Goal: Transaction & Acquisition: Purchase product/service

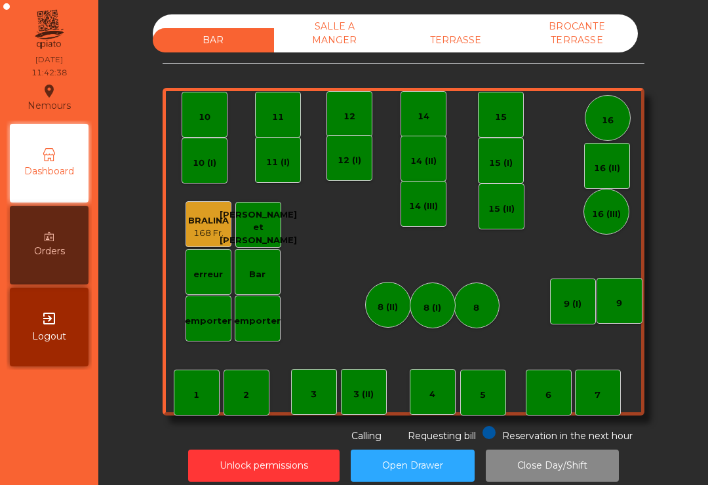
click at [444, 29] on div "TERRASSE" at bounding box center [455, 40] width 121 height 24
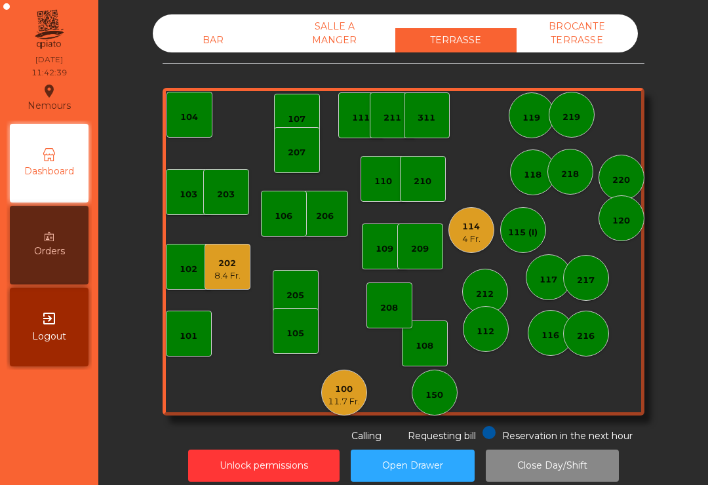
click at [489, 322] on div "112" at bounding box center [485, 329] width 18 height 18
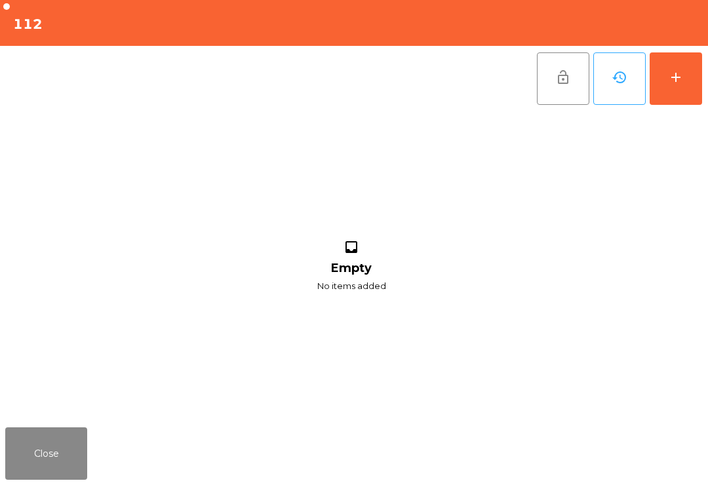
click at [677, 100] on button "add" at bounding box center [675, 78] width 52 height 52
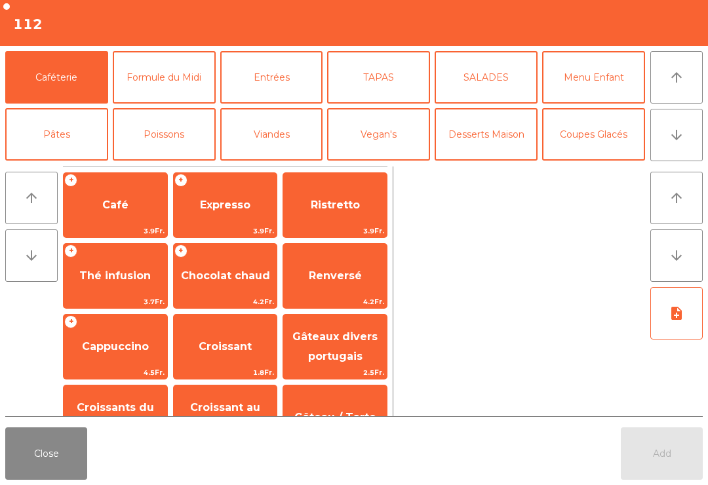
click at [677, 141] on icon "arrow_downward" at bounding box center [676, 135] width 16 height 16
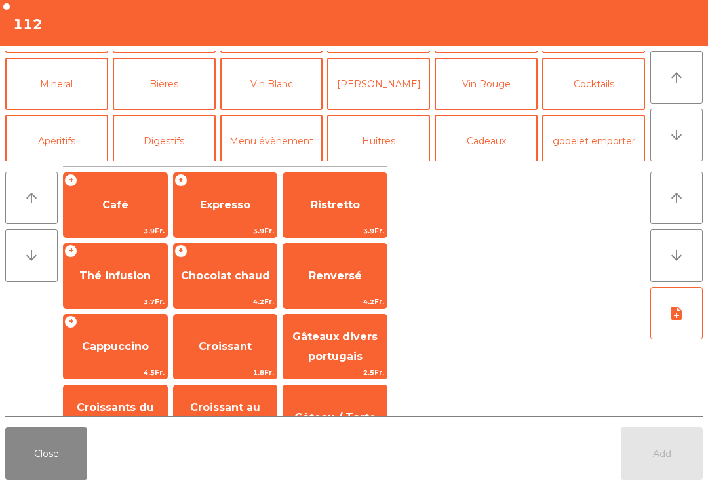
scroll to position [114, 0]
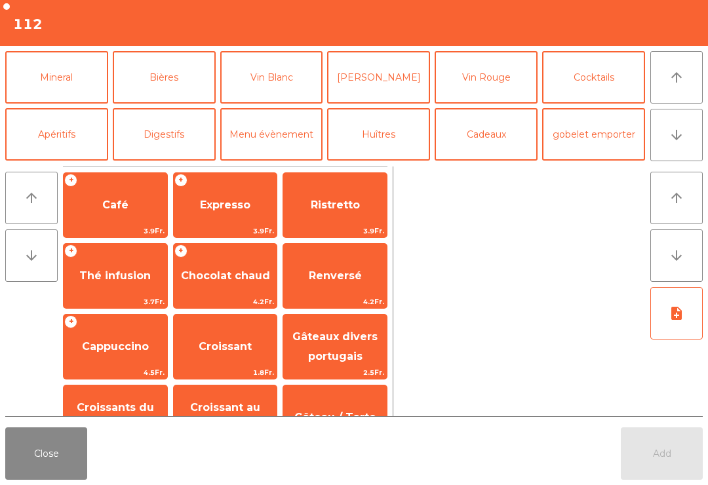
click at [71, 132] on button "Apéritifs" at bounding box center [56, 134] width 103 height 52
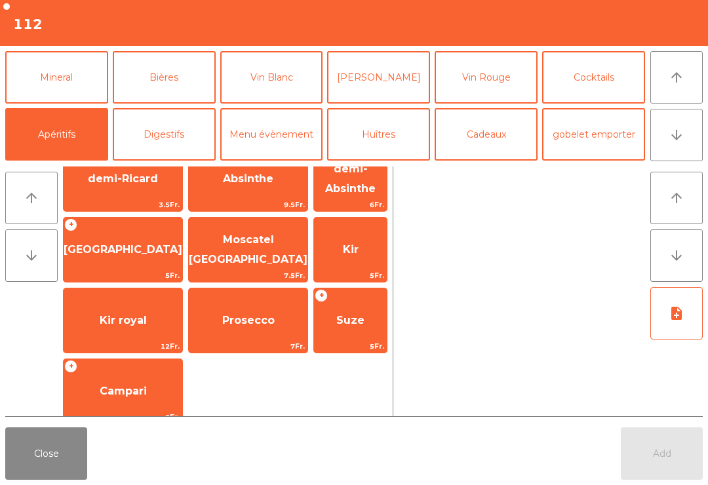
scroll to position [98, 0]
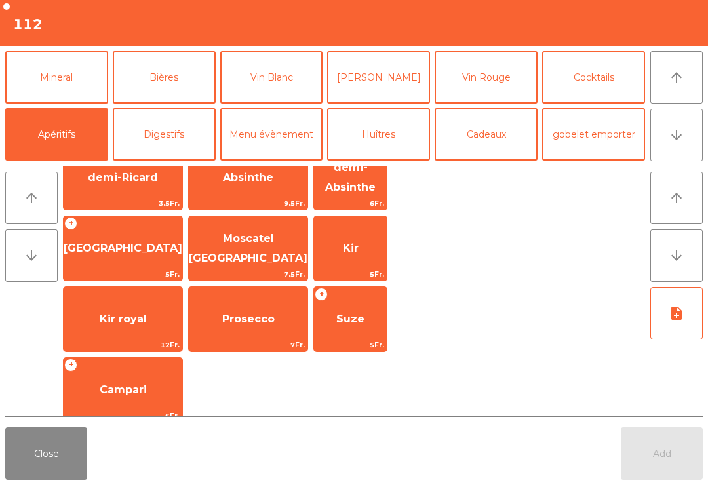
click at [233, 327] on span "Prosecco" at bounding box center [248, 318] width 119 height 35
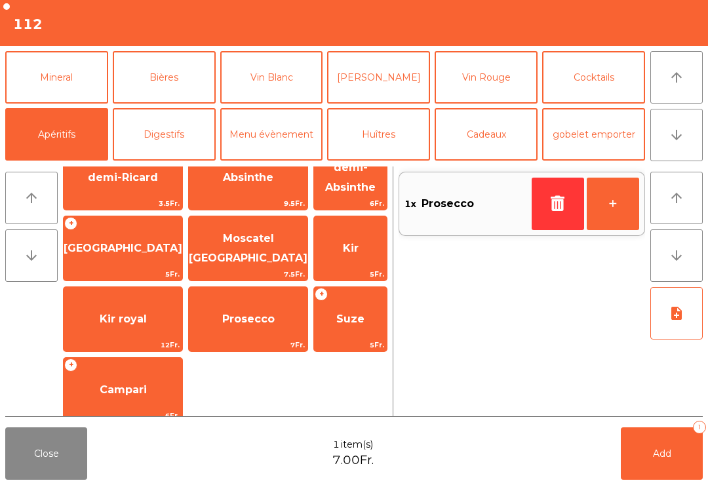
click at [238, 335] on span "Prosecco" at bounding box center [248, 318] width 119 height 35
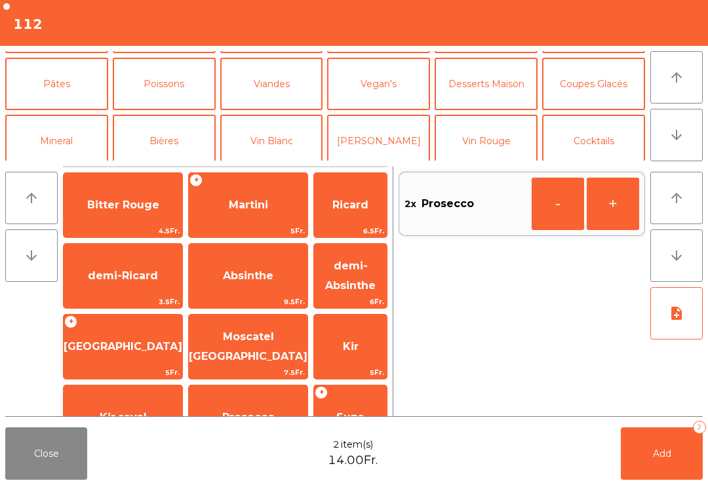
scroll to position [0, 0]
click at [78, 138] on button "Mineral" at bounding box center [56, 141] width 103 height 52
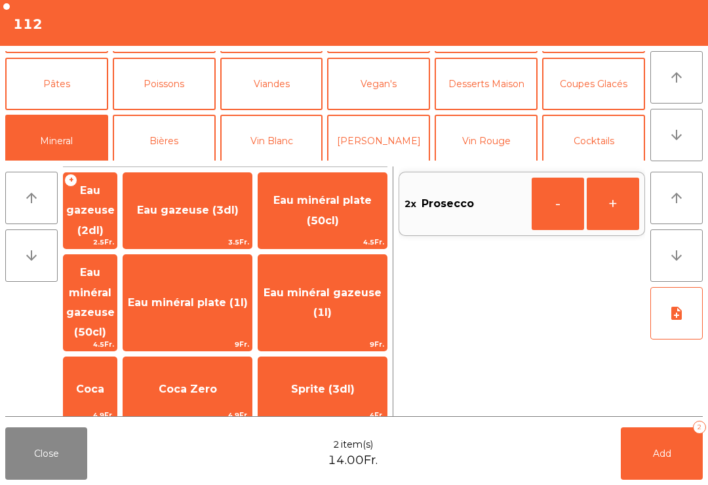
click at [223, 208] on span "Eau gazeuse (3dl)" at bounding box center [188, 210] width 102 height 12
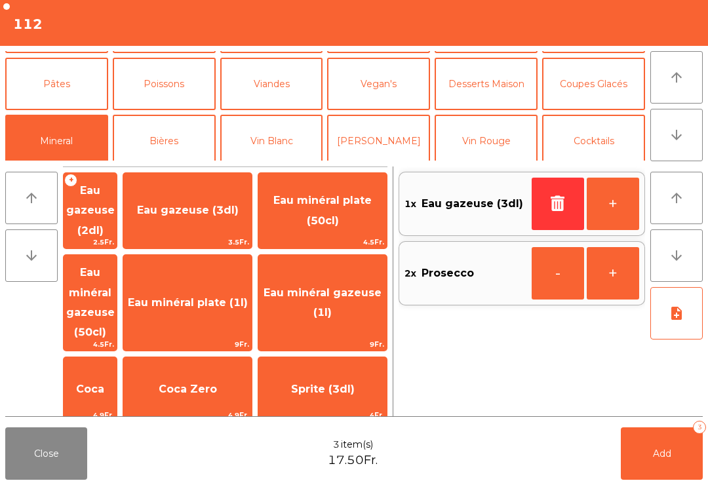
click at [356, 220] on span "Eau minéral plate (50cl)" at bounding box center [322, 211] width 128 height 56
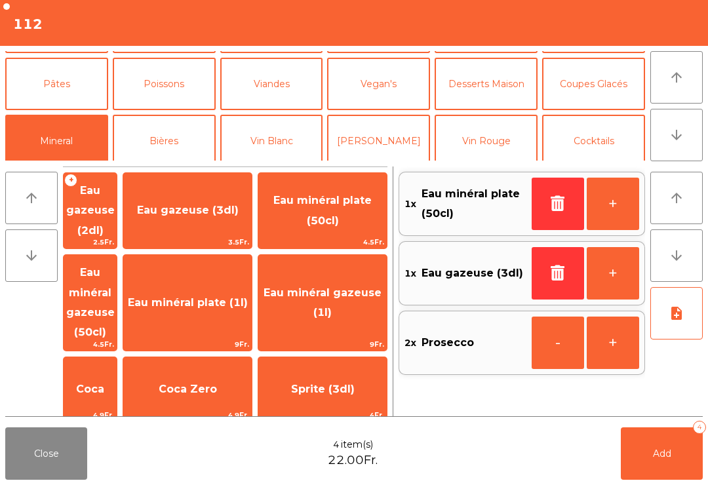
click at [674, 477] on button "Add 4" at bounding box center [661, 453] width 82 height 52
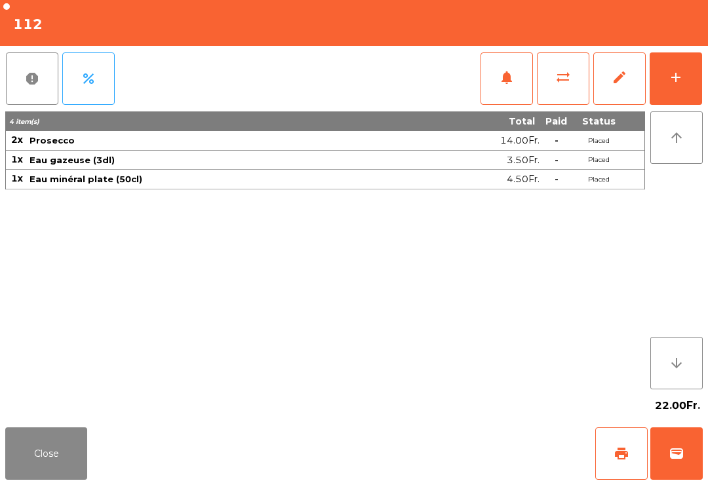
click at [41, 472] on button "Close" at bounding box center [46, 453] width 82 height 52
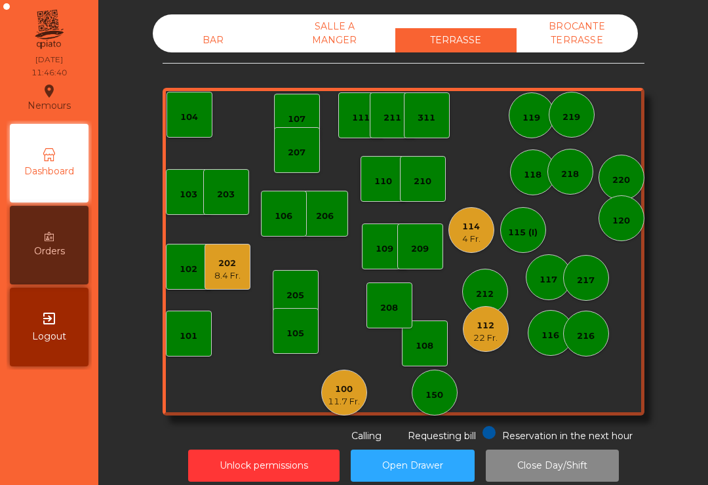
click at [440, 117] on div "311" at bounding box center [427, 115] width 46 height 46
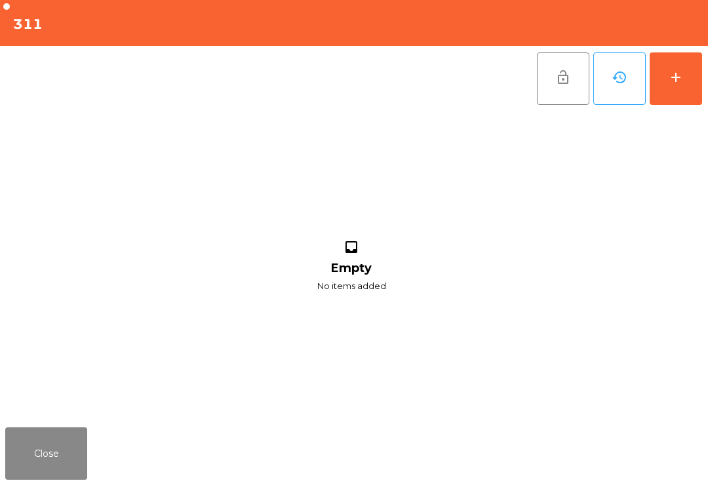
click at [685, 59] on button "add" at bounding box center [675, 78] width 52 height 52
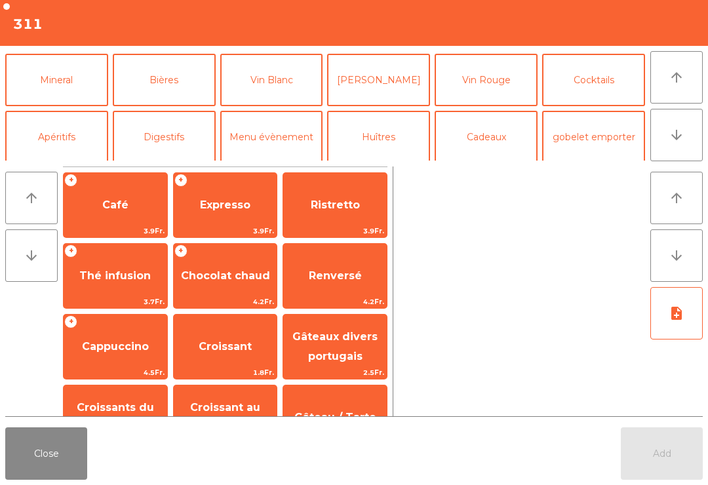
scroll to position [110, 0]
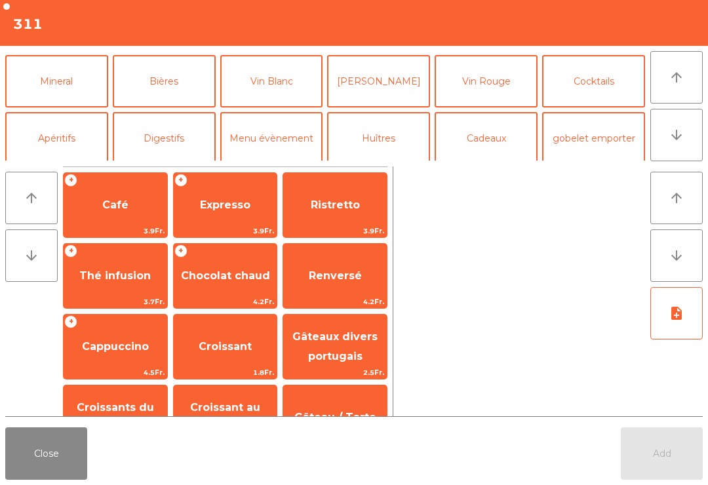
click at [71, 106] on button "Mineral" at bounding box center [56, 81] width 103 height 52
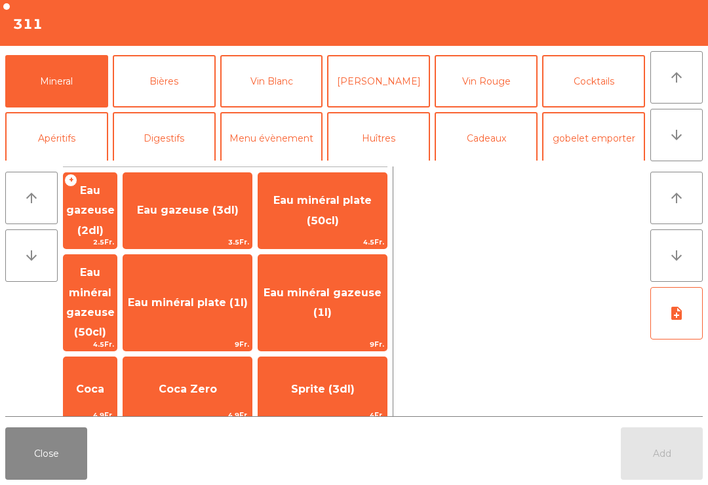
click at [361, 224] on span "Eau minéral plate (50cl)" at bounding box center [322, 211] width 128 height 56
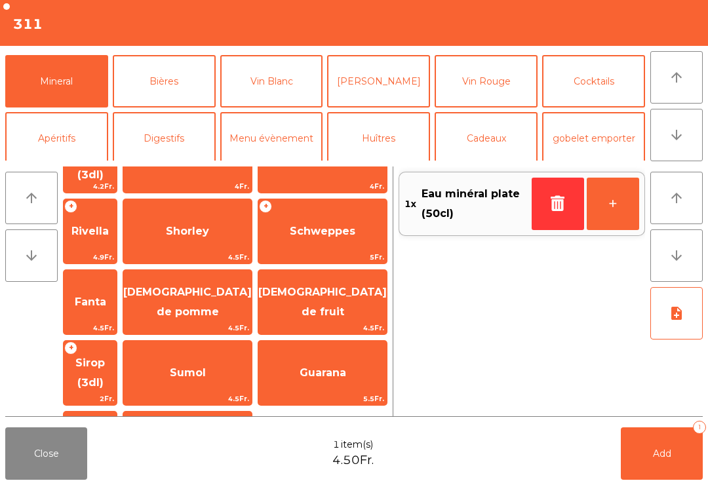
scroll to position [314, 0]
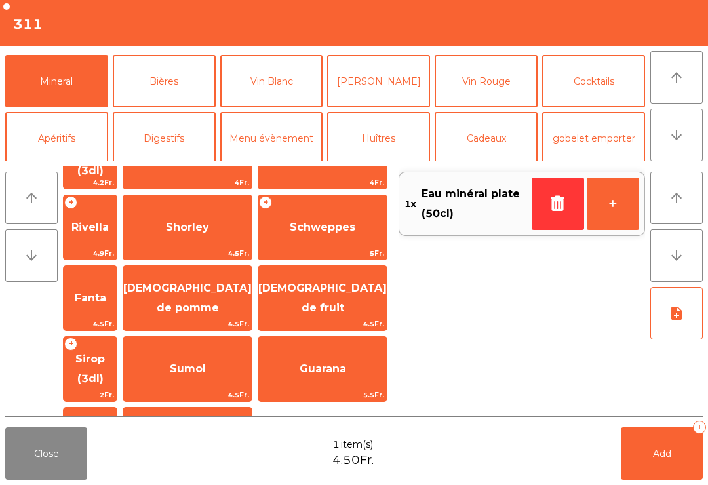
click at [117, 341] on span "Sirop (3dl)" at bounding box center [90, 369] width 53 height 56
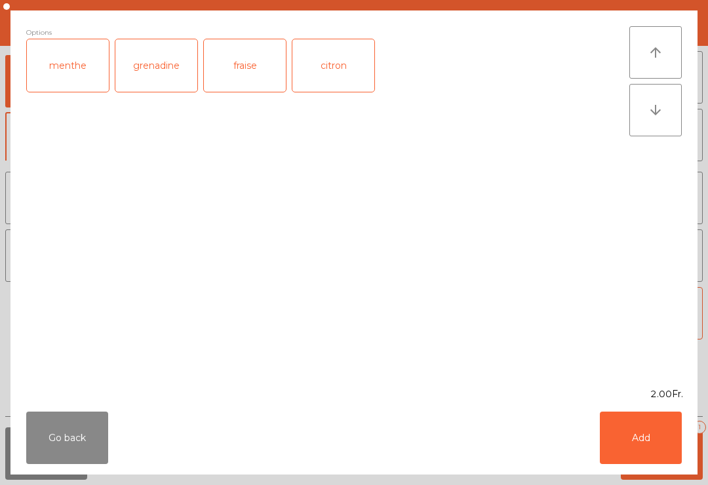
click at [658, 439] on button "Add" at bounding box center [640, 437] width 82 height 52
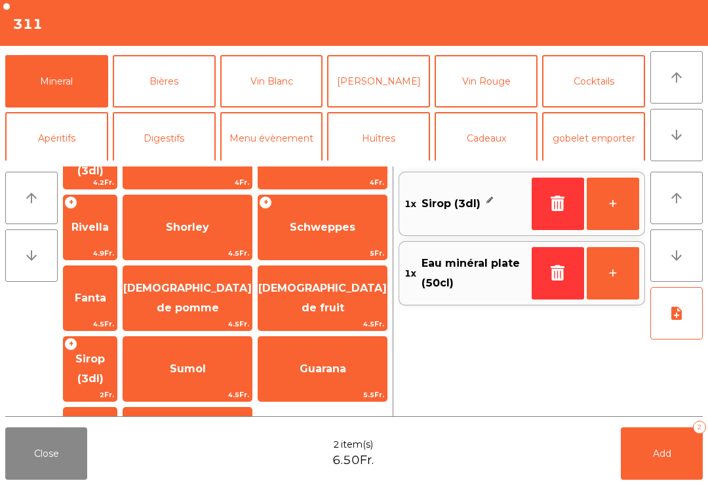
click at [656, 457] on span "Add" at bounding box center [662, 453] width 18 height 12
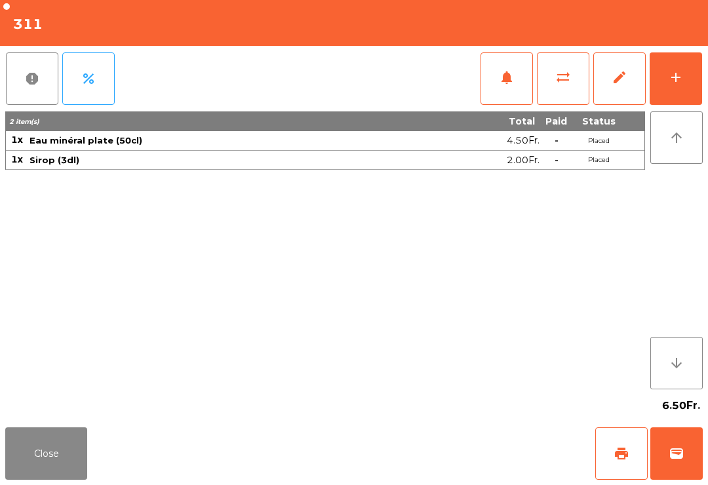
click at [22, 403] on div "6.50Fr." at bounding box center [353, 405] width 697 height 33
click at [62, 458] on button "Close" at bounding box center [46, 453] width 82 height 52
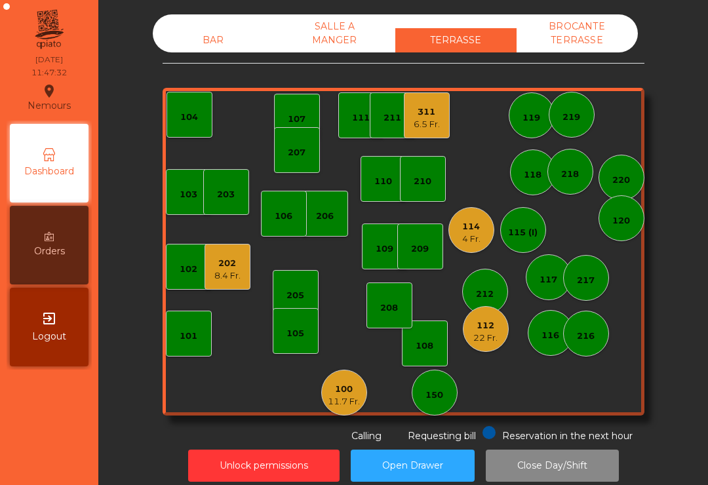
click at [338, 402] on div "11.7 Fr." at bounding box center [344, 401] width 32 height 13
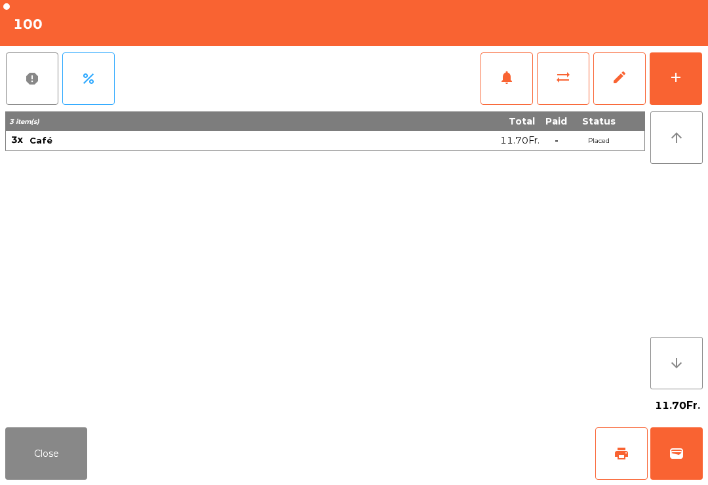
click at [608, 461] on button "print" at bounding box center [621, 453] width 52 height 52
click at [698, 472] on button "wallet" at bounding box center [676, 453] width 52 height 52
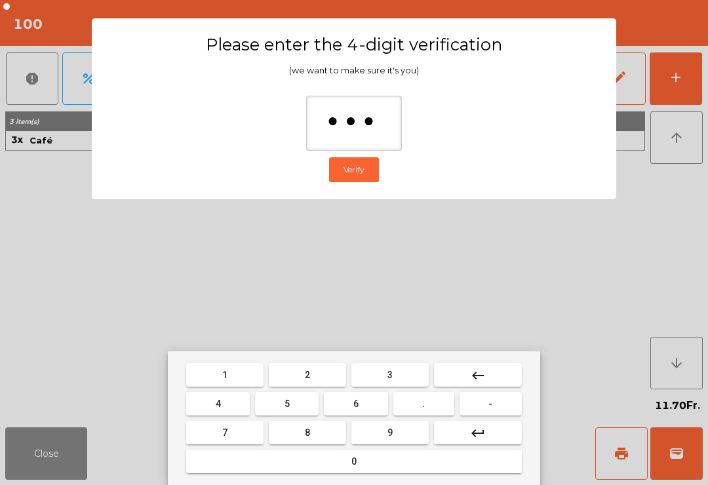
type input "****"
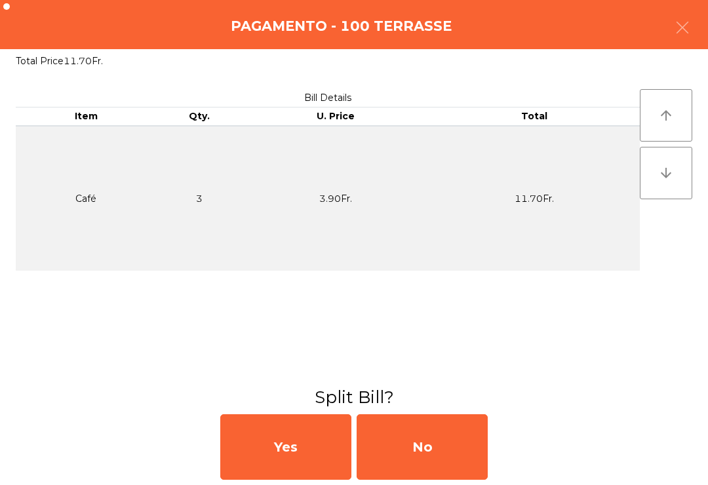
click at [452, 458] on div "No" at bounding box center [421, 447] width 131 height 66
click at [467, 444] on div "MB" at bounding box center [421, 447] width 131 height 66
click at [432, 472] on div "No" at bounding box center [421, 447] width 131 height 66
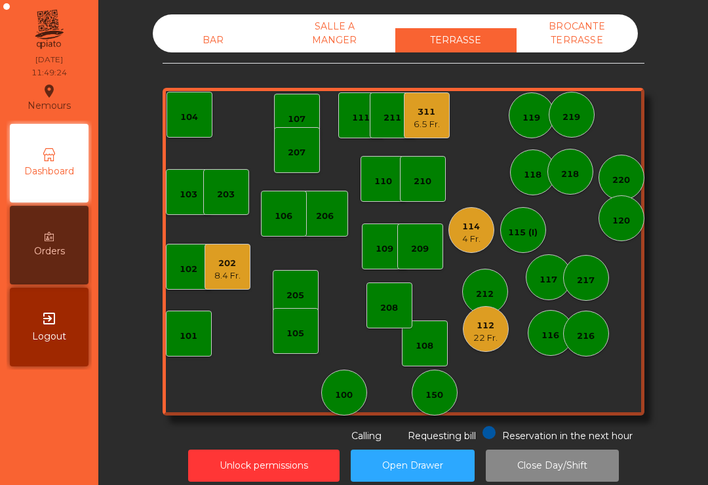
click at [229, 282] on div "202 8.4 Fr." at bounding box center [227, 267] width 46 height 46
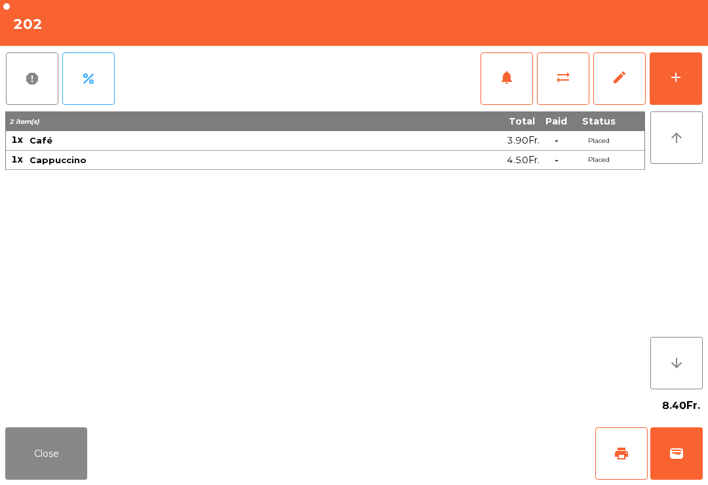
click at [633, 473] on button "print" at bounding box center [621, 453] width 52 height 52
click at [94, 480] on div "Close print wallet" at bounding box center [354, 453] width 708 height 63
click at [51, 466] on button "Close" at bounding box center [46, 453] width 82 height 52
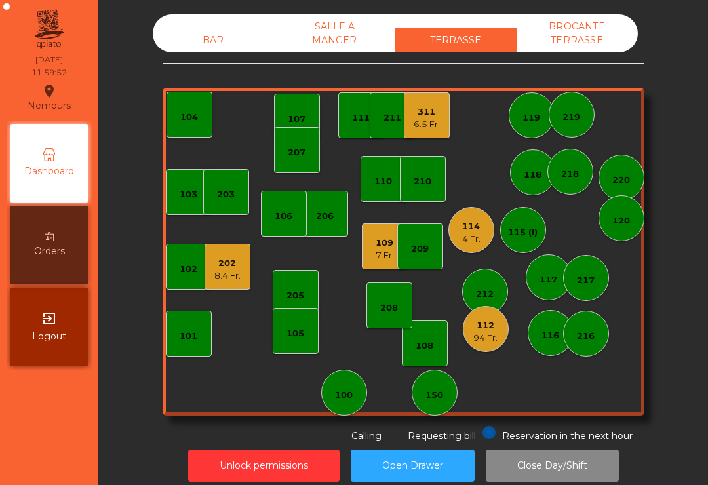
click at [479, 324] on div "112" at bounding box center [485, 325] width 24 height 13
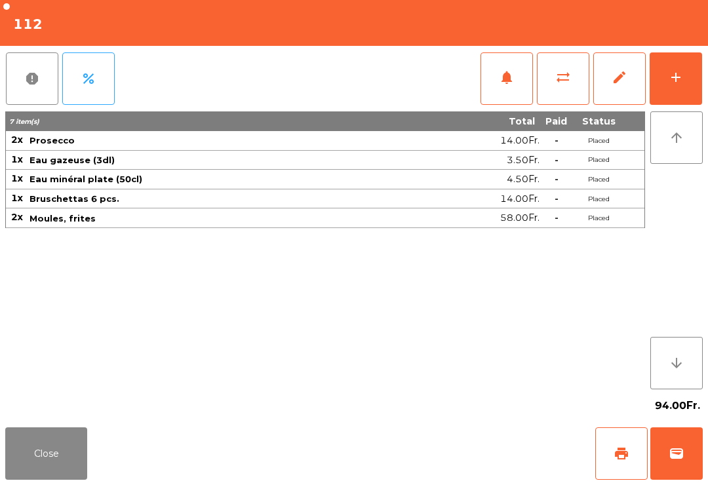
click at [687, 83] on button "add" at bounding box center [675, 78] width 52 height 52
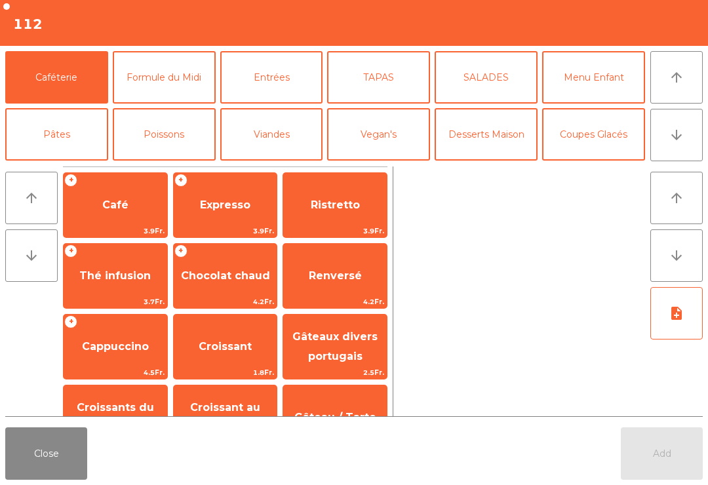
click at [675, 150] on button "arrow_downward" at bounding box center [676, 135] width 52 height 52
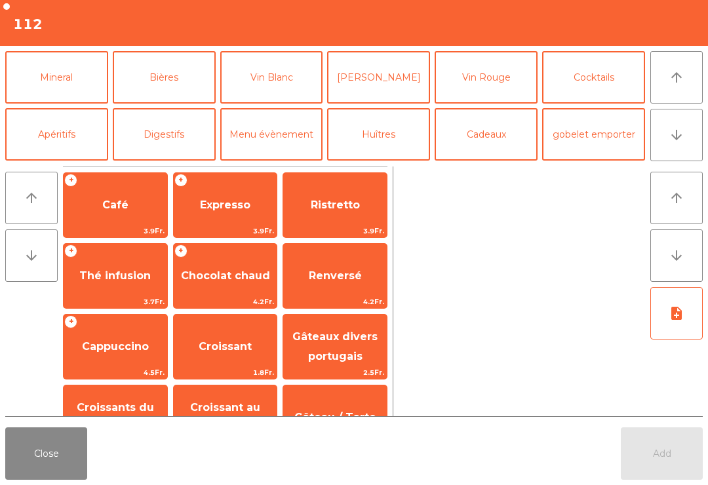
click at [494, 96] on button "Vin Rouge" at bounding box center [485, 77] width 103 height 52
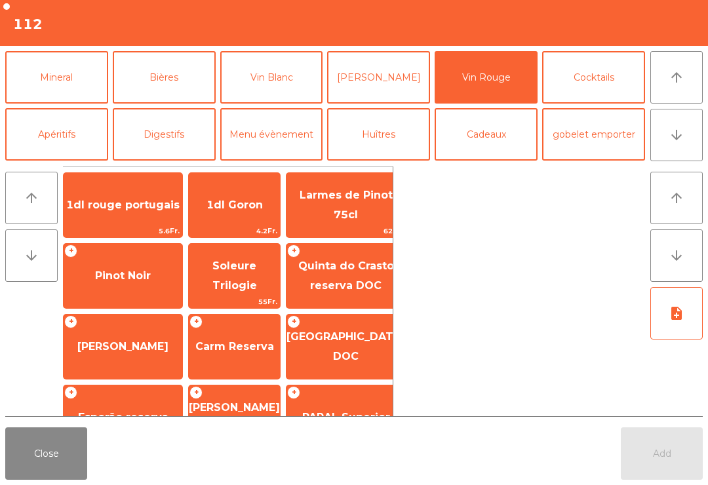
scroll to position [248, 0]
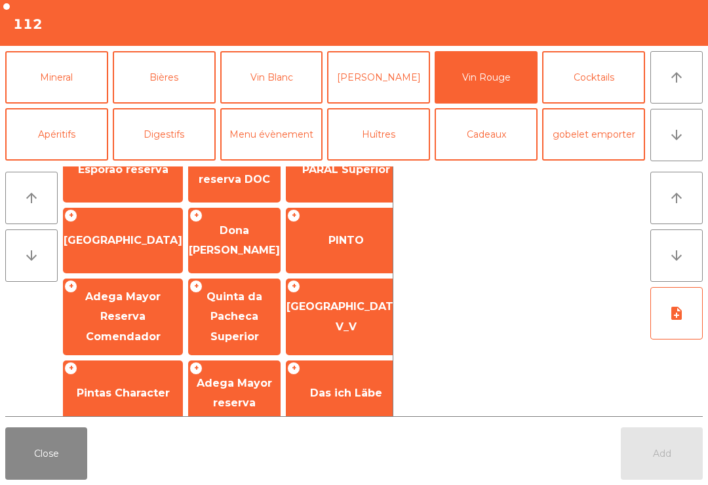
click at [352, 257] on span "PINTO" at bounding box center [345, 240] width 119 height 35
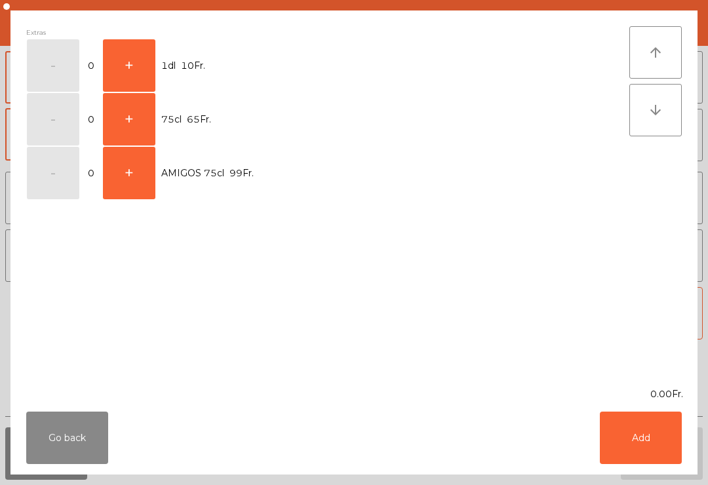
click at [130, 67] on button "+" at bounding box center [129, 65] width 52 height 52
click at [643, 440] on button "Add" at bounding box center [640, 437] width 82 height 52
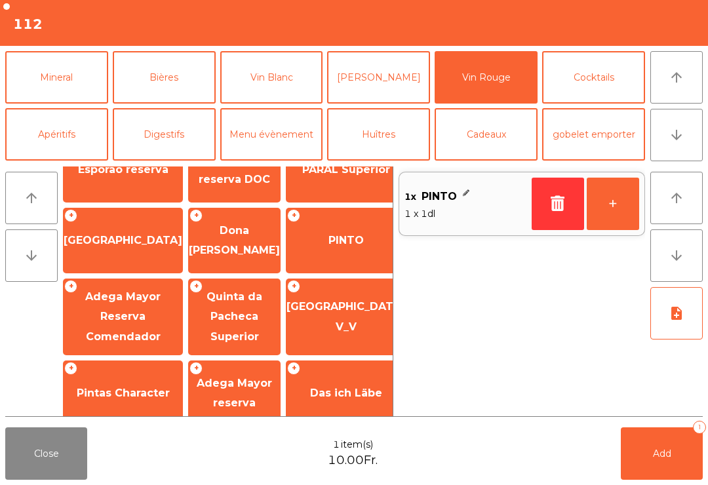
click at [617, 205] on button "+" at bounding box center [612, 204] width 52 height 52
click at [613, 214] on button "+" at bounding box center [612, 204] width 52 height 52
click at [668, 471] on button "Add 3" at bounding box center [661, 453] width 82 height 52
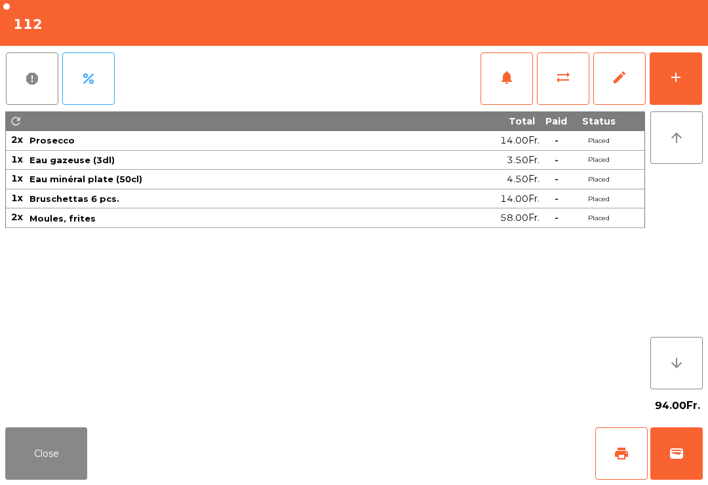
click at [40, 479] on button "Close" at bounding box center [46, 453] width 82 height 52
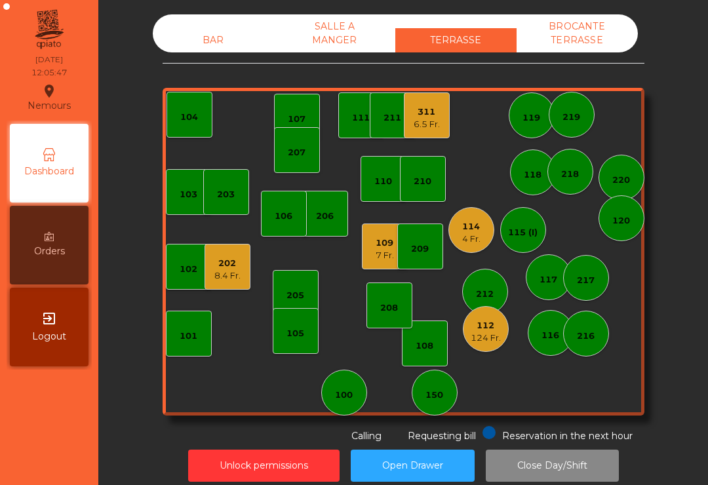
click at [375, 260] on div "7 Fr." at bounding box center [384, 255] width 18 height 13
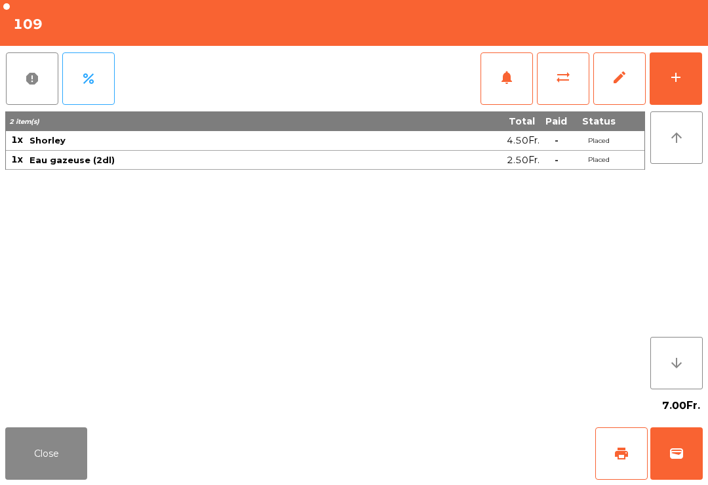
click at [583, 453] on div "Close print wallet" at bounding box center [354, 453] width 708 height 63
click at [601, 451] on button "print" at bounding box center [621, 453] width 52 height 52
click at [680, 473] on button "wallet" at bounding box center [676, 453] width 52 height 52
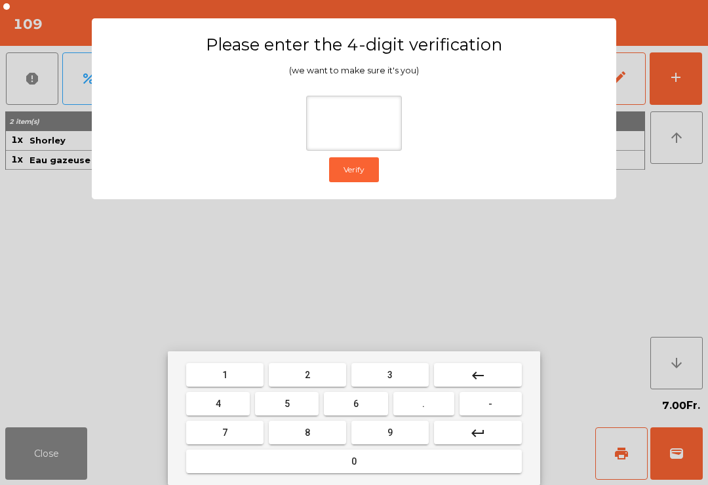
type input "*"
type input "**"
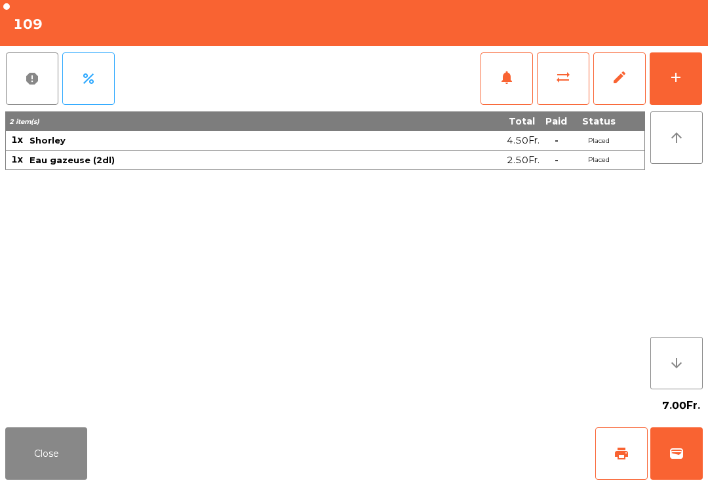
click at [425, 456] on div "Close print wallet" at bounding box center [354, 453] width 708 height 63
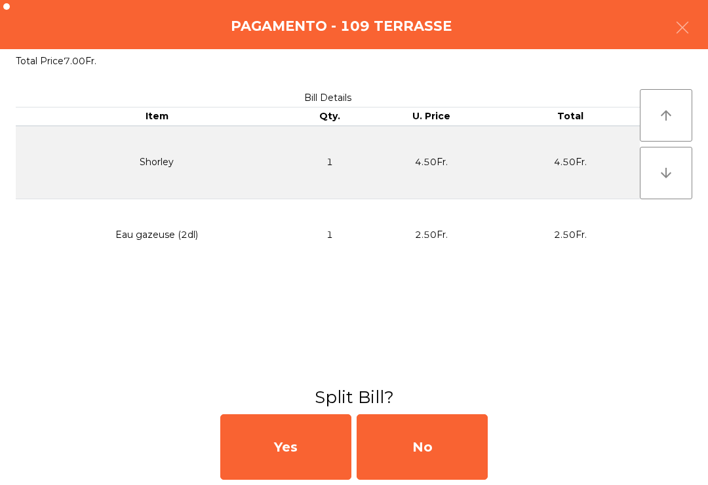
click at [446, 461] on div "No" at bounding box center [421, 447] width 131 height 66
click at [465, 463] on div "No" at bounding box center [421, 447] width 131 height 66
click at [465, 471] on div "No" at bounding box center [421, 447] width 131 height 66
click at [461, 450] on div "No" at bounding box center [421, 447] width 131 height 66
click at [465, 469] on div "No" at bounding box center [421, 447] width 131 height 66
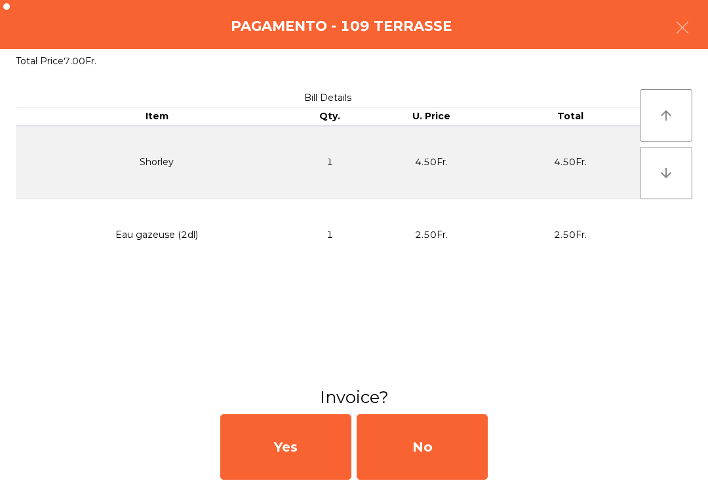
click at [467, 455] on div "No" at bounding box center [421, 447] width 131 height 66
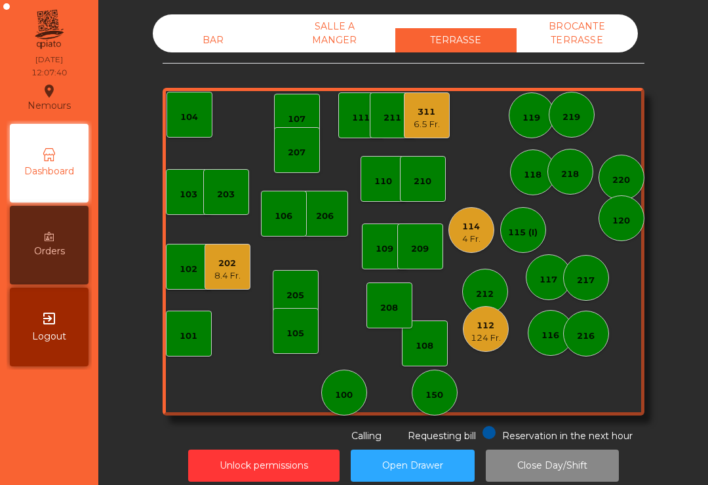
click at [422, 134] on div "311 6.5 Fr." at bounding box center [427, 115] width 46 height 46
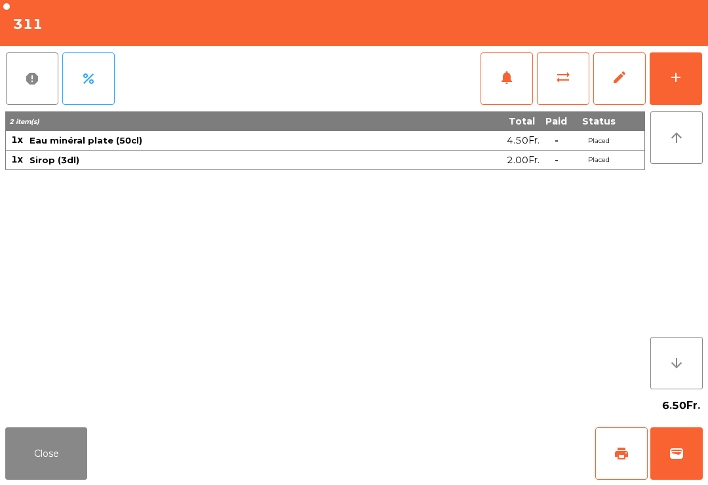
click at [617, 459] on span "print" at bounding box center [621, 454] width 16 height 16
click at [29, 443] on button "Close" at bounding box center [46, 453] width 82 height 52
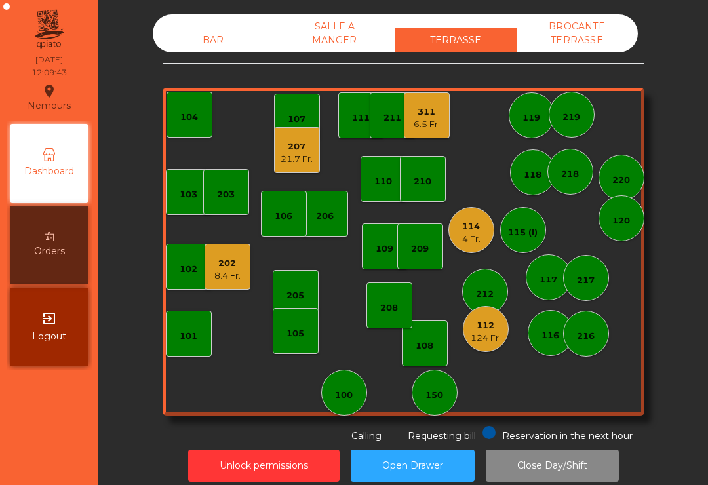
click at [491, 347] on div "112 124 Fr." at bounding box center [486, 329] width 46 height 46
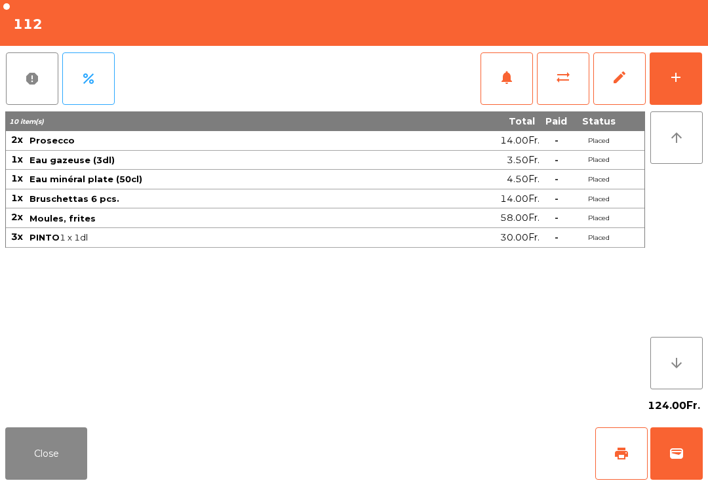
click at [487, 92] on button "notifications" at bounding box center [506, 78] width 52 height 52
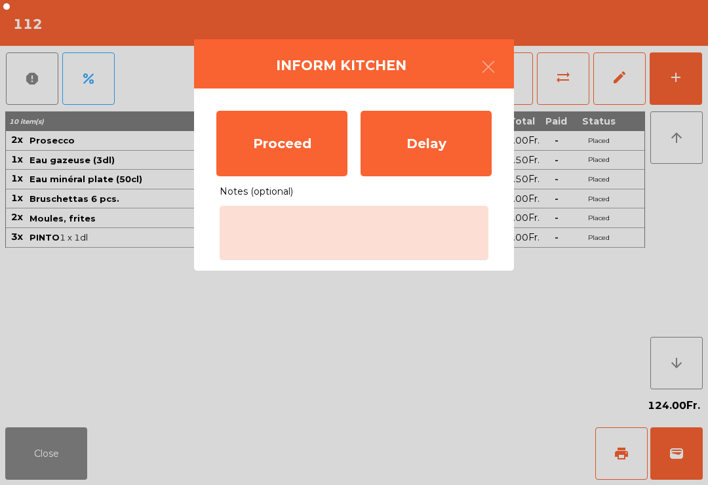
click at [272, 155] on div "Proceed" at bounding box center [281, 144] width 131 height 66
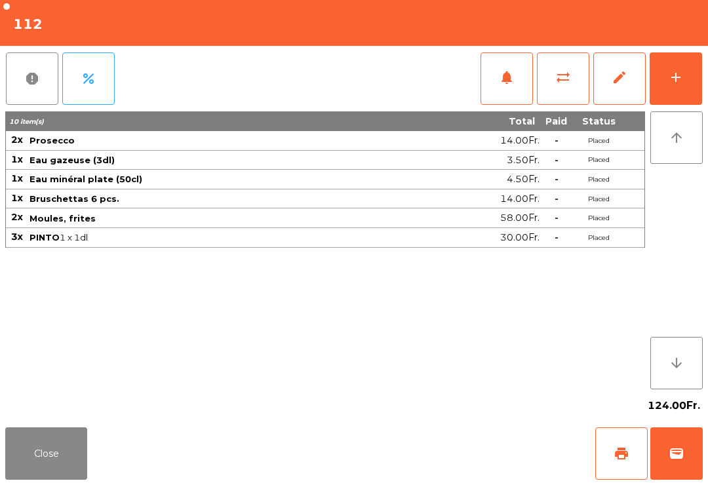
click at [94, 407] on div "124.00Fr." at bounding box center [353, 405] width 697 height 33
click at [112, 463] on div "Close print wallet" at bounding box center [354, 453] width 708 height 63
click at [48, 456] on button "Close" at bounding box center [46, 453] width 82 height 52
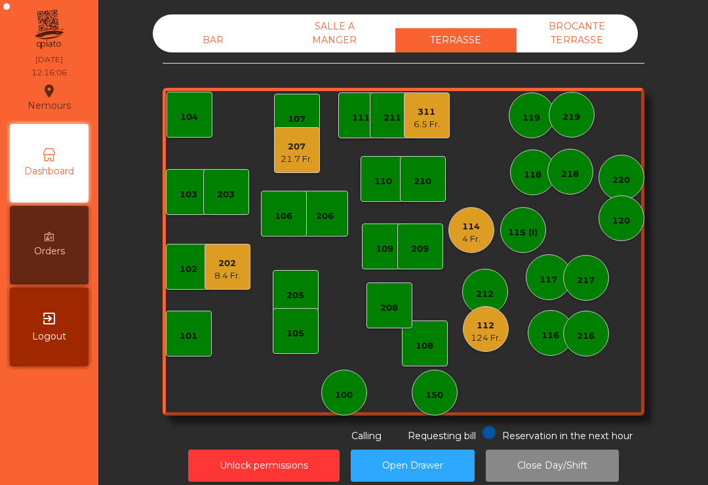
click at [526, 226] on div "115 (I)" at bounding box center [522, 232] width 29 height 13
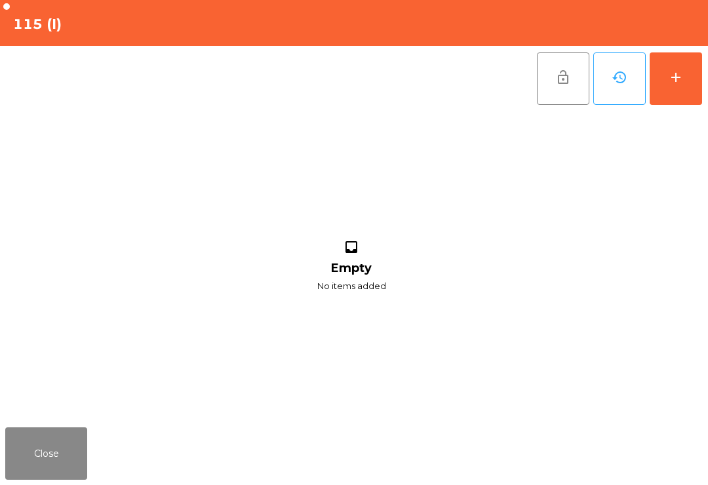
click at [673, 69] on div "add" at bounding box center [676, 77] width 16 height 16
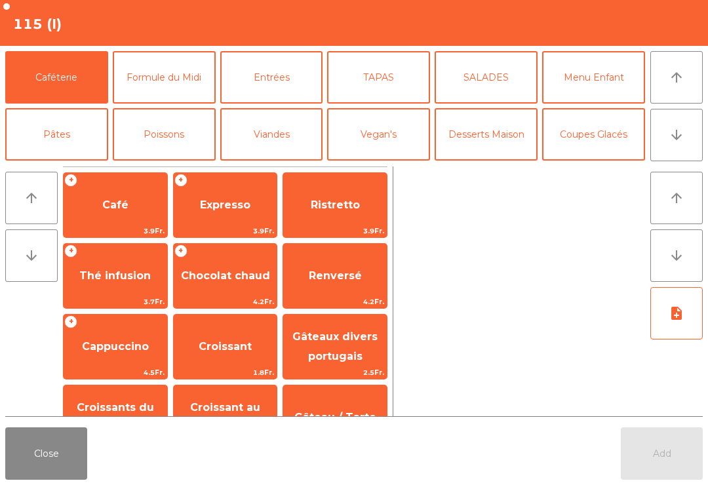
click at [64, 123] on button "Pâtes" at bounding box center [56, 134] width 103 height 52
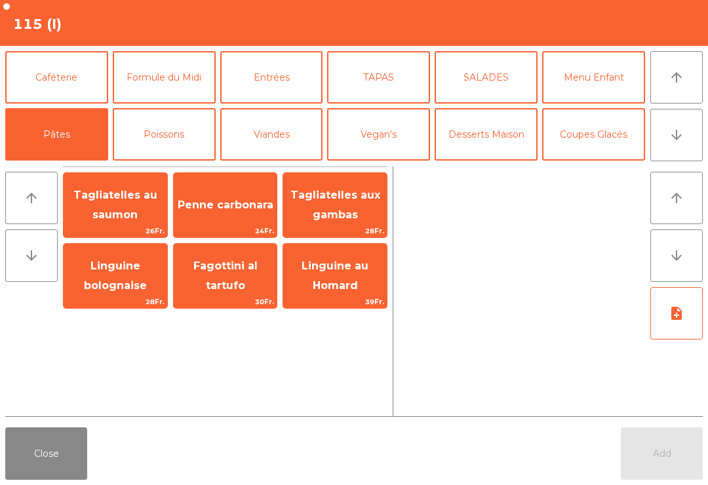
click at [80, 165] on button "Mineral" at bounding box center [56, 191] width 103 height 52
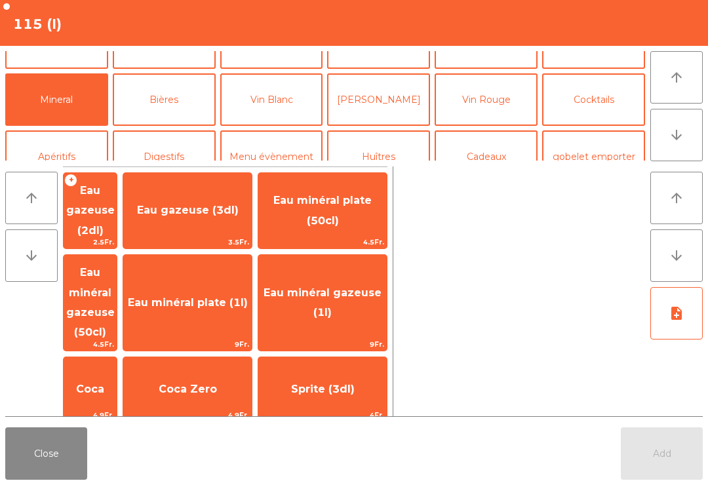
scroll to position [322, 0]
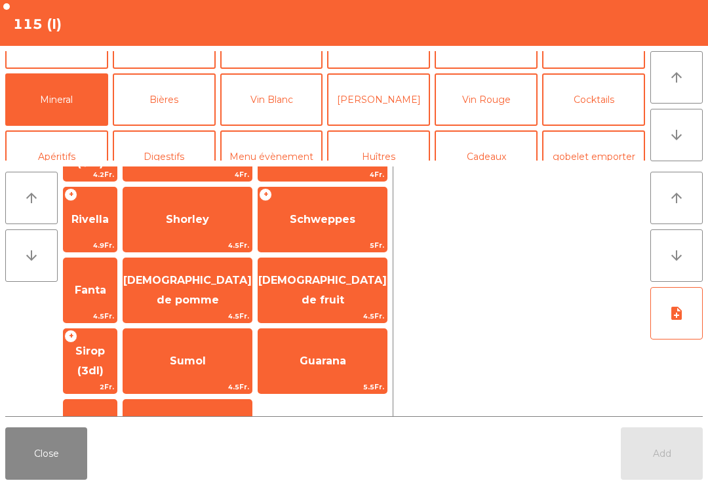
click at [331, 252] on span "5Fr." at bounding box center [322, 245] width 128 height 12
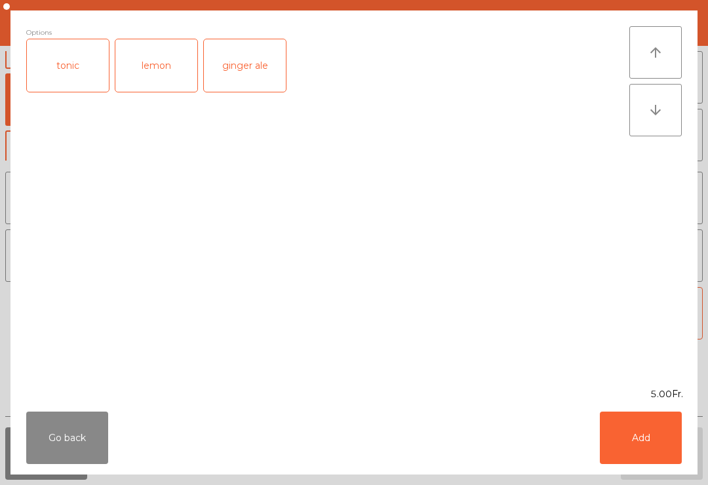
scroll to position [248, 0]
click at [627, 443] on button "Add" at bounding box center [640, 437] width 82 height 52
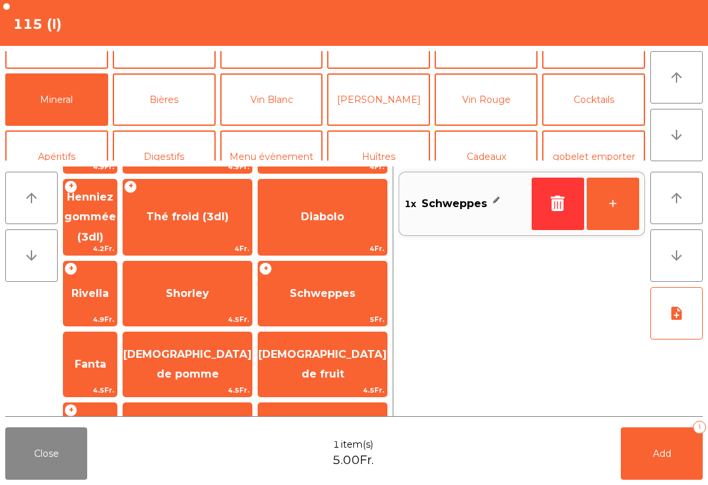
scroll to position [88, 0]
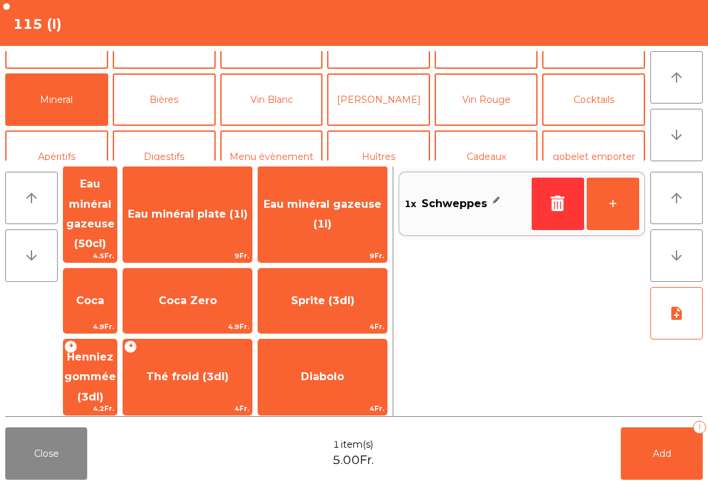
click at [117, 283] on span "Coca" at bounding box center [90, 300] width 53 height 35
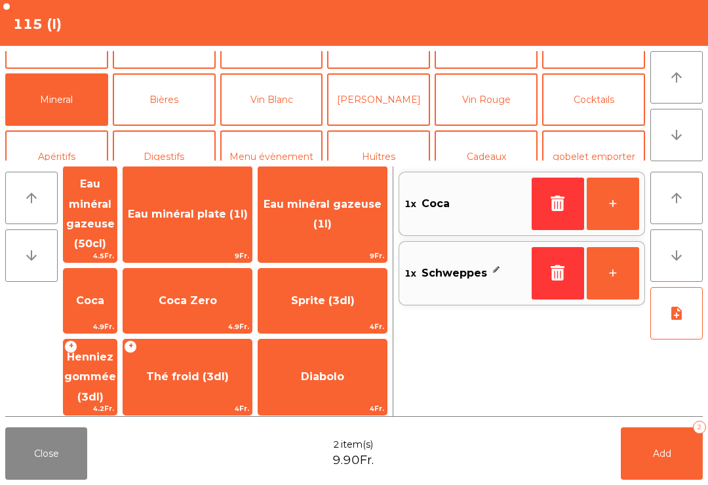
click at [681, 457] on button "Add 2" at bounding box center [661, 453] width 82 height 52
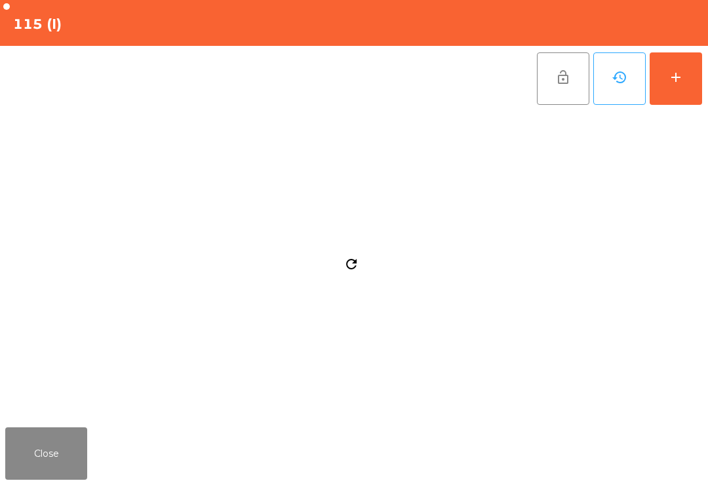
click at [61, 449] on button "Close" at bounding box center [46, 453] width 82 height 52
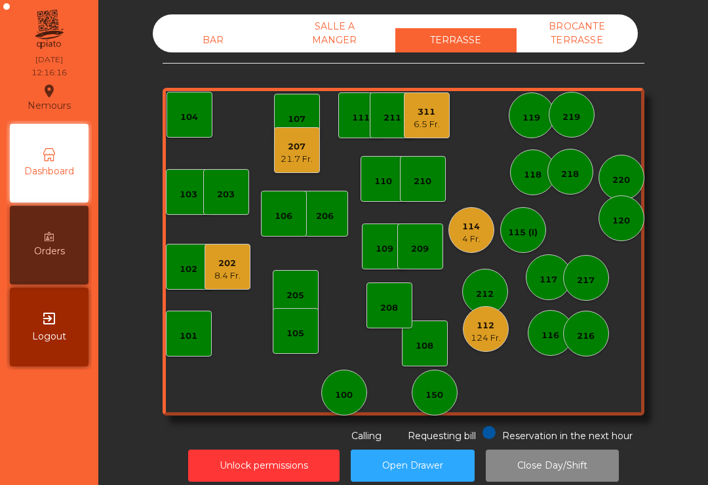
click at [425, 126] on div "6.5 Fr." at bounding box center [426, 124] width 26 height 13
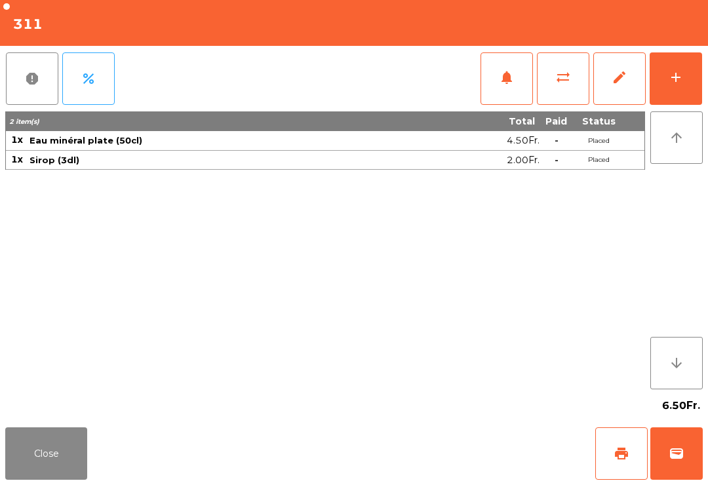
click at [665, 457] on button "wallet" at bounding box center [676, 453] width 52 height 52
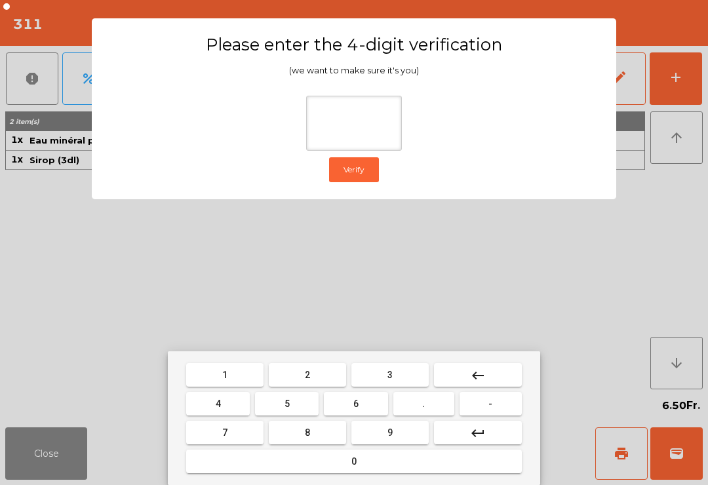
type input "*"
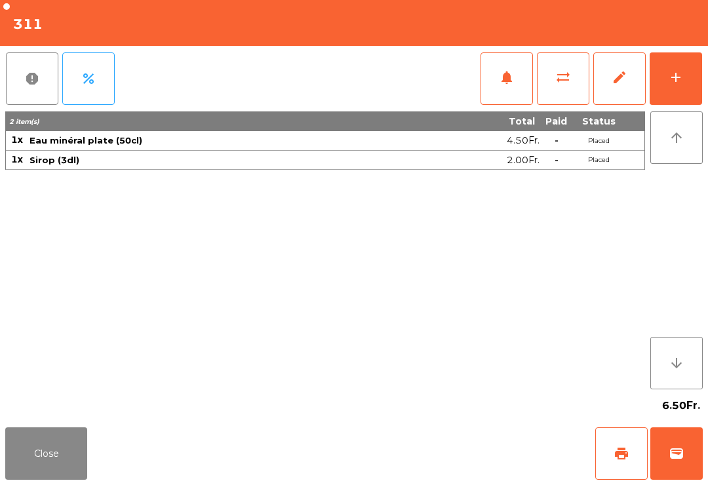
click at [455, 457] on div "Close print wallet" at bounding box center [354, 453] width 708 height 63
click at [438, 459] on div "Close print wallet" at bounding box center [354, 453] width 708 height 63
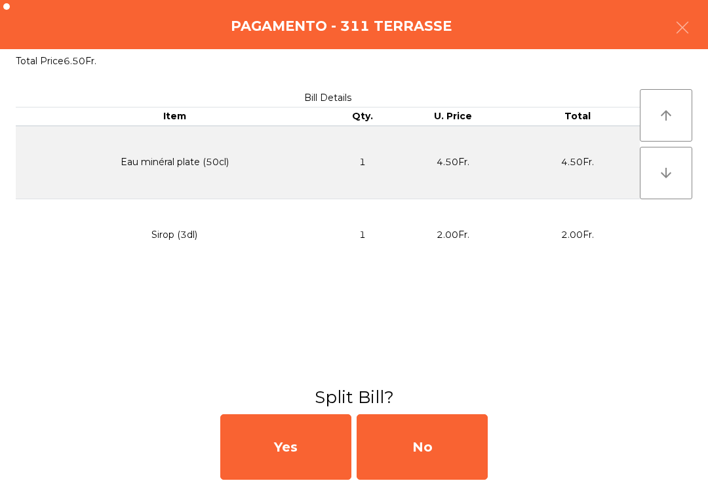
click at [414, 430] on div "No" at bounding box center [421, 447] width 131 height 66
click at [410, 430] on div "MB" at bounding box center [421, 447] width 131 height 66
click at [422, 439] on div "No" at bounding box center [421, 447] width 131 height 66
click at [427, 438] on div "No" at bounding box center [421, 447] width 131 height 66
click at [426, 438] on div "No" at bounding box center [421, 447] width 131 height 66
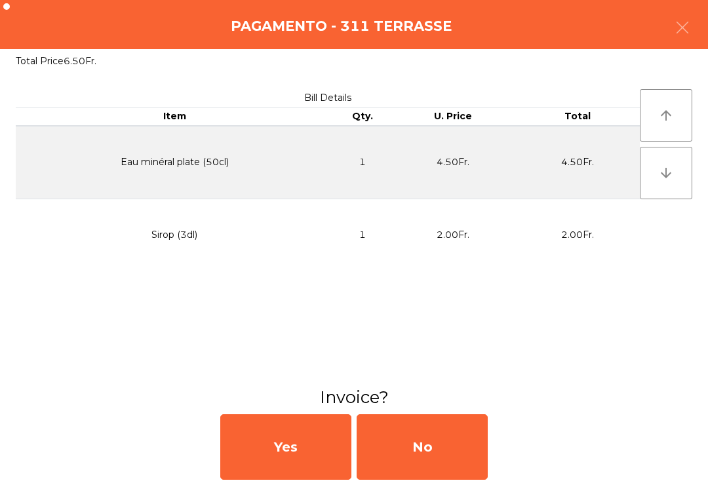
click at [438, 436] on div "No" at bounding box center [421, 447] width 131 height 66
click at [434, 457] on button "Open Drawer" at bounding box center [413, 465] width 124 height 32
click at [429, 458] on button "Open Drawer" at bounding box center [413, 465] width 124 height 32
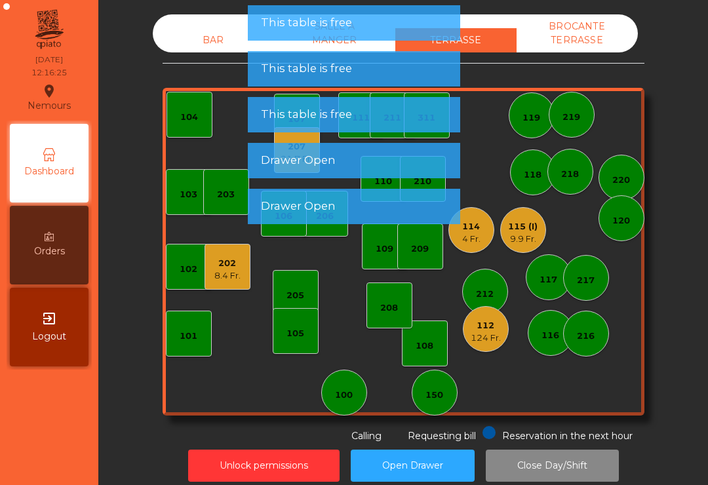
click at [235, 273] on div "8.4 Fr." at bounding box center [227, 275] width 26 height 13
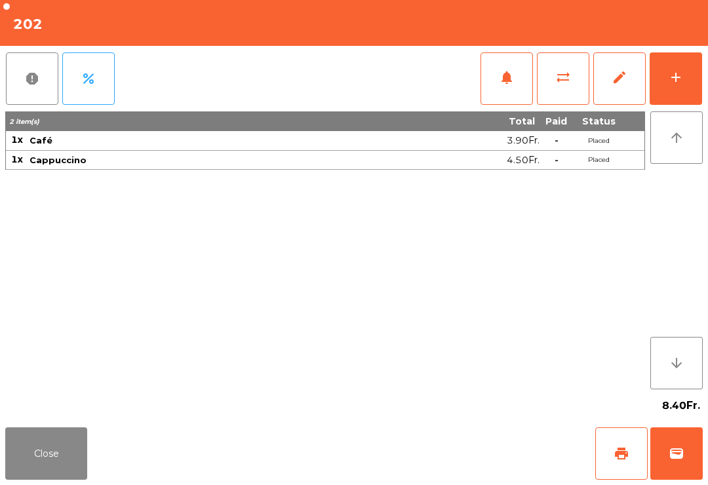
click at [675, 465] on button "wallet" at bounding box center [676, 453] width 52 height 52
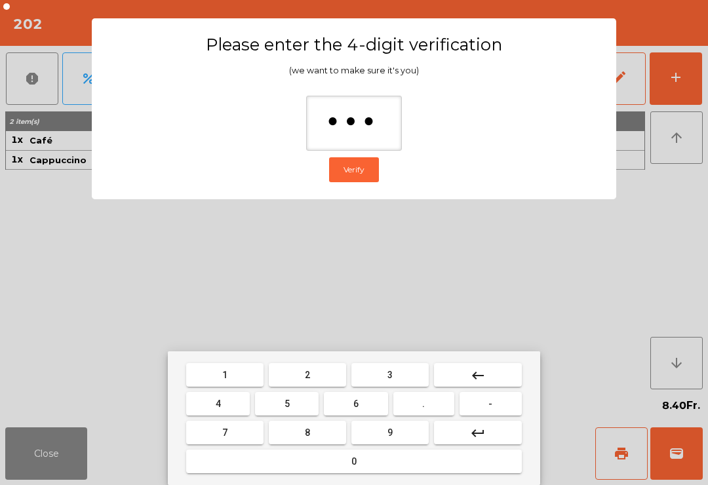
type input "**"
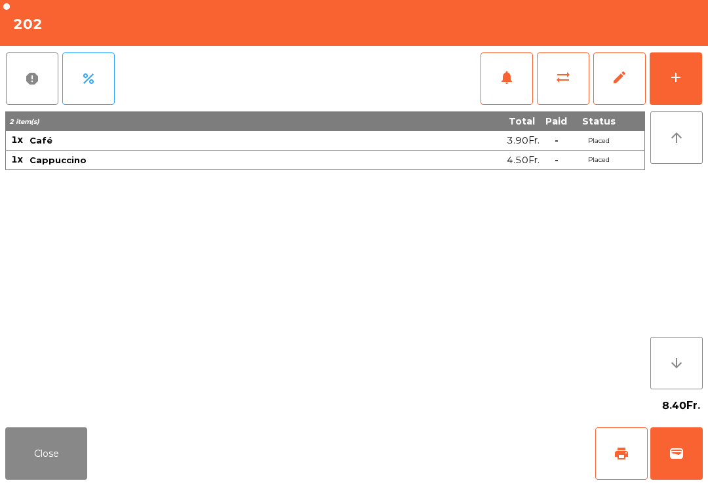
click at [408, 449] on div "Close print wallet" at bounding box center [354, 453] width 708 height 63
click at [423, 452] on div "Close print wallet" at bounding box center [354, 453] width 708 height 63
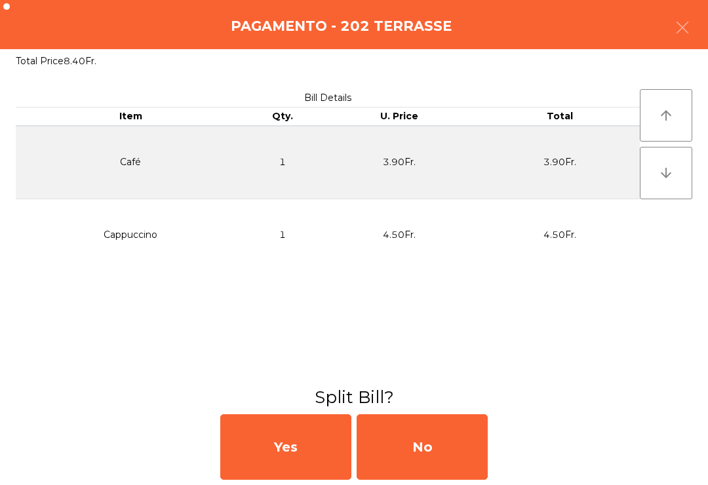
click at [420, 474] on div "No" at bounding box center [421, 447] width 131 height 66
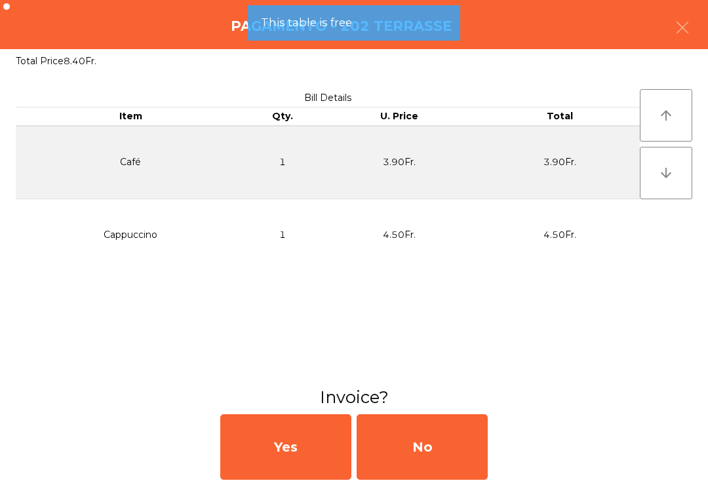
click at [432, 459] on div "No" at bounding box center [421, 447] width 131 height 66
click at [433, 457] on div "No" at bounding box center [421, 447] width 131 height 66
click at [437, 452] on div "No" at bounding box center [421, 447] width 131 height 66
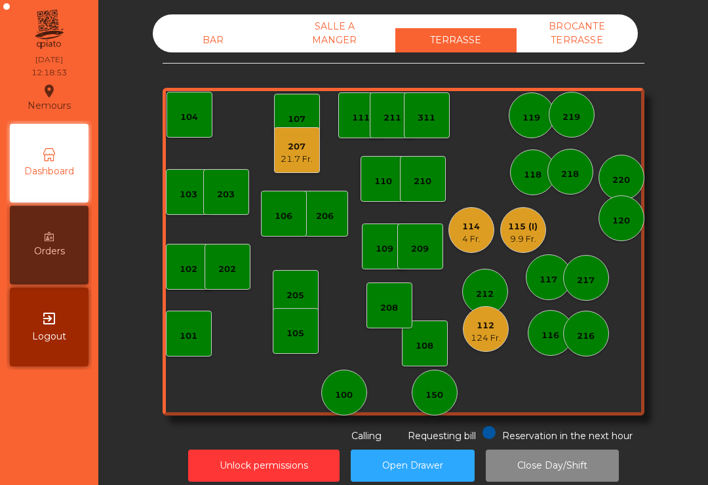
click at [465, 223] on div "114" at bounding box center [471, 226] width 18 height 13
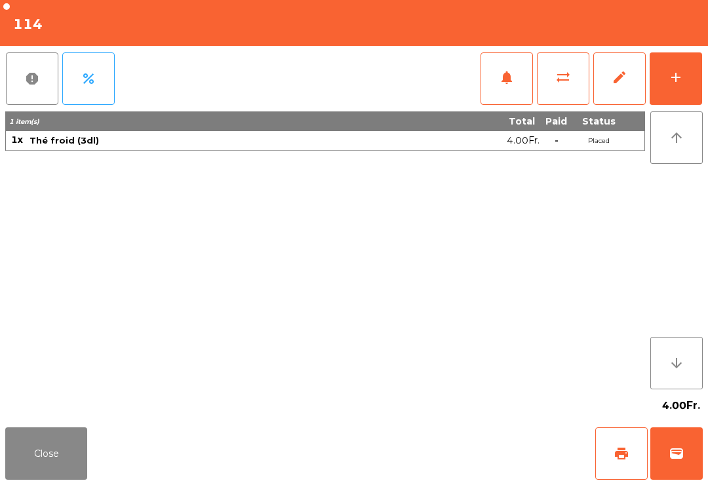
click at [624, 459] on span "print" at bounding box center [621, 454] width 16 height 16
click at [71, 478] on button "Close" at bounding box center [46, 453] width 82 height 52
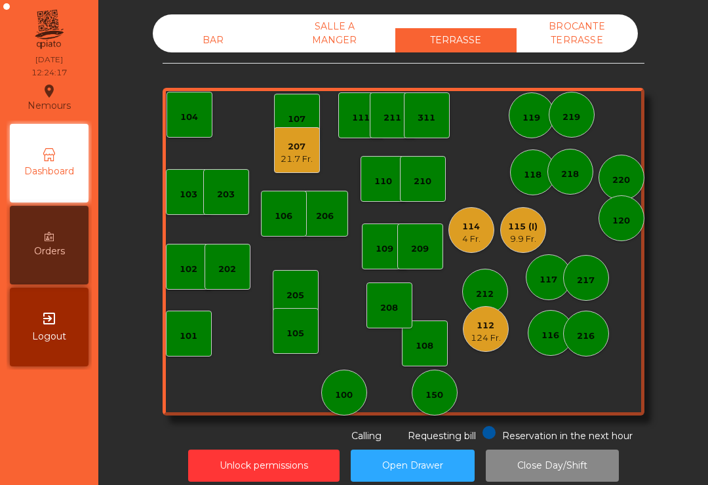
scroll to position [-6, 0]
click at [531, 237] on div "9.9 Fr." at bounding box center [522, 239] width 29 height 13
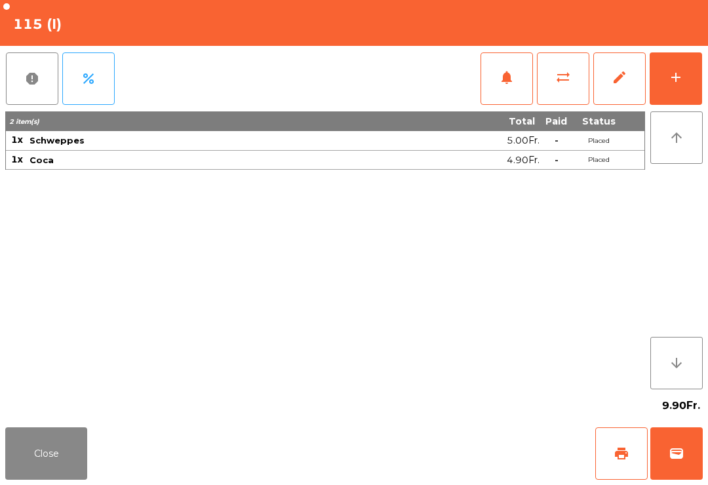
scroll to position [0, 0]
click at [686, 91] on button "add" at bounding box center [675, 78] width 52 height 52
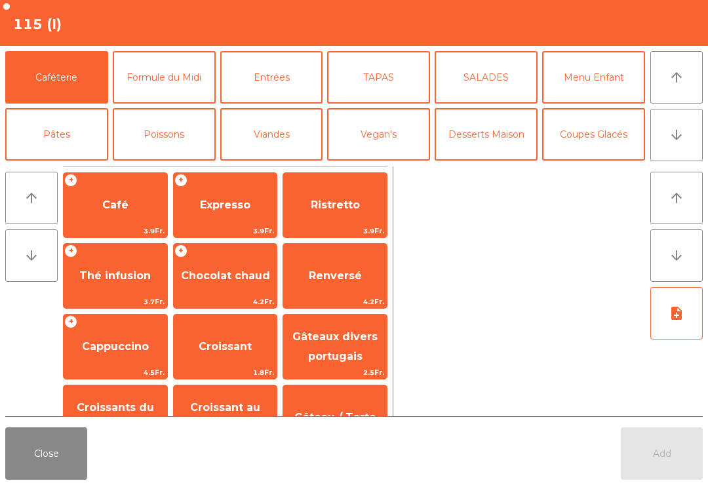
click at [166, 90] on button "Formule du Midi" at bounding box center [164, 77] width 103 height 52
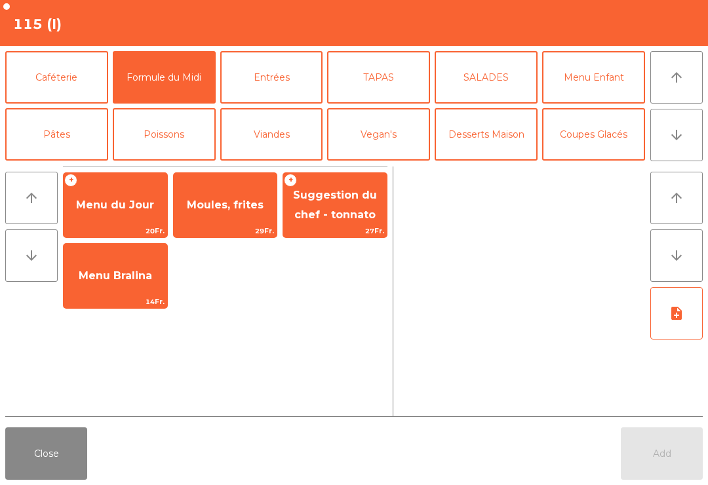
click at [210, 225] on span "29Fr." at bounding box center [226, 231] width 104 height 12
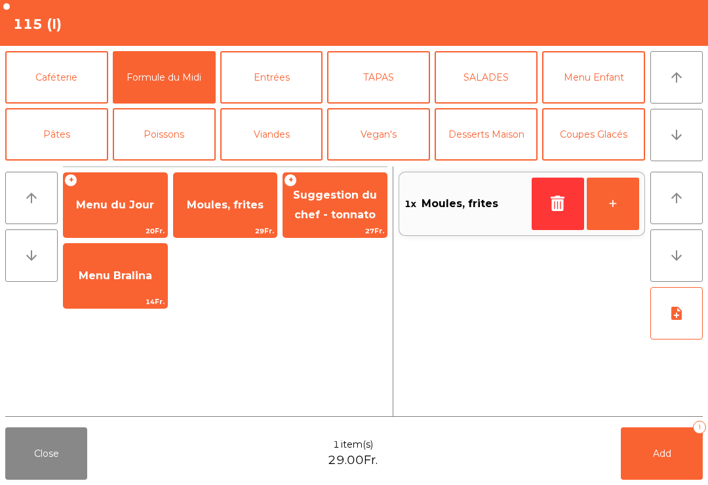
click at [288, 144] on button "Viandes" at bounding box center [271, 134] width 103 height 52
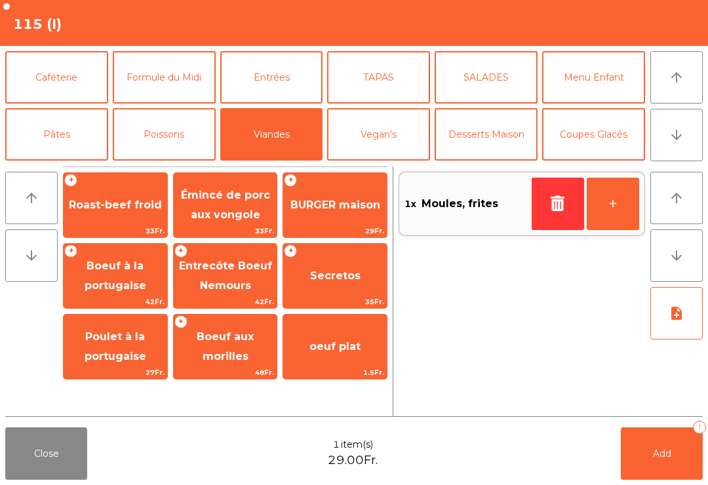
click at [244, 221] on span "Émincé de porc aux vongole" at bounding box center [226, 206] width 104 height 56
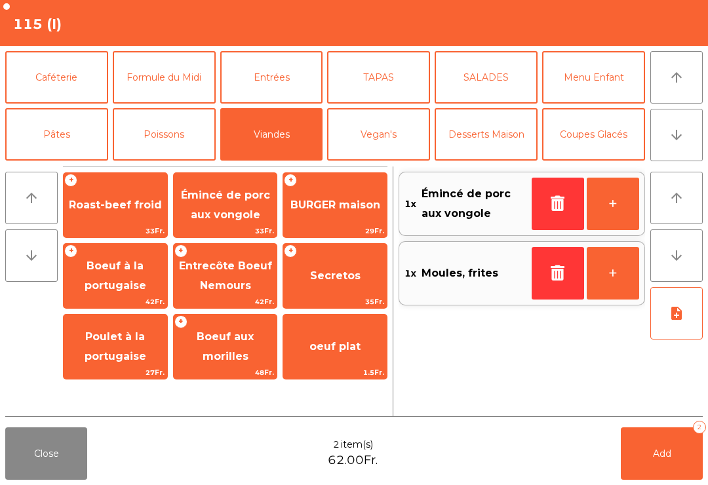
click at [648, 461] on button "Add 2" at bounding box center [661, 453] width 82 height 52
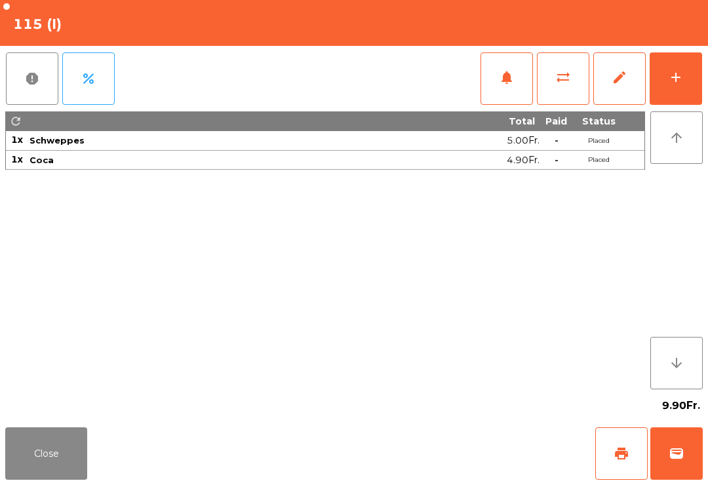
click at [48, 476] on button "Close" at bounding box center [46, 453] width 82 height 52
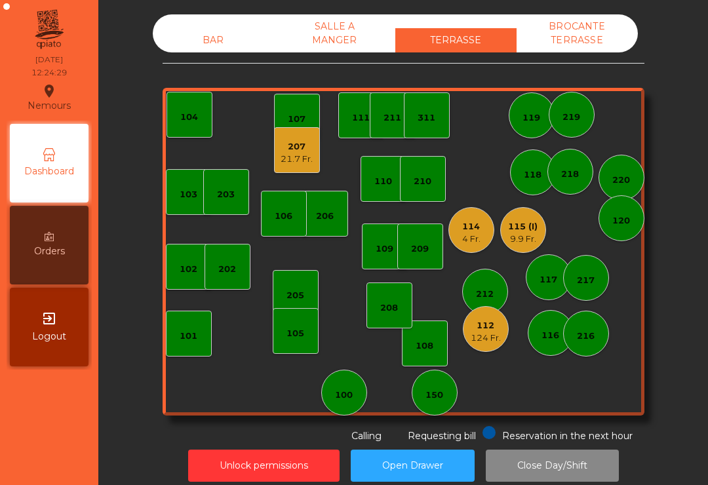
click at [514, 231] on div "115 (I)" at bounding box center [522, 226] width 29 height 13
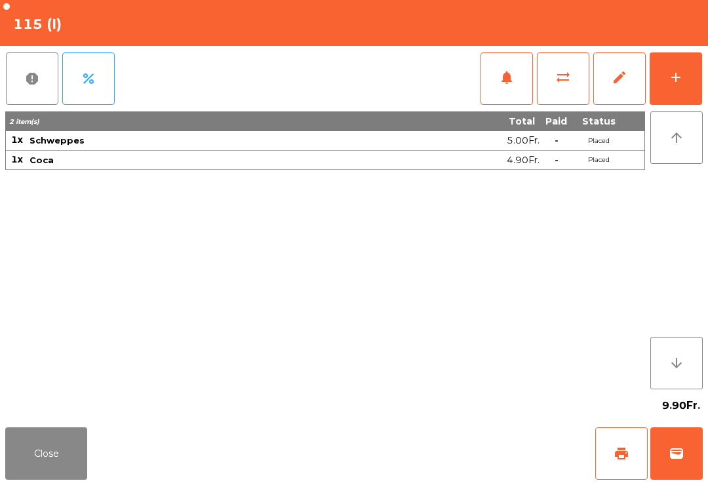
click at [28, 472] on button "Close" at bounding box center [46, 453] width 82 height 52
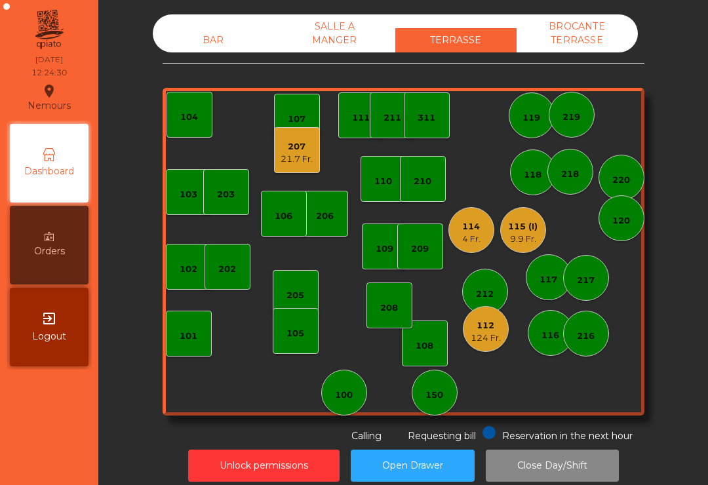
click at [459, 238] on div "114 4 Fr." at bounding box center [471, 230] width 46 height 46
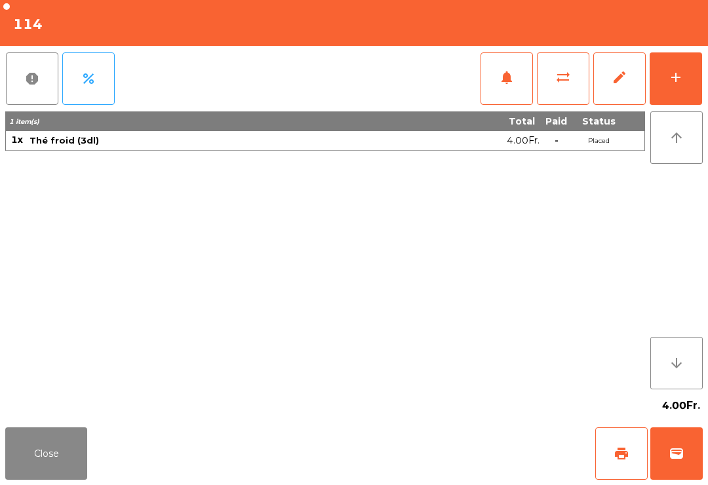
click at [668, 463] on button "wallet" at bounding box center [676, 453] width 52 height 52
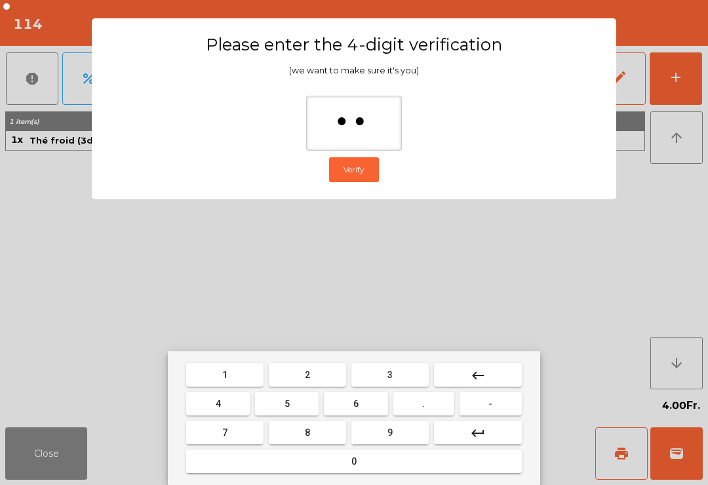
type input "***"
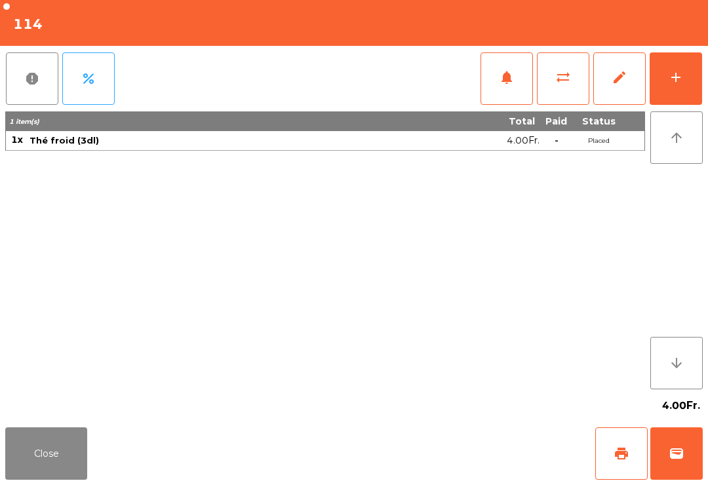
click at [494, 457] on div "Close print wallet" at bounding box center [354, 453] width 708 height 63
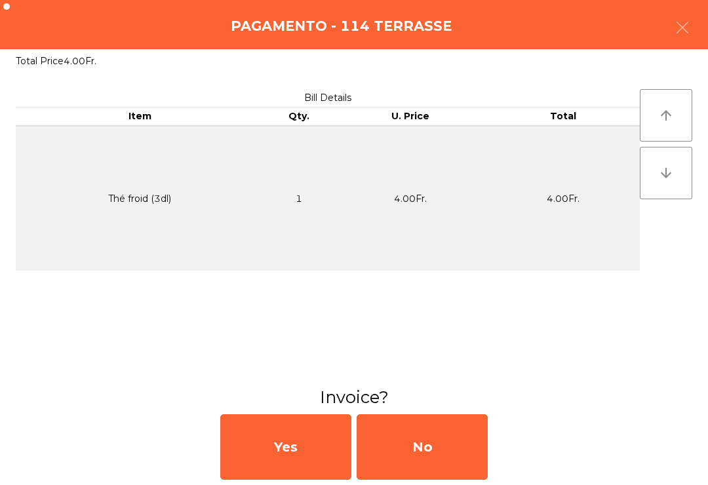
click at [430, 466] on div "No" at bounding box center [421, 447] width 131 height 66
click at [443, 466] on div "No" at bounding box center [421, 447] width 131 height 66
click at [446, 462] on div "No" at bounding box center [421, 447] width 131 height 66
click at [448, 461] on div "No" at bounding box center [421, 447] width 131 height 66
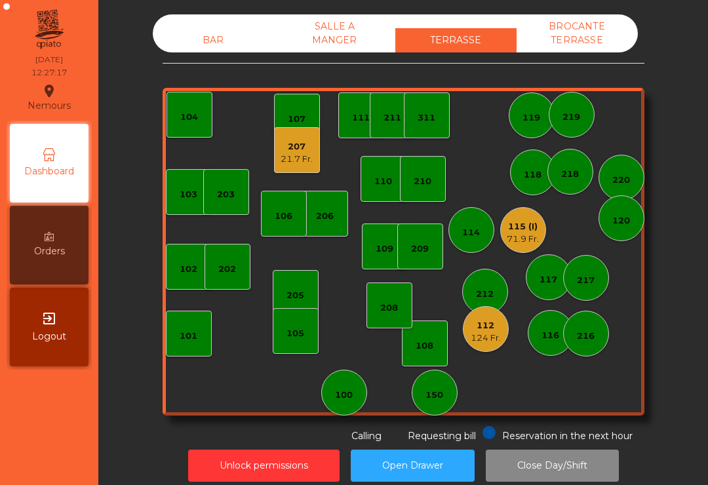
click at [297, 299] on div "205" at bounding box center [295, 295] width 18 height 13
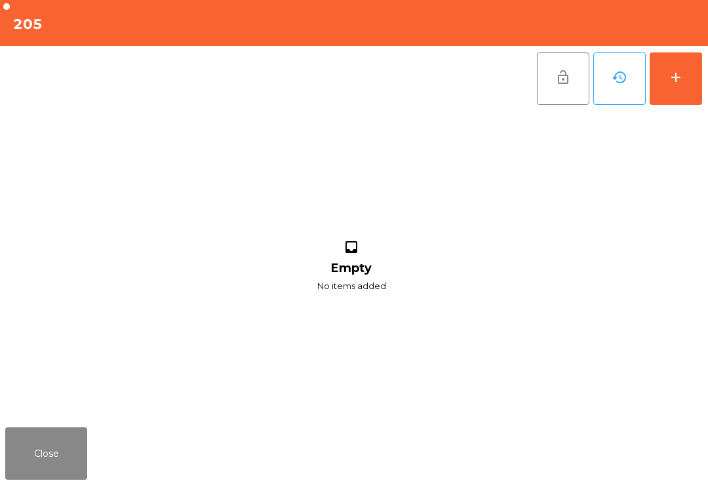
click at [676, 92] on button "add" at bounding box center [675, 78] width 52 height 52
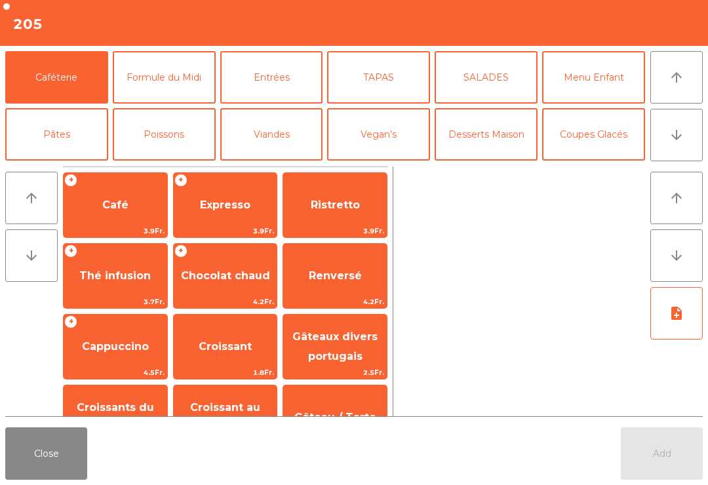
click at [52, 165] on button "Mineral" at bounding box center [56, 191] width 103 height 52
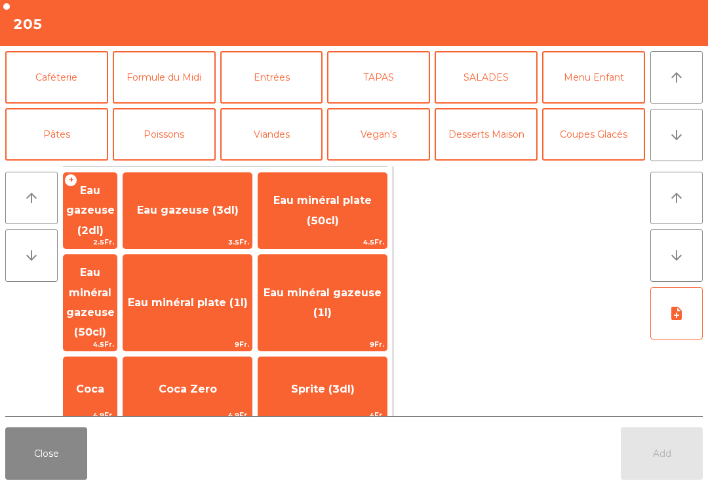
scroll to position [81, 0]
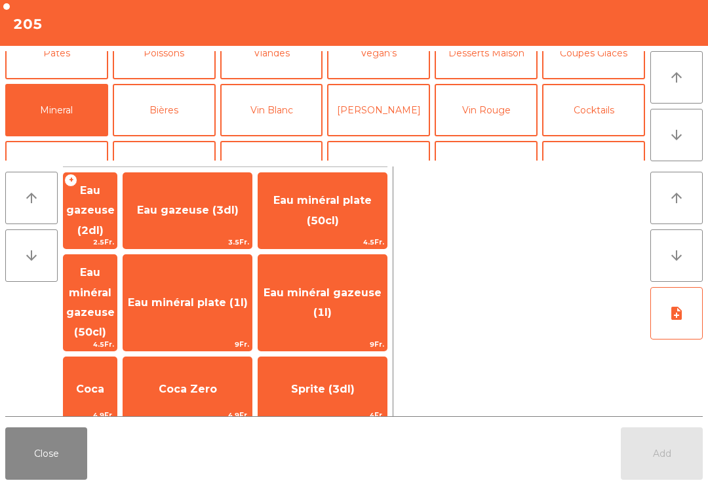
click at [109, 289] on span "Eau minéral gazeuse (50cl)" at bounding box center [90, 302] width 48 height 72
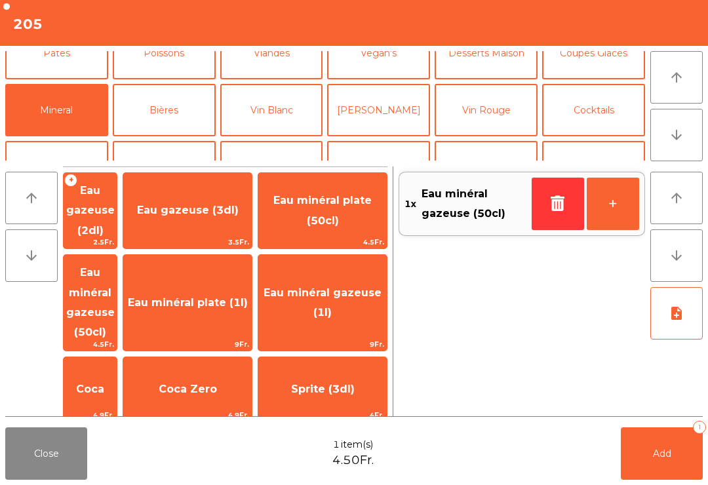
click at [679, 446] on button "Add 1" at bounding box center [661, 453] width 82 height 52
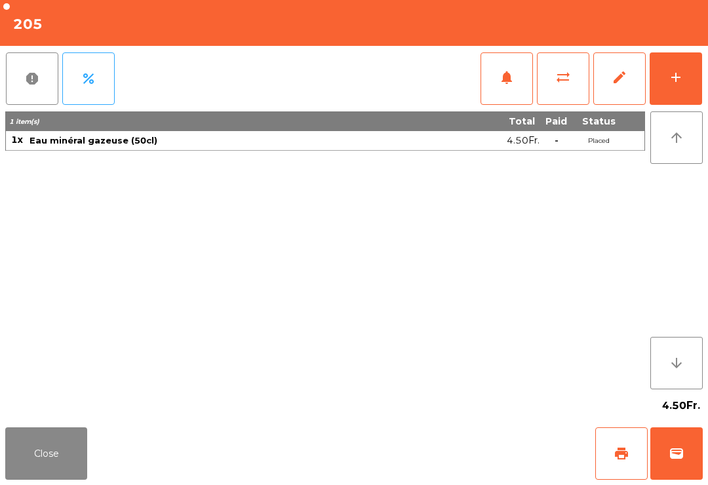
click at [674, 72] on div "add" at bounding box center [676, 77] width 16 height 16
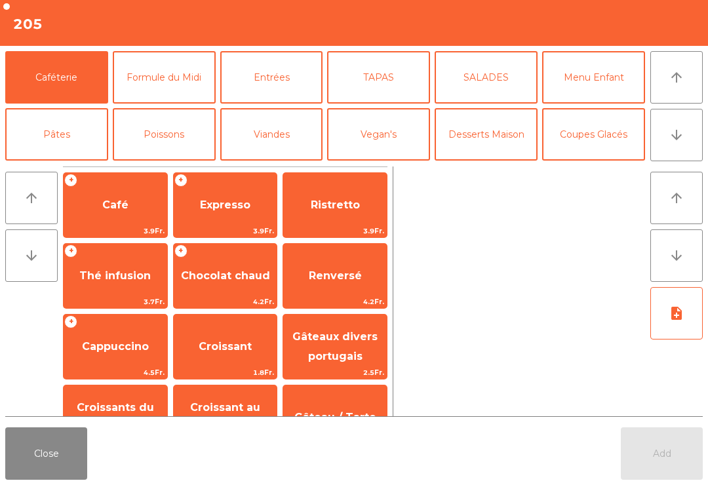
click at [499, 75] on button "SALADES" at bounding box center [485, 77] width 103 height 52
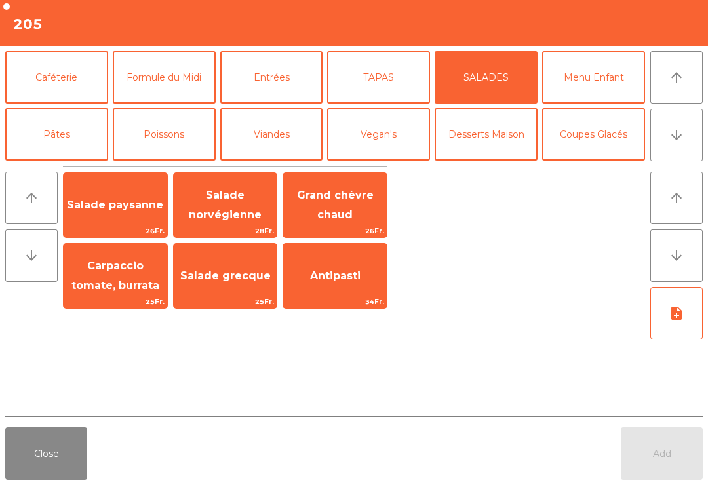
click at [346, 204] on span "Grand chèvre chaud" at bounding box center [335, 206] width 104 height 56
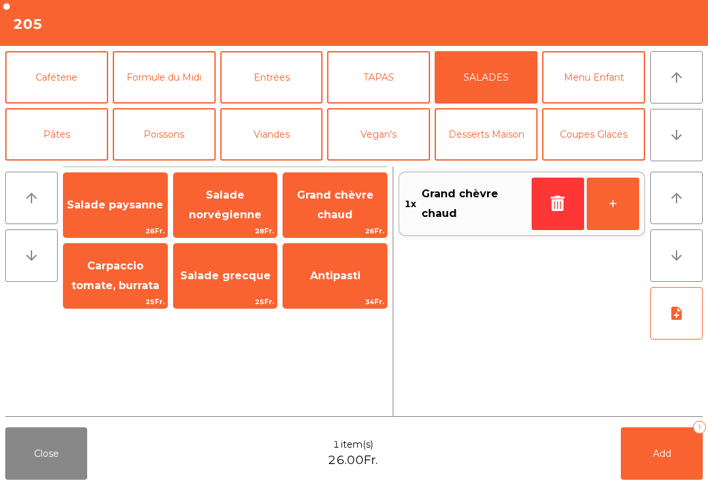
click at [225, 208] on span "Salade norvégienne" at bounding box center [225, 205] width 73 height 32
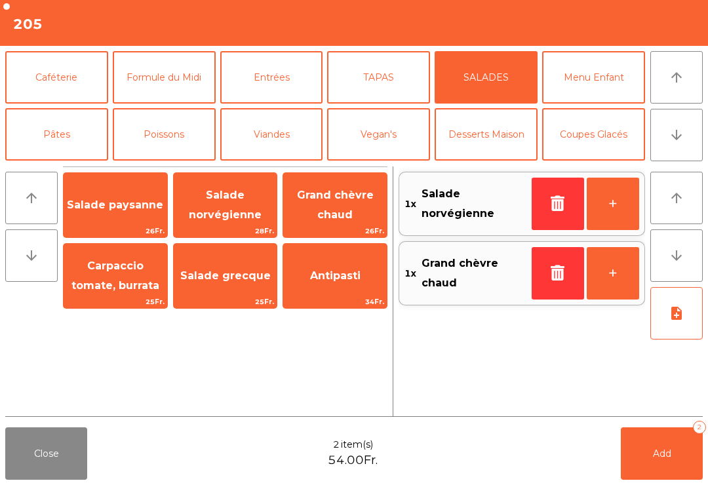
click at [664, 459] on button "Add 2" at bounding box center [661, 453] width 82 height 52
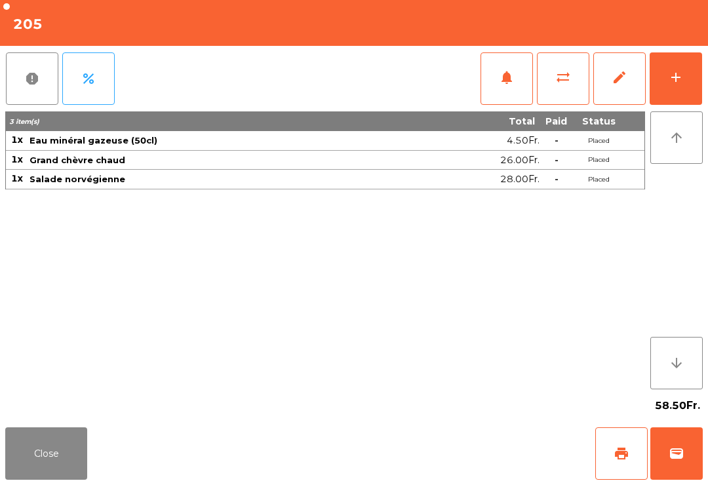
click at [32, 448] on button "Close" at bounding box center [46, 453] width 82 height 52
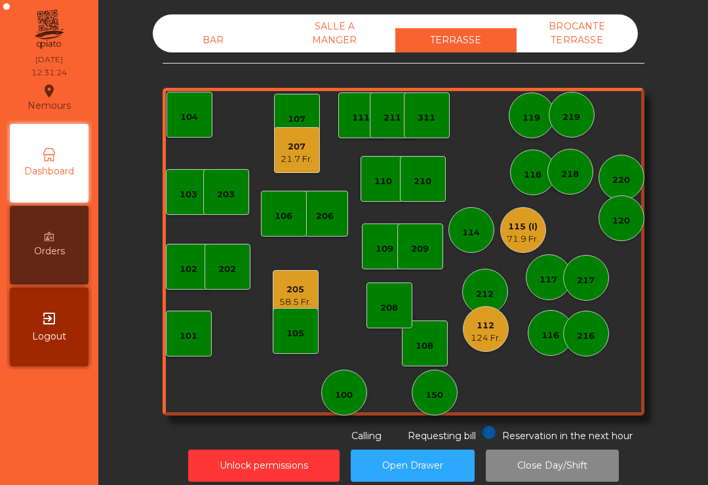
click at [560, 112] on div "219" at bounding box center [571, 115] width 46 height 46
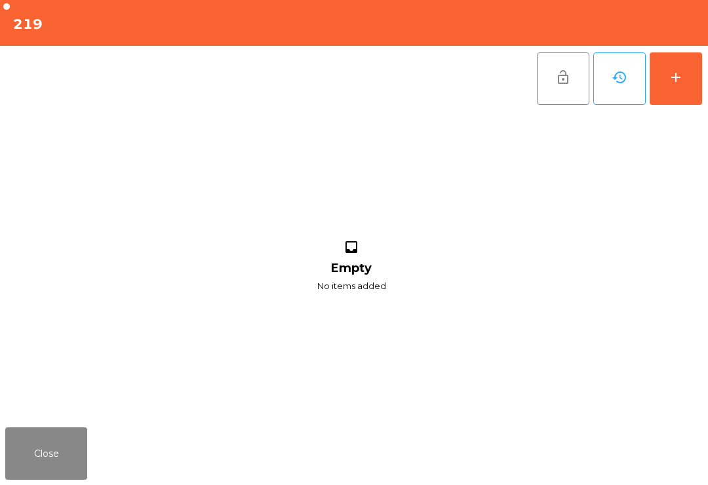
click at [695, 69] on button "add" at bounding box center [675, 78] width 52 height 52
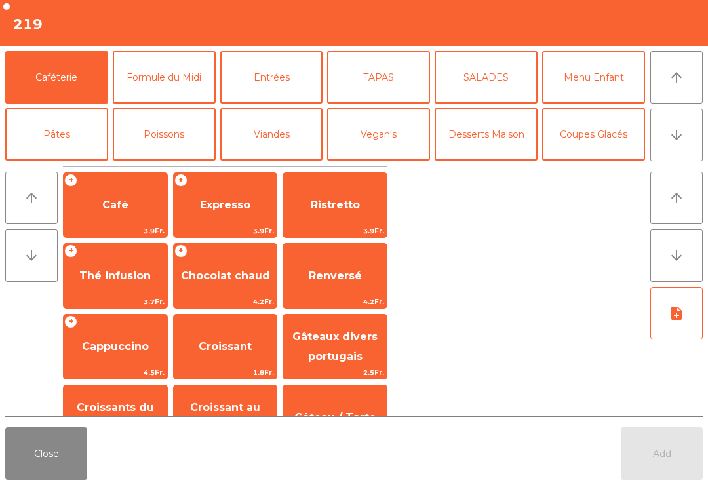
click at [485, 140] on button "Desserts Maison" at bounding box center [485, 134] width 103 height 52
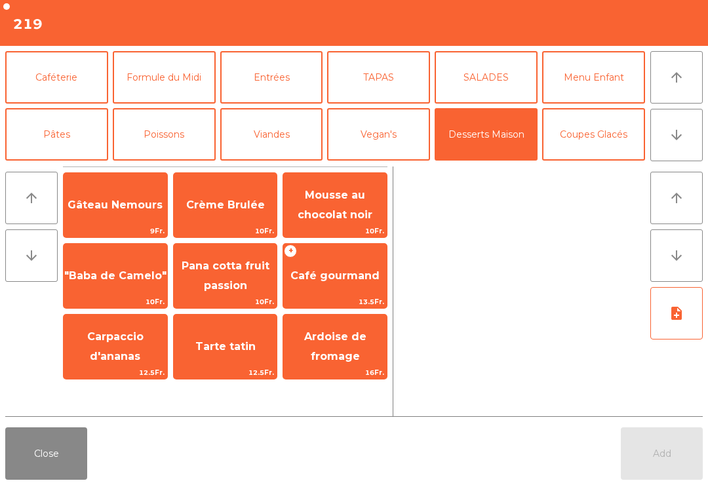
click at [231, 350] on span "Tarte tatin" at bounding box center [225, 346] width 60 height 12
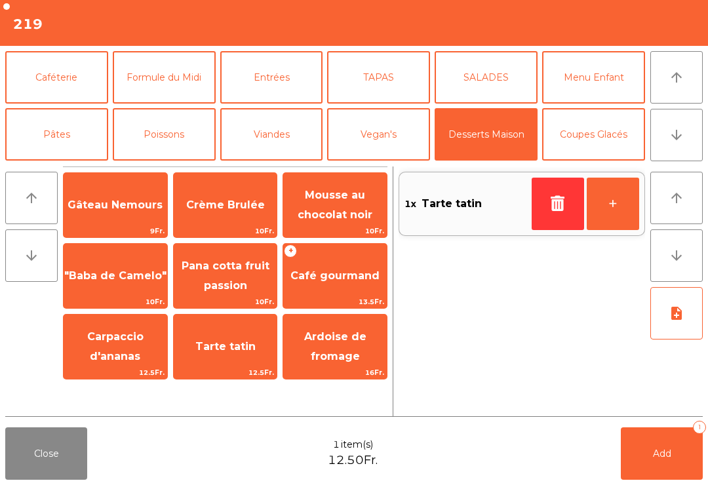
click at [246, 360] on span "Tarte tatin" at bounding box center [226, 346] width 104 height 35
click at [77, 137] on button "Pâtes" at bounding box center [56, 134] width 103 height 52
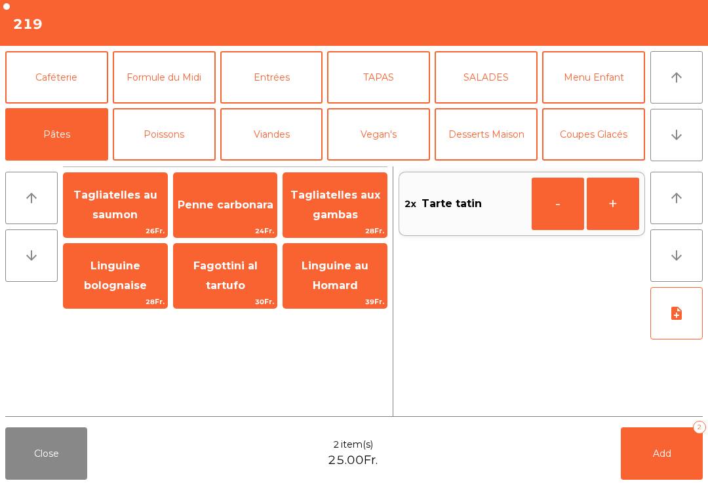
click at [59, 165] on button "Mineral" at bounding box center [56, 191] width 103 height 52
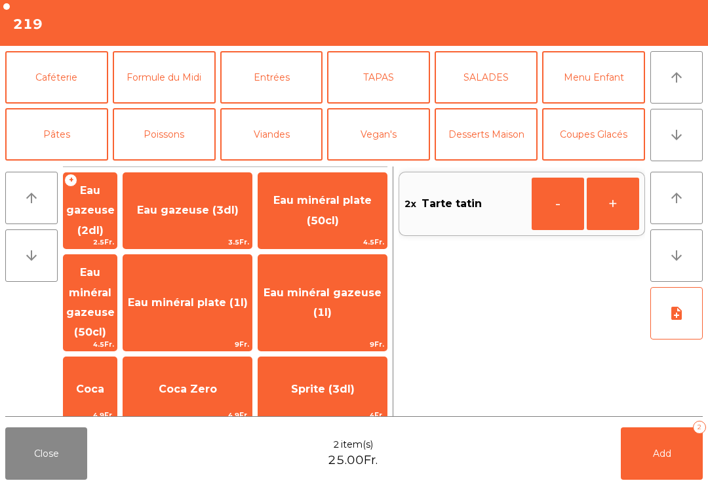
scroll to position [54, 0]
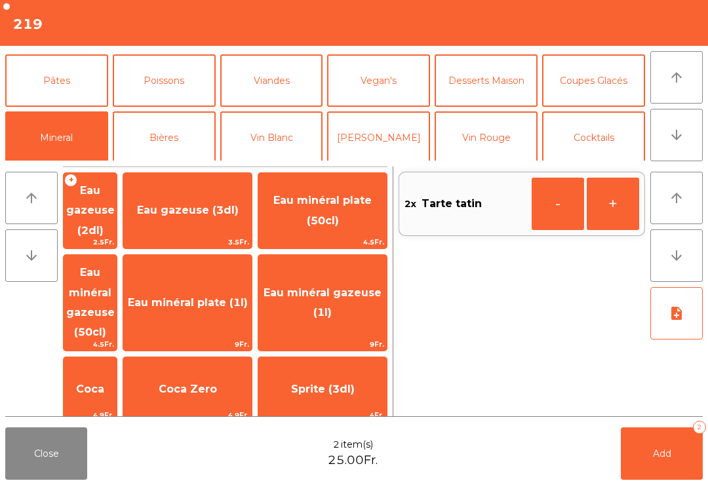
click at [217, 383] on span "Coca Zero" at bounding box center [188, 389] width 58 height 12
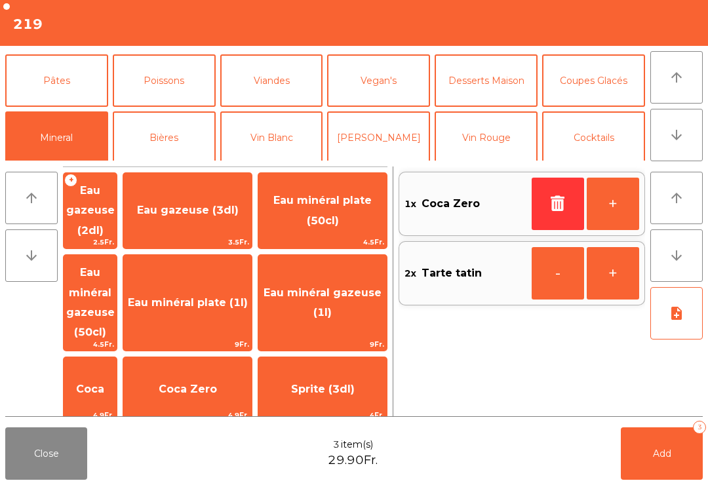
click at [64, 79] on button "Pâtes" at bounding box center [56, 80] width 103 height 52
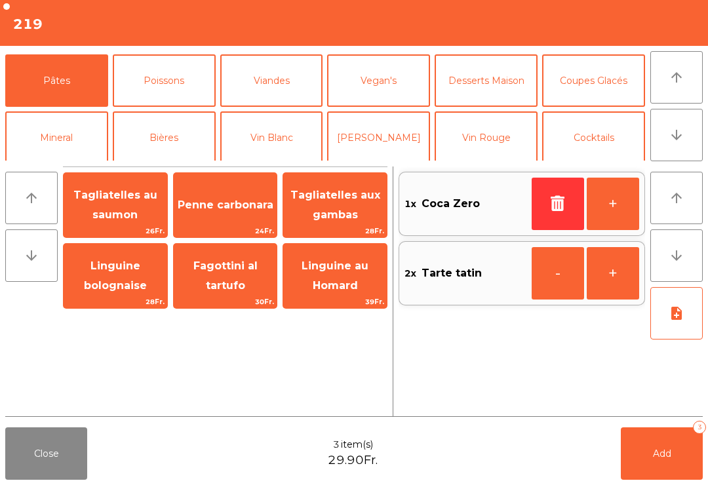
scroll to position [7, 0]
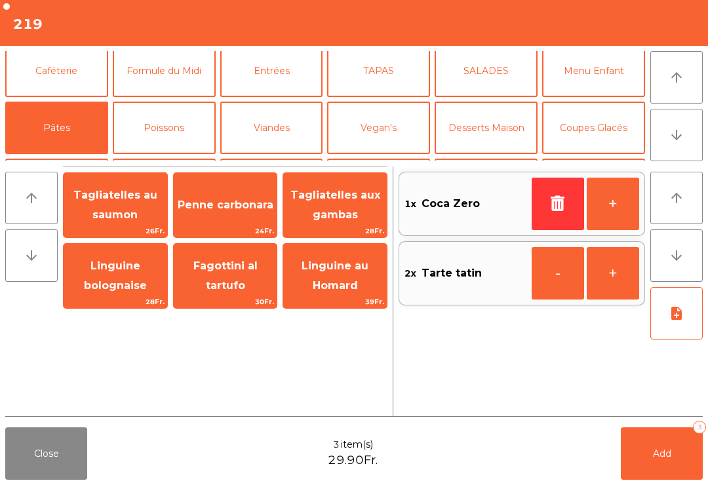
click at [54, 72] on button "Caféterie" at bounding box center [56, 71] width 103 height 52
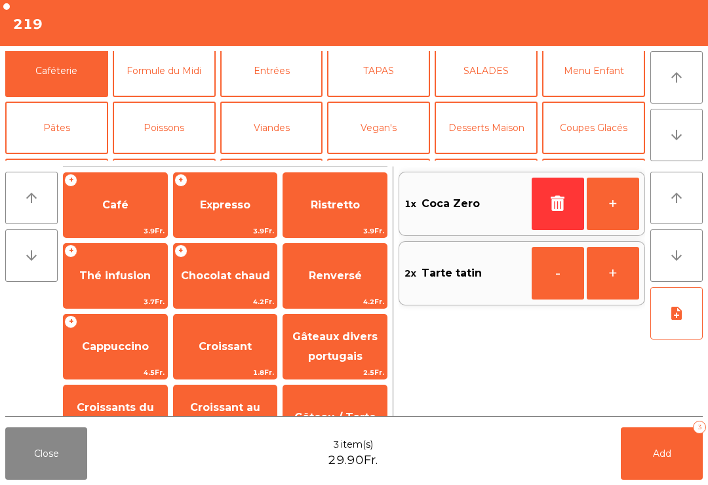
click at [128, 199] on span "Café" at bounding box center [116, 204] width 104 height 35
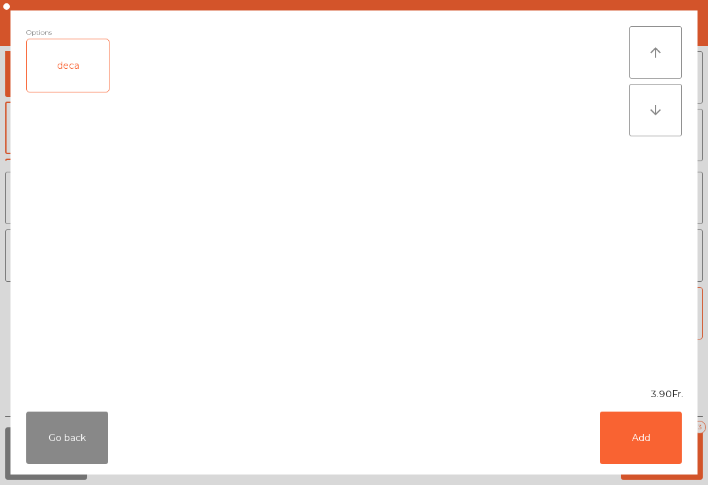
click at [648, 442] on button "Add" at bounding box center [640, 437] width 82 height 52
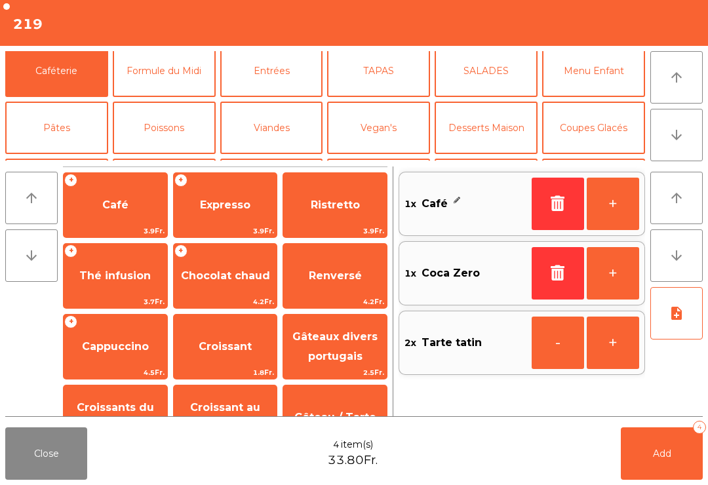
click at [146, 340] on span "Cappuccino" at bounding box center [115, 346] width 67 height 12
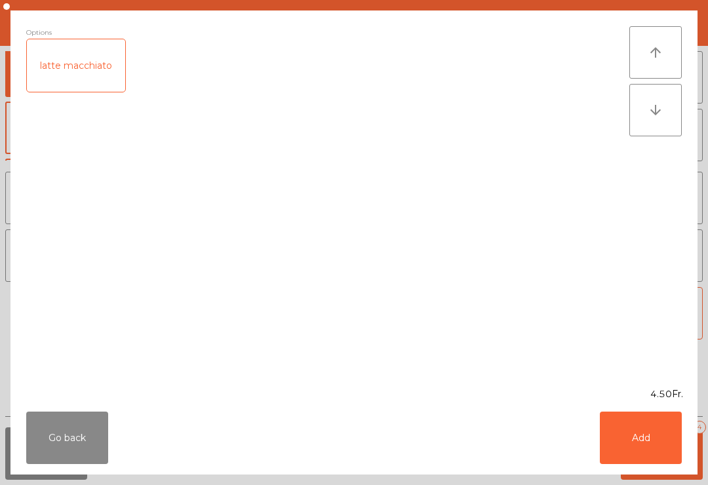
click at [644, 443] on button "Add" at bounding box center [640, 437] width 82 height 52
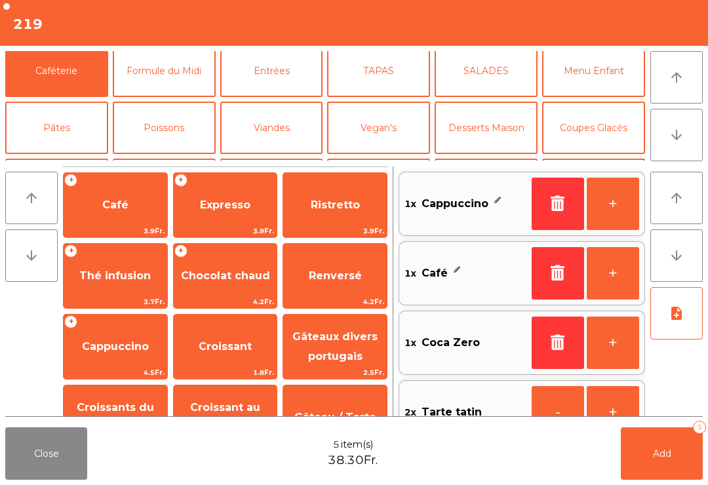
scroll to position [50, 0]
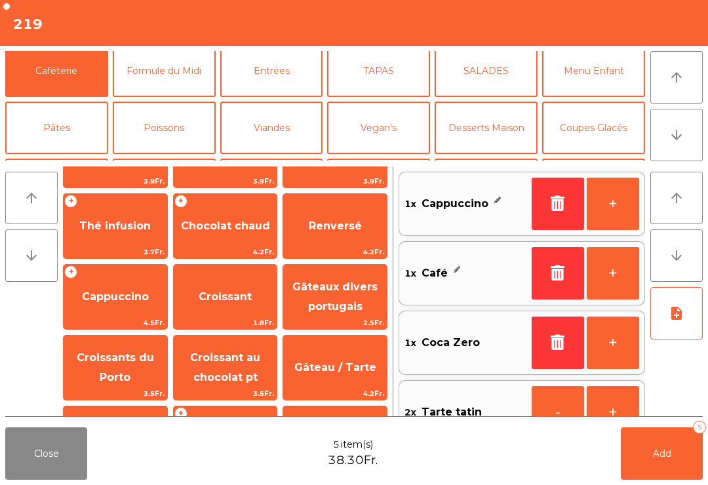
click at [46, 463] on button "Close" at bounding box center [46, 453] width 82 height 52
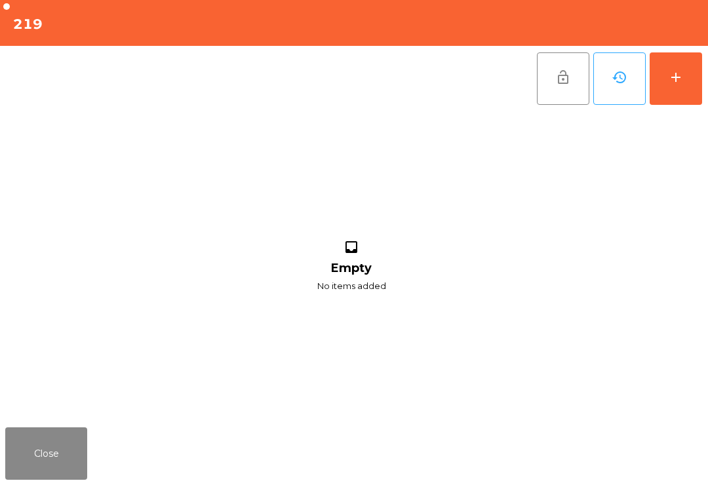
click at [58, 479] on button "Close" at bounding box center [46, 453] width 82 height 52
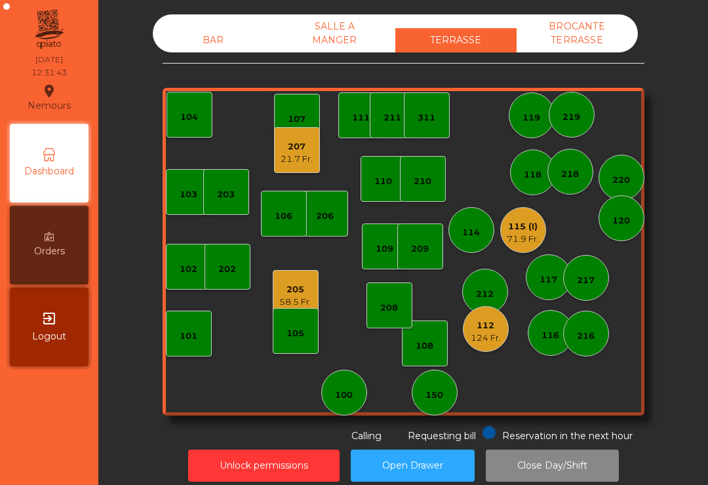
click at [303, 214] on div "106" at bounding box center [284, 214] width 46 height 46
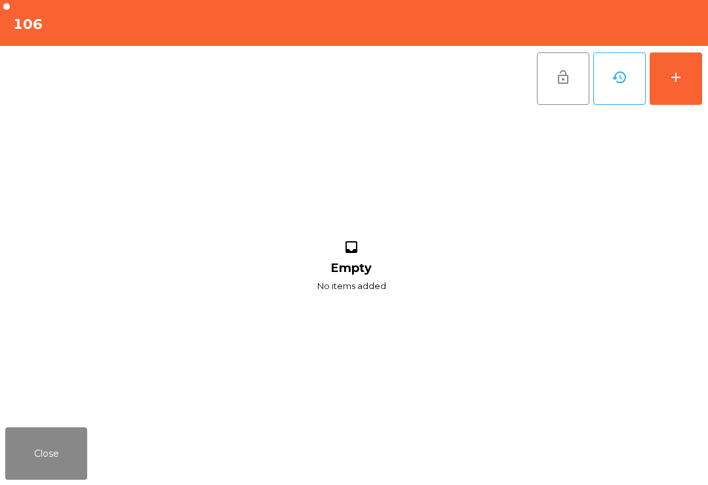
click at [685, 80] on button "add" at bounding box center [675, 78] width 52 height 52
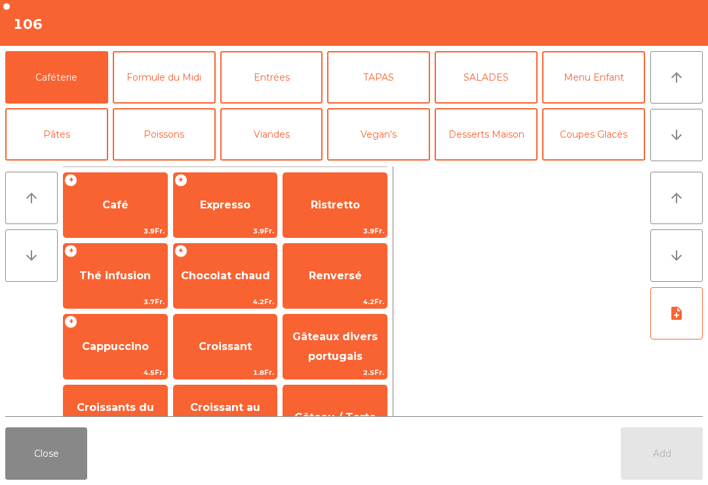
scroll to position [77, 0]
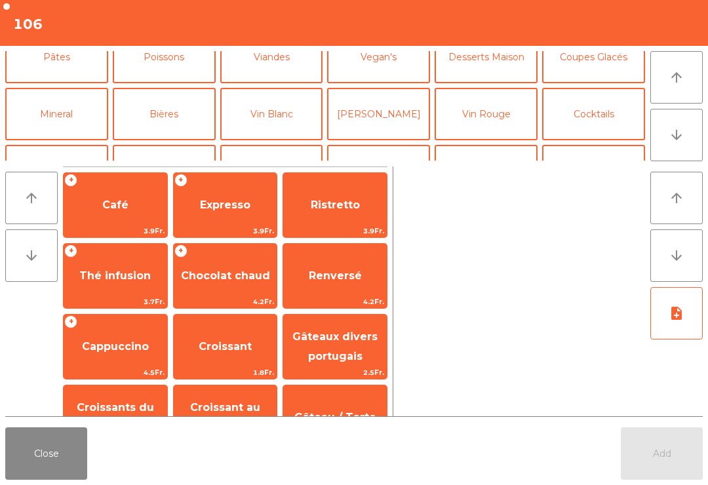
click at [589, 107] on button "Cocktails" at bounding box center [593, 114] width 103 height 52
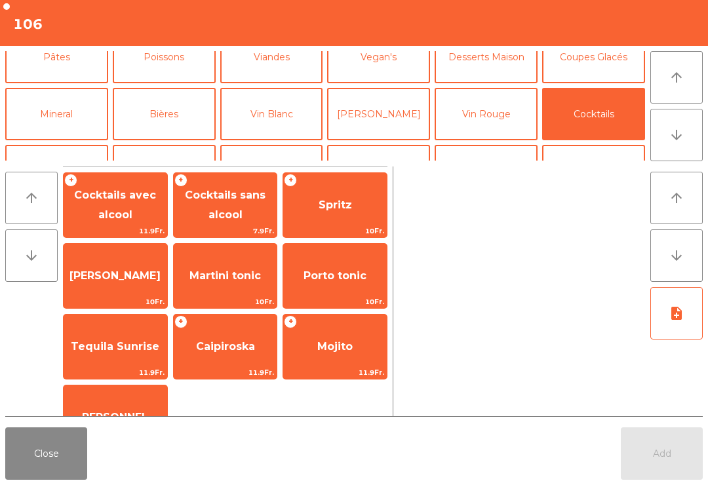
click at [345, 207] on span "Spritz" at bounding box center [334, 205] width 33 height 12
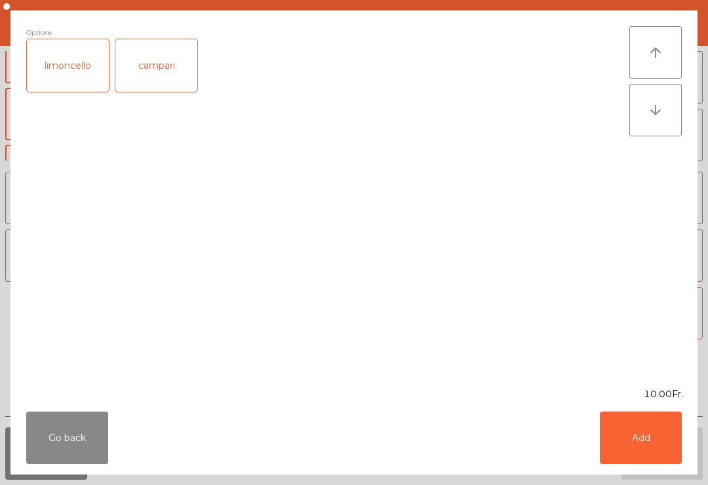
click at [671, 444] on button "Add" at bounding box center [640, 437] width 82 height 52
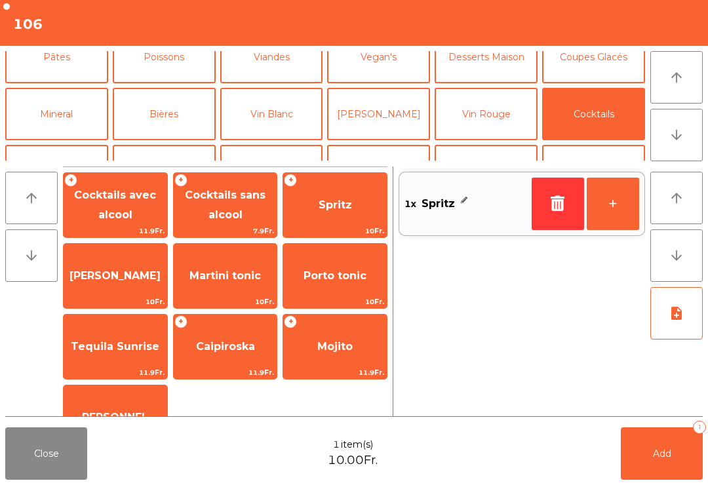
click at [620, 210] on button "+" at bounding box center [612, 204] width 52 height 52
click at [622, 206] on button "+" at bounding box center [612, 204] width 52 height 52
click at [77, 116] on button "Mineral" at bounding box center [56, 114] width 103 height 52
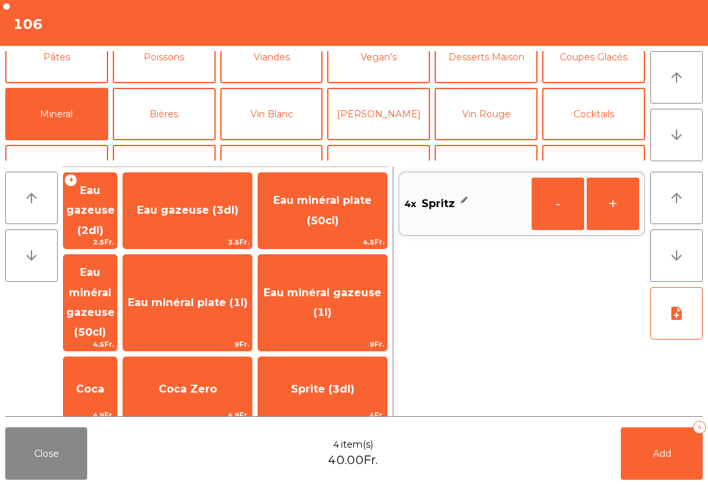
click at [244, 285] on span "Eau minéral plate (1l)" at bounding box center [187, 302] width 128 height 35
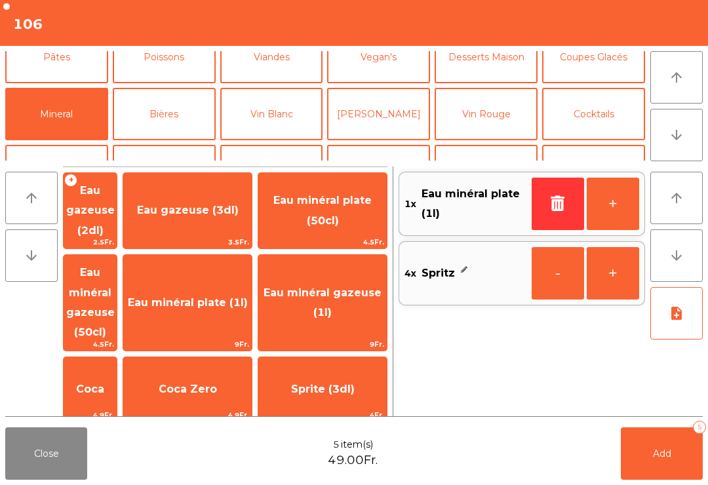
click at [664, 473] on button "Add 5" at bounding box center [661, 453] width 82 height 52
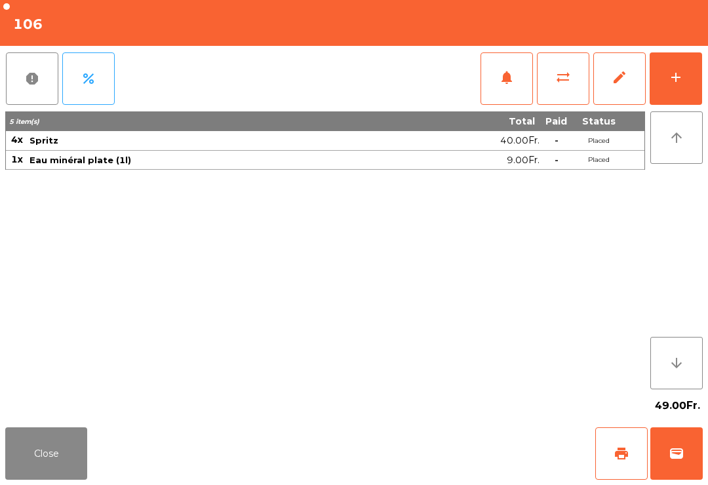
click at [22, 470] on button "Close" at bounding box center [46, 453] width 82 height 52
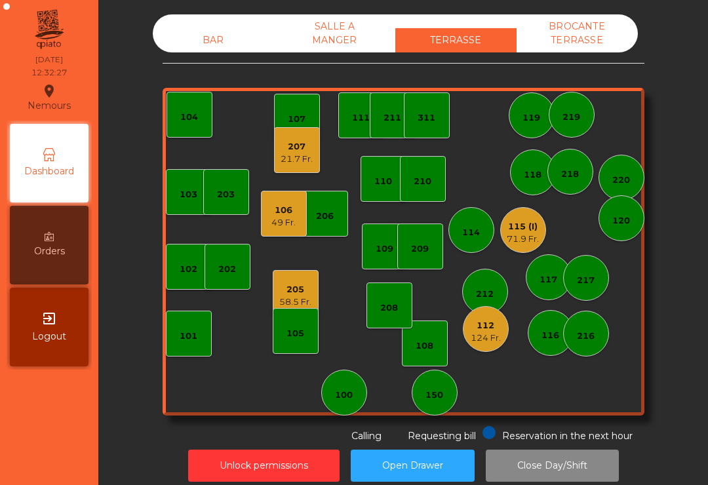
click at [309, 159] on div "21.7 Fr." at bounding box center [296, 159] width 32 height 13
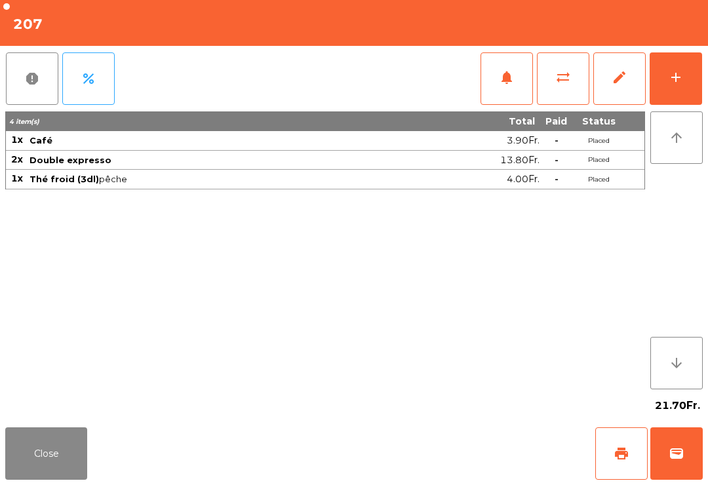
click at [618, 451] on span "print" at bounding box center [621, 454] width 16 height 16
click at [24, 466] on button "Close" at bounding box center [46, 453] width 82 height 52
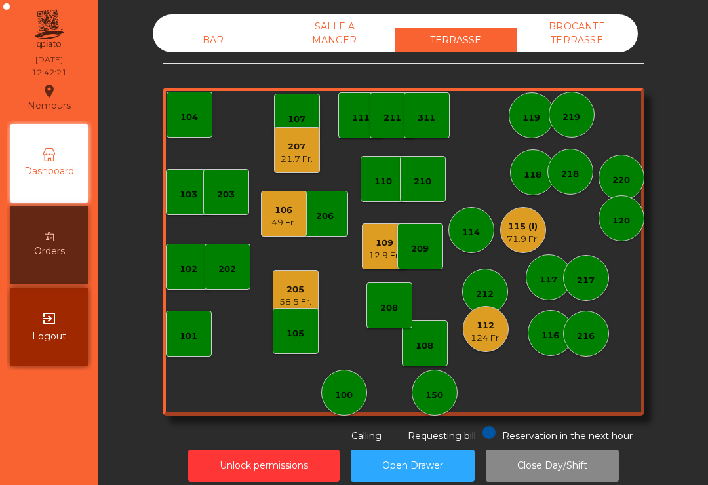
click at [275, 216] on div "49 Fr." at bounding box center [283, 222] width 24 height 13
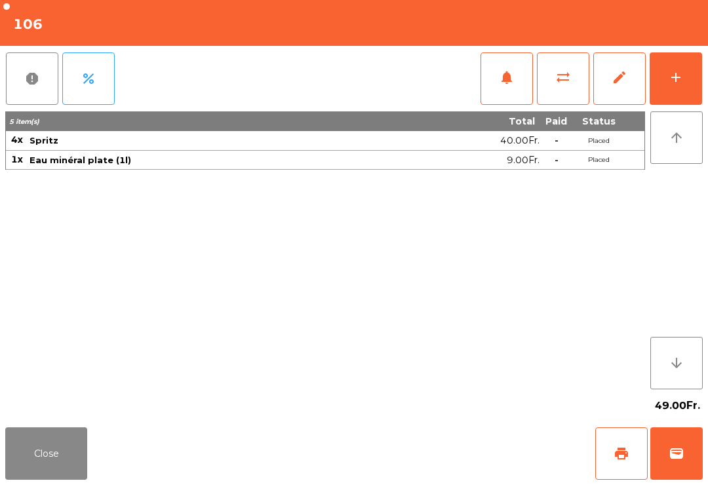
click at [679, 87] on button "add" at bounding box center [675, 78] width 52 height 52
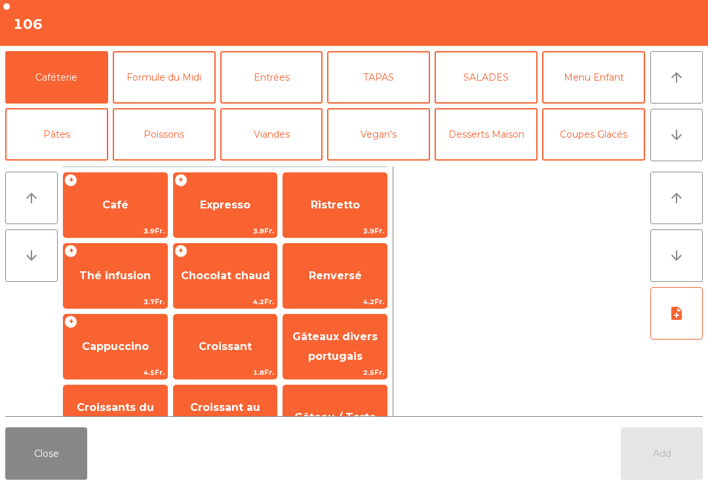
scroll to position [12, 0]
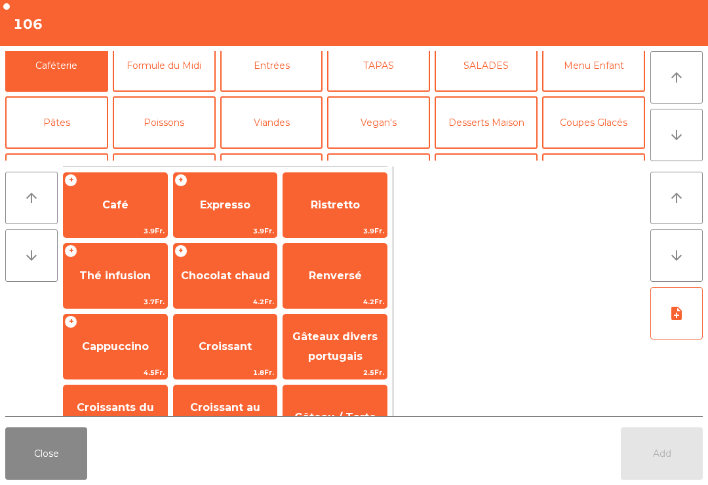
click at [268, 136] on button "Viandes" at bounding box center [271, 122] width 103 height 52
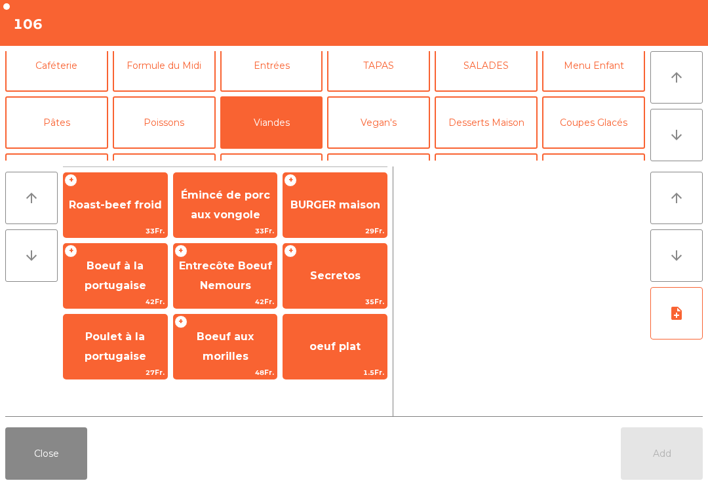
click at [341, 212] on span "BURGER maison" at bounding box center [335, 204] width 104 height 35
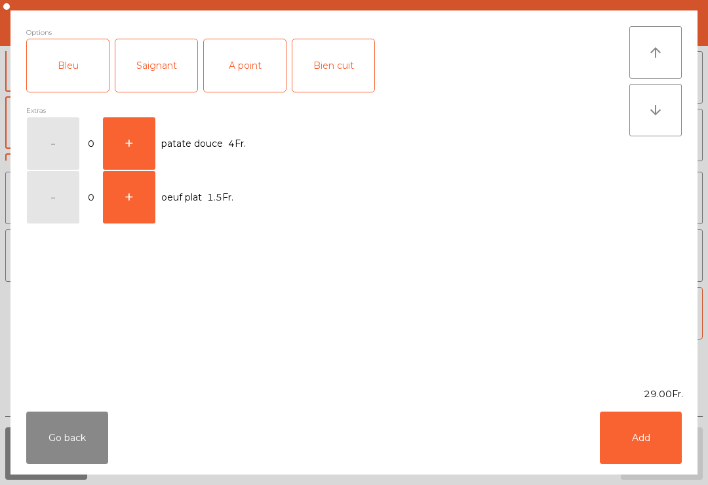
click at [252, 77] on div "A point" at bounding box center [245, 65] width 82 height 52
click at [661, 445] on button "Add" at bounding box center [640, 437] width 82 height 52
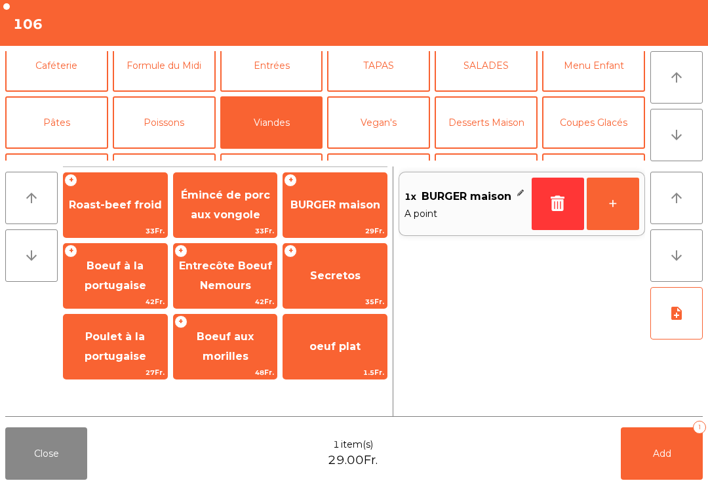
click at [601, 195] on button "+" at bounding box center [612, 204] width 52 height 52
click at [382, 132] on button "Vegan's" at bounding box center [378, 122] width 103 height 52
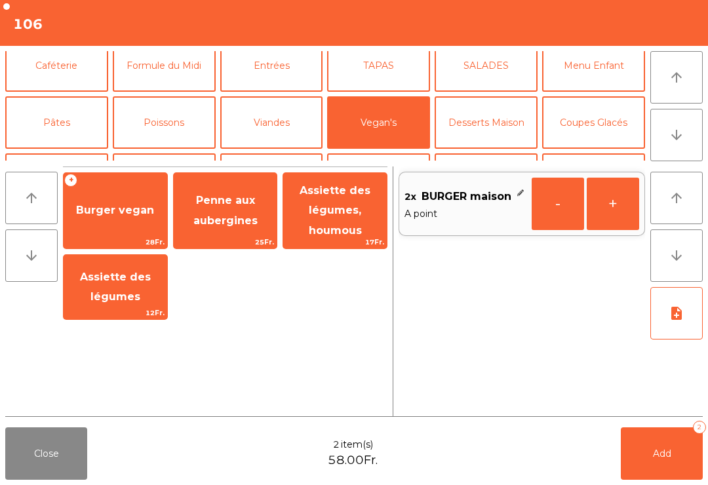
click at [130, 225] on span "Burger vegan" at bounding box center [116, 210] width 104 height 35
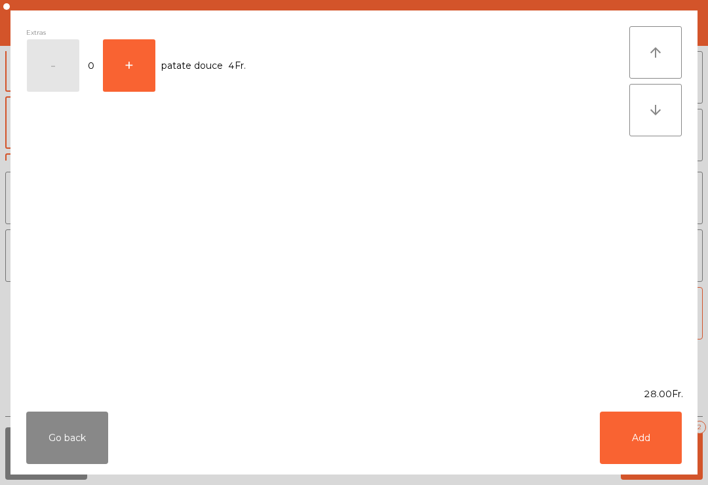
click at [637, 430] on button "Add" at bounding box center [640, 437] width 82 height 52
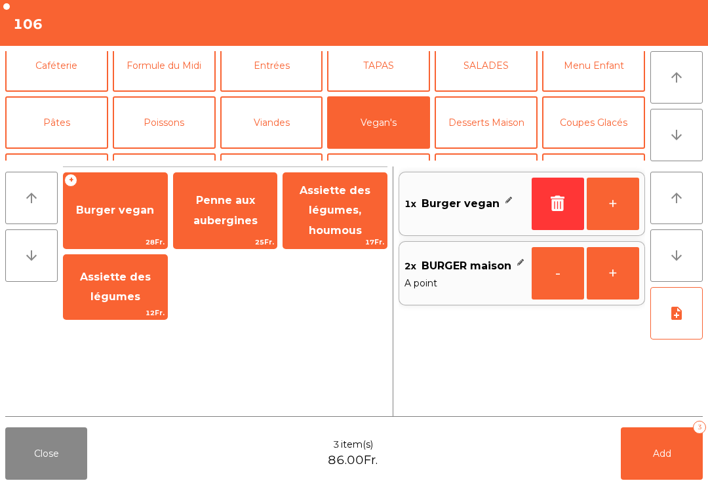
scroll to position [-12, 0]
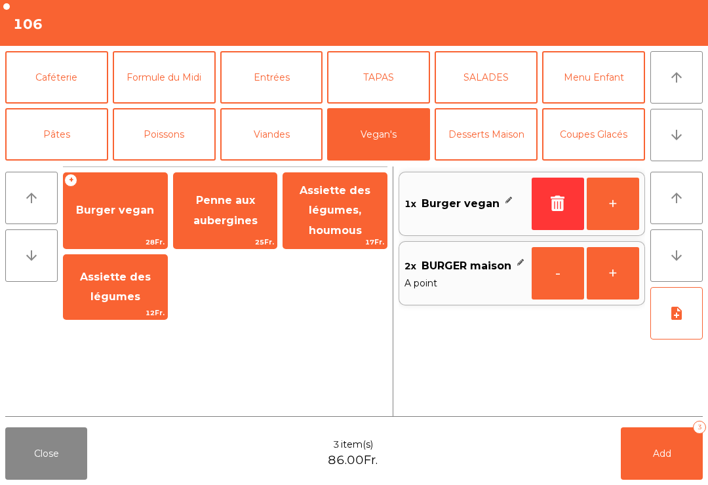
click at [279, 130] on button "Viandes" at bounding box center [271, 134] width 103 height 52
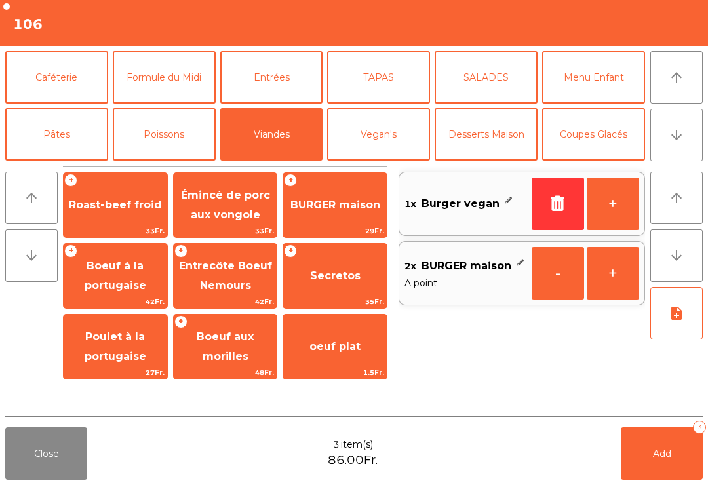
scroll to position [0, 0]
click at [298, 65] on button "Entrées" at bounding box center [271, 77] width 103 height 52
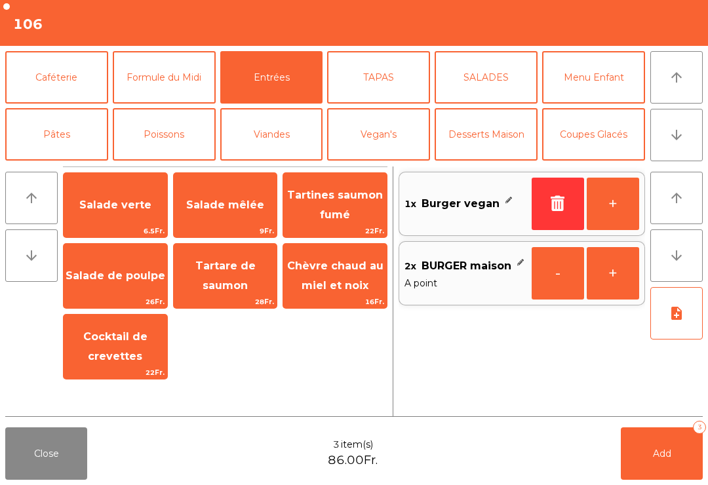
click at [227, 278] on span "Tartare de saumon" at bounding box center [225, 275] width 60 height 32
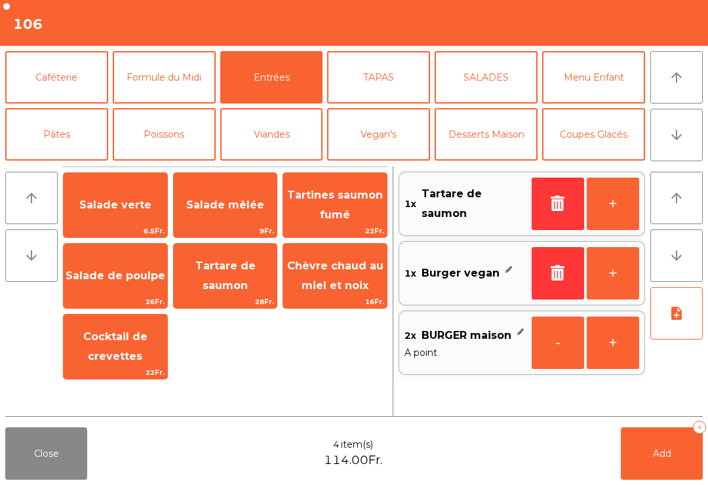
click at [653, 325] on button "note_add" at bounding box center [676, 313] width 52 height 52
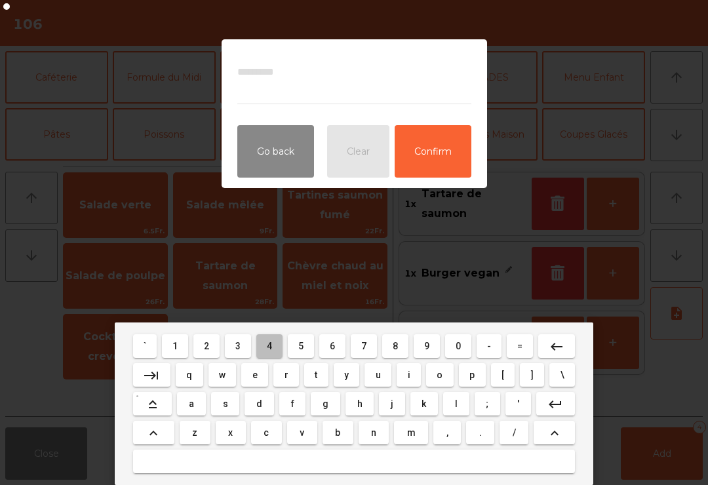
type textarea "*"
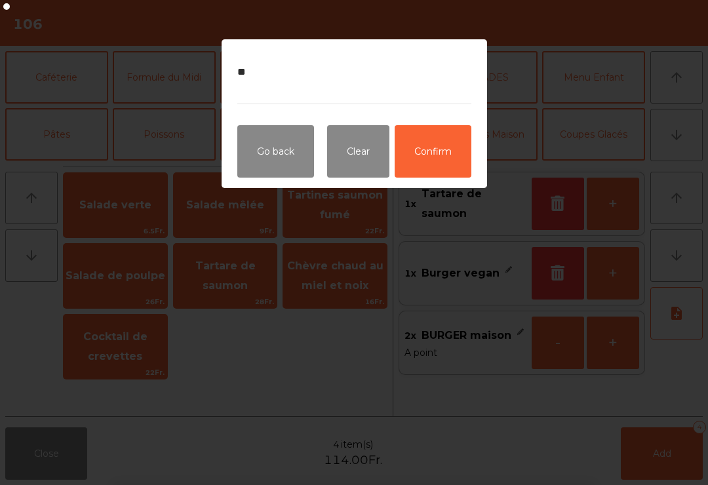
click at [442, 160] on button "Confirm" at bounding box center [432, 151] width 77 height 52
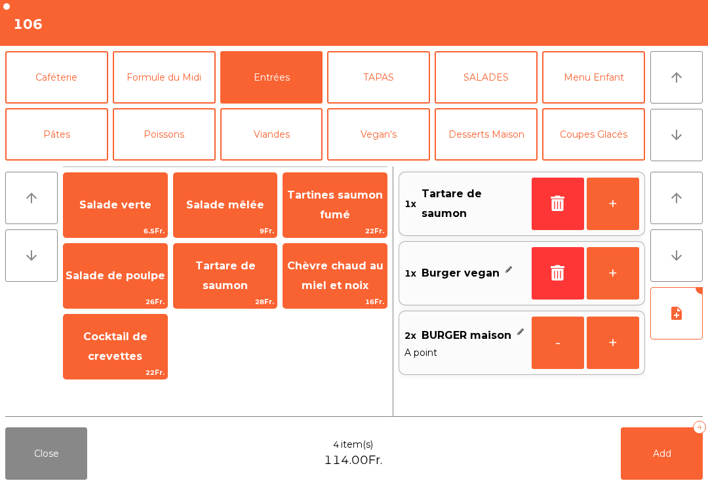
click at [696, 463] on button "Add 4" at bounding box center [661, 453] width 82 height 52
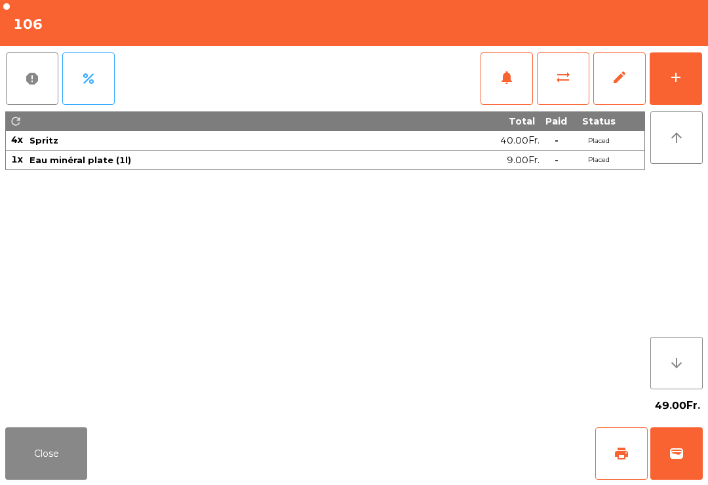
click at [67, 472] on button "Close" at bounding box center [46, 453] width 82 height 52
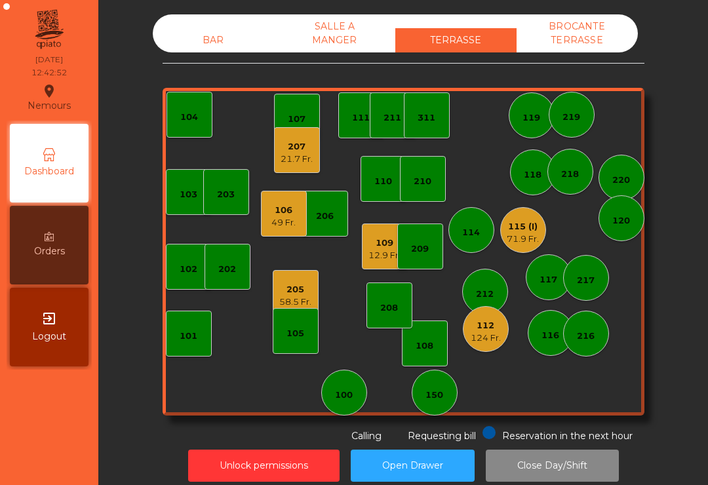
click at [530, 124] on div "119" at bounding box center [531, 115] width 46 height 46
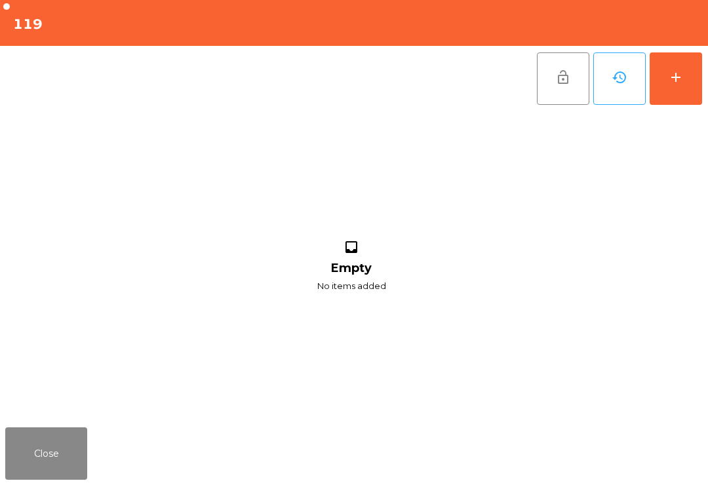
click at [684, 75] on button "add" at bounding box center [675, 78] width 52 height 52
click at [78, 462] on button "Close" at bounding box center [46, 453] width 82 height 52
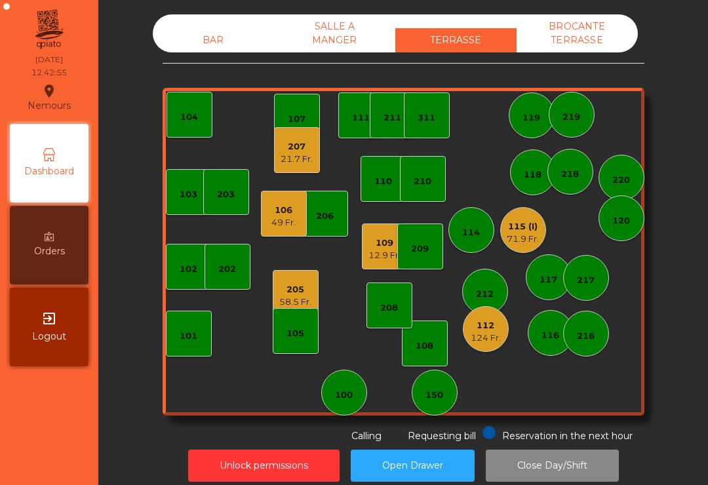
click at [525, 233] on div "71.9 Fr." at bounding box center [522, 239] width 32 height 13
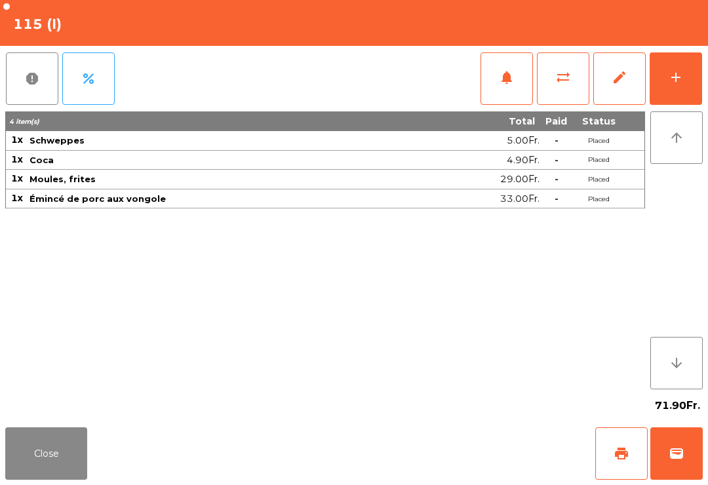
click at [86, 472] on button "Close" at bounding box center [46, 453] width 82 height 52
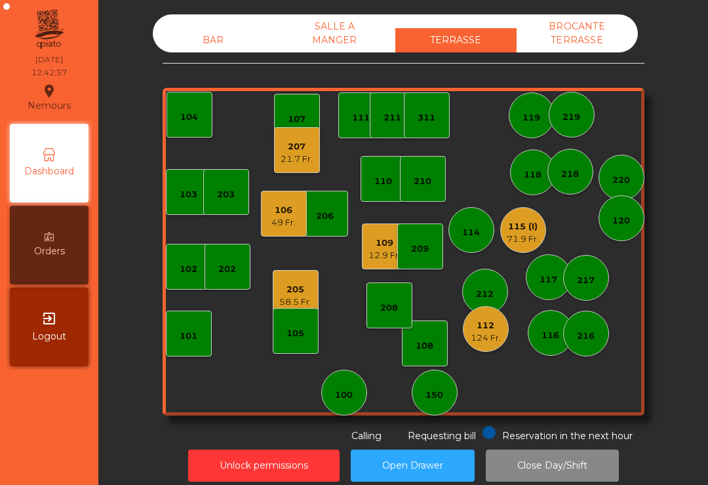
click at [377, 254] on div "12.9 Fr." at bounding box center [384, 255] width 32 height 13
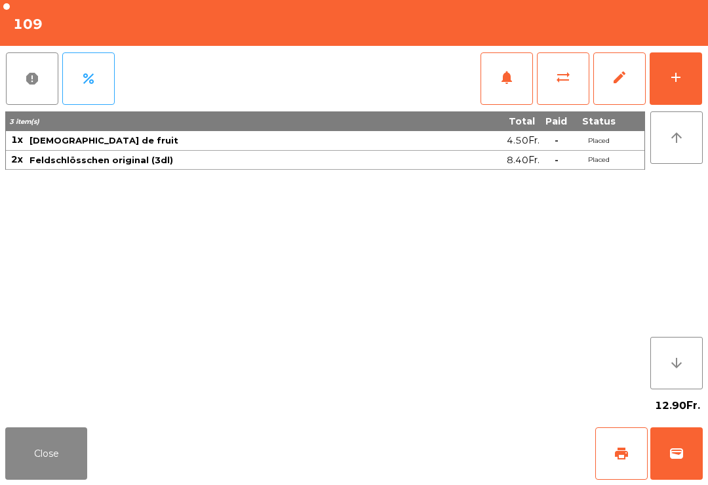
click at [73, 449] on button "Close" at bounding box center [46, 453] width 82 height 52
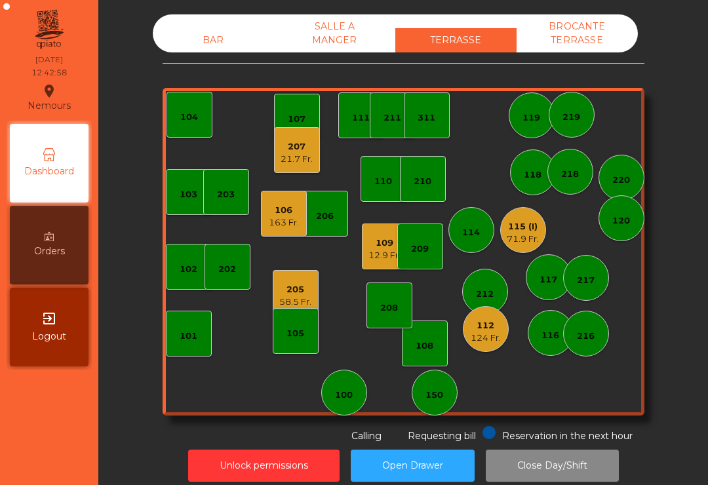
click at [297, 159] on div "21.7 Fr." at bounding box center [296, 159] width 32 height 13
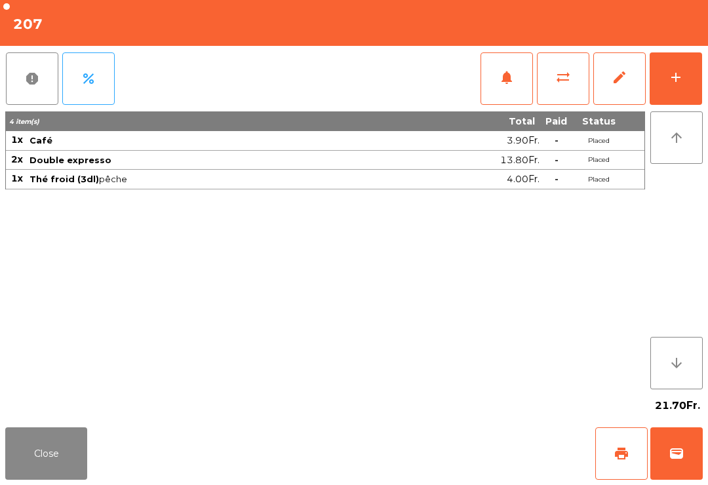
click at [35, 453] on button "Close" at bounding box center [46, 453] width 82 height 52
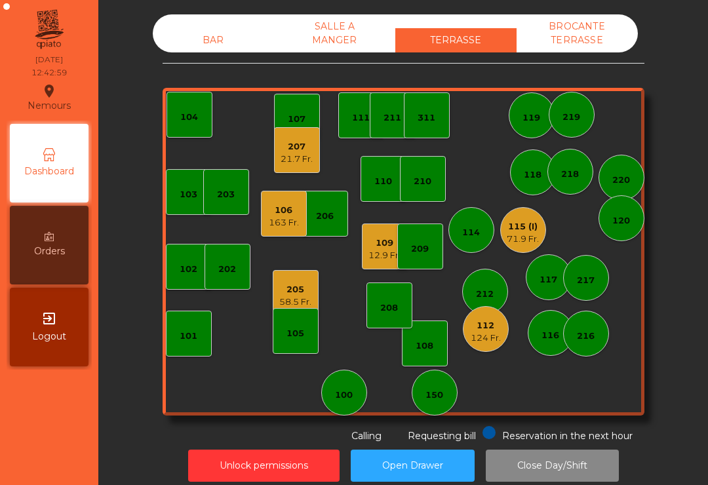
click at [270, 221] on div "163 Fr." at bounding box center [284, 222] width 30 height 13
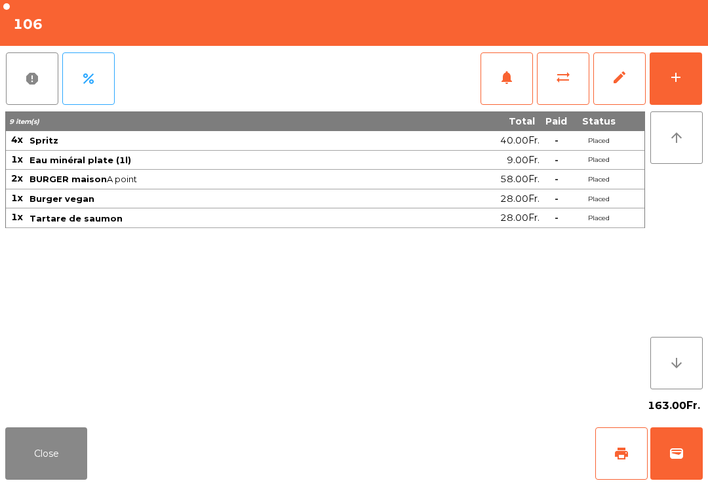
click at [33, 478] on button "Close" at bounding box center [46, 453] width 82 height 52
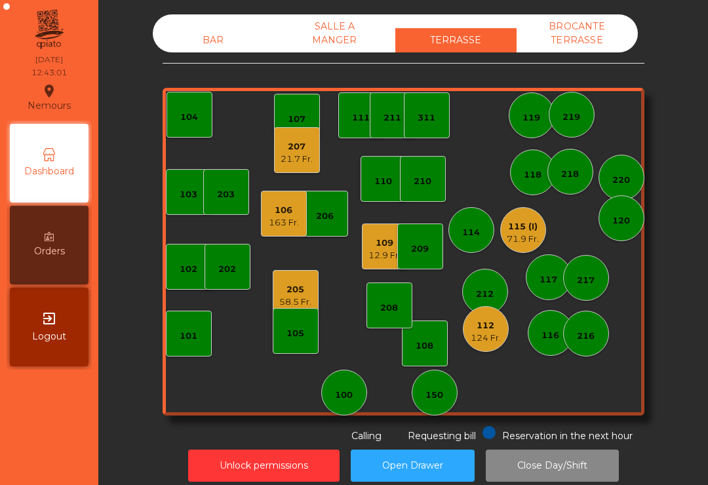
click at [295, 290] on div "205" at bounding box center [295, 289] width 32 height 13
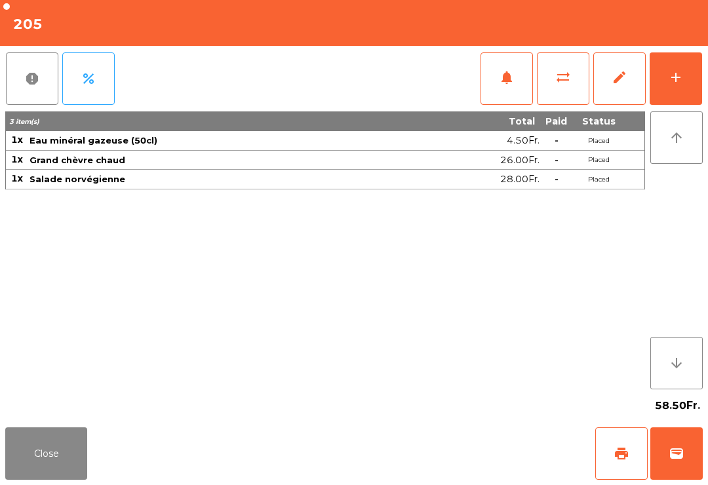
click at [52, 449] on button "Close" at bounding box center [46, 453] width 82 height 52
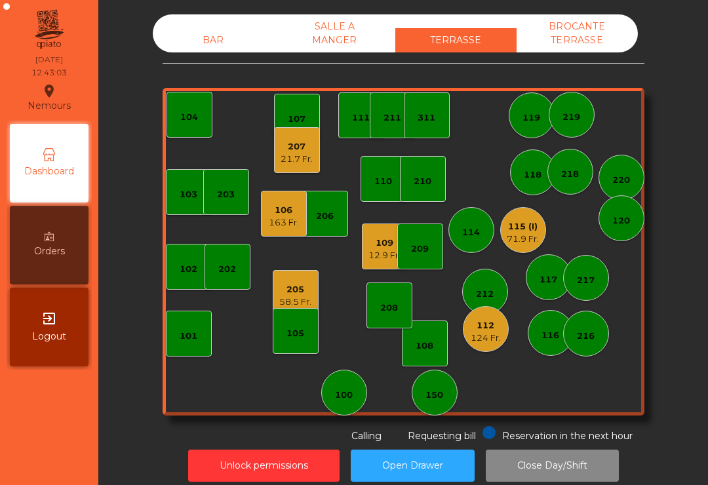
click at [470, 335] on div "124 Fr." at bounding box center [485, 338] width 30 height 13
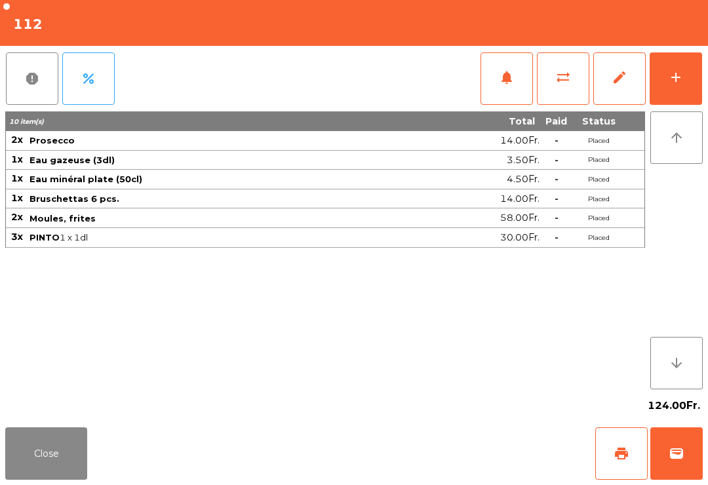
click at [56, 454] on button "Close" at bounding box center [46, 453] width 82 height 52
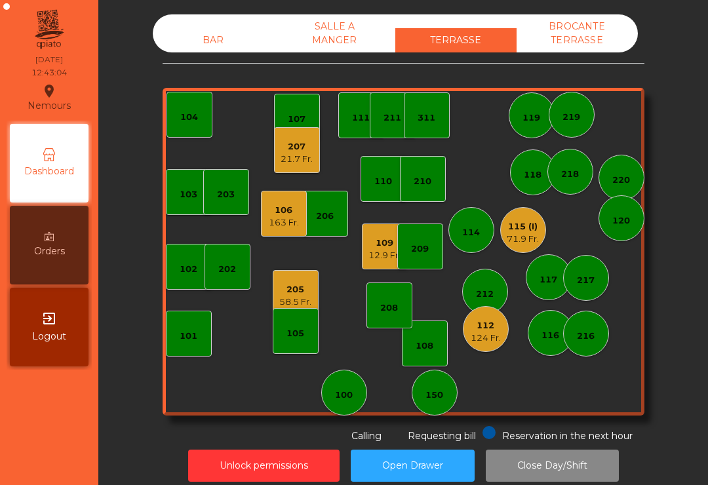
click at [540, 121] on div "119" at bounding box center [531, 117] width 18 height 13
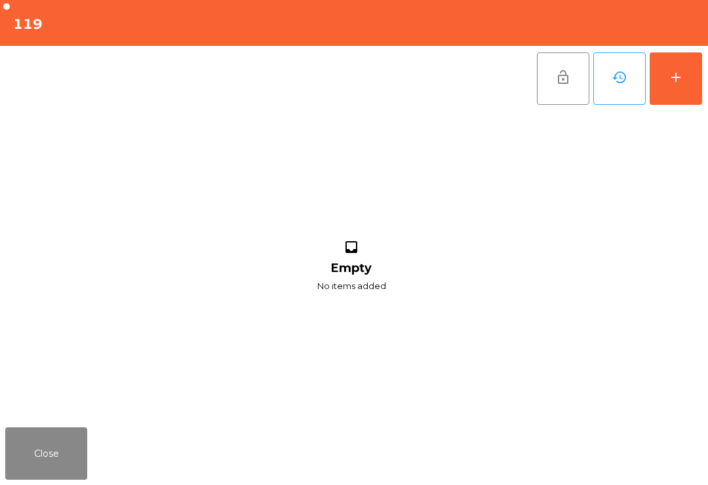
click at [685, 73] on button "add" at bounding box center [675, 78] width 52 height 52
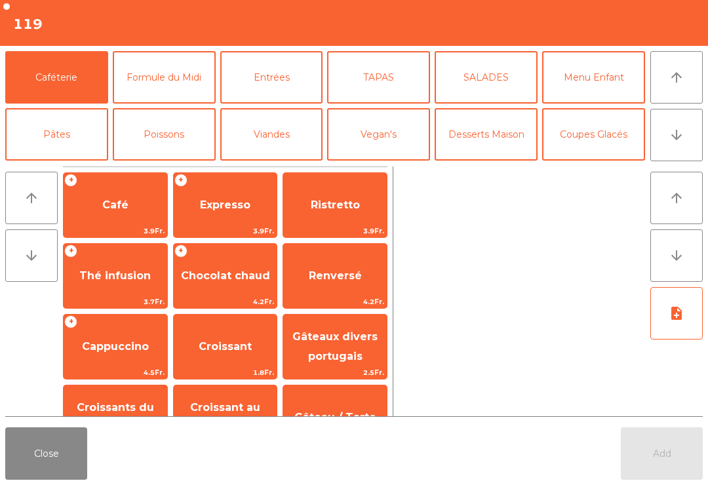
click at [494, 137] on button "Desserts Maison" at bounding box center [485, 134] width 103 height 52
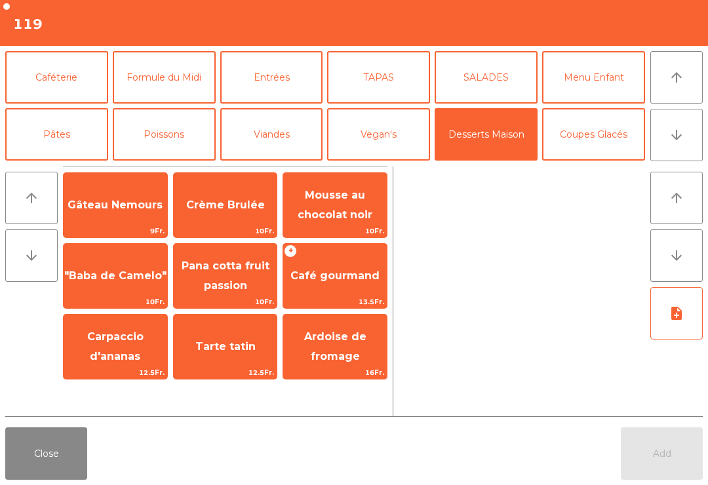
click at [242, 348] on span "Tarte tatin" at bounding box center [225, 346] width 60 height 12
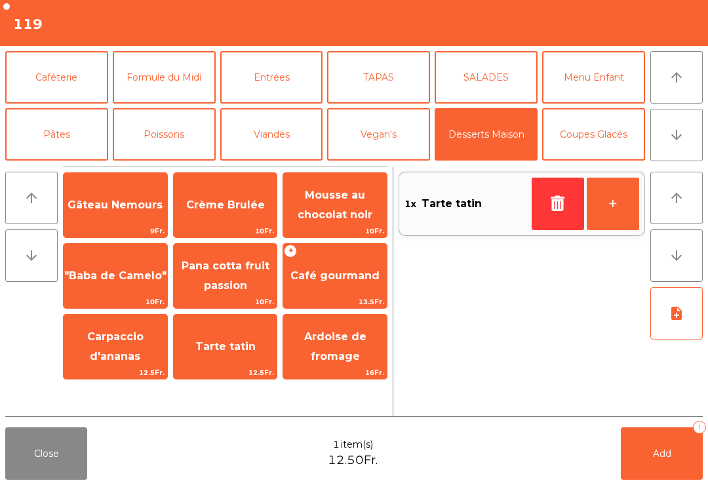
click at [230, 336] on span "Tarte tatin" at bounding box center [226, 346] width 104 height 35
click at [666, 470] on button "Add 2" at bounding box center [661, 453] width 82 height 52
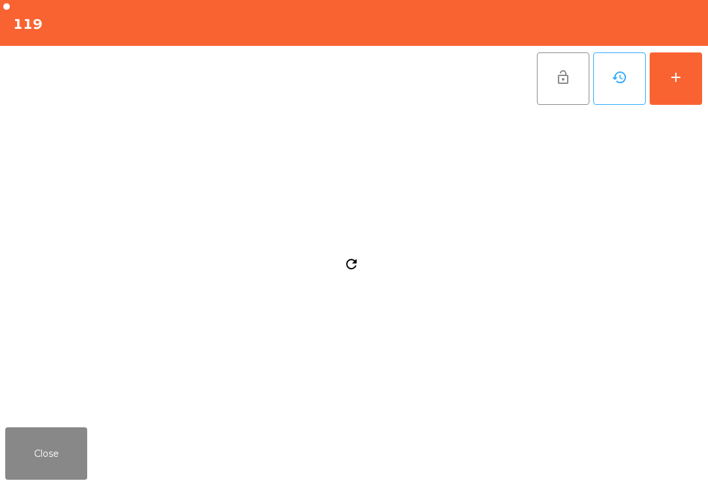
click at [12, 475] on button "Close" at bounding box center [46, 453] width 82 height 52
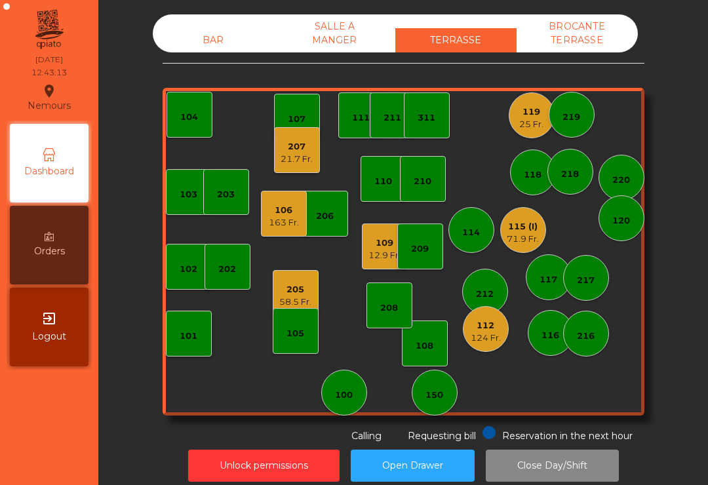
click at [527, 119] on div "25 Fr." at bounding box center [531, 124] width 24 height 13
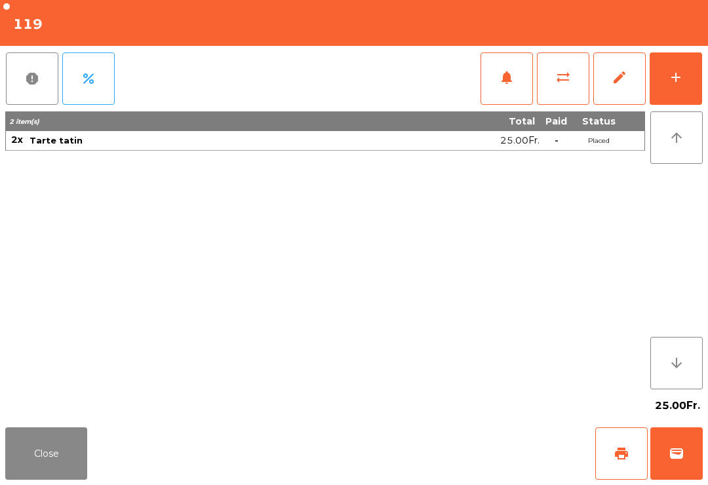
click at [683, 81] on button "add" at bounding box center [675, 78] width 52 height 52
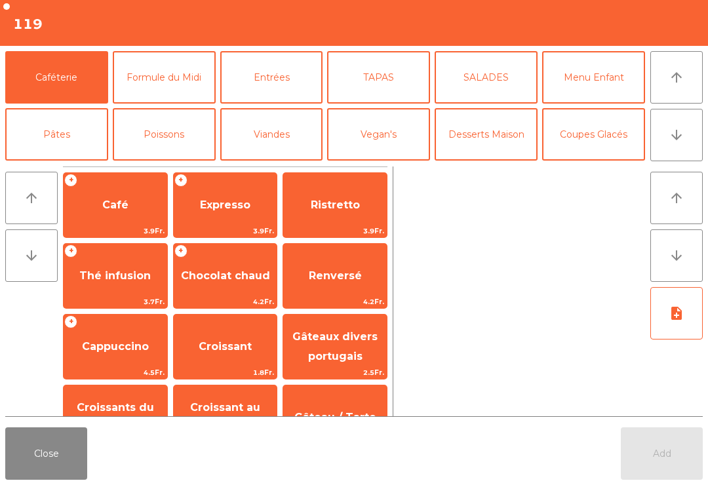
click at [101, 214] on span "Café" at bounding box center [116, 204] width 104 height 35
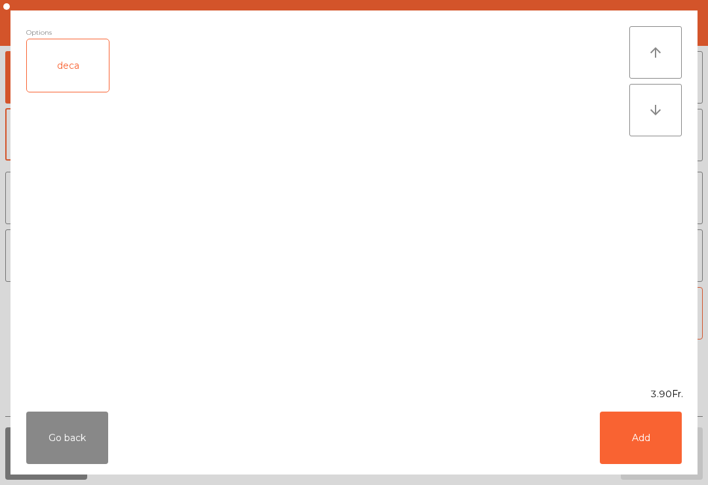
scroll to position [12, 0]
click at [632, 428] on button "Add" at bounding box center [640, 437] width 82 height 52
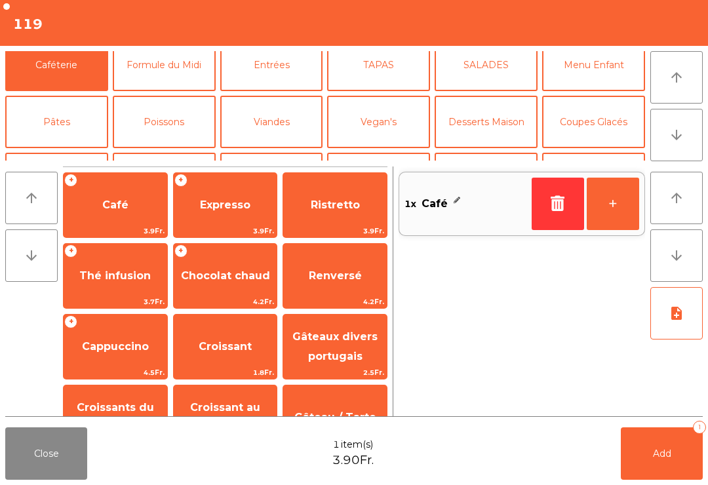
click at [127, 352] on span "Cappuccino" at bounding box center [115, 346] width 67 height 12
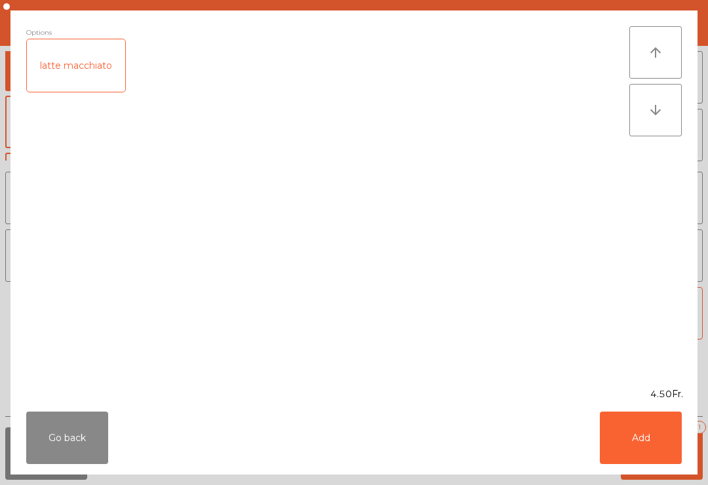
click at [657, 430] on button "Add" at bounding box center [640, 437] width 82 height 52
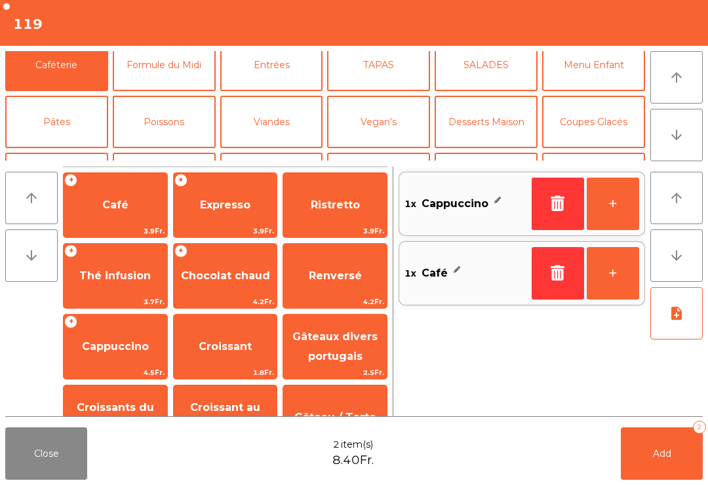
click at [63, 153] on button "Mineral" at bounding box center [56, 179] width 103 height 52
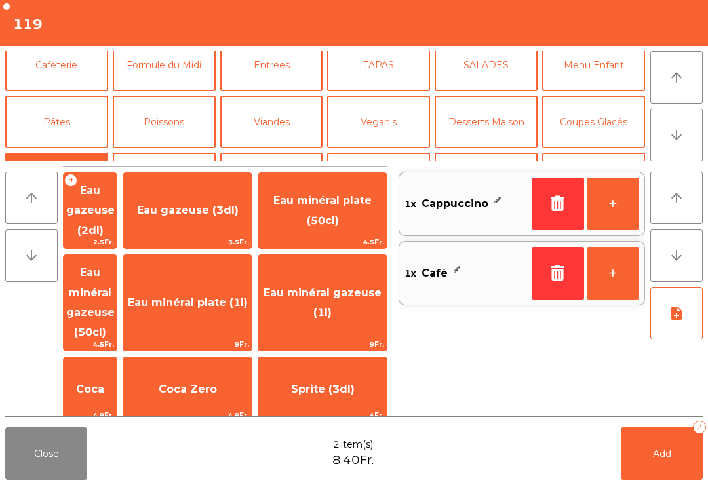
scroll to position [80, 0]
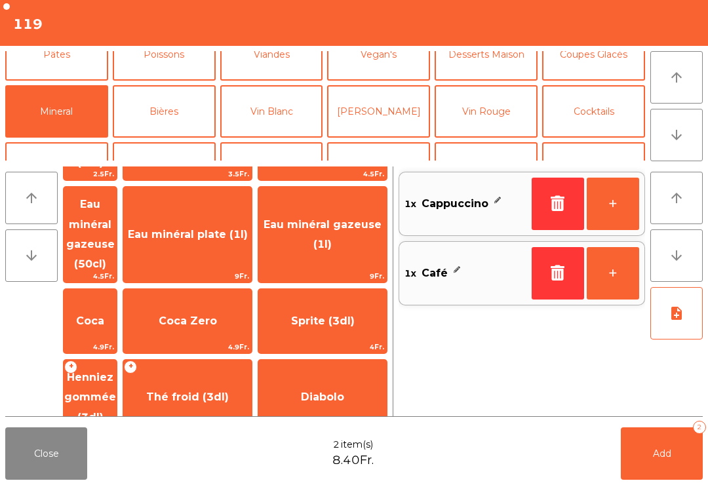
click at [217, 314] on span "Coca Zero" at bounding box center [188, 320] width 58 height 12
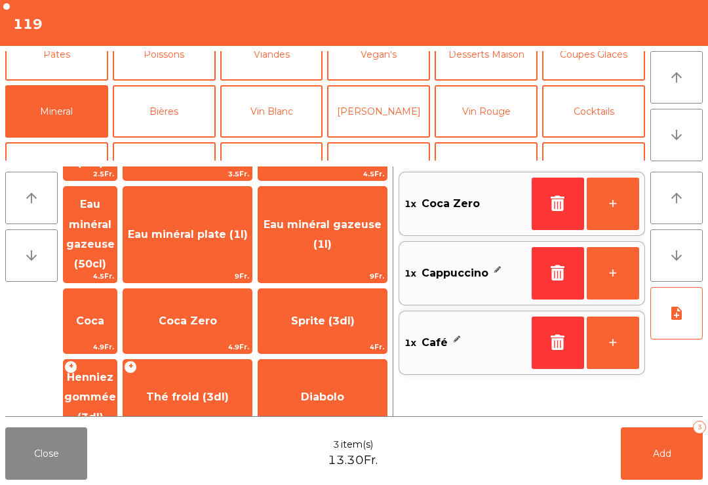
click at [646, 452] on button "Add 3" at bounding box center [661, 453] width 82 height 52
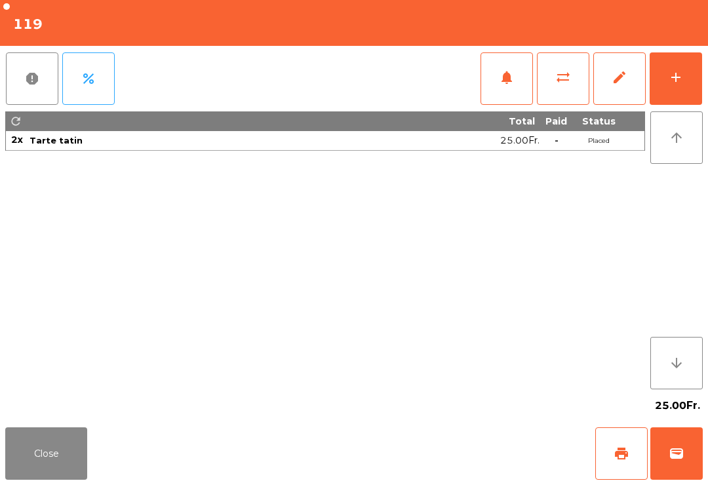
click at [39, 459] on button "Close" at bounding box center [46, 453] width 82 height 52
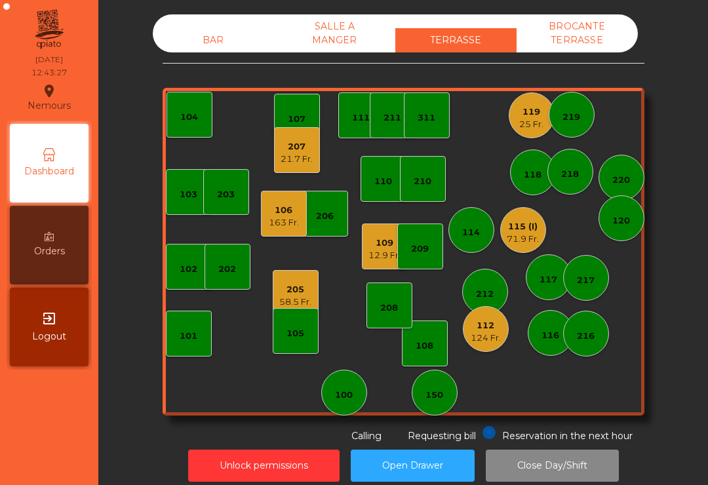
click at [538, 117] on div "119" at bounding box center [531, 111] width 24 height 13
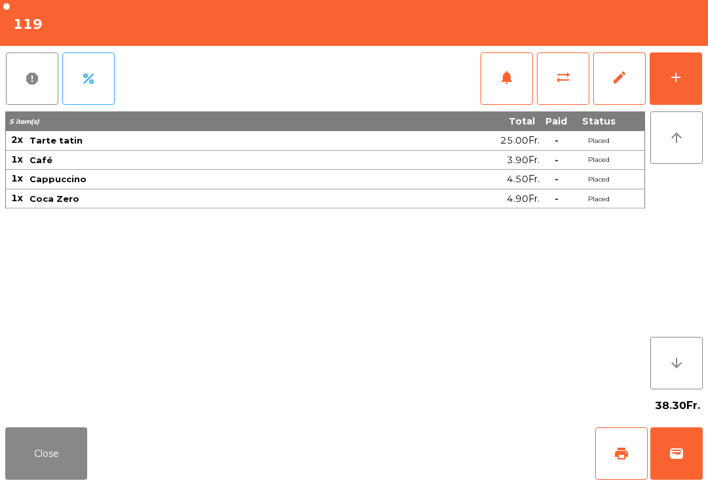
click at [81, 460] on button "Close" at bounding box center [46, 453] width 82 height 52
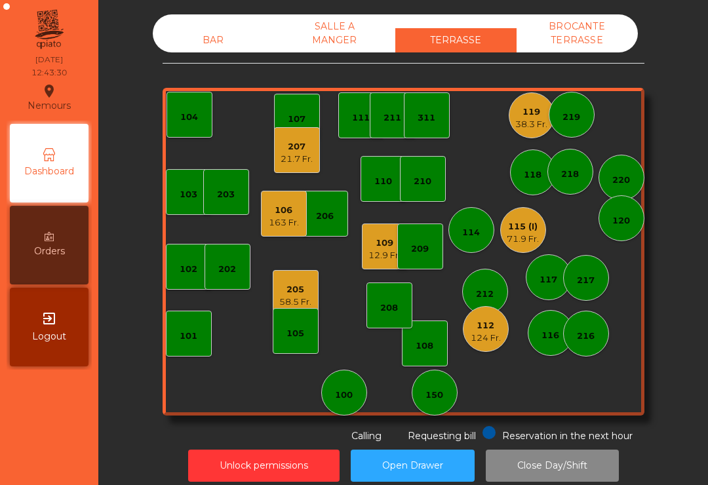
click at [377, 180] on div "110" at bounding box center [383, 181] width 18 height 13
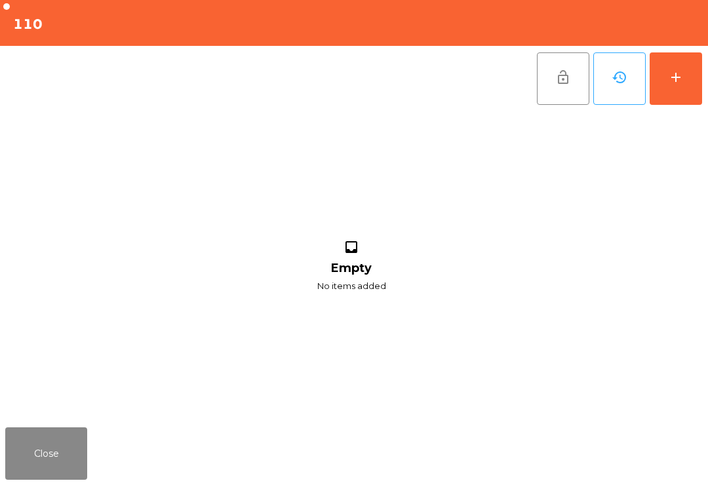
click at [683, 86] on button "add" at bounding box center [675, 78] width 52 height 52
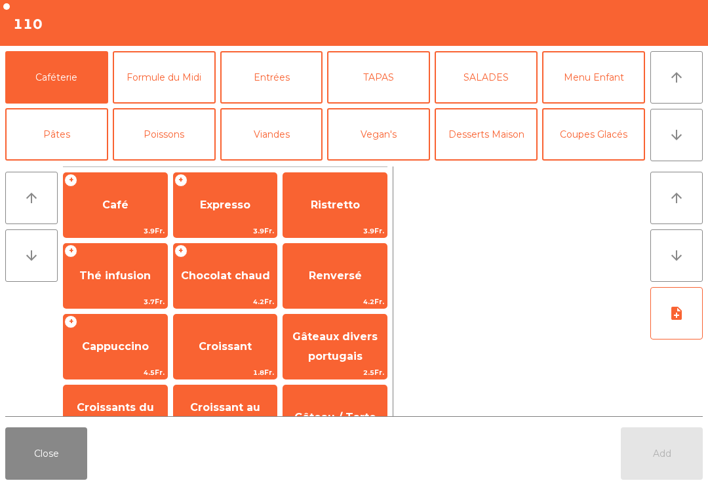
click at [62, 165] on button "Mineral" at bounding box center [56, 191] width 103 height 52
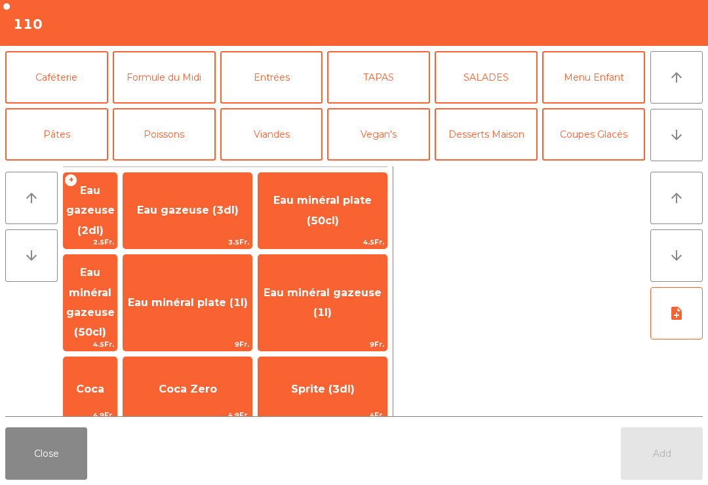
scroll to position [109, 0]
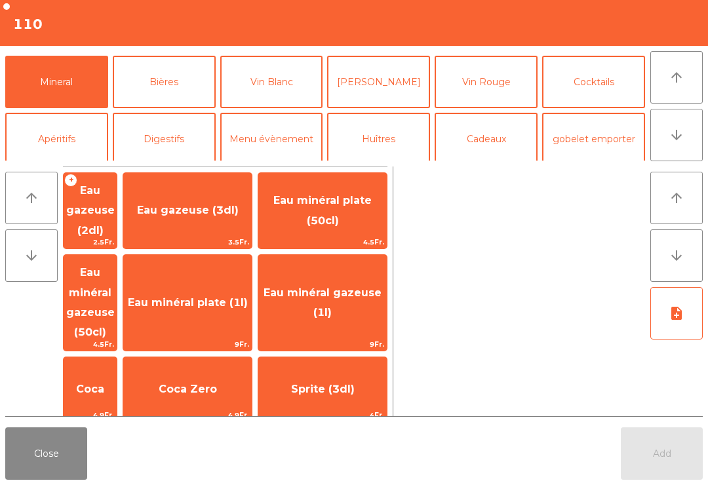
click at [361, 276] on span "Eau minéral gazeuse (1l)" at bounding box center [322, 303] width 128 height 56
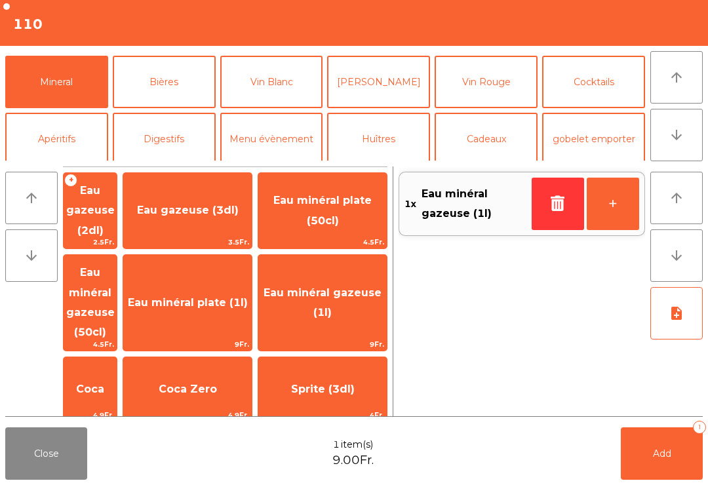
click at [687, 472] on button "Add 1" at bounding box center [661, 453] width 82 height 52
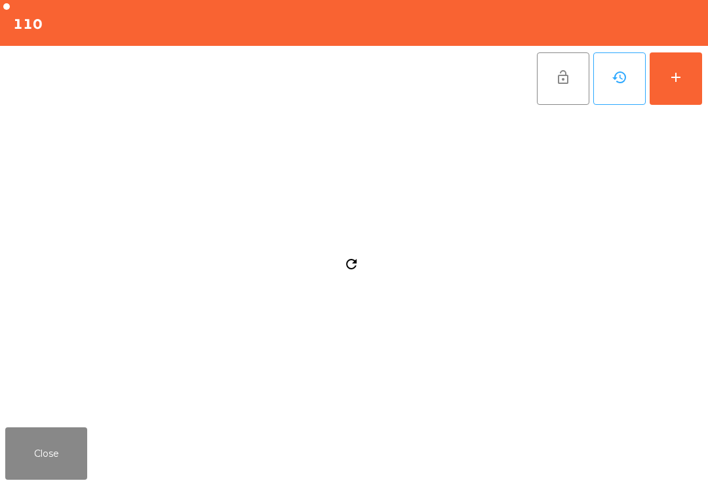
click at [58, 472] on button "Close" at bounding box center [46, 453] width 82 height 52
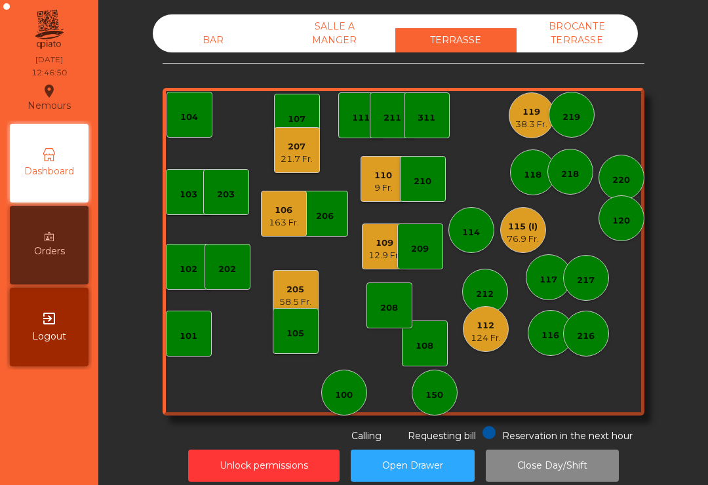
click at [377, 257] on div "12.9 Fr." at bounding box center [384, 255] width 32 height 13
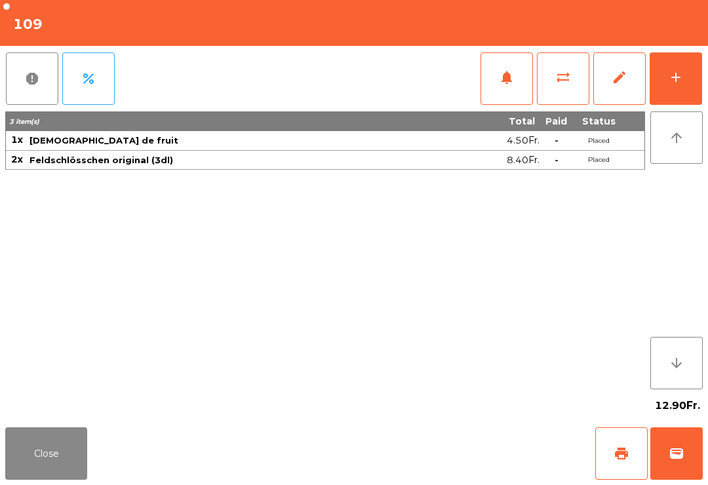
click at [698, 72] on button "add" at bounding box center [675, 78] width 52 height 52
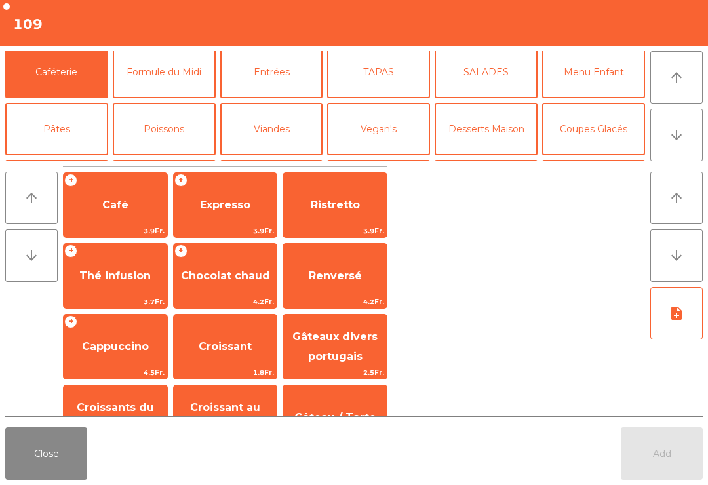
scroll to position [-6, 0]
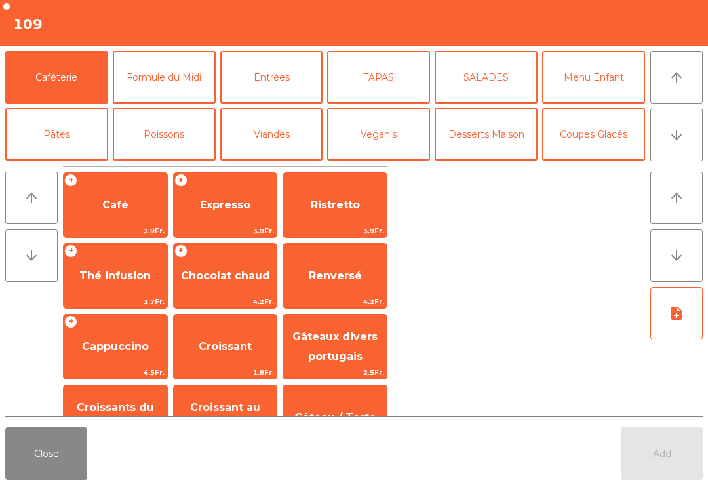
click at [590, 69] on button "Menu Enfant" at bounding box center [593, 77] width 103 height 52
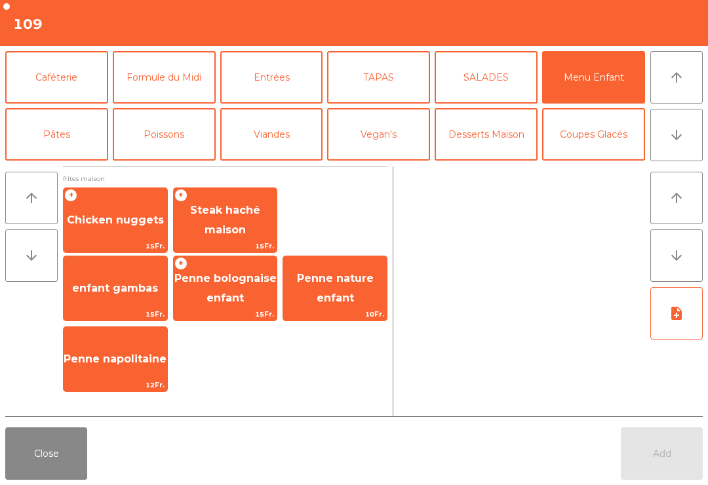
click at [240, 229] on span "Steak haché maison" at bounding box center [225, 220] width 70 height 32
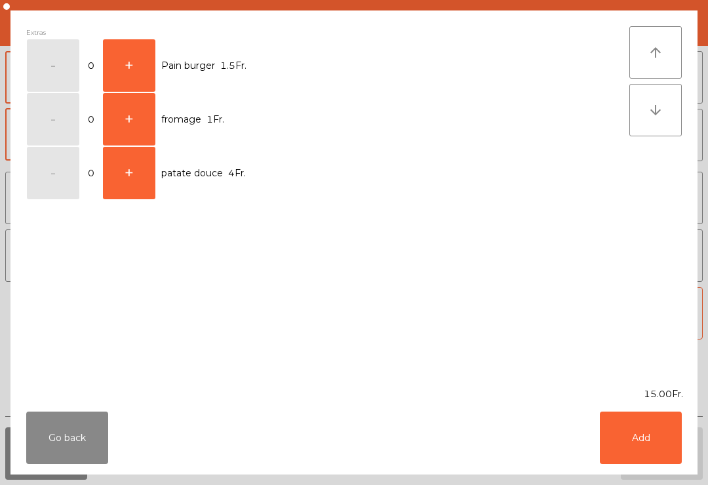
click at [134, 49] on button "+" at bounding box center [129, 65] width 52 height 52
click at [645, 431] on button "Add" at bounding box center [640, 437] width 82 height 52
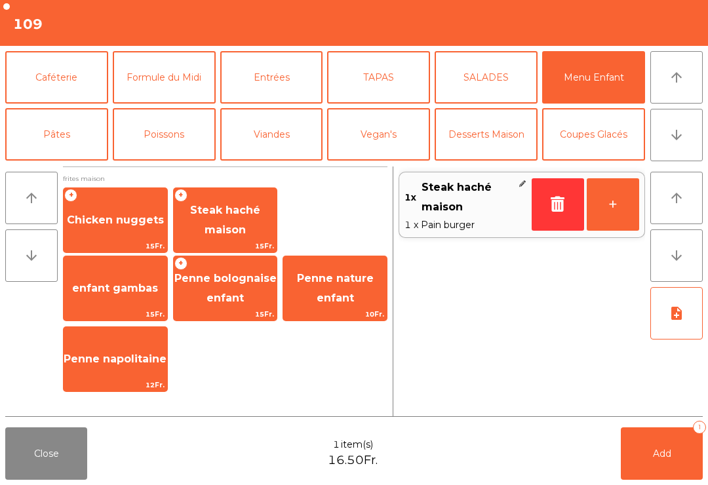
click at [390, 81] on button "TAPAS" at bounding box center [378, 77] width 103 height 52
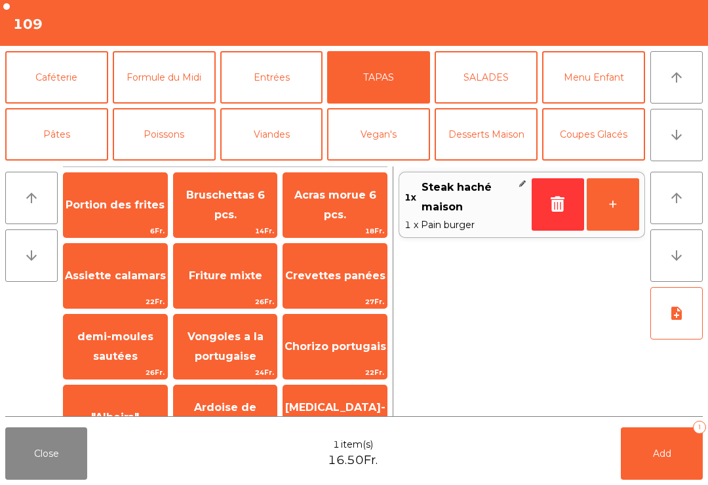
click at [205, 284] on span "Friture mixte" at bounding box center [226, 275] width 104 height 35
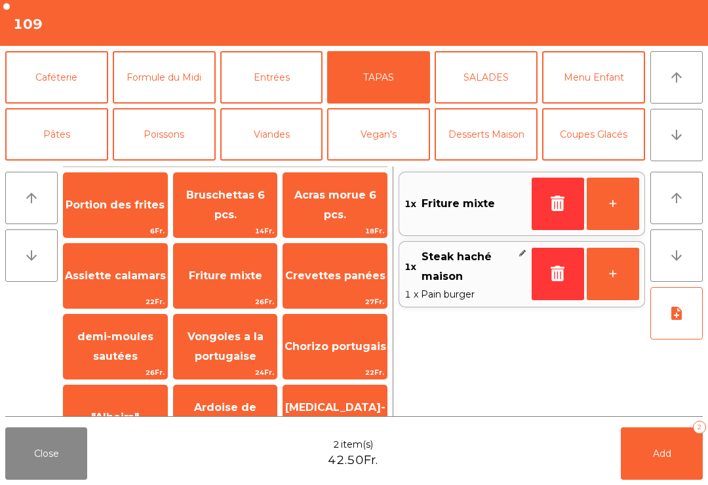
click at [377, 136] on button "Vegan's" at bounding box center [378, 134] width 103 height 52
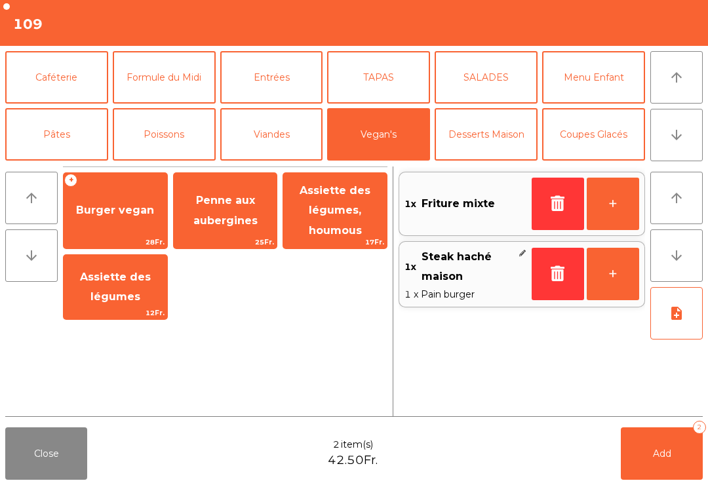
click at [494, 79] on button "SALADES" at bounding box center [485, 77] width 103 height 52
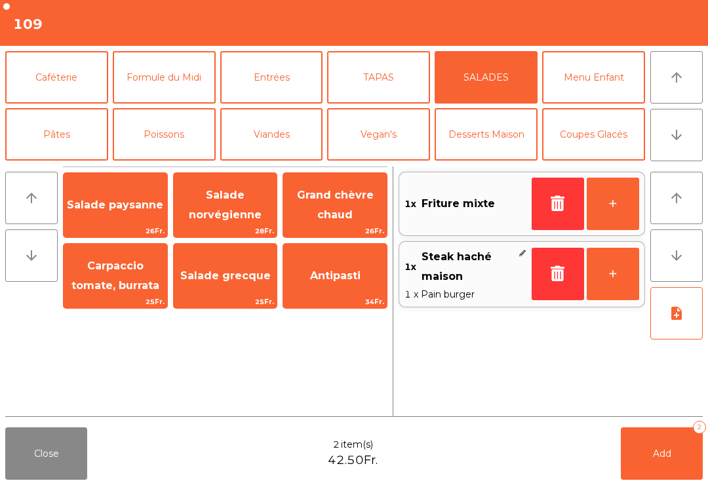
click at [115, 206] on span "Salade paysanne" at bounding box center [115, 205] width 96 height 12
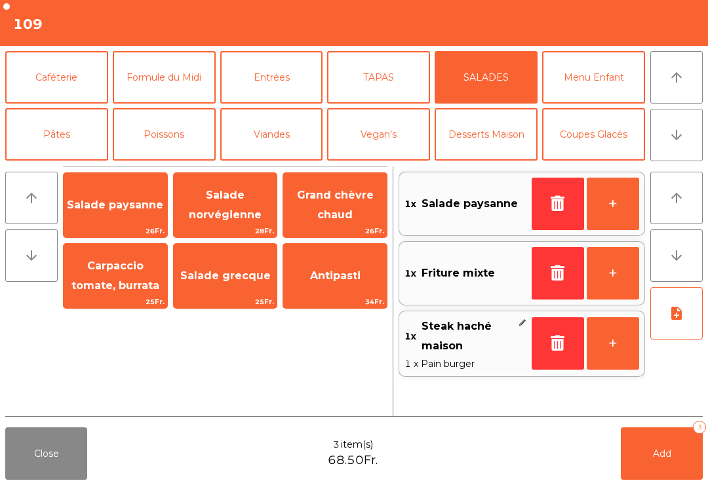
click at [673, 318] on icon "note_add" at bounding box center [676, 313] width 16 height 16
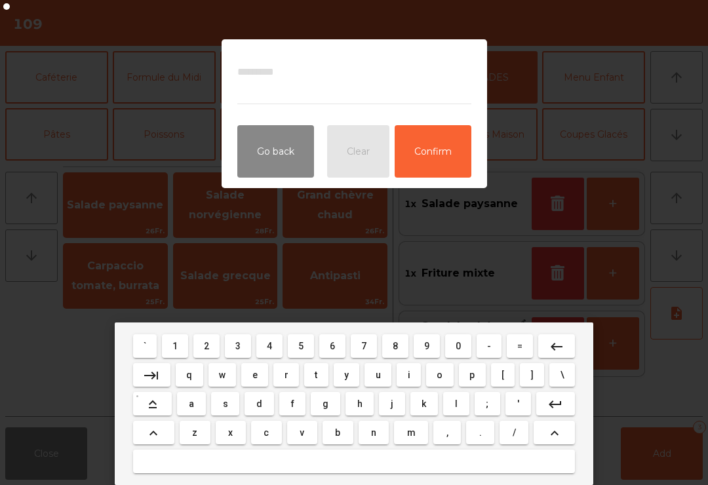
type textarea "*"
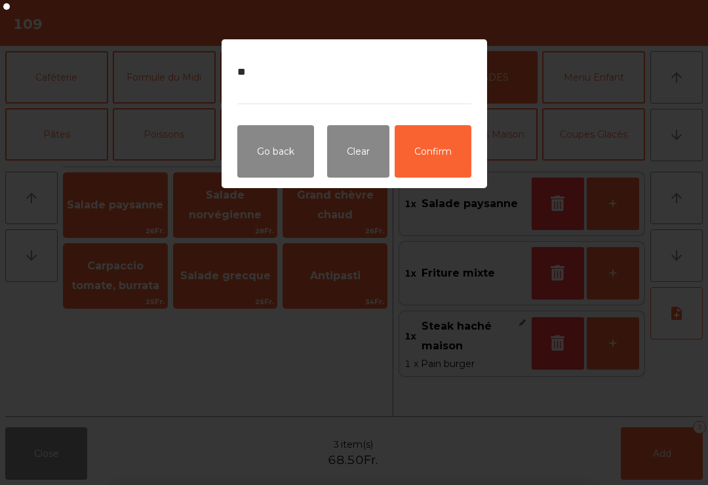
click at [424, 175] on button "Confirm" at bounding box center [432, 151] width 77 height 52
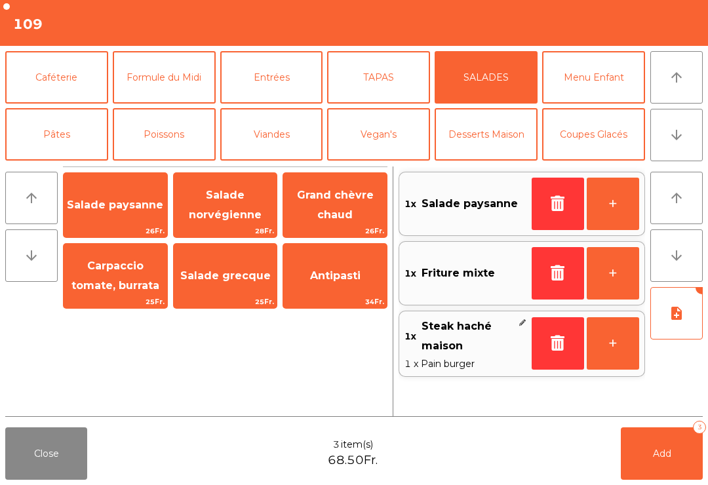
click at [674, 463] on button "Add 3" at bounding box center [661, 453] width 82 height 52
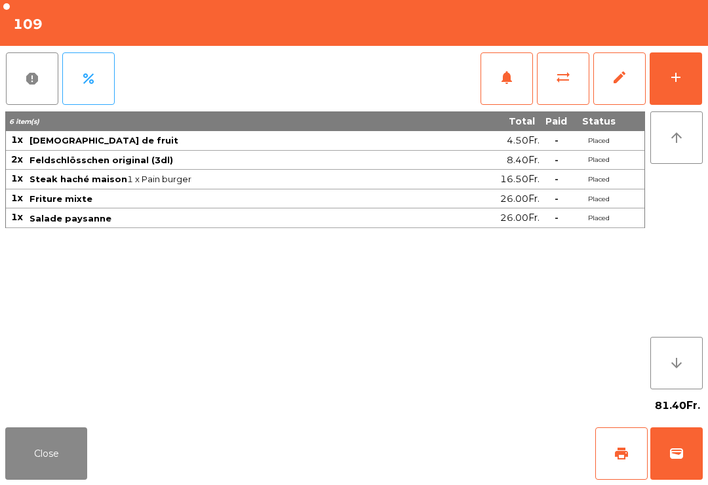
click at [40, 461] on button "Close" at bounding box center [46, 453] width 82 height 52
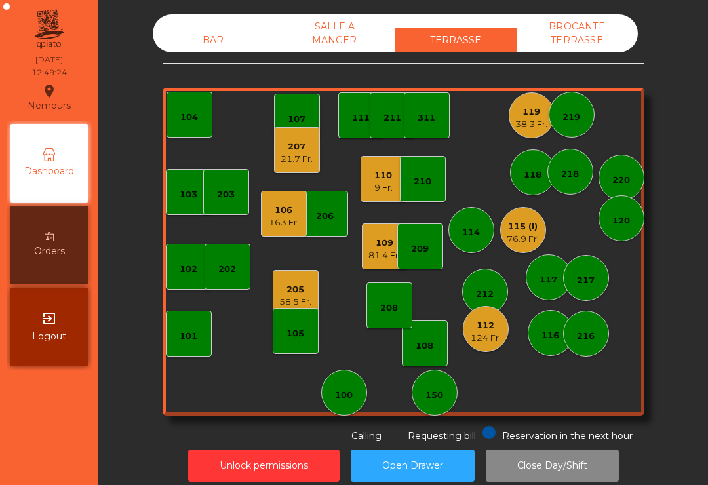
click at [365, 181] on div "110 9 Fr." at bounding box center [383, 179] width 46 height 46
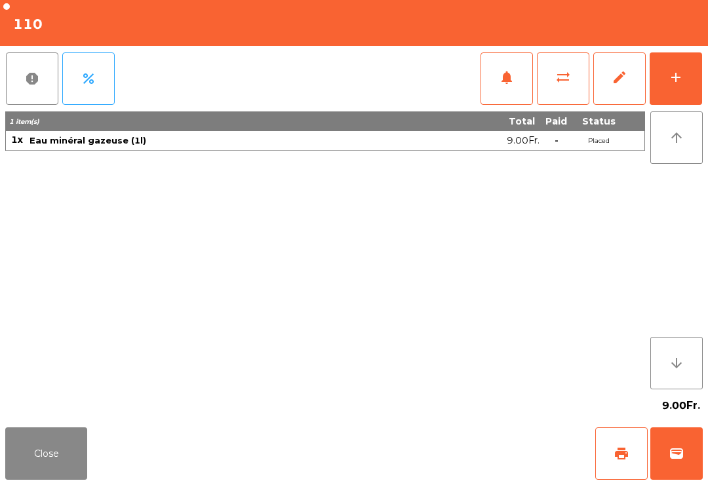
click at [672, 90] on button "add" at bounding box center [675, 78] width 52 height 52
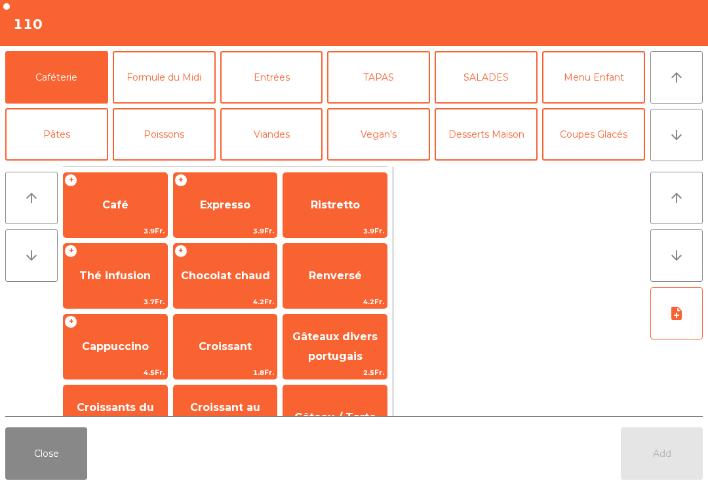
click at [299, 85] on button "Entrées" at bounding box center [271, 77] width 103 height 52
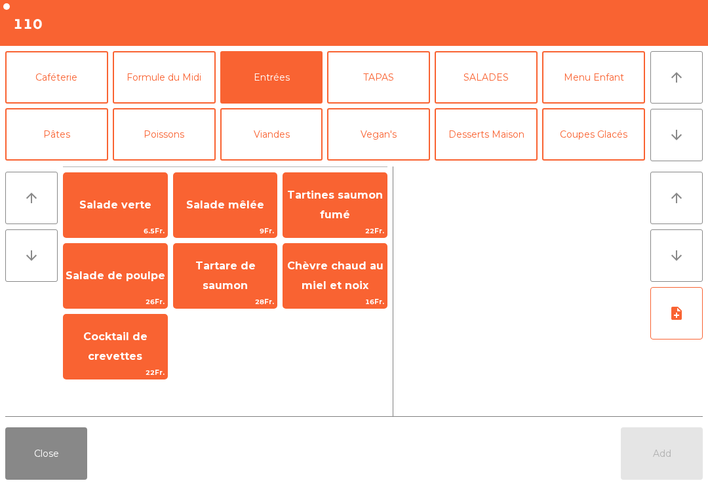
click at [233, 208] on span "Salade mêlée" at bounding box center [225, 205] width 78 height 12
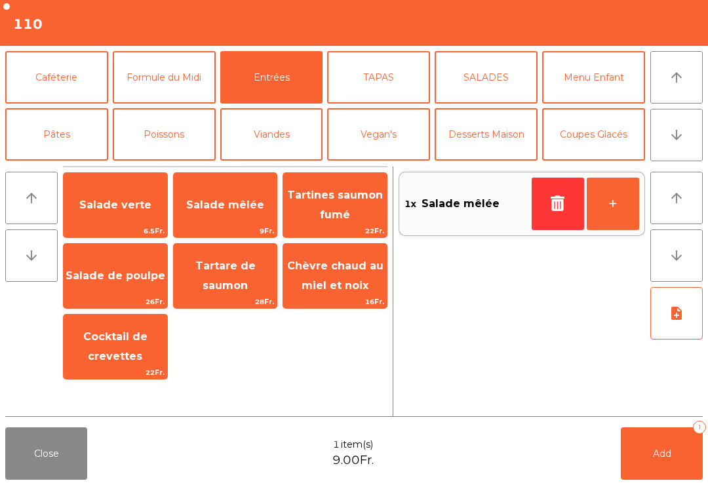
click at [132, 290] on span "Salade de poulpe" at bounding box center [116, 275] width 104 height 35
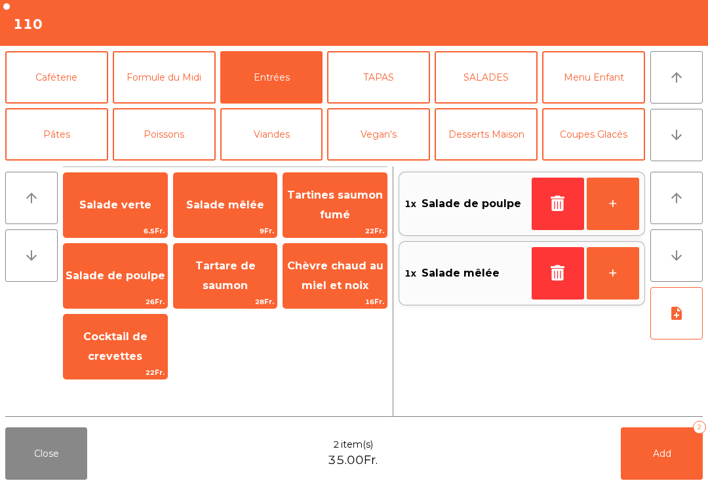
click at [166, 147] on button "Poissons" at bounding box center [164, 134] width 103 height 52
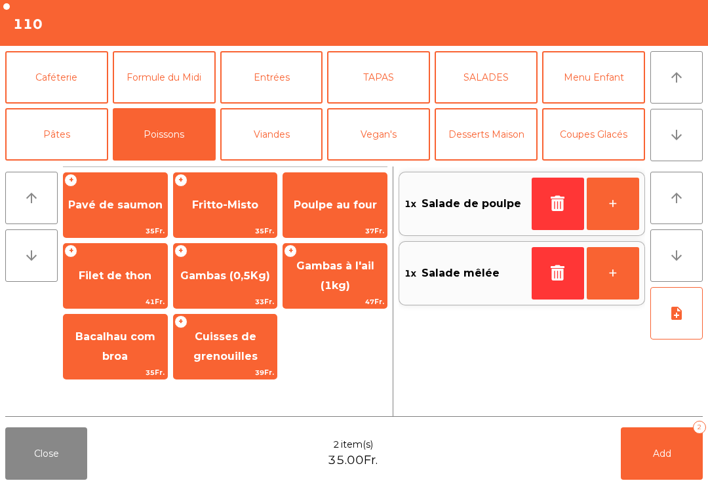
click at [140, 351] on span "Bacalhau com broa" at bounding box center [116, 347] width 104 height 56
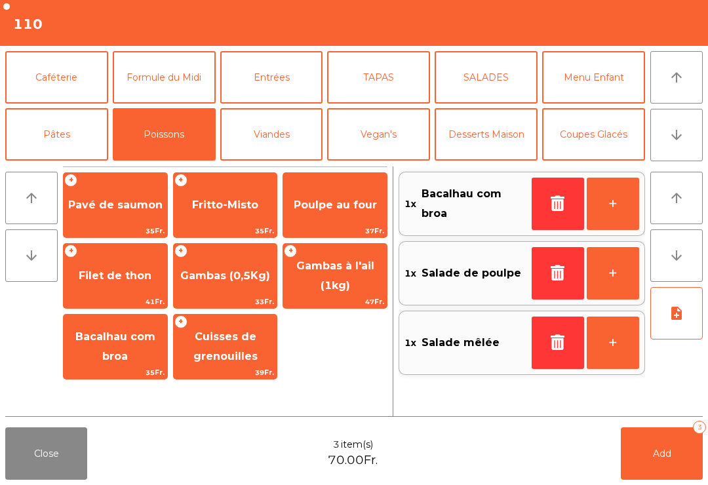
click at [138, 351] on span "Bacalhau com broa" at bounding box center [116, 347] width 104 height 56
click at [682, 320] on icon "note_add" at bounding box center [676, 313] width 16 height 16
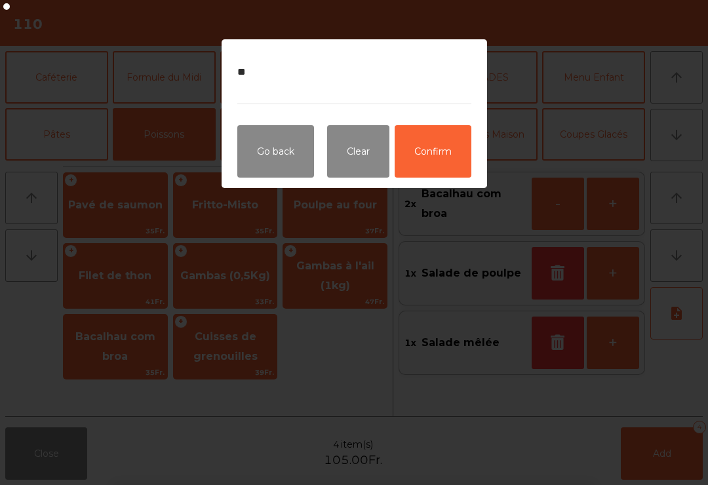
click at [424, 148] on button "Confirm" at bounding box center [432, 151] width 77 height 52
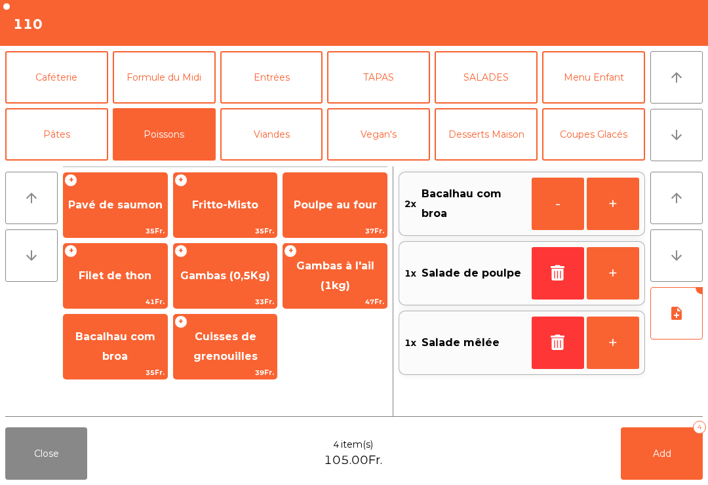
click at [663, 463] on button "Add 4" at bounding box center [661, 453] width 82 height 52
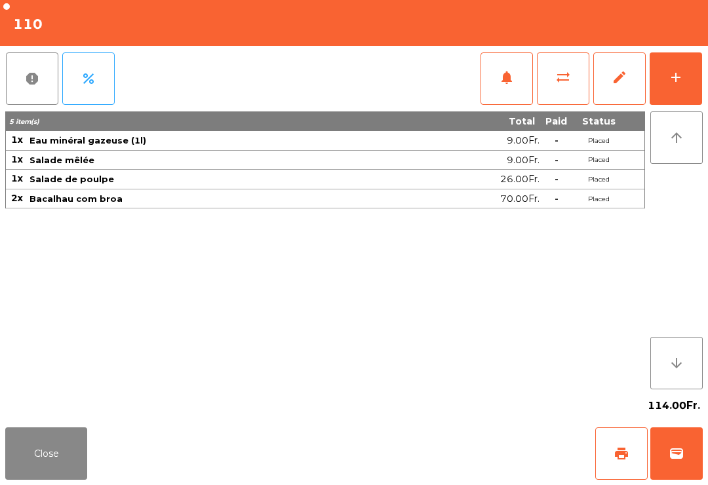
click at [25, 478] on button "Close" at bounding box center [46, 453] width 82 height 52
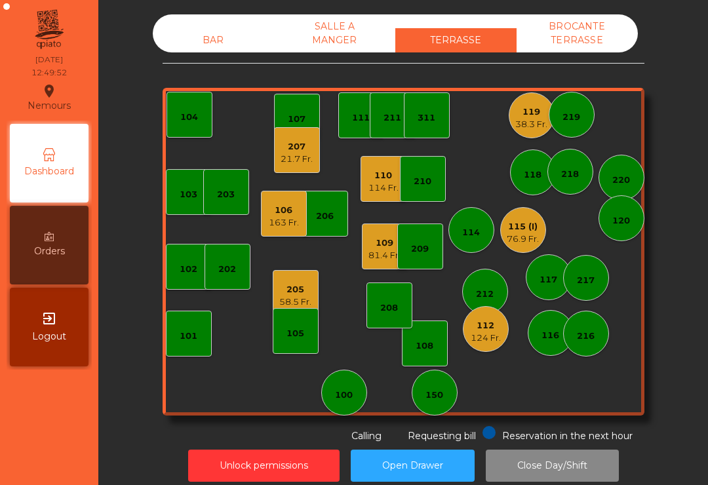
click at [312, 159] on div "21.7 Fr." at bounding box center [296, 159] width 32 height 13
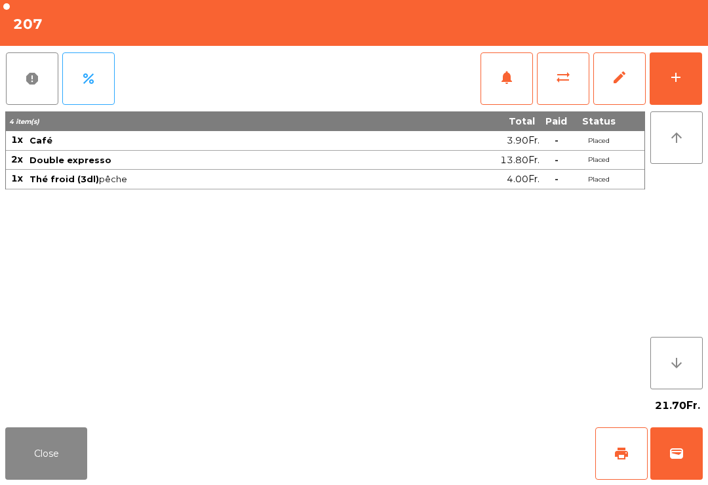
click at [688, 453] on button "wallet" at bounding box center [676, 453] width 52 height 52
click at [438, 461] on div "Close print wallet" at bounding box center [354, 453] width 708 height 63
click at [437, 455] on div "Close print wallet" at bounding box center [354, 453] width 708 height 63
click at [421, 446] on div "Close print wallet" at bounding box center [354, 453] width 708 height 63
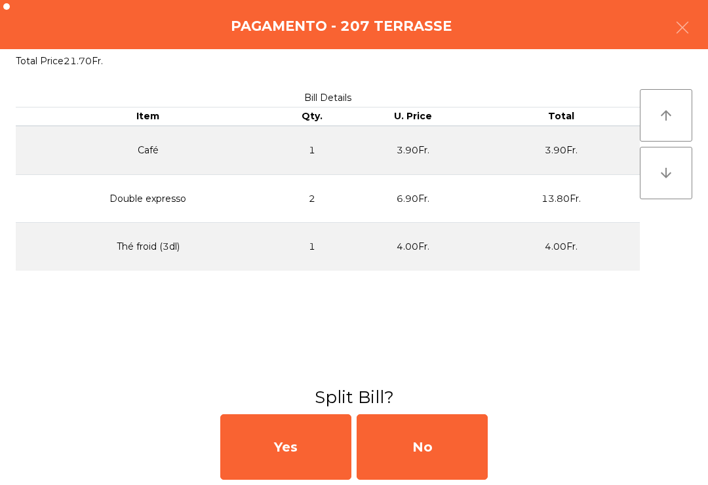
click at [414, 441] on div "No" at bounding box center [421, 447] width 131 height 66
click at [417, 442] on div "No" at bounding box center [421, 447] width 131 height 66
click at [431, 461] on div "No" at bounding box center [421, 447] width 131 height 66
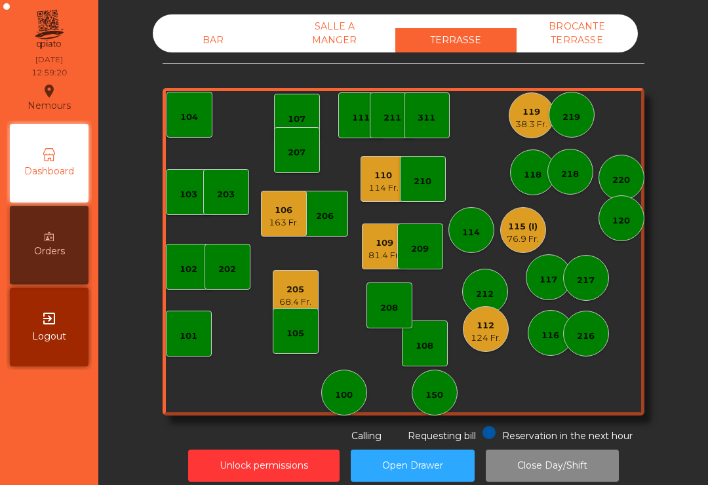
click at [381, 256] on div "81.4 Fr." at bounding box center [384, 255] width 32 height 13
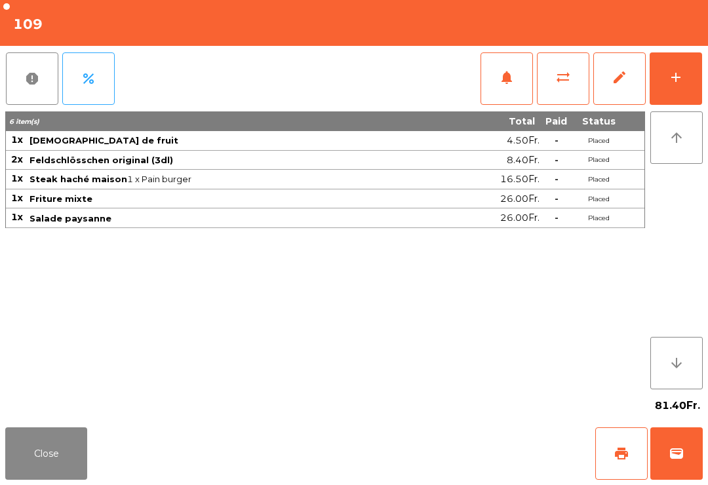
click at [47, 463] on button "Close" at bounding box center [46, 453] width 82 height 52
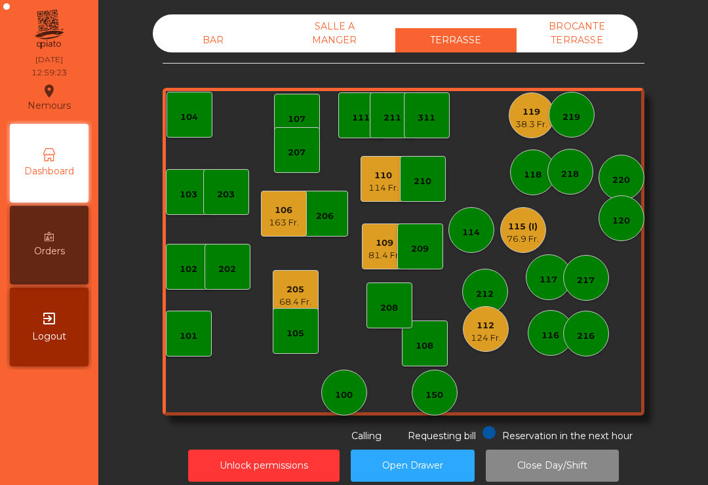
click at [377, 185] on div "114 Fr." at bounding box center [383, 187] width 30 height 13
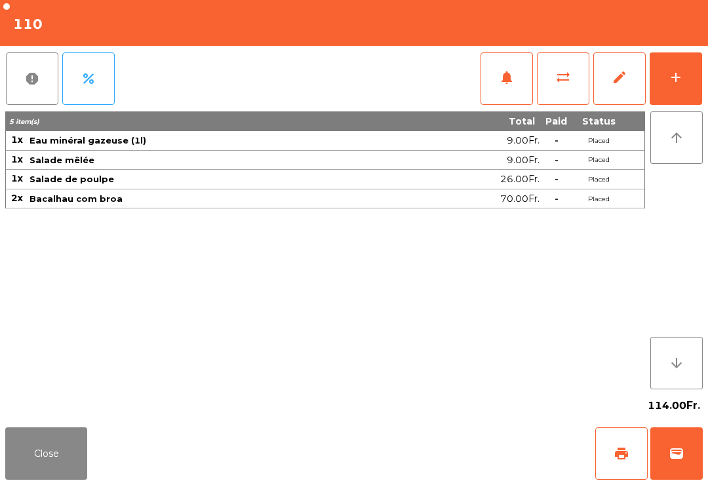
click at [52, 476] on button "Close" at bounding box center [46, 453] width 82 height 52
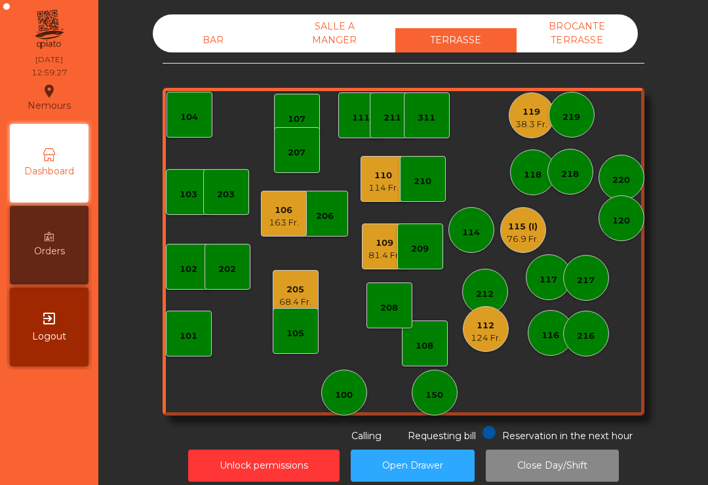
click at [296, 215] on div "106" at bounding box center [284, 210] width 30 height 13
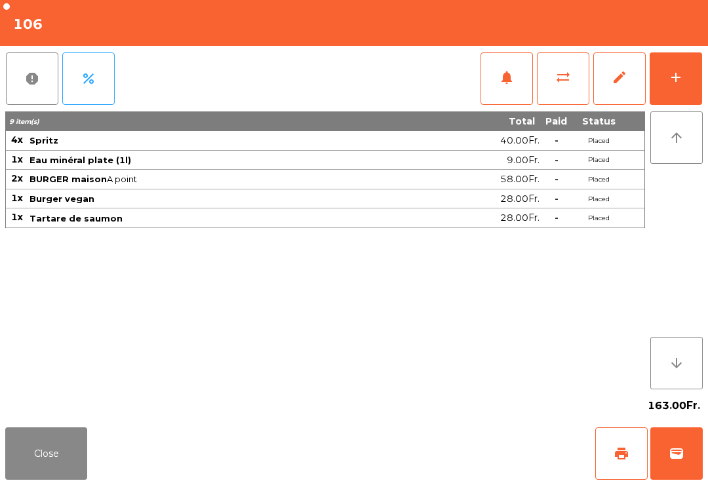
click at [54, 478] on button "Close" at bounding box center [46, 453] width 82 height 52
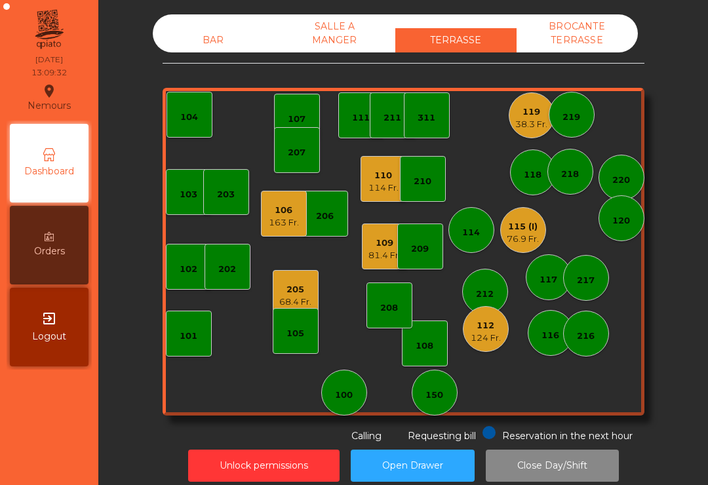
click at [299, 301] on div "68.4 Fr." at bounding box center [295, 301] width 32 height 13
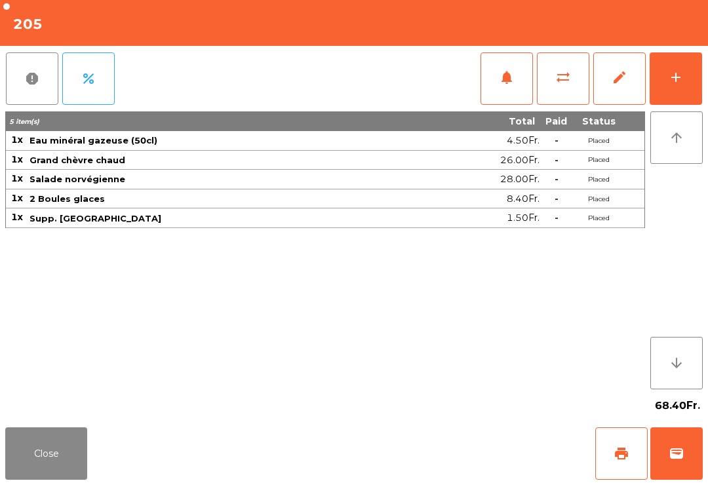
click at [617, 461] on button "print" at bounding box center [621, 453] width 52 height 52
click at [86, 473] on button "Close" at bounding box center [46, 453] width 82 height 52
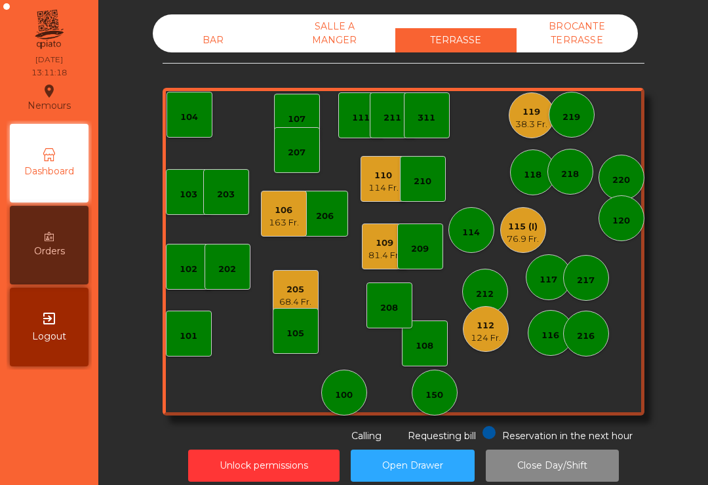
click at [297, 281] on div "205 68.4 Fr." at bounding box center [295, 293] width 32 height 31
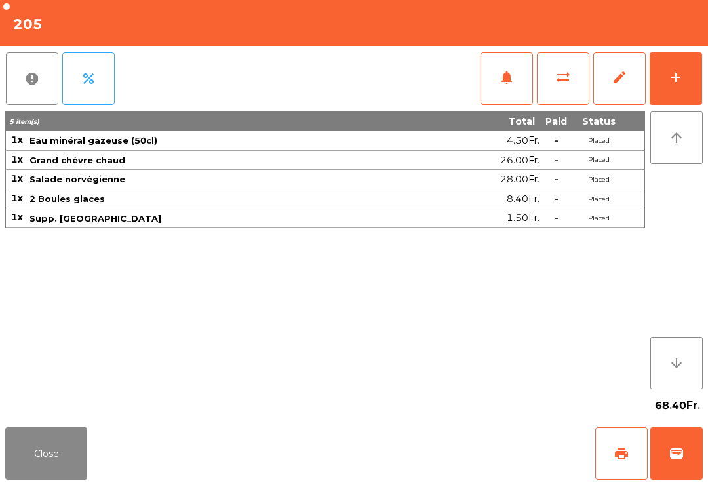
click at [690, 451] on button "wallet" at bounding box center [676, 453] width 52 height 52
click at [459, 460] on div "Close print wallet" at bounding box center [354, 453] width 708 height 63
click at [428, 451] on div "Close print wallet" at bounding box center [354, 453] width 708 height 63
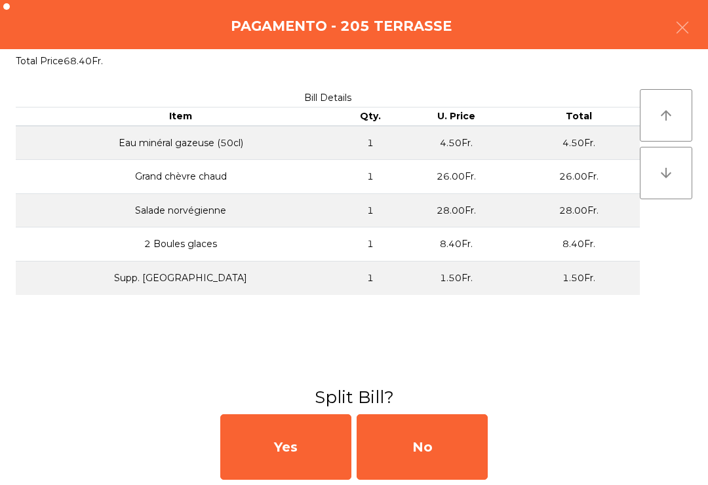
click at [419, 458] on div "No" at bounding box center [421, 447] width 131 height 66
click at [418, 452] on div "No" at bounding box center [421, 447] width 131 height 66
click at [437, 453] on div "No" at bounding box center [421, 447] width 131 height 66
click at [440, 457] on div "No" at bounding box center [421, 447] width 131 height 66
click at [436, 440] on div "No" at bounding box center [421, 447] width 131 height 66
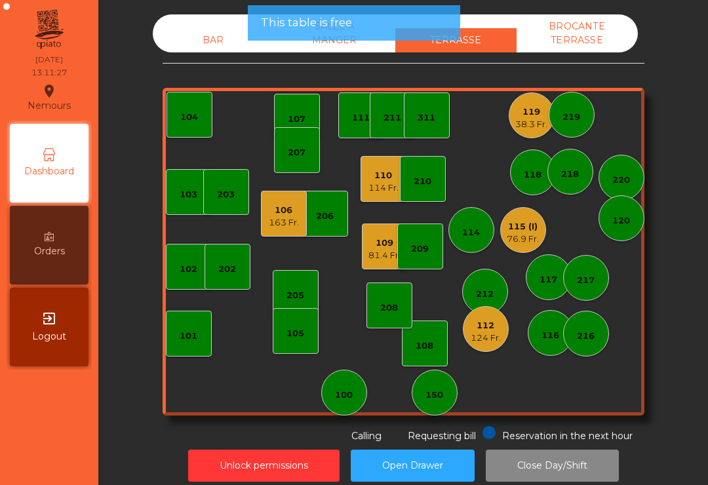
click at [459, 458] on button "Open Drawer" at bounding box center [413, 465] width 124 height 32
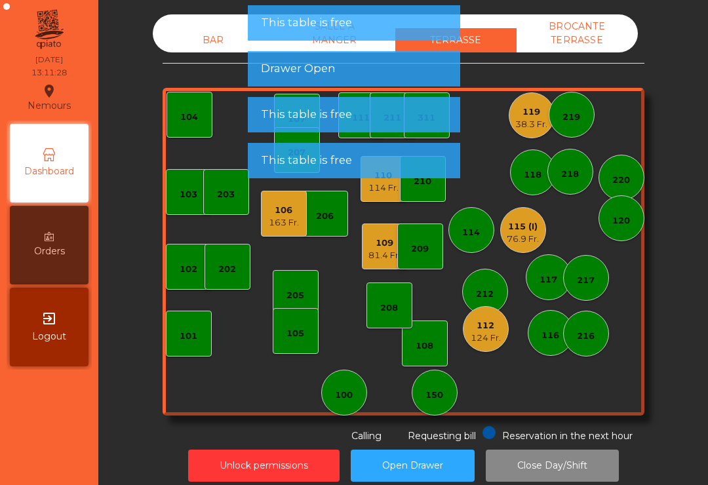
click at [379, 259] on div "81.4 Fr." at bounding box center [384, 255] width 32 height 13
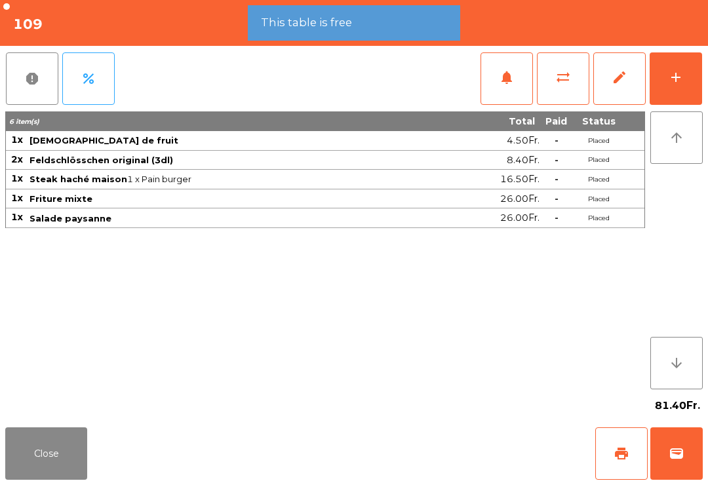
click at [73, 459] on button "Close" at bounding box center [46, 453] width 82 height 52
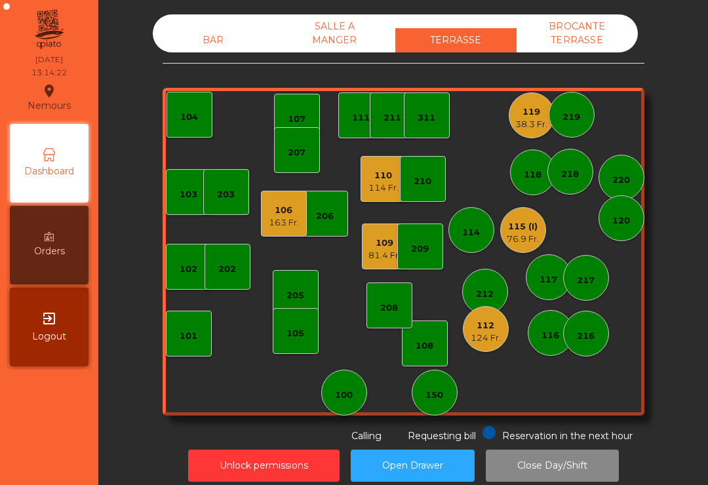
click at [297, 160] on div "207" at bounding box center [297, 150] width 46 height 46
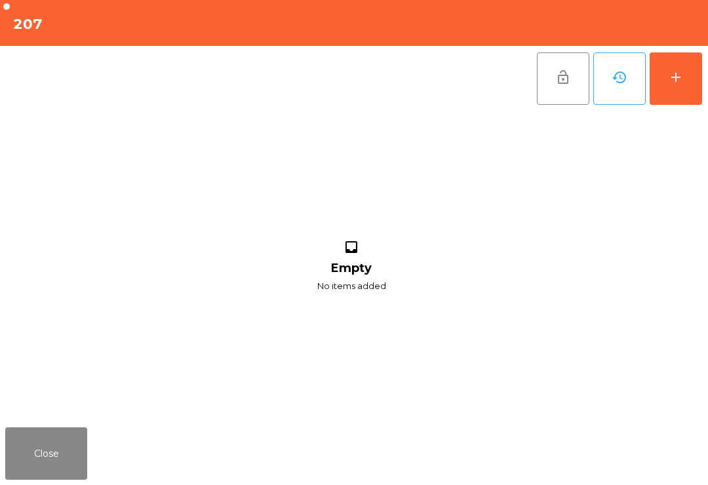
click at [672, 78] on div "add" at bounding box center [676, 77] width 16 height 16
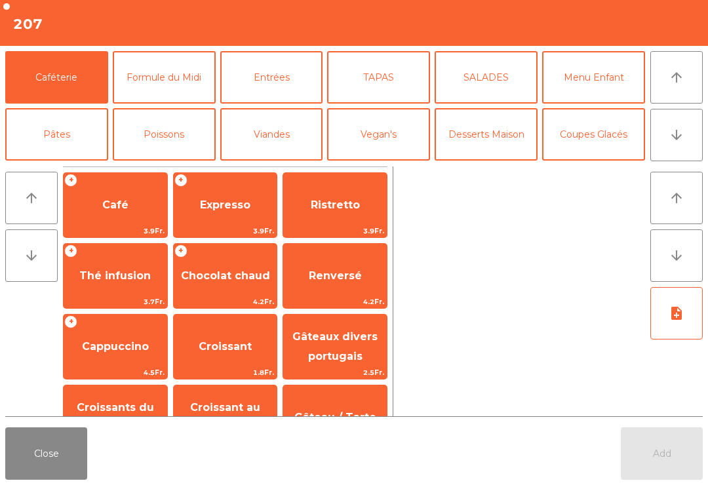
scroll to position [17, 0]
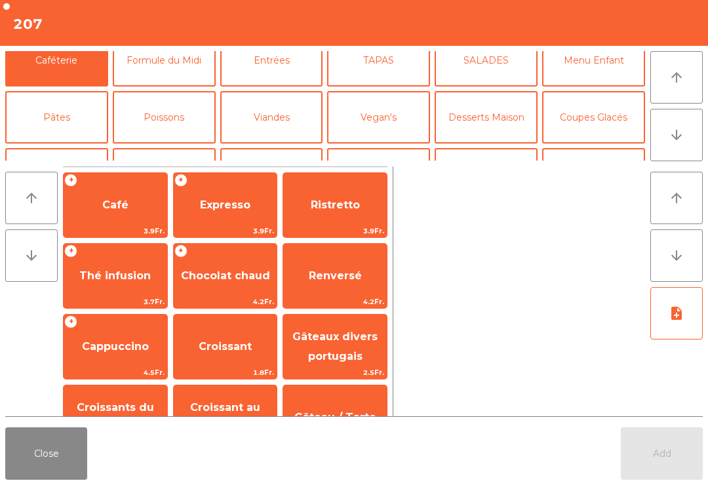
click at [115, 148] on button "Bières" at bounding box center [164, 174] width 103 height 52
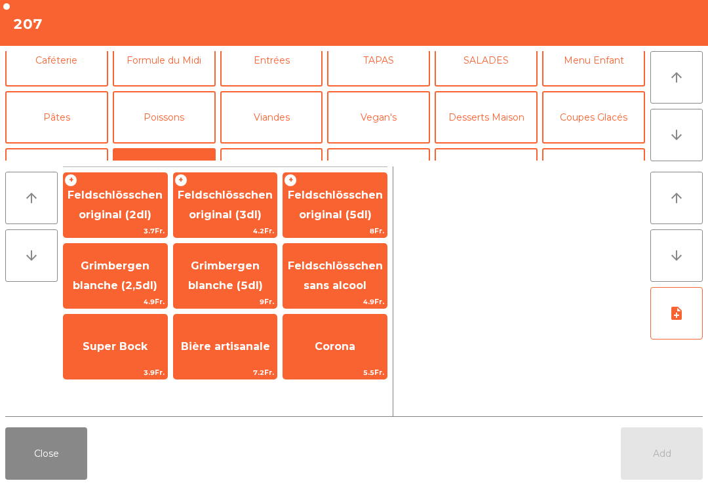
click at [249, 201] on span "Feldschlösschen original (3dl)" at bounding box center [225, 205] width 95 height 32
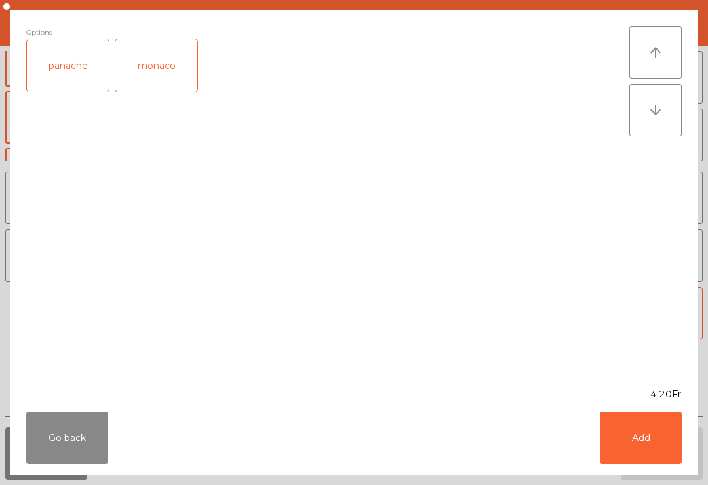
click at [82, 68] on div "panache" at bounding box center [68, 65] width 82 height 52
click at [659, 439] on button "Add" at bounding box center [640, 437] width 82 height 52
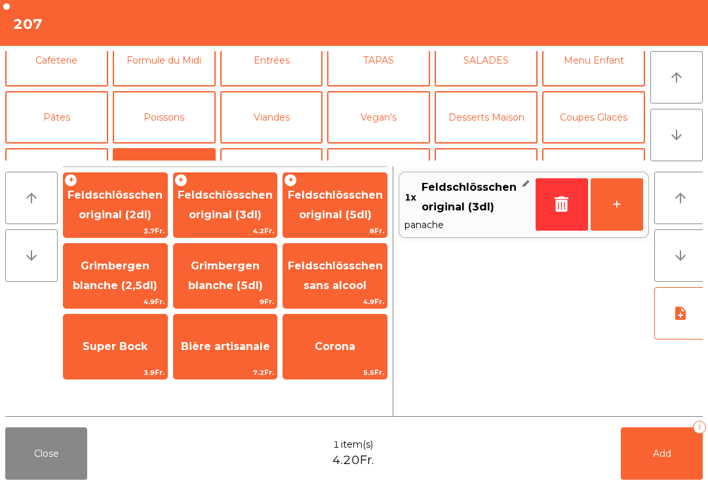
click at [83, 148] on button "Mineral" at bounding box center [56, 174] width 103 height 52
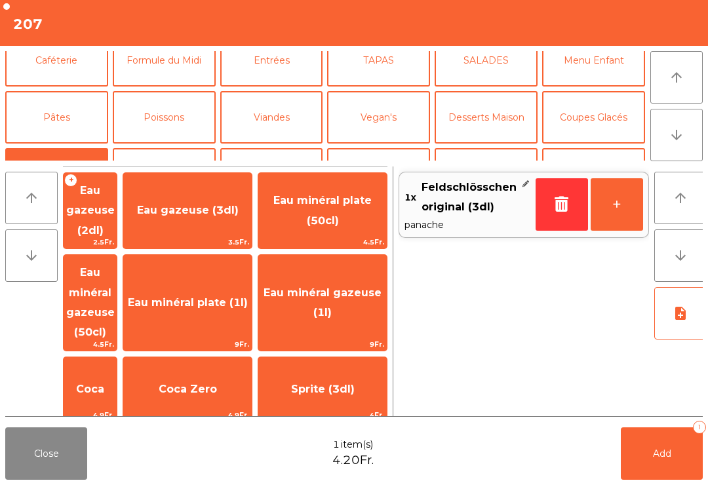
scroll to position [70, 0]
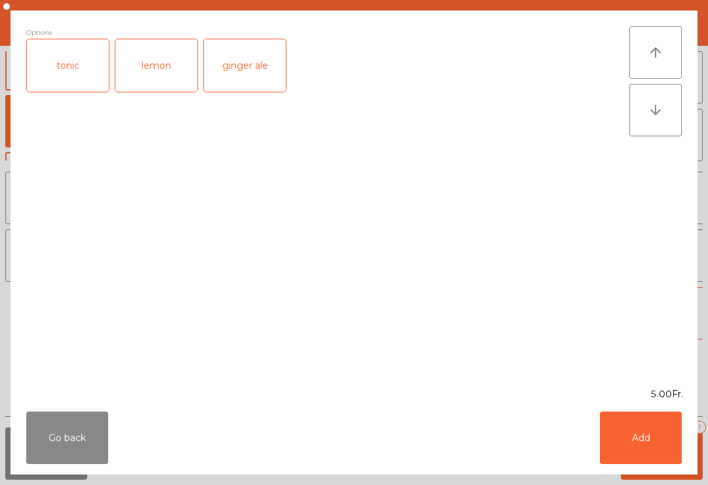
click at [613, 430] on button "Add" at bounding box center [640, 437] width 82 height 52
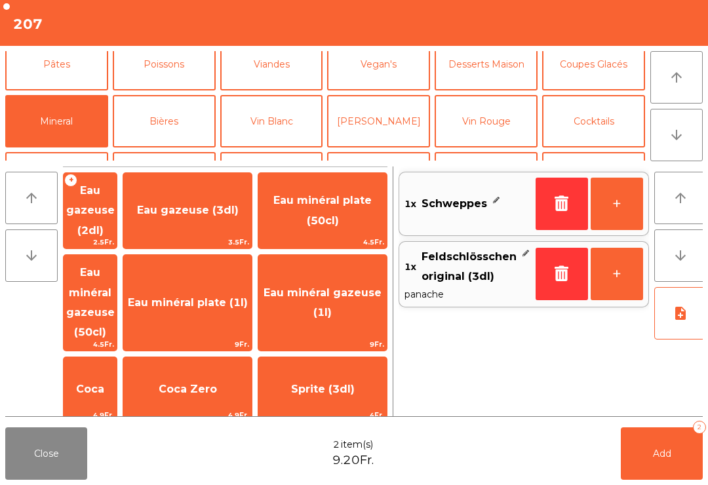
click at [626, 448] on button "Add 2" at bounding box center [661, 453] width 82 height 52
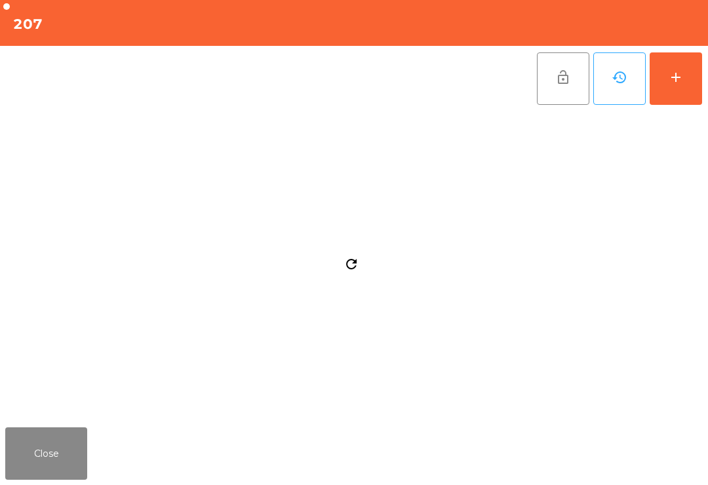
click at [50, 459] on button "Close" at bounding box center [46, 453] width 82 height 52
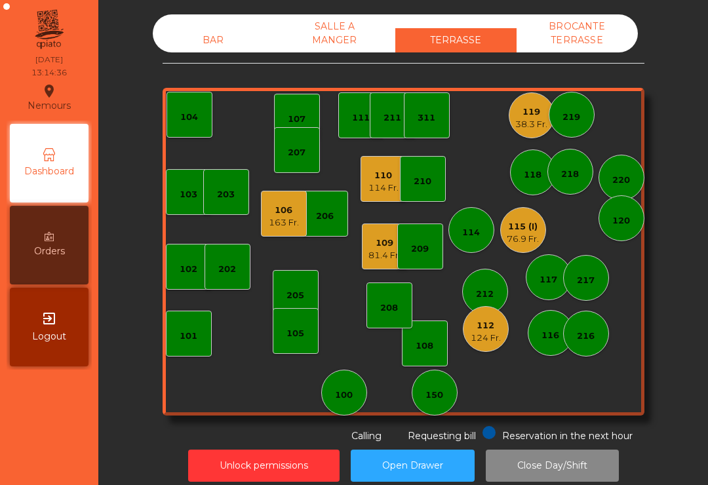
click at [377, 184] on div "114 Fr." at bounding box center [383, 187] width 30 height 13
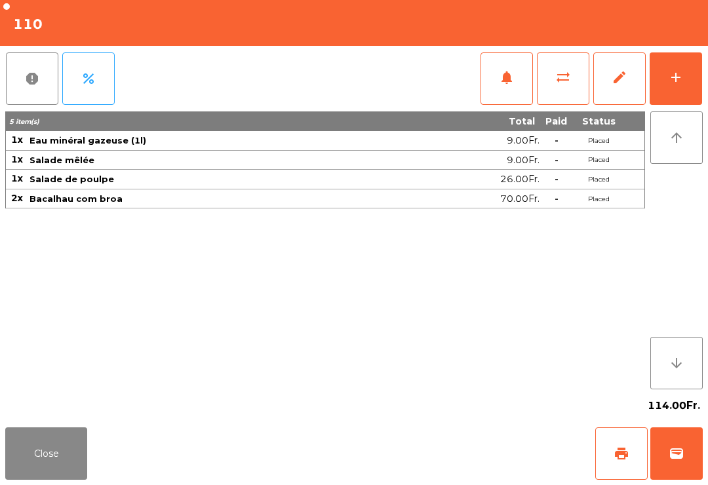
click at [508, 86] on button "notifications" at bounding box center [506, 78] width 52 height 52
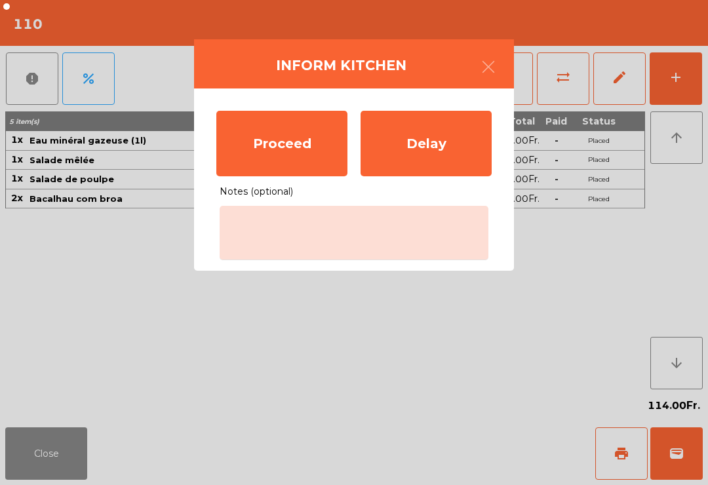
click at [261, 136] on div "Proceed" at bounding box center [281, 144] width 131 height 66
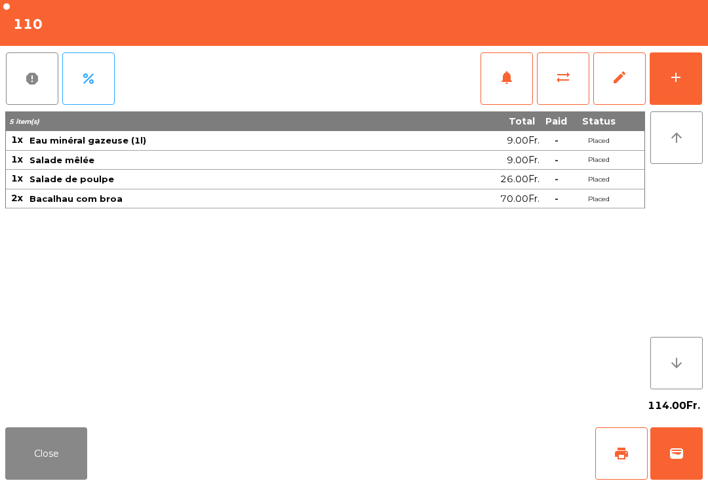
click at [52, 470] on button "Close" at bounding box center [46, 453] width 82 height 52
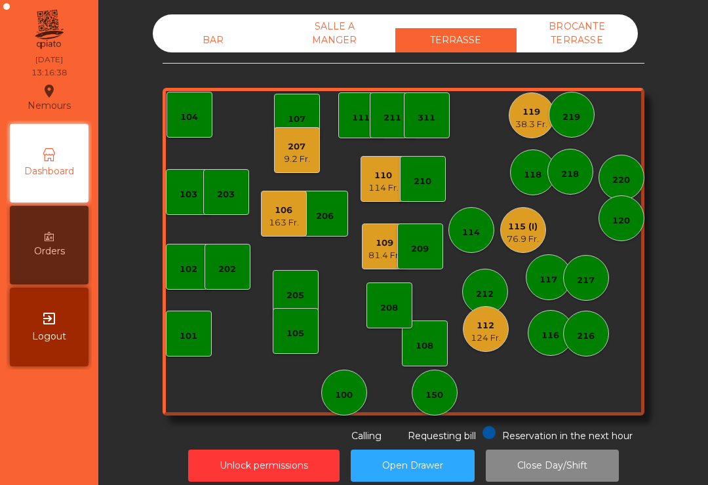
click at [568, 187] on div "218" at bounding box center [570, 172] width 46 height 46
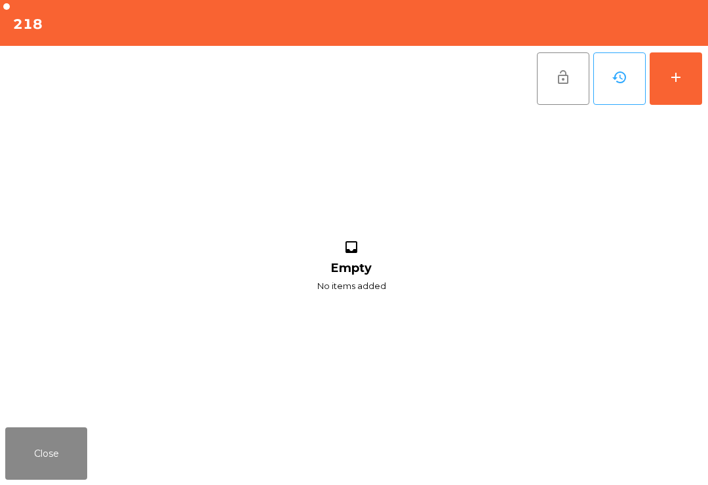
click at [671, 79] on div "add" at bounding box center [676, 77] width 16 height 16
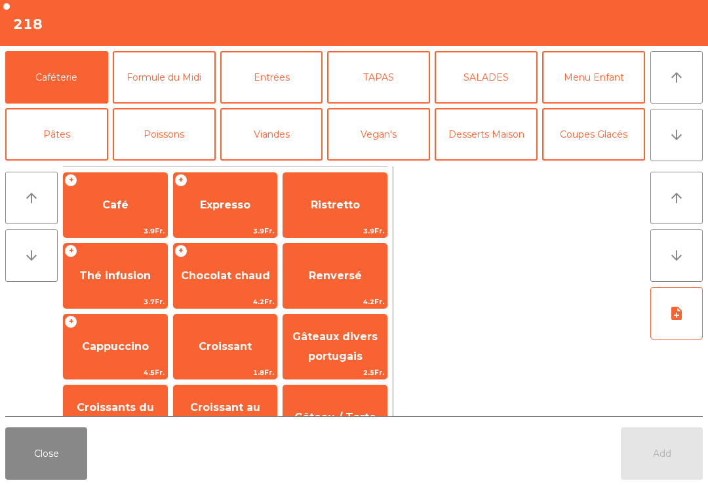
click at [489, 86] on button "SALADES" at bounding box center [485, 77] width 103 height 52
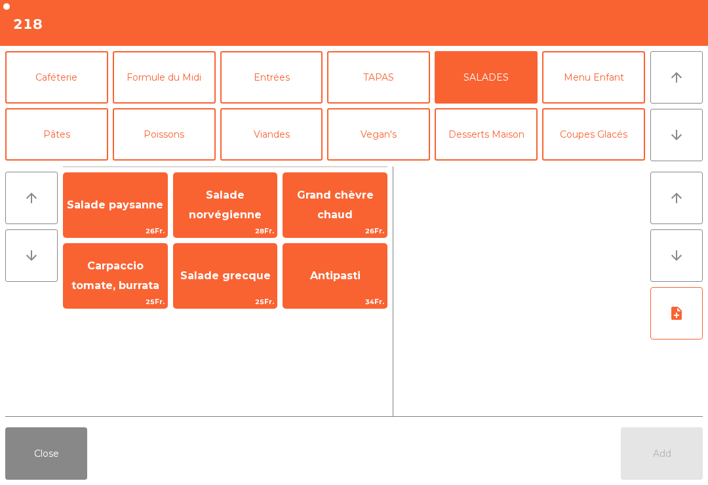
click at [221, 288] on span "Salade grecque" at bounding box center [226, 275] width 104 height 35
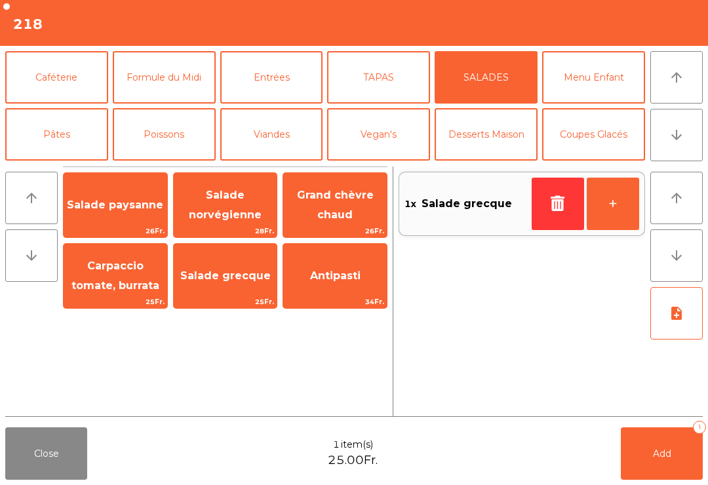
click at [222, 287] on span "Salade grecque" at bounding box center [226, 275] width 104 height 35
click at [74, 165] on button "Mineral" at bounding box center [56, 191] width 103 height 52
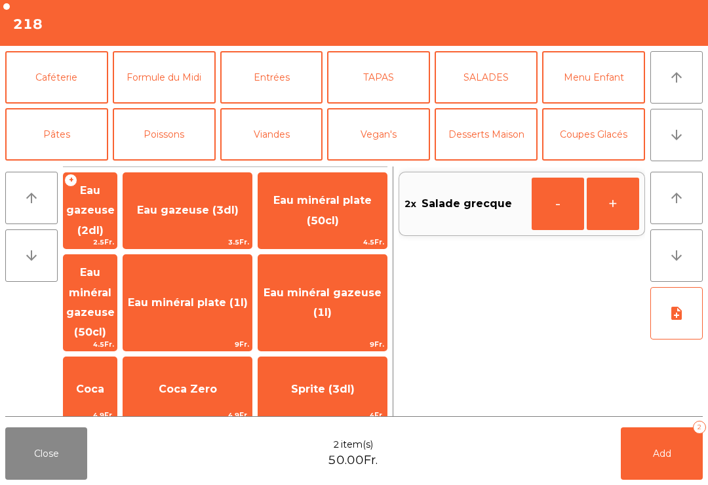
scroll to position [83, 0]
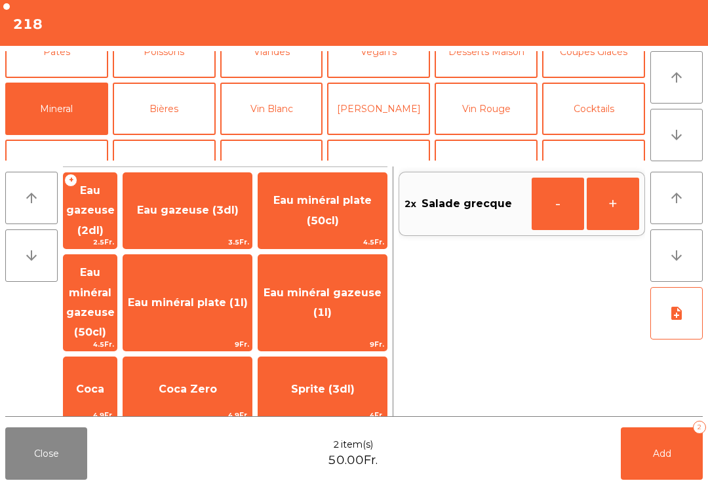
click at [358, 210] on span "Eau minéral plate (50cl)" at bounding box center [322, 211] width 128 height 56
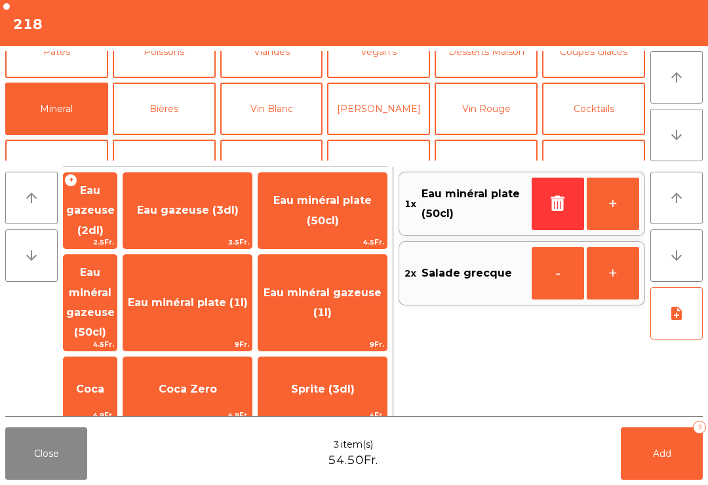
click at [295, 130] on button "Vin Blanc" at bounding box center [271, 109] width 103 height 52
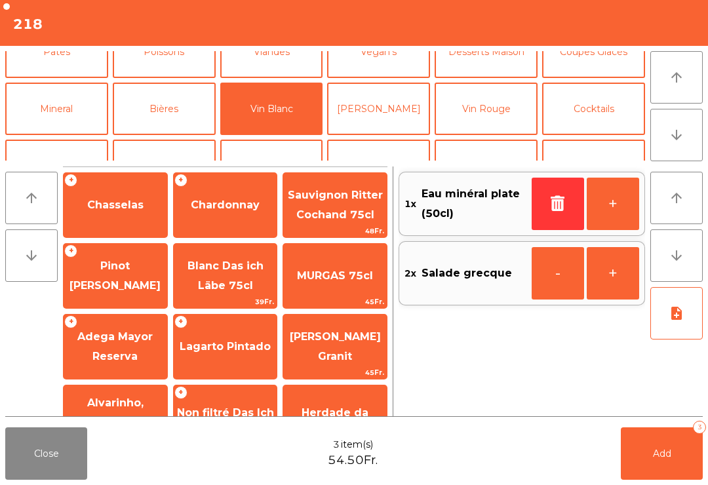
click at [126, 205] on span "Chasselas" at bounding box center [115, 205] width 56 height 12
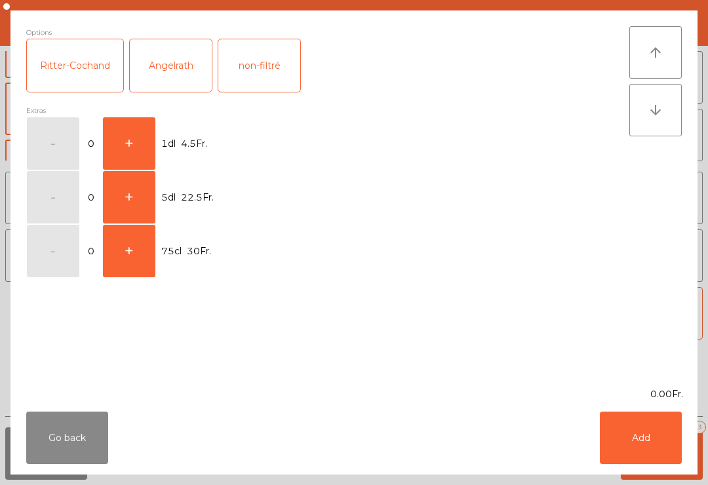
click at [136, 210] on button "+" at bounding box center [129, 197] width 52 height 52
click at [661, 436] on button "Add" at bounding box center [640, 437] width 82 height 52
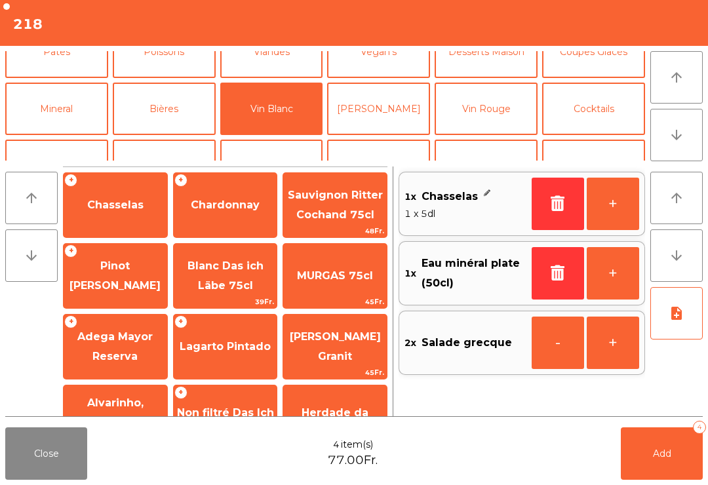
click at [677, 472] on button "Add 4" at bounding box center [661, 453] width 82 height 52
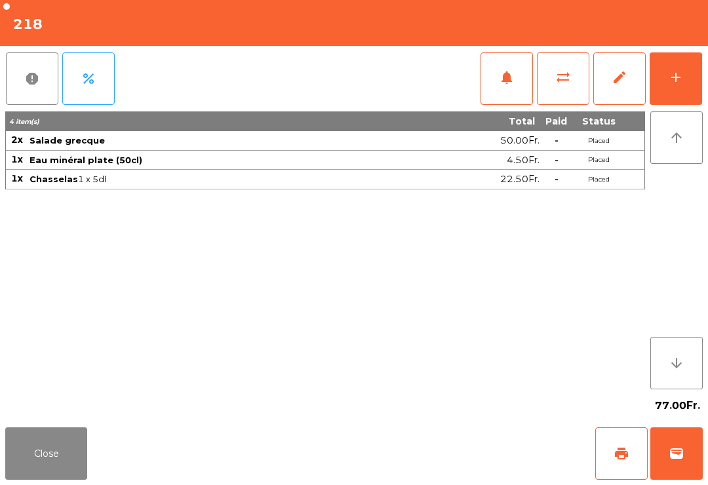
click at [63, 444] on button "Close" at bounding box center [46, 453] width 82 height 52
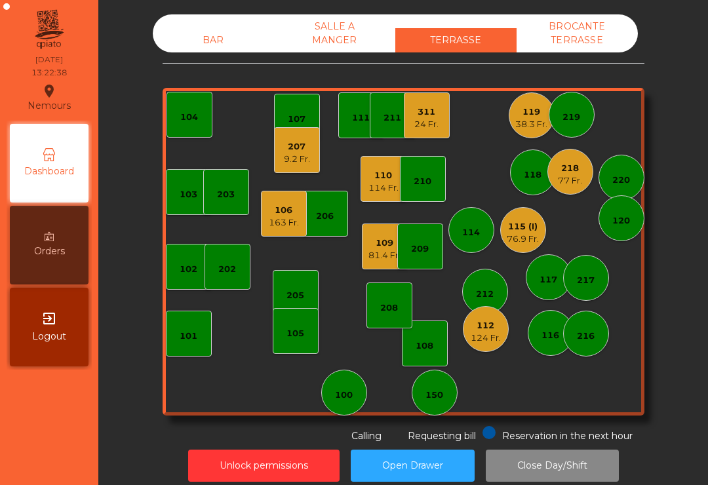
click at [514, 244] on div "76.9 Fr." at bounding box center [522, 239] width 32 height 13
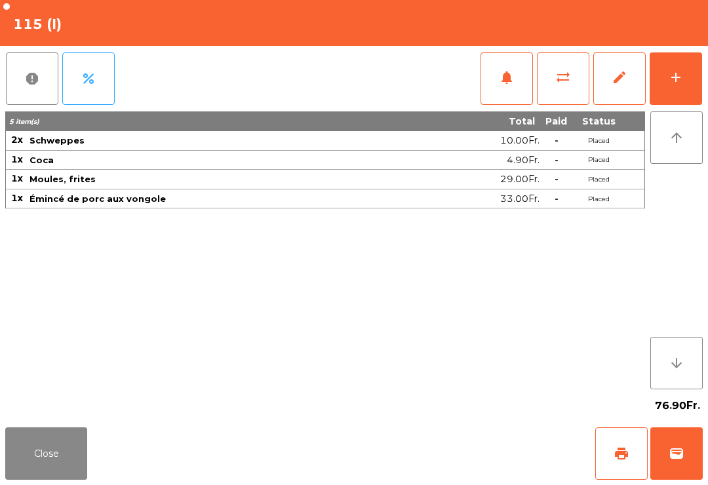
click at [690, 129] on button "arrow_upward" at bounding box center [676, 137] width 52 height 52
click at [679, 91] on button "add" at bounding box center [675, 78] width 52 height 52
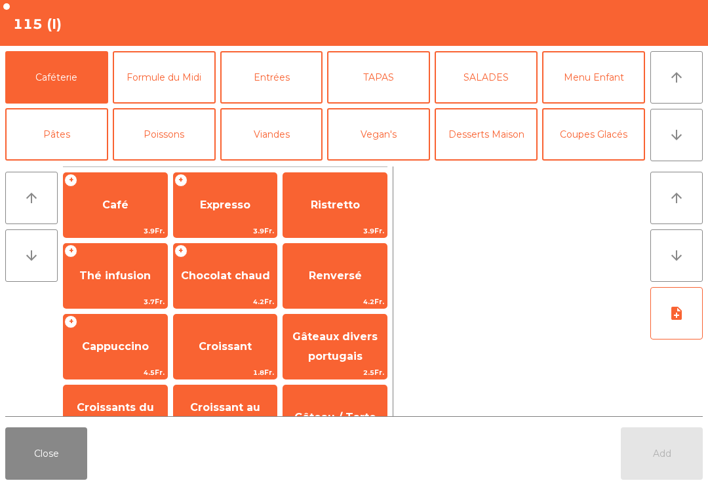
click at [239, 202] on span "Expresso" at bounding box center [225, 205] width 50 height 12
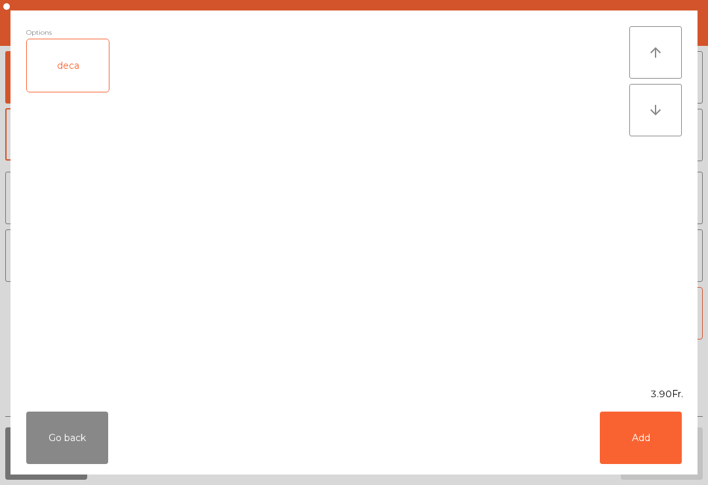
click at [665, 430] on button "Add" at bounding box center [640, 437] width 82 height 52
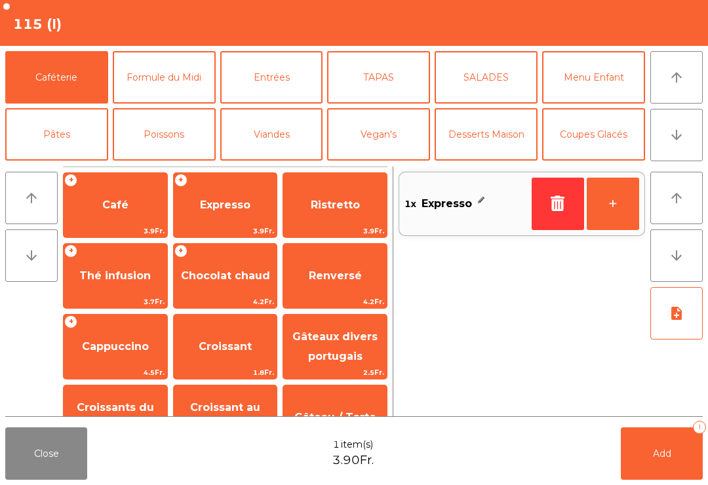
click at [185, 222] on button "Digestifs" at bounding box center [164, 248] width 103 height 52
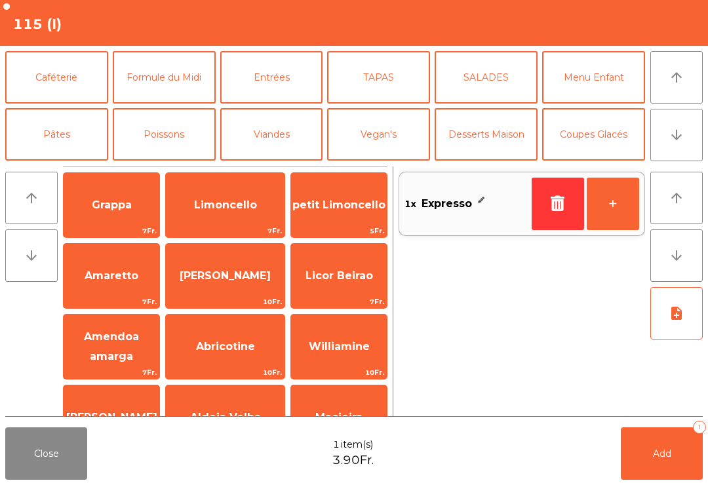
scroll to position [71, 0]
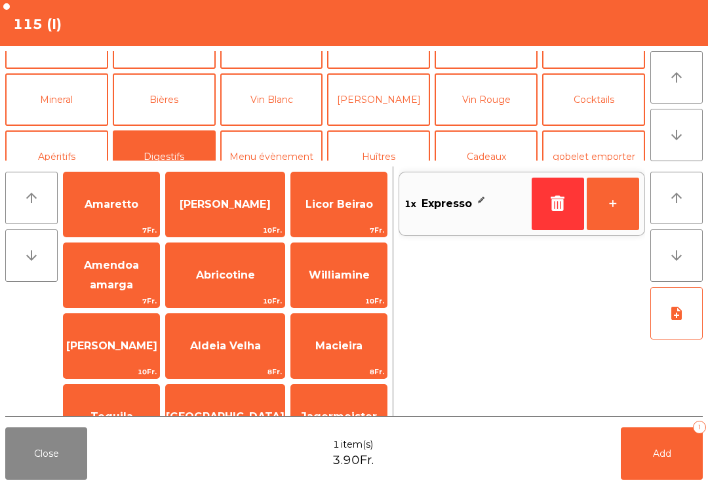
click at [157, 206] on span "Amaretto" at bounding box center [112, 204] width 96 height 35
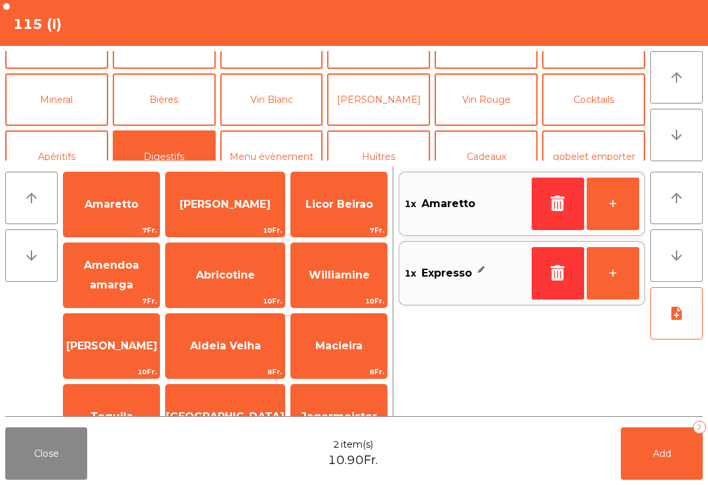
click at [80, 105] on button "Mineral" at bounding box center [56, 99] width 103 height 52
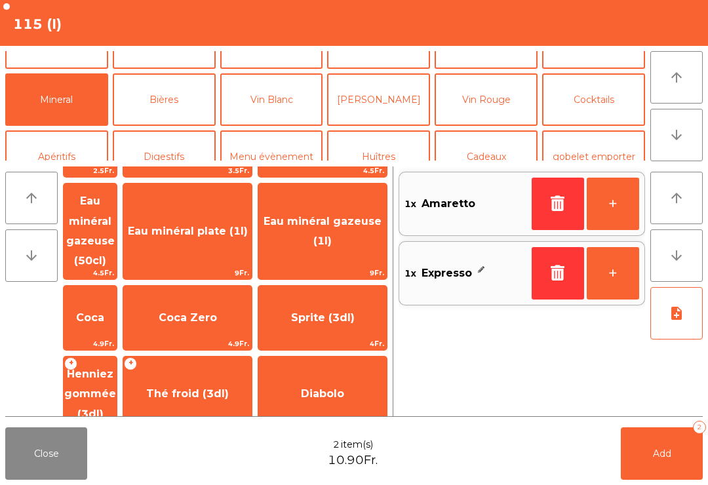
click at [117, 300] on span "Coca" at bounding box center [90, 317] width 53 height 35
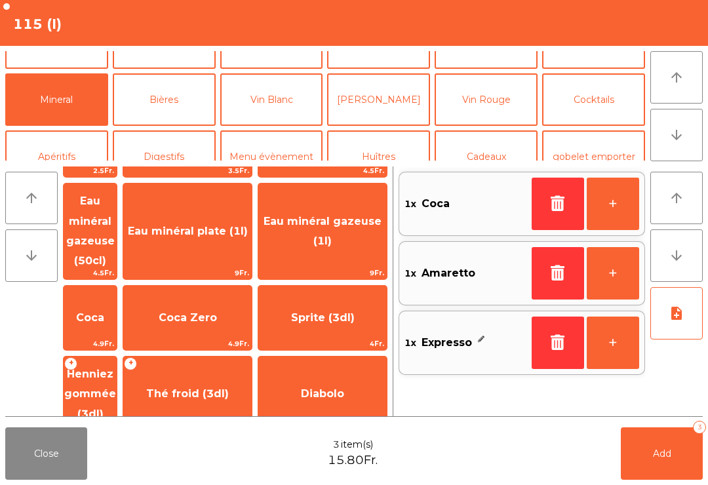
click at [649, 470] on button "Add 3" at bounding box center [661, 453] width 82 height 52
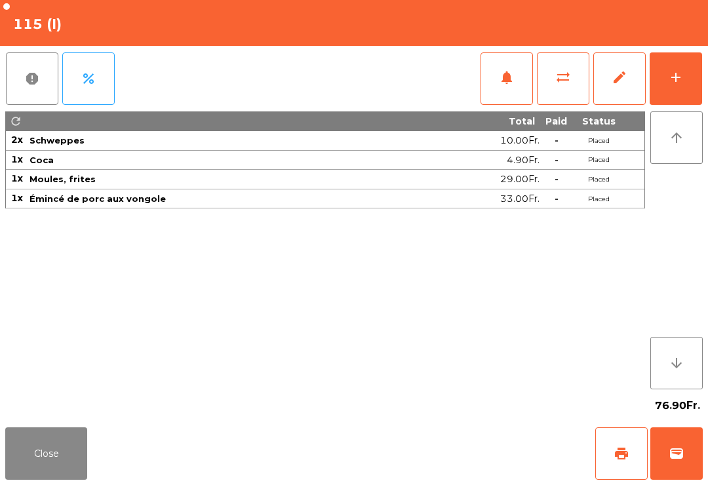
click at [39, 478] on button "Close" at bounding box center [46, 453] width 82 height 52
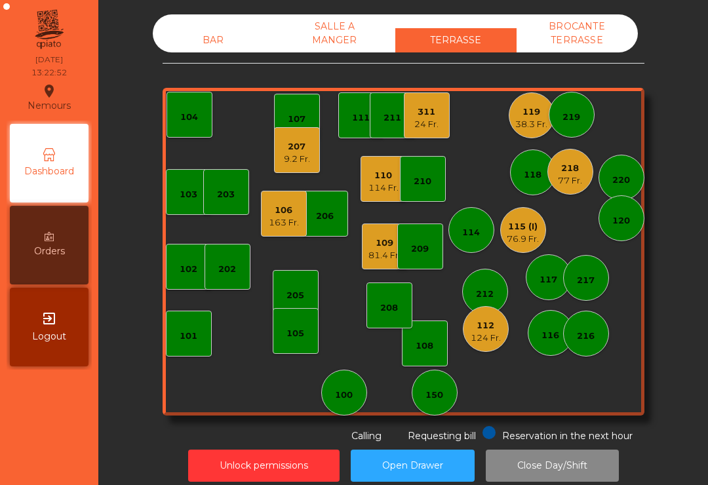
click at [588, 342] on div "216" at bounding box center [586, 336] width 18 height 13
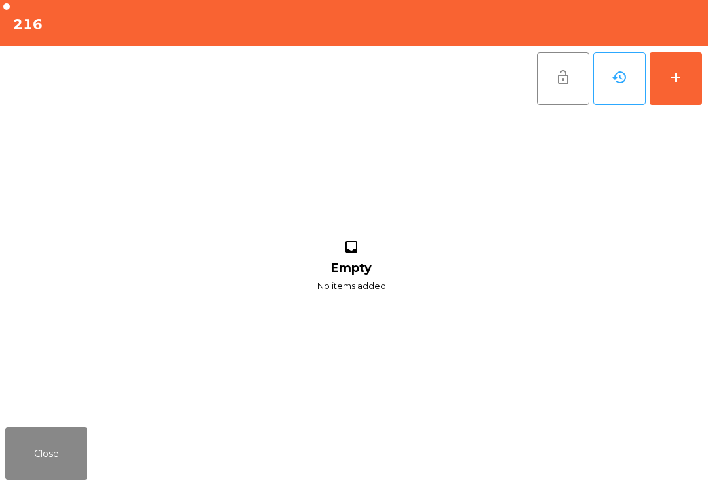
click at [687, 96] on button "add" at bounding box center [675, 78] width 52 height 52
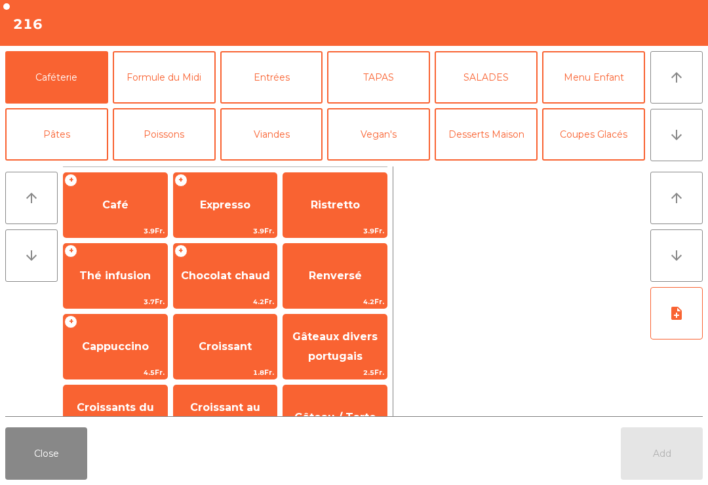
scroll to position [82, 0]
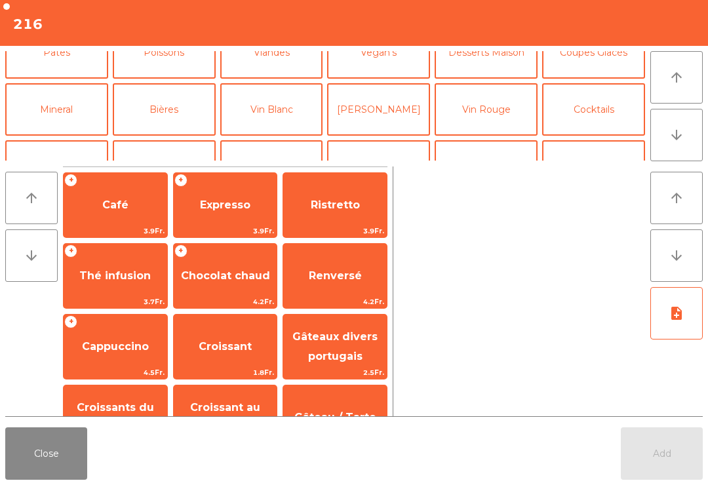
click at [282, 113] on button "Vin Blanc" at bounding box center [271, 109] width 103 height 52
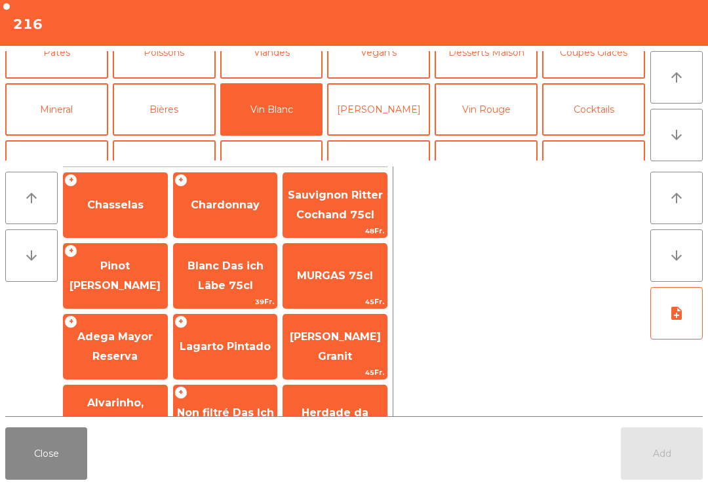
click at [132, 212] on span "Chasselas" at bounding box center [116, 204] width 104 height 35
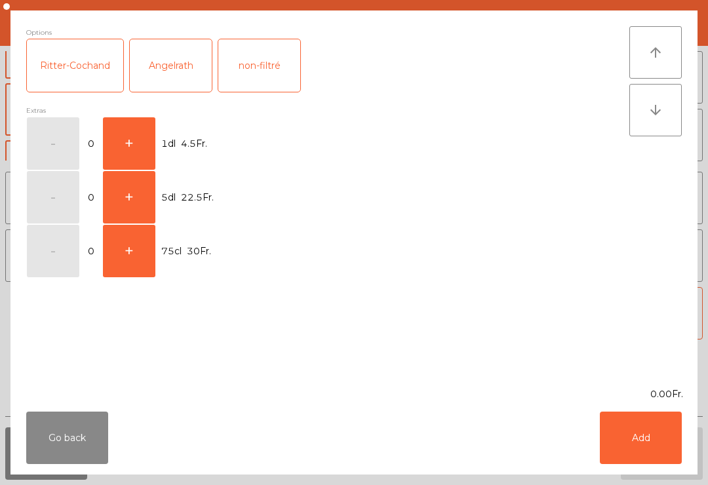
click at [136, 209] on button "+" at bounding box center [129, 197] width 52 height 52
click at [92, 56] on div "Ritter-Cochand" at bounding box center [75, 65] width 96 height 52
click at [661, 451] on button "Add" at bounding box center [640, 437] width 82 height 52
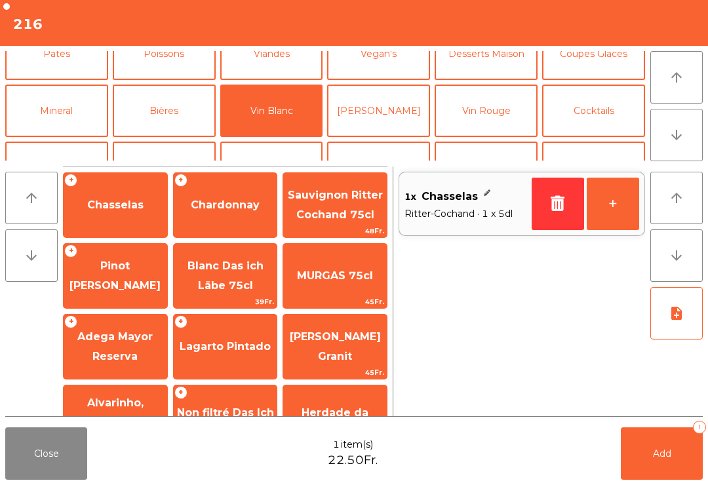
click at [670, 459] on span "Add" at bounding box center [662, 453] width 18 height 12
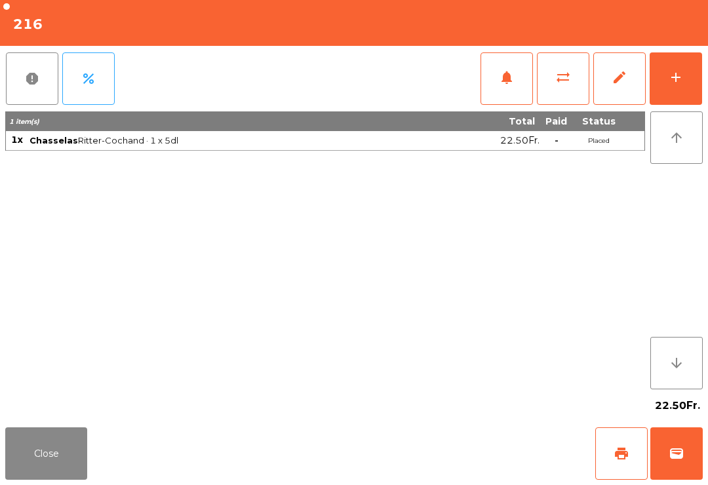
click at [40, 477] on button "Close" at bounding box center [46, 453] width 82 height 52
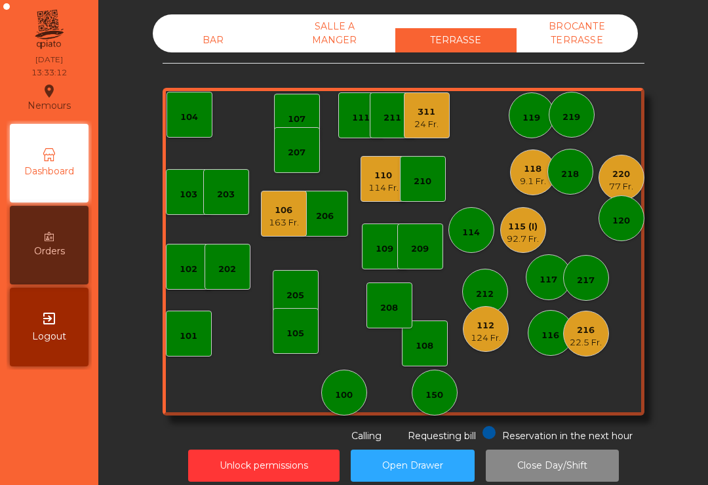
click at [199, 341] on div "101" at bounding box center [189, 334] width 46 height 46
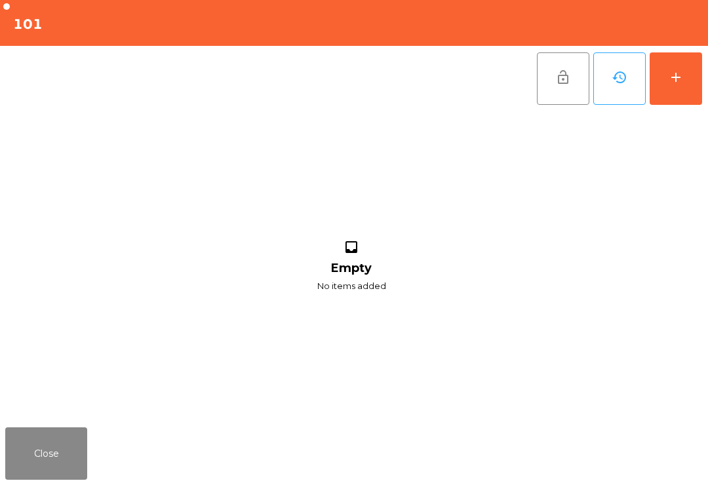
click at [689, 83] on button "add" at bounding box center [675, 78] width 52 height 52
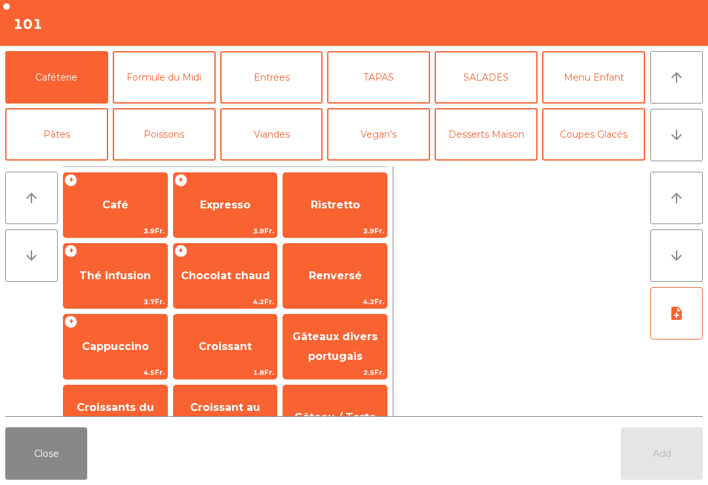
click at [508, 143] on button "Desserts Maison" at bounding box center [485, 134] width 103 height 52
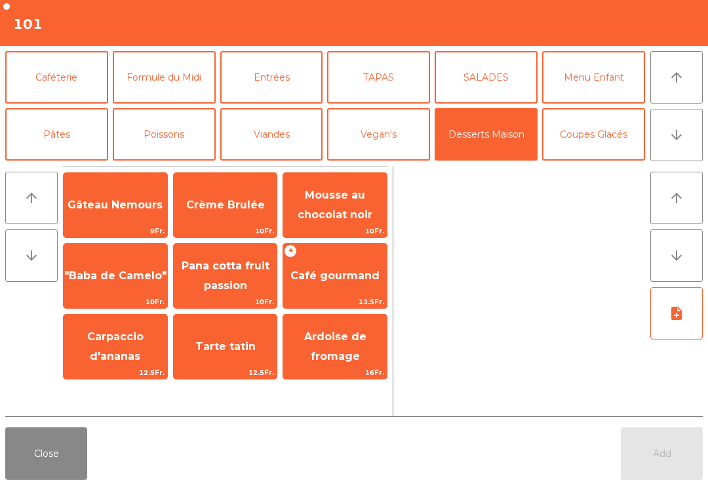
click at [322, 282] on span "Café gourmand" at bounding box center [335, 275] width 104 height 35
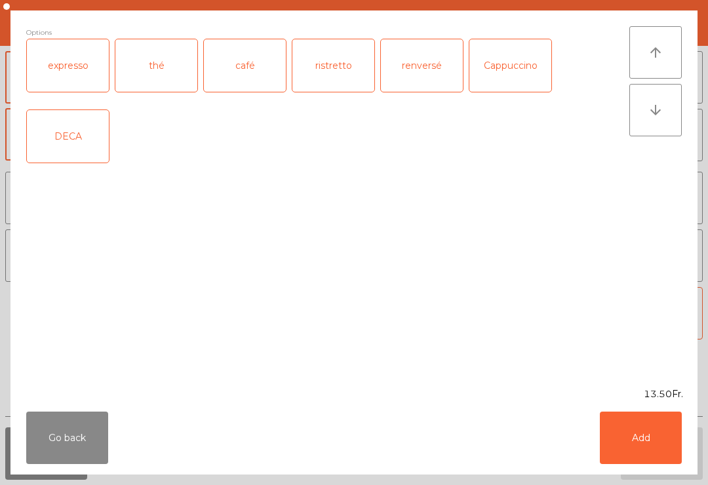
click at [55, 60] on div "expresso" at bounding box center [68, 65] width 82 height 52
click at [637, 439] on button "Add" at bounding box center [640, 437] width 82 height 52
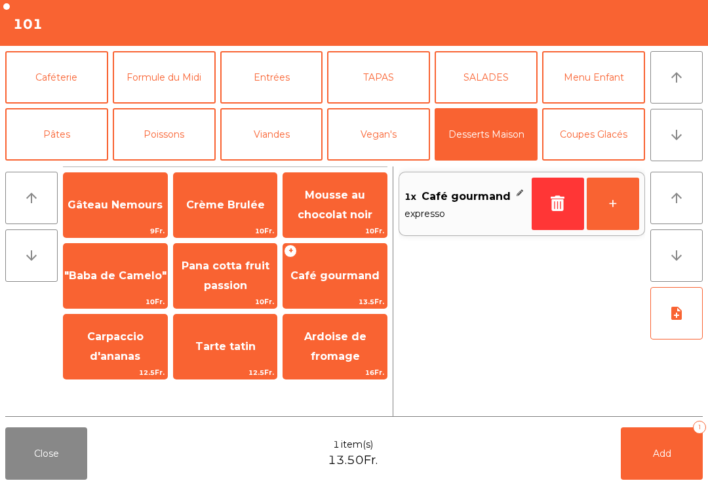
click at [311, 285] on span "Café gourmand" at bounding box center [335, 275] width 104 height 35
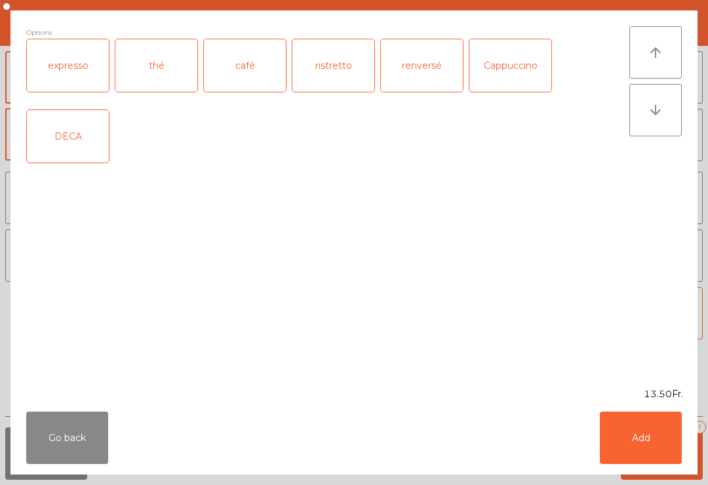
click at [234, 85] on div "café" at bounding box center [245, 65] width 82 height 52
click at [645, 442] on button "Add" at bounding box center [640, 437] width 82 height 52
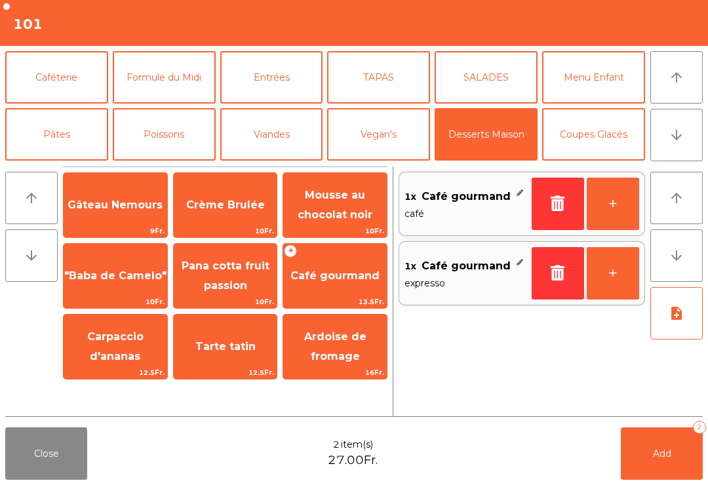
click at [675, 324] on button "note_add" at bounding box center [676, 313] width 52 height 52
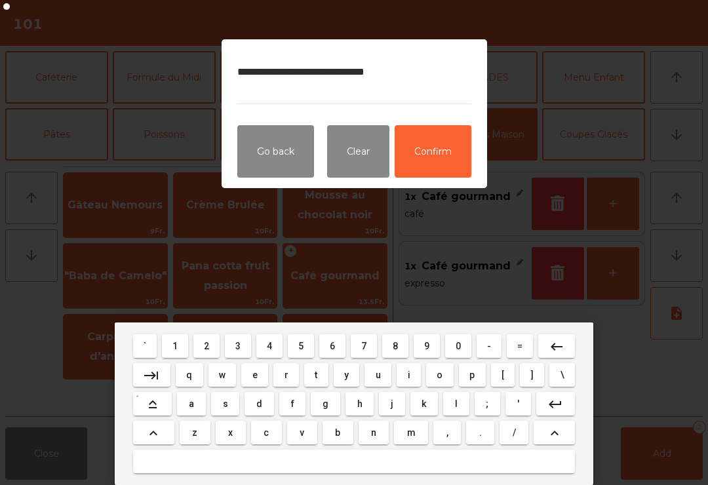
type textarea "**********"
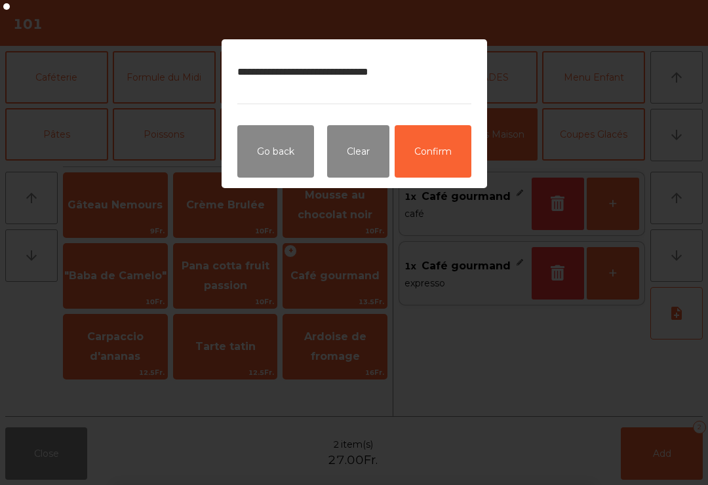
click at [437, 162] on button "Confirm" at bounding box center [432, 151] width 77 height 52
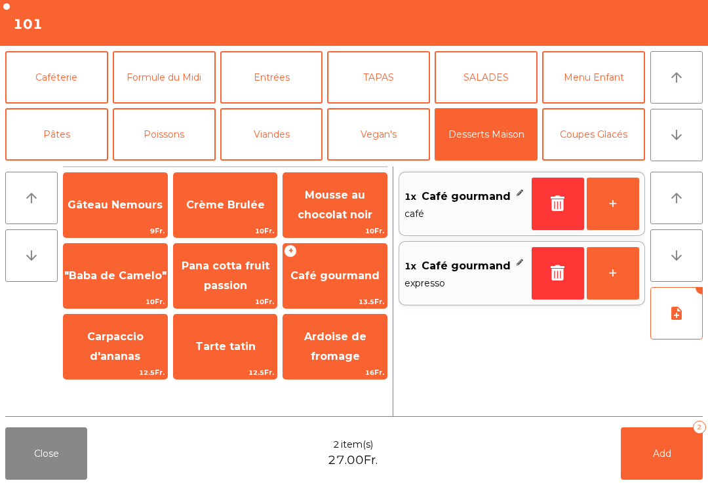
click at [660, 461] on button "Add 2" at bounding box center [661, 453] width 82 height 52
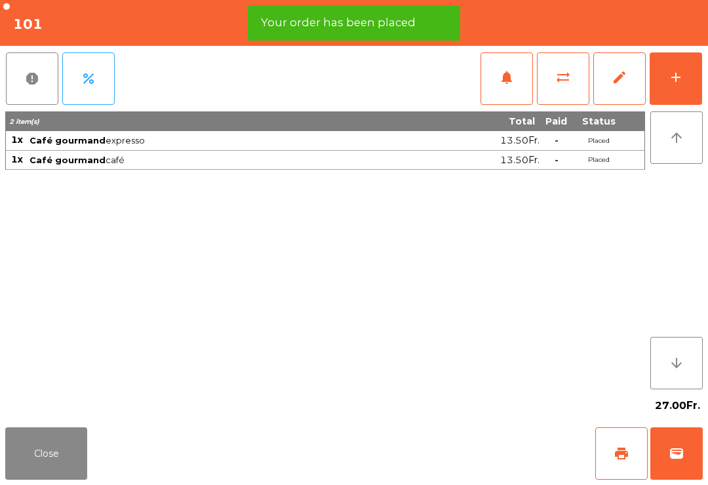
click at [29, 462] on button "Close" at bounding box center [46, 453] width 82 height 52
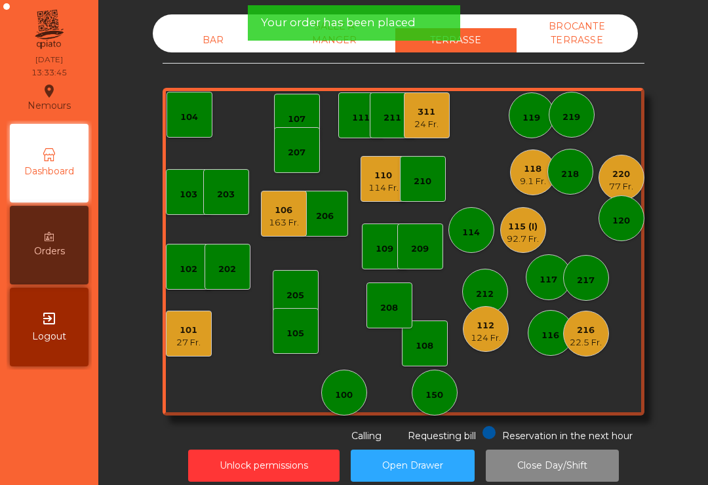
click at [396, 314] on div "208" at bounding box center [389, 307] width 18 height 13
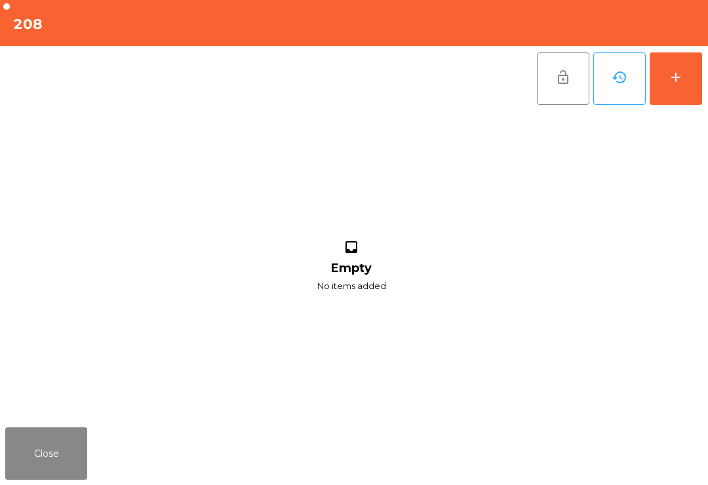
click at [670, 88] on button "add" at bounding box center [675, 78] width 52 height 52
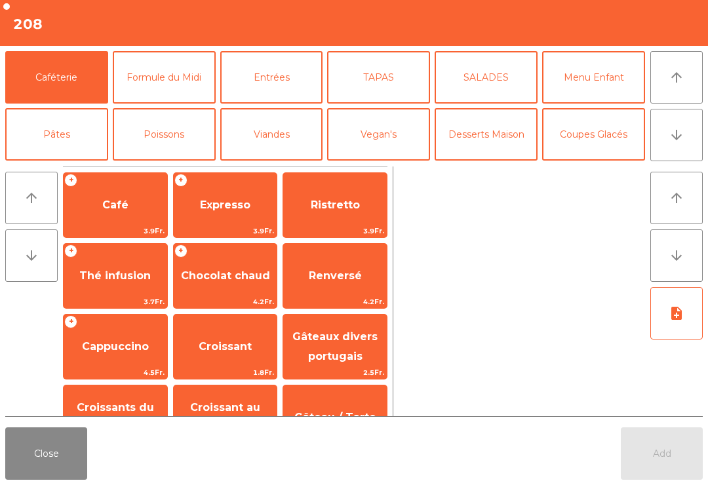
click at [511, 140] on button "Desserts Maison" at bounding box center [485, 134] width 103 height 52
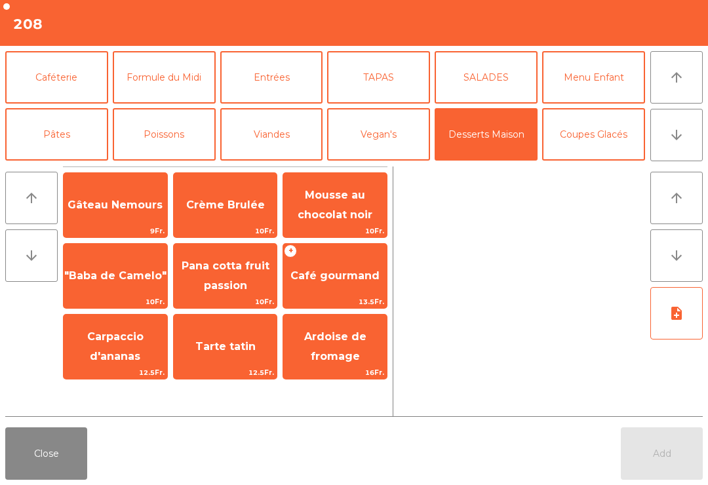
click at [314, 286] on span "Café gourmand" at bounding box center [335, 275] width 104 height 35
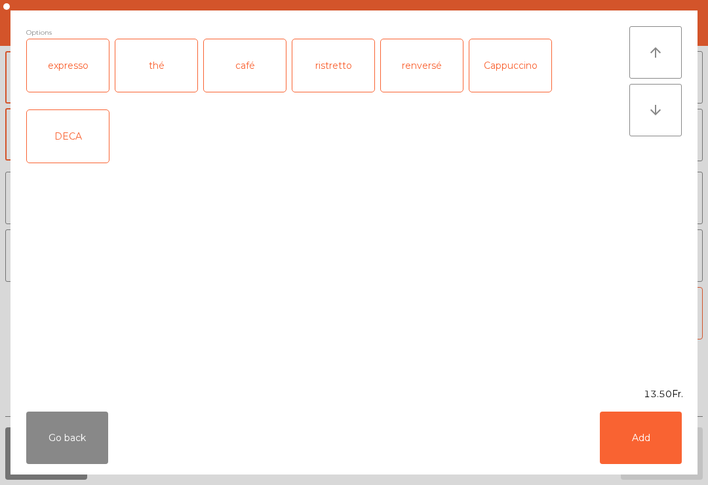
click at [54, 83] on div "expresso" at bounding box center [68, 65] width 82 height 52
click at [647, 449] on button "Add" at bounding box center [640, 437] width 82 height 52
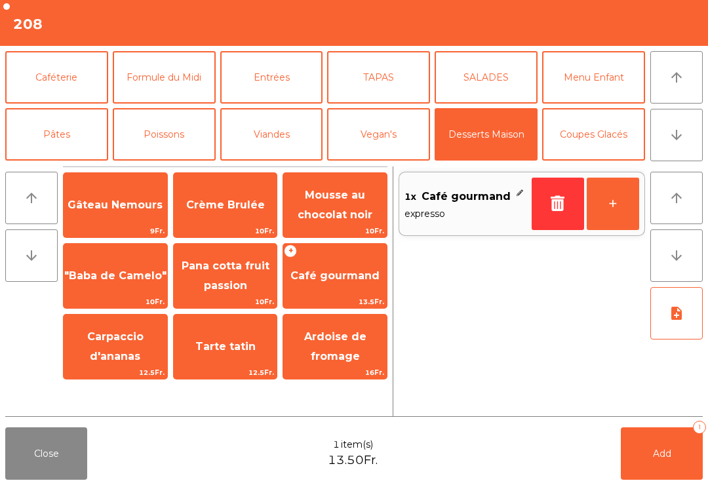
click at [303, 290] on span "Café gourmand" at bounding box center [335, 275] width 104 height 35
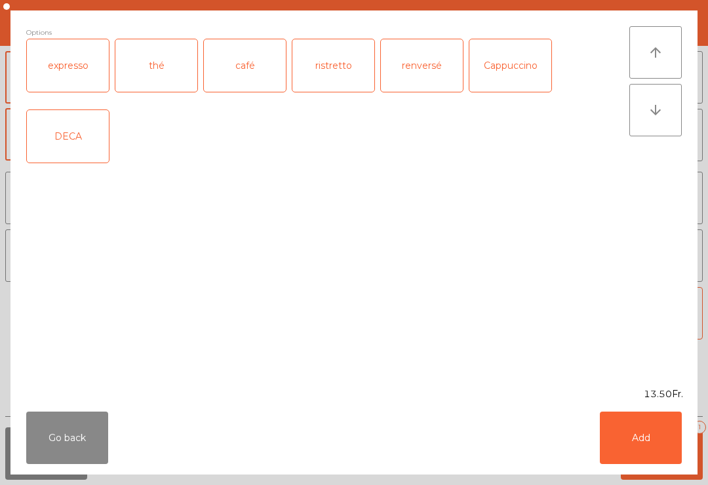
click at [227, 86] on div "café" at bounding box center [245, 65] width 82 height 52
click at [645, 447] on button "Add" at bounding box center [640, 437] width 82 height 52
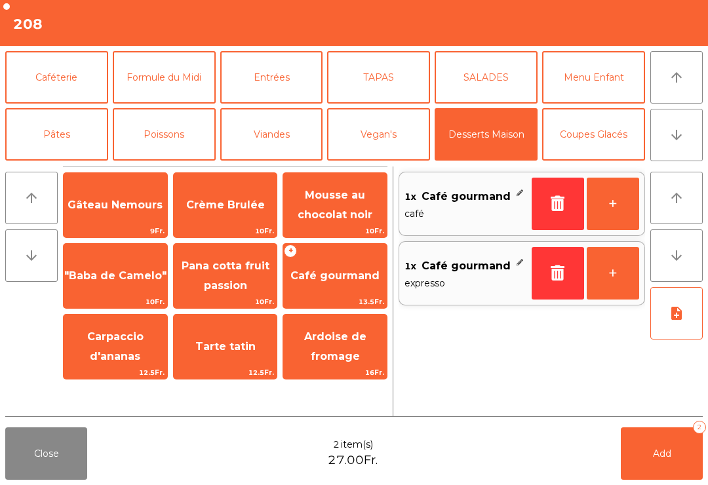
click at [669, 452] on span "Add" at bounding box center [662, 453] width 18 height 12
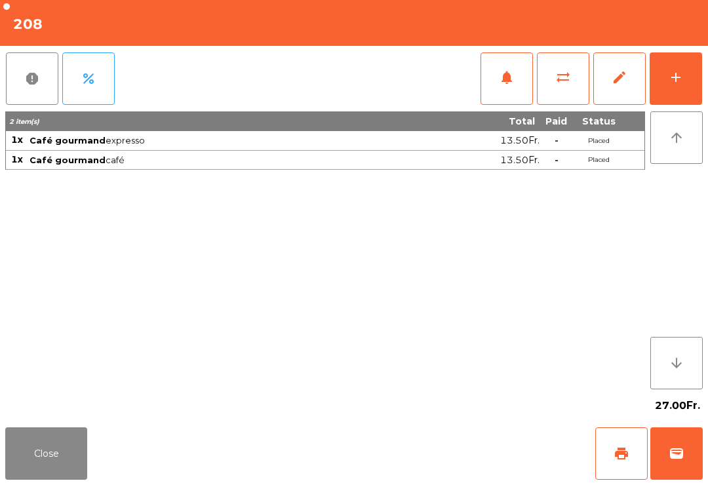
click at [36, 476] on button "Close" at bounding box center [46, 453] width 82 height 52
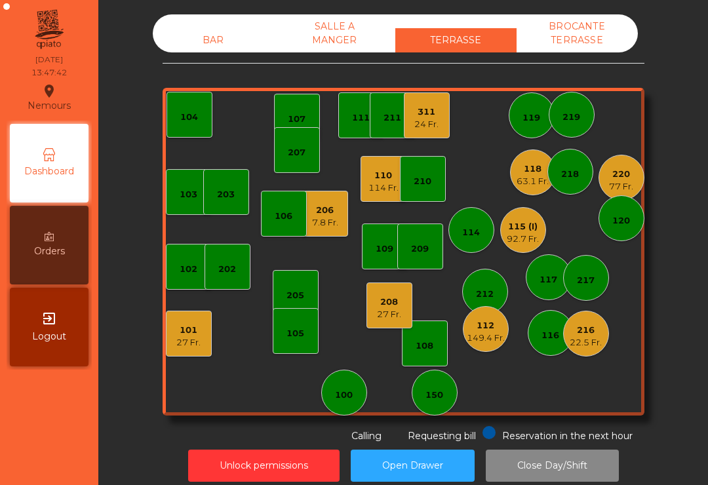
click at [523, 222] on div "115 (I)" at bounding box center [522, 226] width 32 height 13
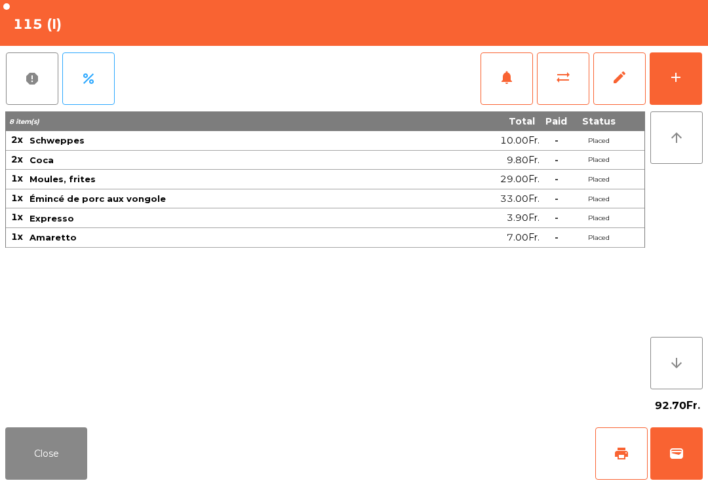
click at [626, 468] on button "print" at bounding box center [621, 453] width 52 height 52
click at [654, 453] on button "wallet" at bounding box center [676, 453] width 52 height 52
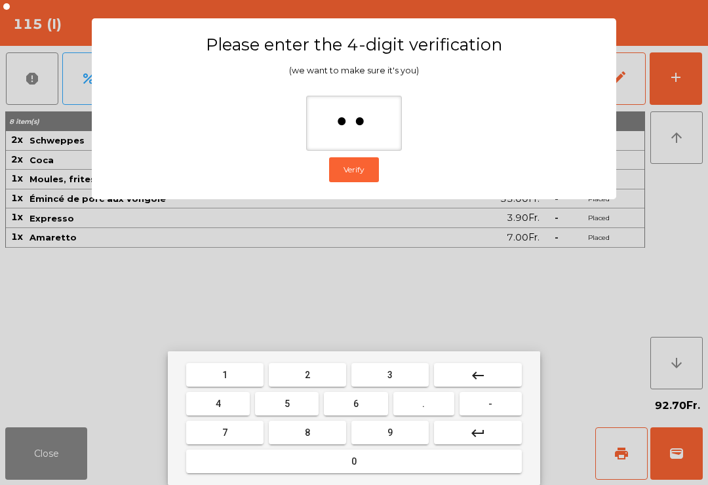
type input "*"
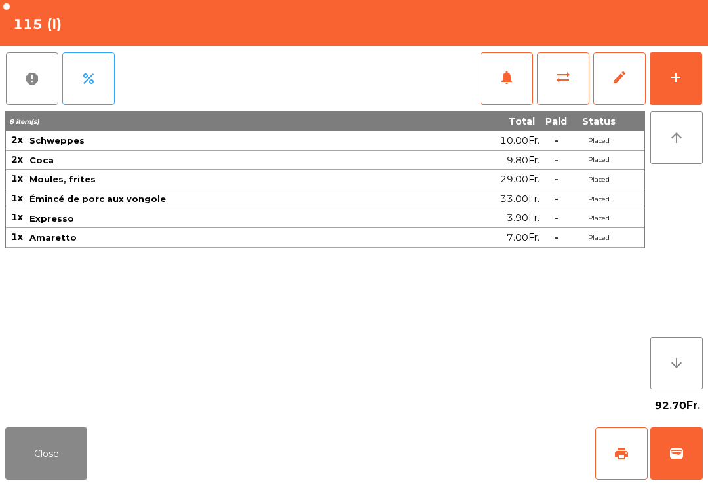
click at [463, 431] on div "Close print wallet" at bounding box center [354, 453] width 708 height 63
click at [457, 440] on div "Close print wallet" at bounding box center [354, 453] width 708 height 63
click at [461, 435] on div "Close print wallet" at bounding box center [354, 453] width 708 height 63
click at [469, 434] on div "Close print wallet" at bounding box center [354, 453] width 708 height 63
click at [459, 436] on div "Close print wallet" at bounding box center [354, 453] width 708 height 63
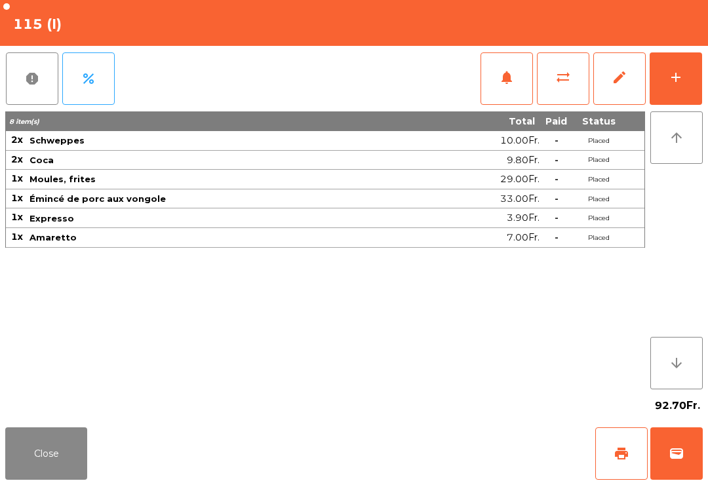
click at [463, 433] on div "Close print wallet" at bounding box center [354, 453] width 708 height 63
click at [462, 437] on div "Close print wallet" at bounding box center [354, 453] width 708 height 63
click at [451, 434] on div "Close print wallet" at bounding box center [354, 453] width 708 height 63
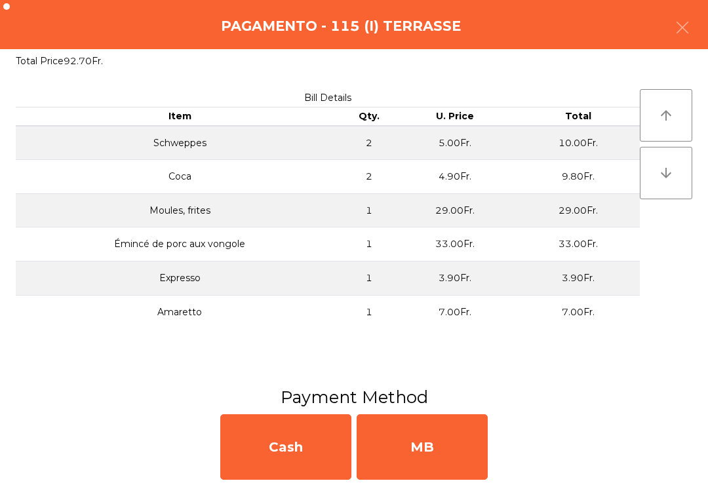
click at [451, 438] on div "MB" at bounding box center [421, 447] width 131 height 66
click at [457, 446] on div "No" at bounding box center [421, 447] width 131 height 66
click at [463, 445] on div "No" at bounding box center [421, 447] width 131 height 66
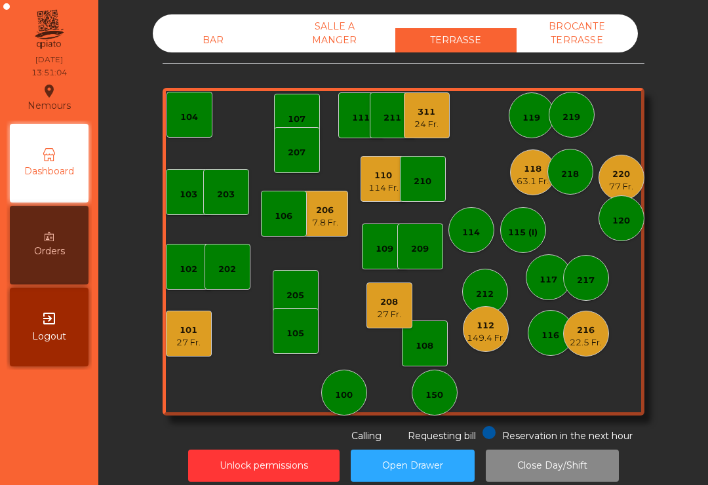
click at [322, 223] on div "7.8 Fr." at bounding box center [325, 222] width 26 height 13
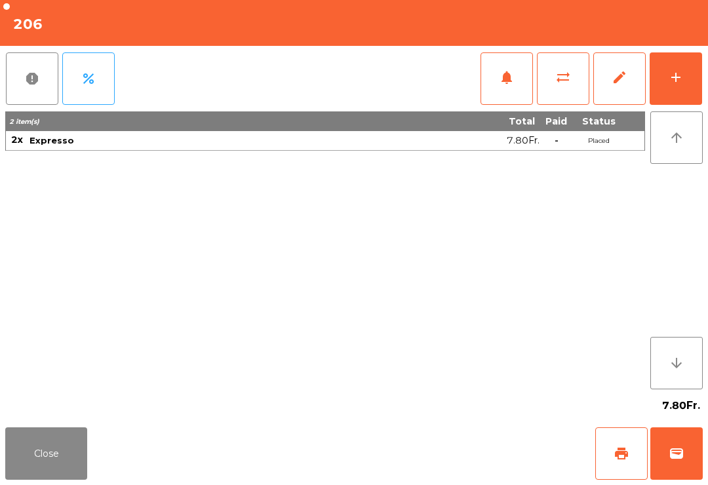
click at [685, 459] on button "wallet" at bounding box center [676, 453] width 52 height 52
click at [464, 439] on div "Close print wallet" at bounding box center [354, 453] width 708 height 63
click at [466, 451] on div "Close print wallet" at bounding box center [354, 453] width 708 height 63
click at [460, 454] on div "Close print wallet" at bounding box center [354, 453] width 708 height 63
click at [468, 455] on div "Close print wallet" at bounding box center [354, 453] width 708 height 63
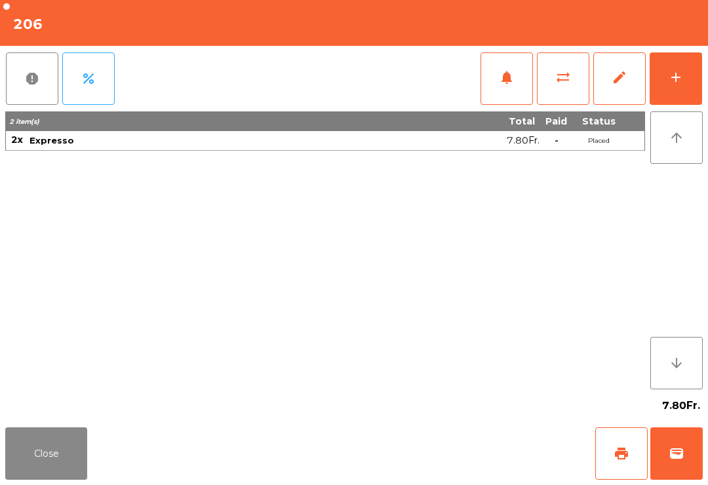
click at [472, 457] on div "Close print wallet" at bounding box center [354, 453] width 708 height 63
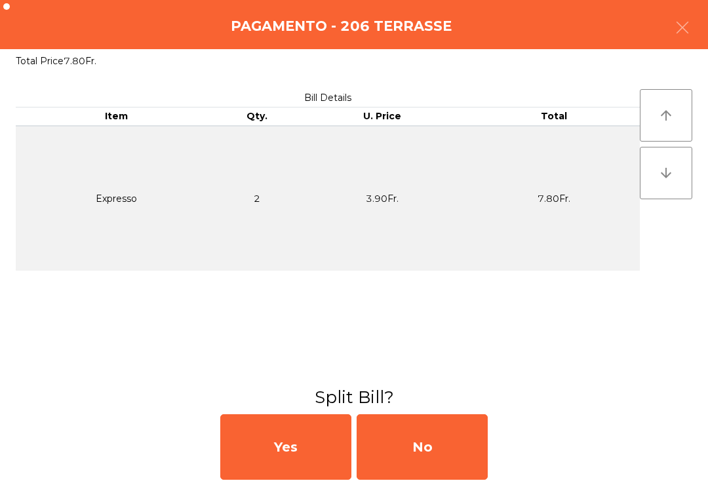
click at [463, 456] on div "No" at bounding box center [421, 447] width 131 height 66
click at [460, 455] on div "MB" at bounding box center [421, 447] width 131 height 66
click at [455, 454] on div "No" at bounding box center [421, 447] width 131 height 66
click at [458, 462] on div "No" at bounding box center [421, 447] width 131 height 66
click at [453, 446] on div "No" at bounding box center [421, 447] width 131 height 66
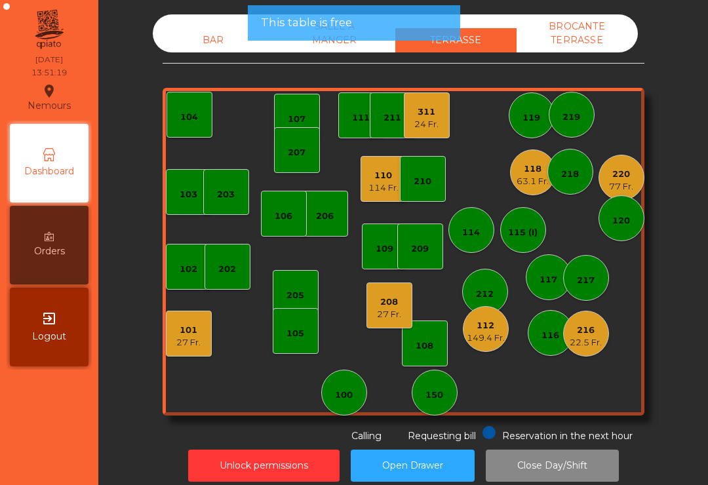
click at [422, 111] on div "311" at bounding box center [426, 111] width 24 height 13
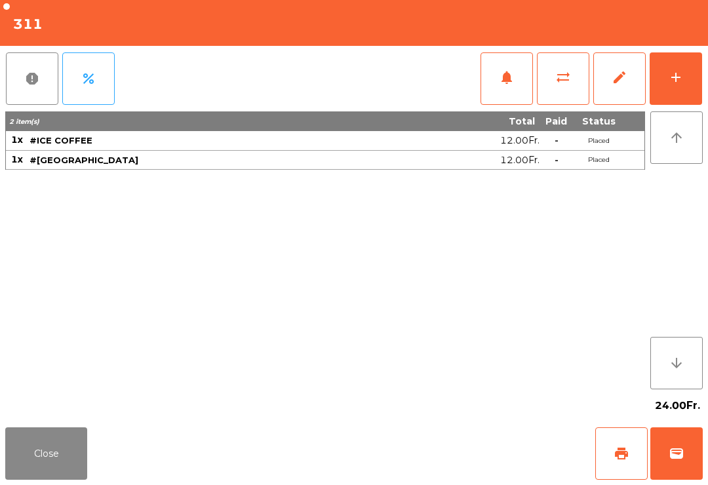
click at [660, 446] on button "wallet" at bounding box center [676, 453] width 52 height 52
click at [690, 471] on button "wallet" at bounding box center [676, 453] width 52 height 52
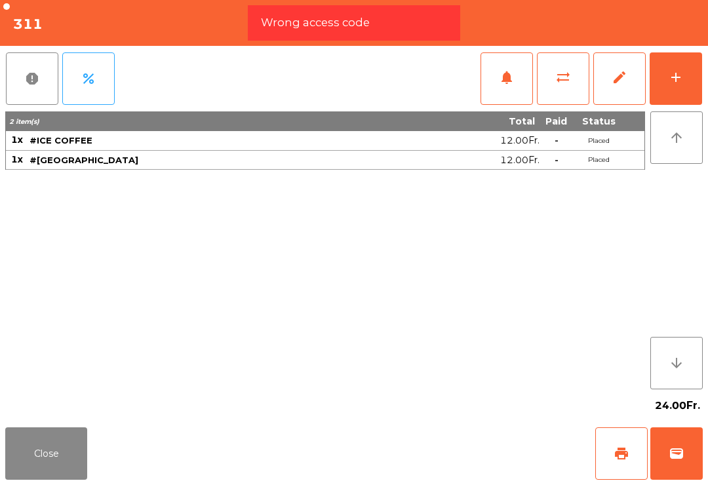
click at [508, 450] on div "Close print wallet" at bounding box center [354, 453] width 708 height 63
click at [501, 457] on div "Close print wallet" at bounding box center [354, 453] width 708 height 63
click at [493, 455] on div "Close print wallet" at bounding box center [354, 453] width 708 height 63
click at [489, 442] on div "Close print wallet" at bounding box center [354, 453] width 708 height 63
click at [477, 452] on div "Close print wallet" at bounding box center [354, 453] width 708 height 63
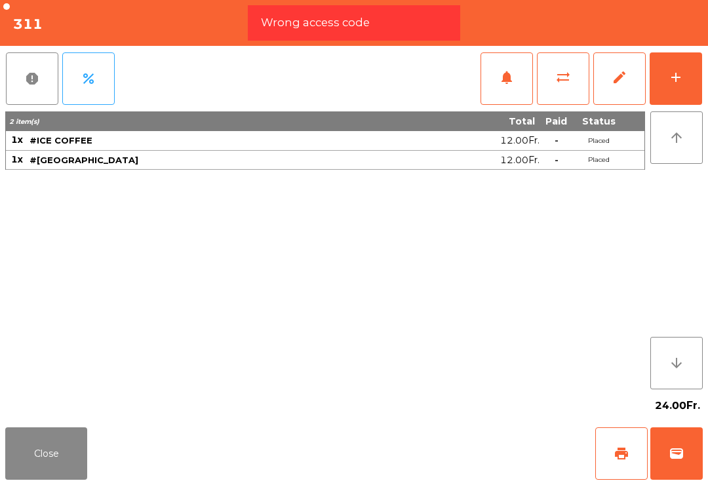
click at [456, 463] on div "Close print wallet" at bounding box center [354, 453] width 708 height 63
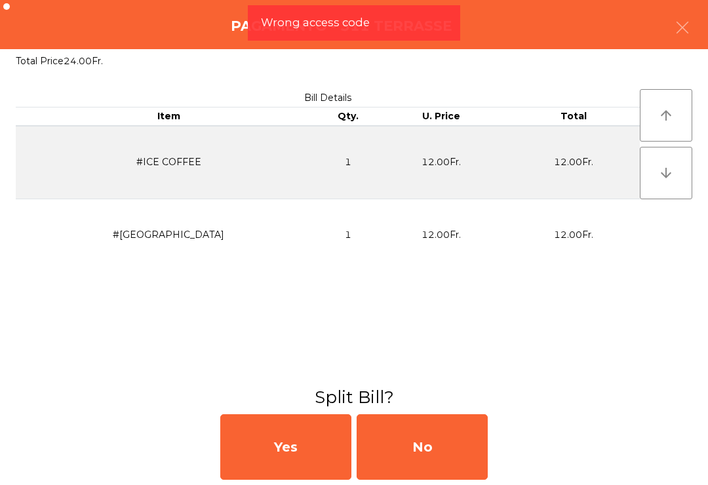
click at [473, 454] on div "No" at bounding box center [421, 447] width 131 height 66
click at [464, 447] on div "No" at bounding box center [421, 447] width 131 height 66
click at [461, 446] on div "No" at bounding box center [421, 447] width 131 height 66
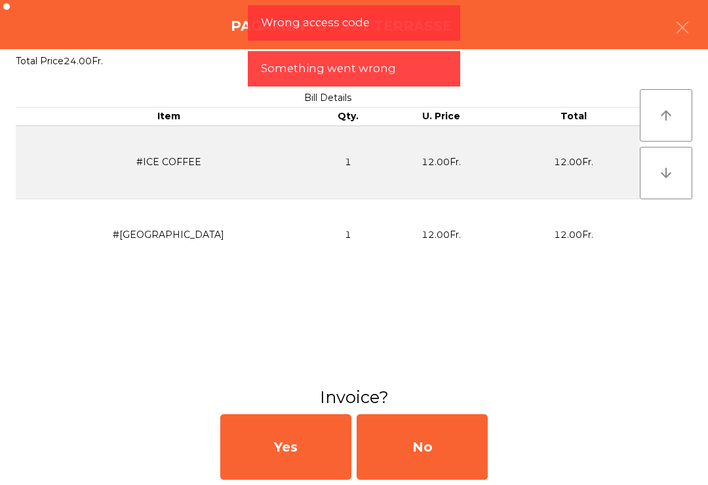
click at [398, 448] on div "No" at bounding box center [421, 447] width 131 height 66
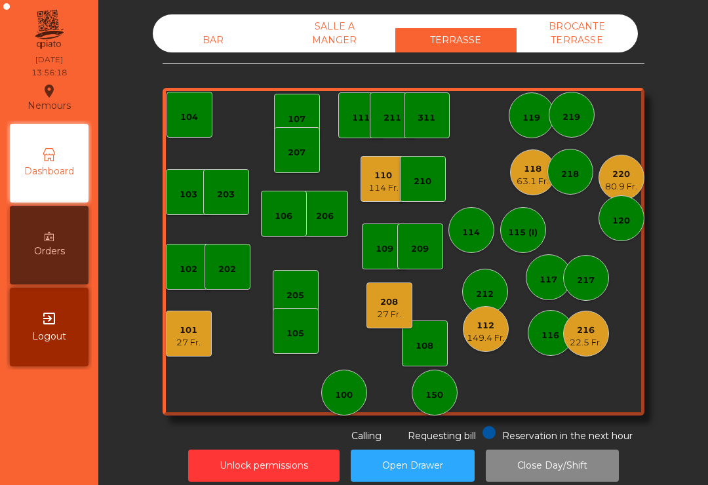
click at [628, 185] on div "80.9 Fr." at bounding box center [621, 186] width 32 height 13
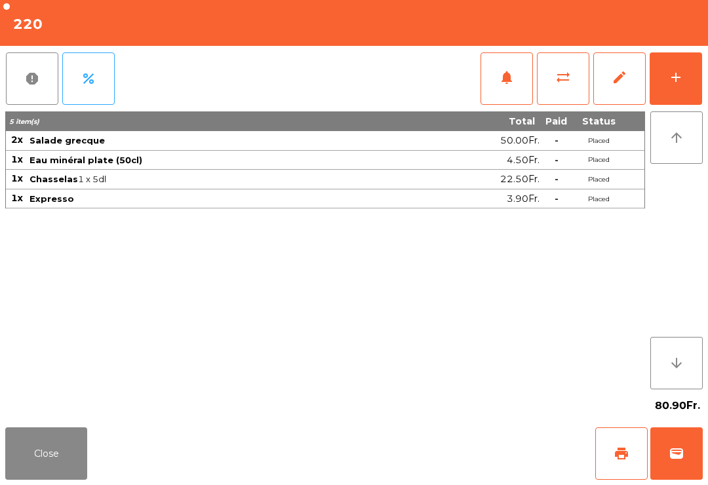
click at [617, 456] on span "print" at bounding box center [621, 454] width 16 height 16
click at [30, 470] on button "Close" at bounding box center [46, 453] width 82 height 52
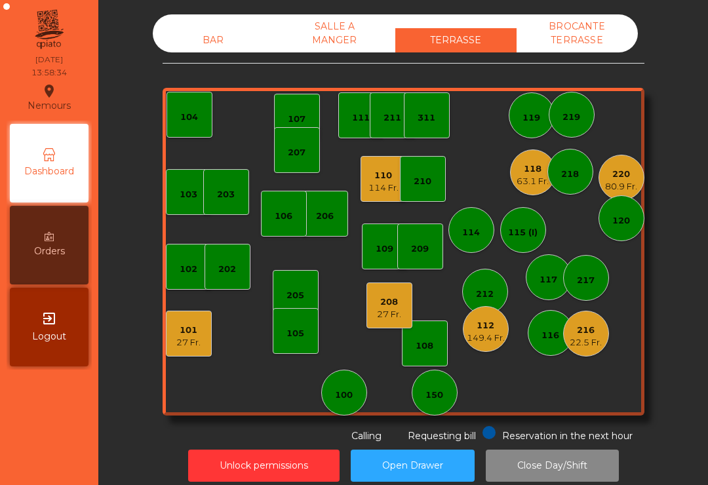
click at [199, 339] on div "27 Fr." at bounding box center [188, 342] width 24 height 13
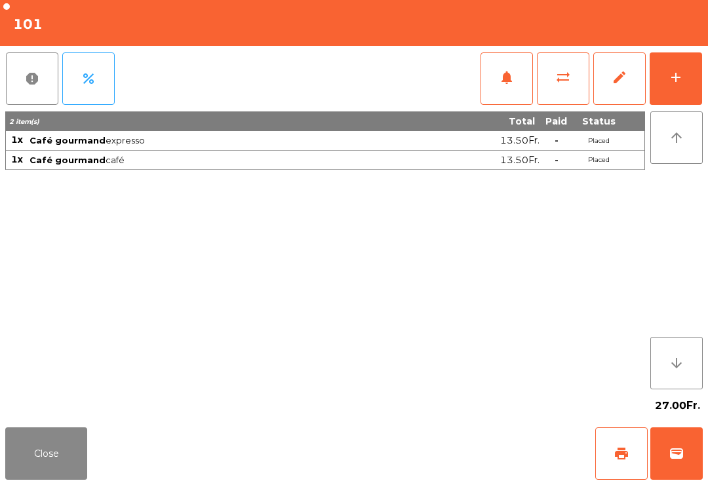
click at [601, 458] on button "print" at bounding box center [621, 453] width 52 height 52
click at [41, 450] on button "Close" at bounding box center [46, 453] width 82 height 52
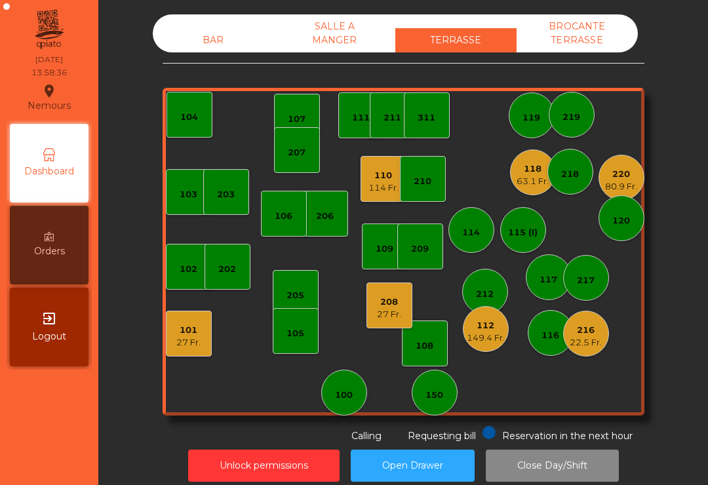
click at [185, 115] on div "104" at bounding box center [189, 117] width 18 height 13
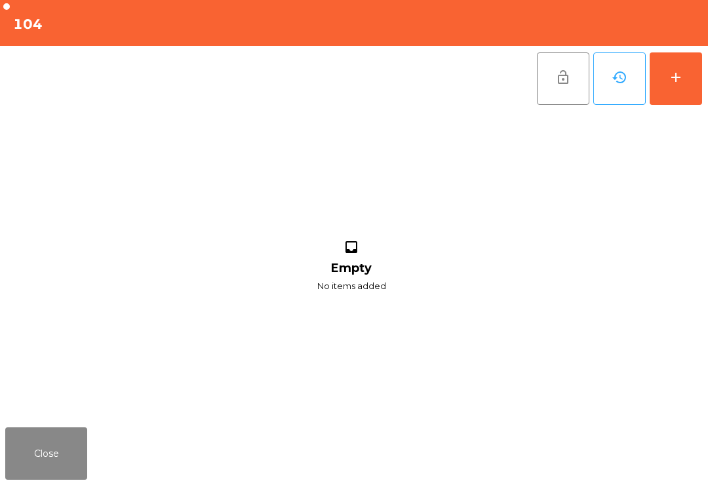
click at [674, 79] on div "add" at bounding box center [676, 77] width 16 height 16
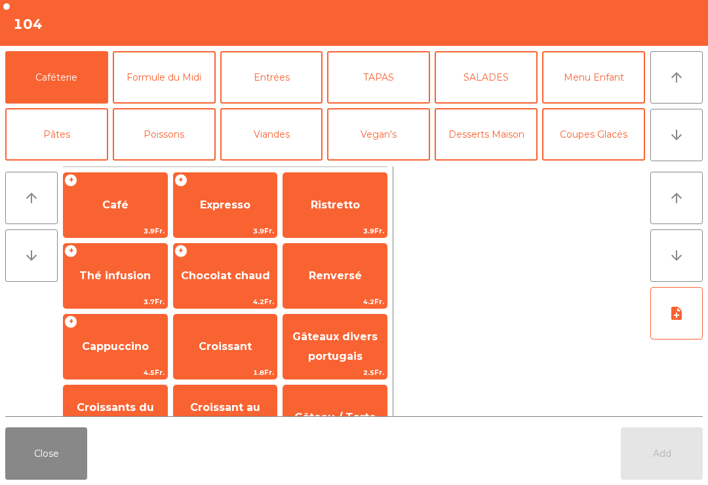
click at [214, 210] on span "Expresso" at bounding box center [225, 205] width 50 height 12
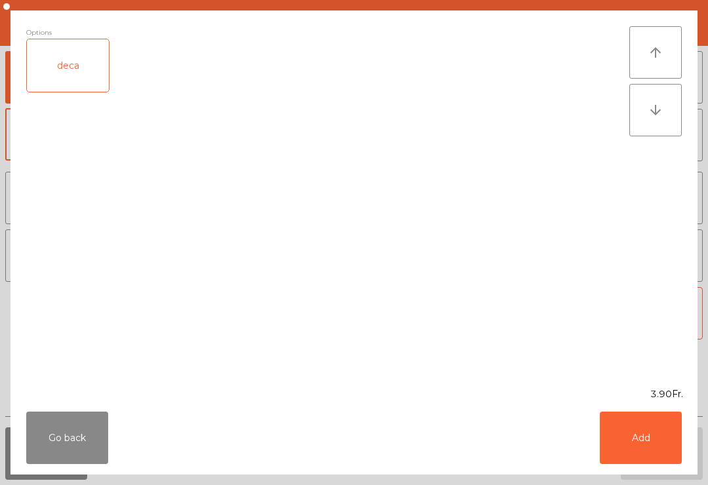
click at [634, 443] on button "Add" at bounding box center [640, 437] width 82 height 52
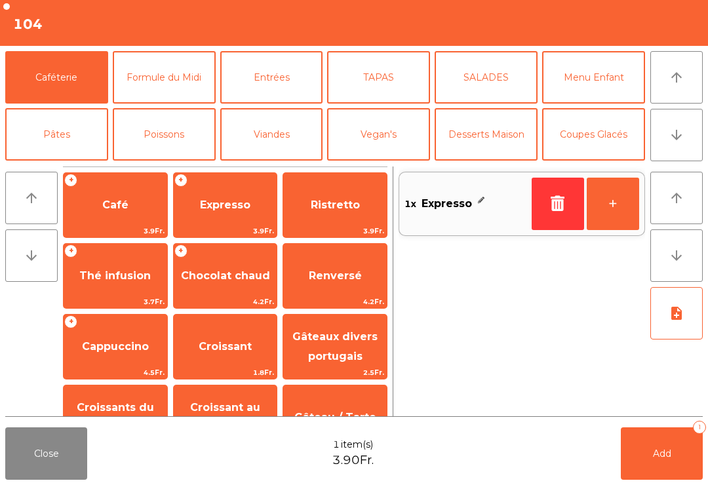
click at [621, 210] on button "+" at bounding box center [612, 204] width 52 height 52
click at [666, 457] on span "Add" at bounding box center [662, 453] width 18 height 12
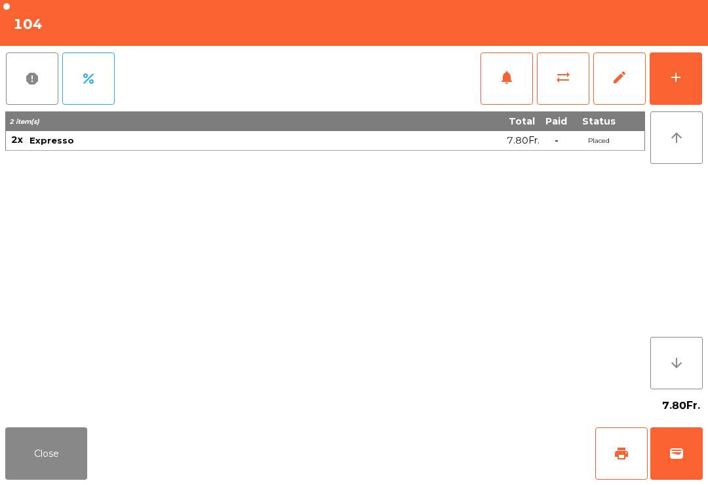
click at [621, 460] on span "print" at bounding box center [621, 454] width 16 height 16
click at [86, 457] on button "Close" at bounding box center [46, 453] width 82 height 52
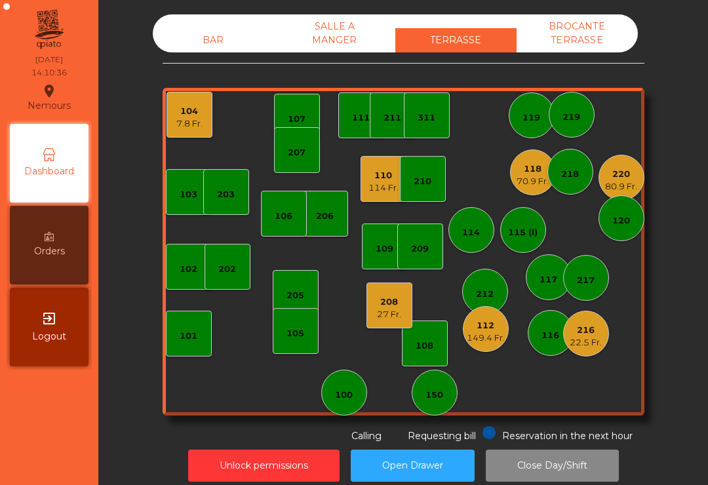
click at [223, 260] on div "202" at bounding box center [227, 266] width 18 height 18
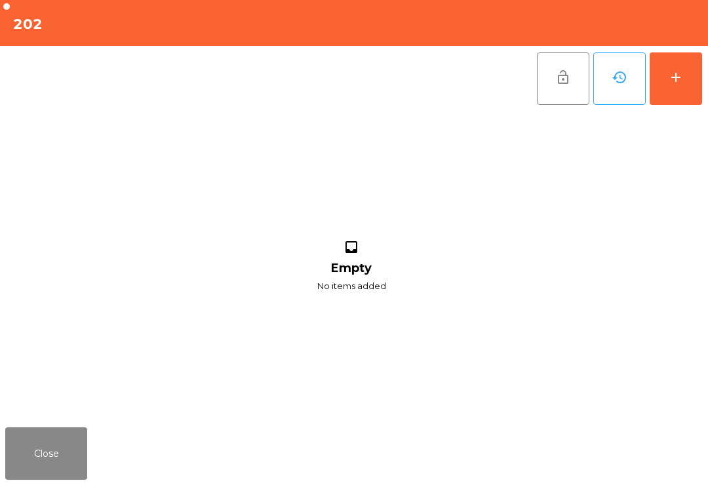
click at [685, 90] on button "add" at bounding box center [675, 78] width 52 height 52
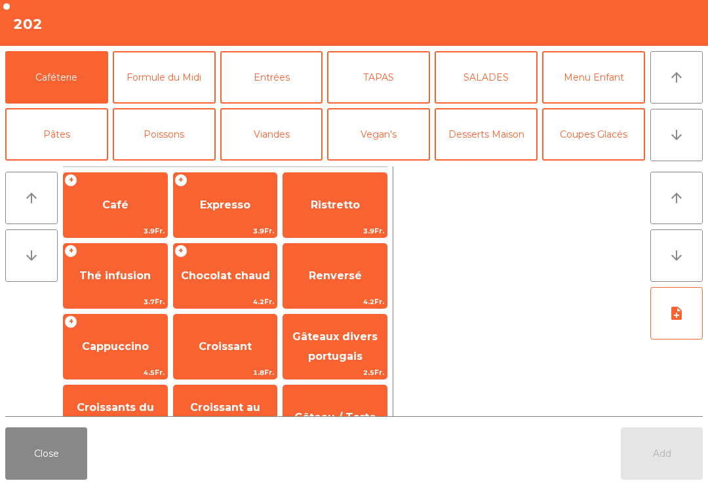
click at [71, 165] on button "Mineral" at bounding box center [56, 191] width 103 height 52
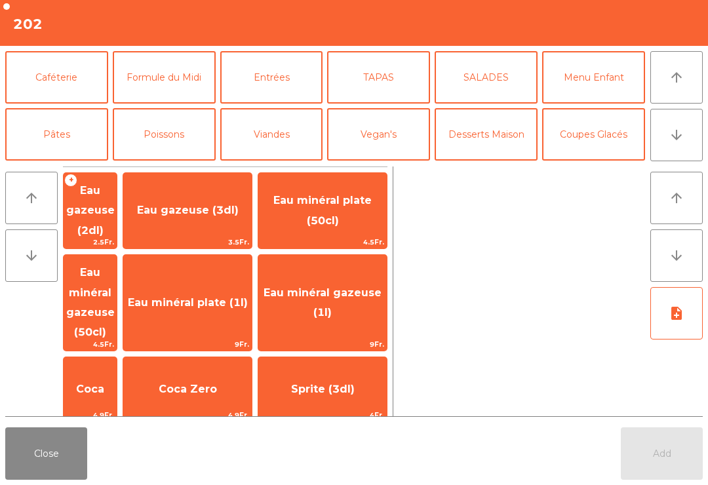
scroll to position [73, 0]
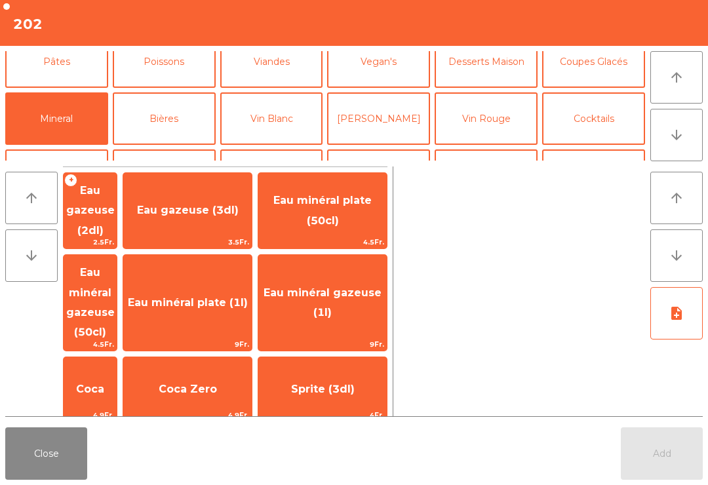
click at [104, 383] on span "Coca" at bounding box center [90, 389] width 28 height 12
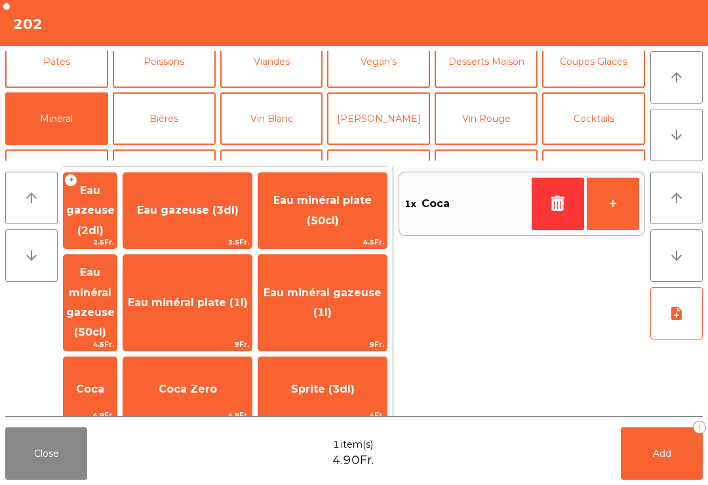
click at [622, 199] on button "+" at bounding box center [612, 204] width 52 height 52
click at [654, 428] on button "Add 2" at bounding box center [661, 453] width 82 height 52
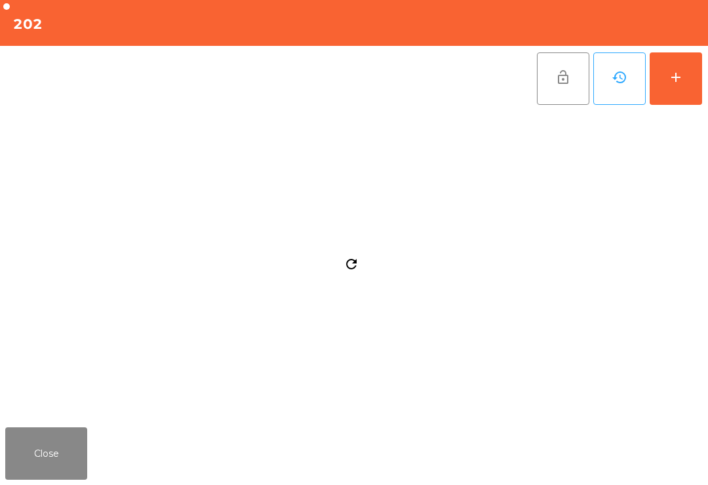
click at [20, 450] on button "Close" at bounding box center [46, 453] width 82 height 52
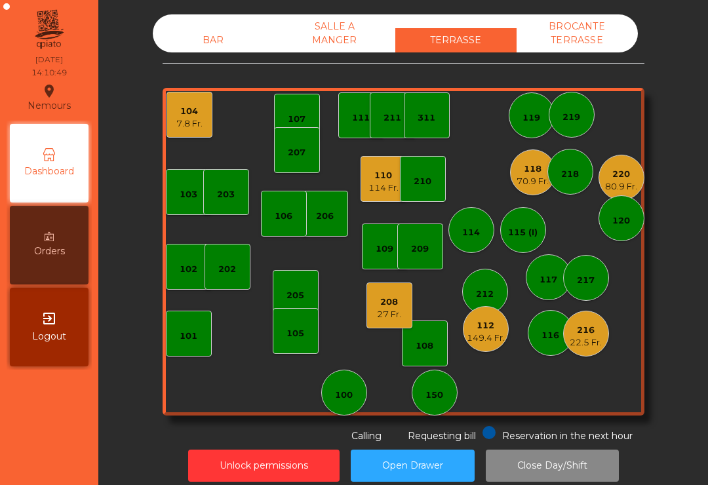
click at [376, 193] on div "114 Fr." at bounding box center [383, 187] width 30 height 13
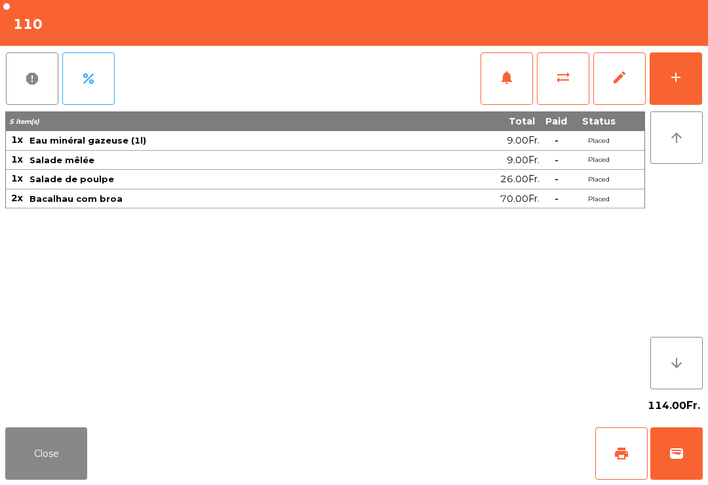
click at [682, 86] on button "add" at bounding box center [675, 78] width 52 height 52
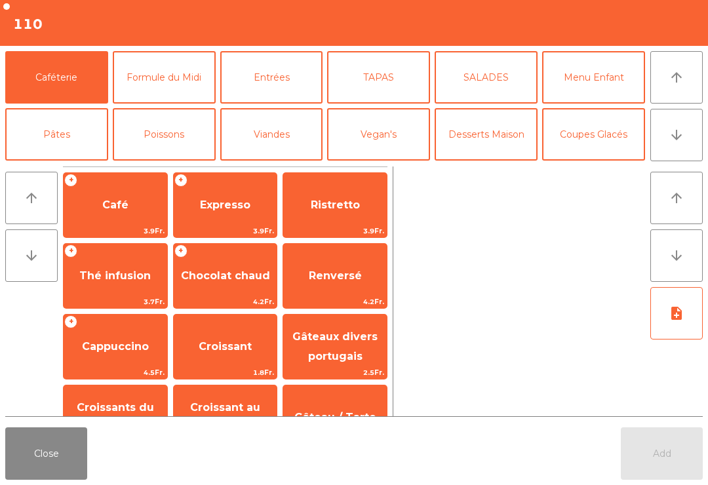
scroll to position [74, 0]
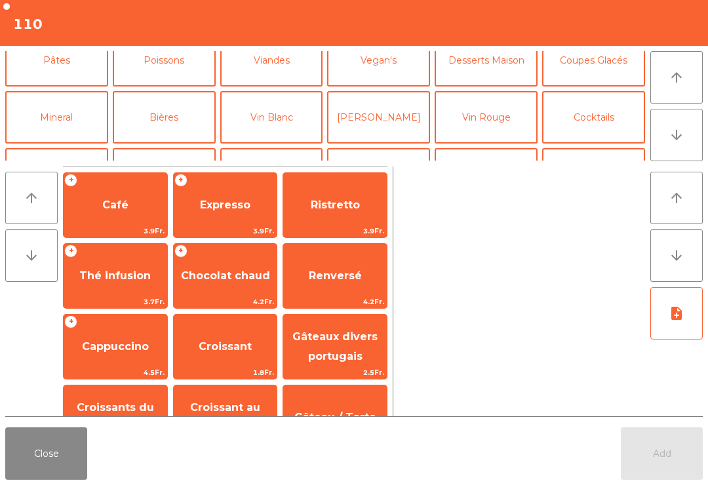
click at [596, 86] on button "Coupes Glacés" at bounding box center [593, 60] width 103 height 52
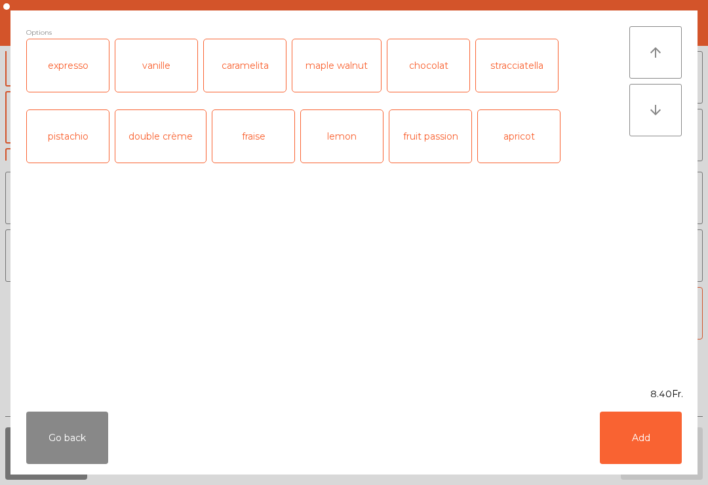
click at [637, 431] on button "Add" at bounding box center [640, 437] width 82 height 52
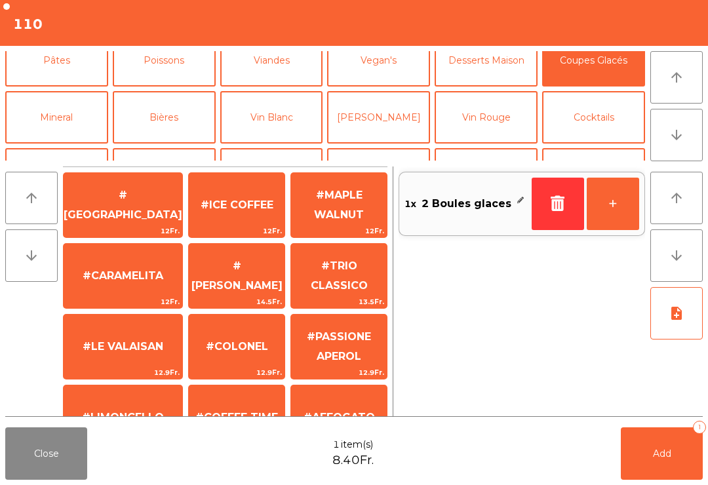
scroll to position [252, 0]
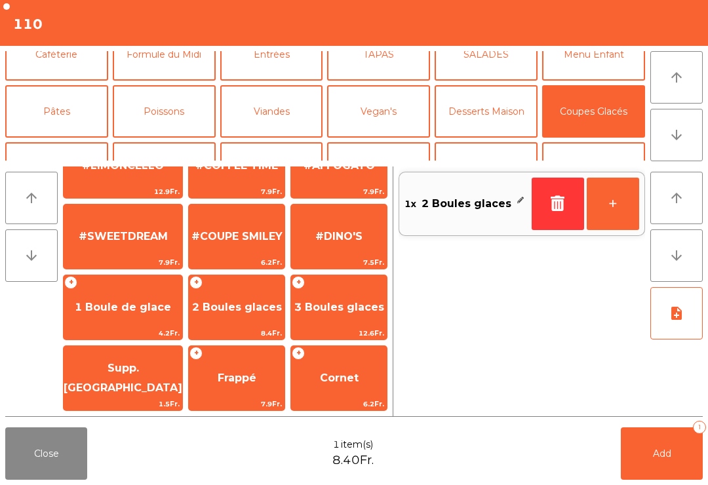
click at [56, 80] on button "Caféterie" at bounding box center [56, 54] width 103 height 52
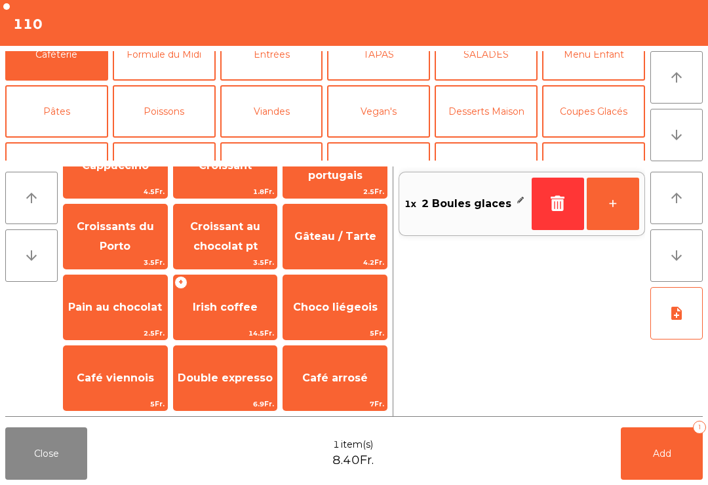
click at [109, 30] on span "Café" at bounding box center [115, 24] width 26 height 12
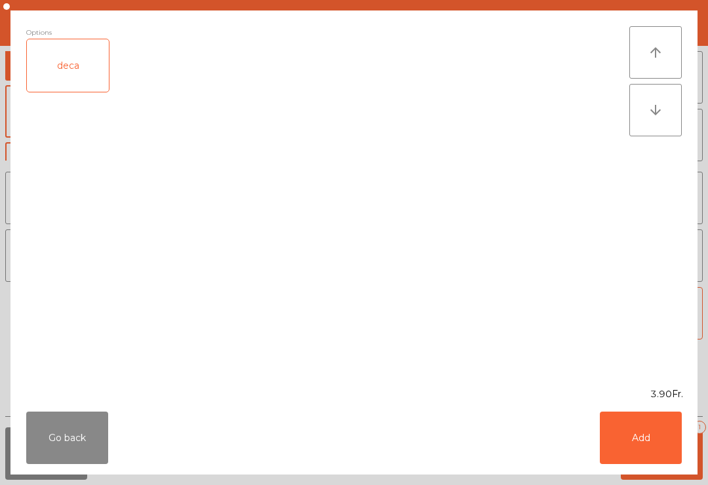
click at [623, 450] on button "Add" at bounding box center [640, 437] width 82 height 52
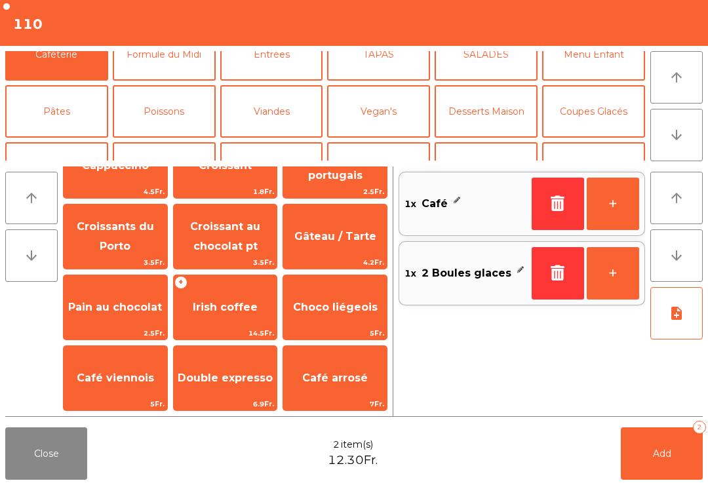
click at [686, 470] on button "Add 2" at bounding box center [661, 453] width 82 height 52
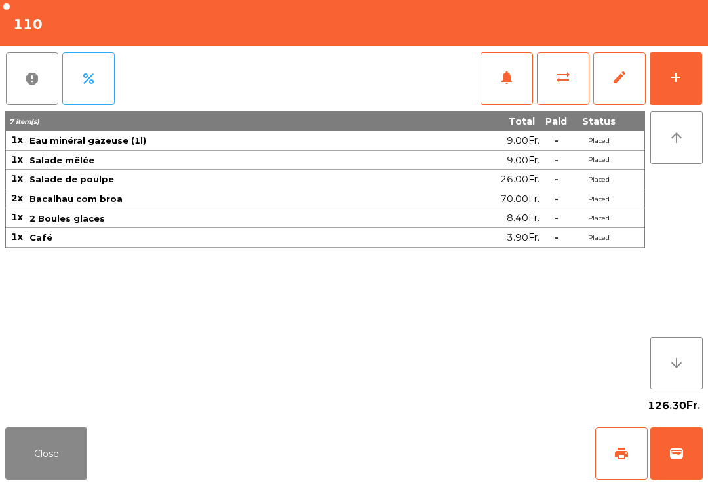
click at [57, 456] on button "Close" at bounding box center [46, 453] width 82 height 52
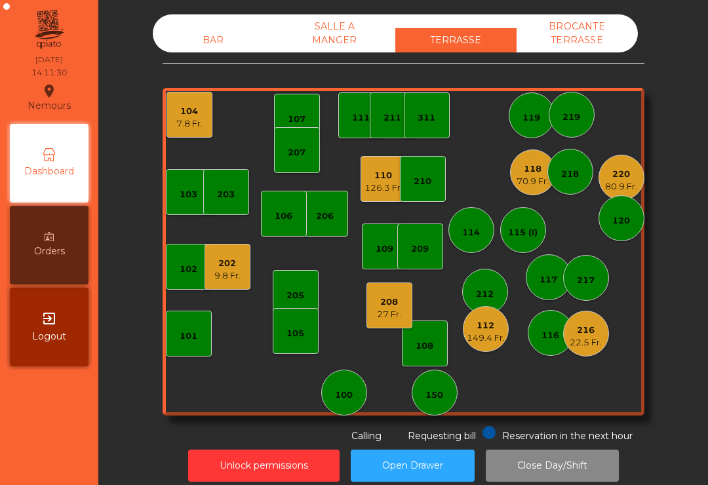
click at [381, 311] on div "27 Fr." at bounding box center [389, 314] width 24 height 13
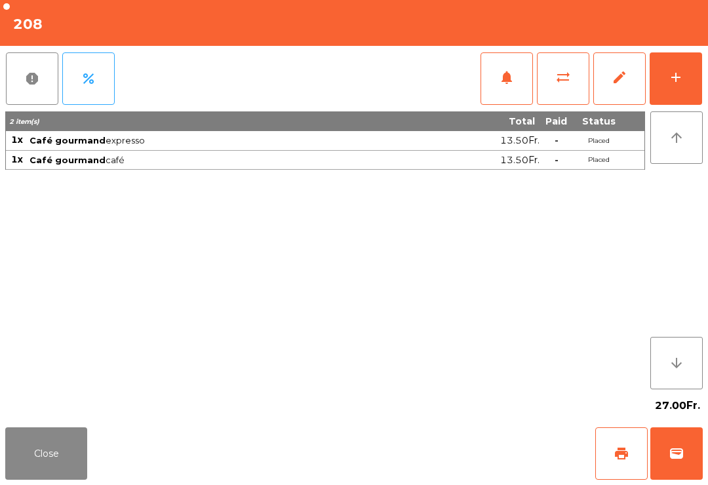
click at [684, 444] on button "wallet" at bounding box center [676, 453] width 52 height 52
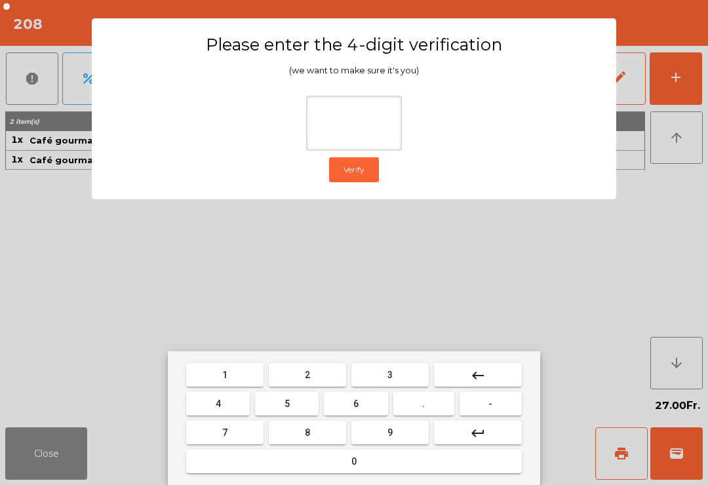
type input "*"
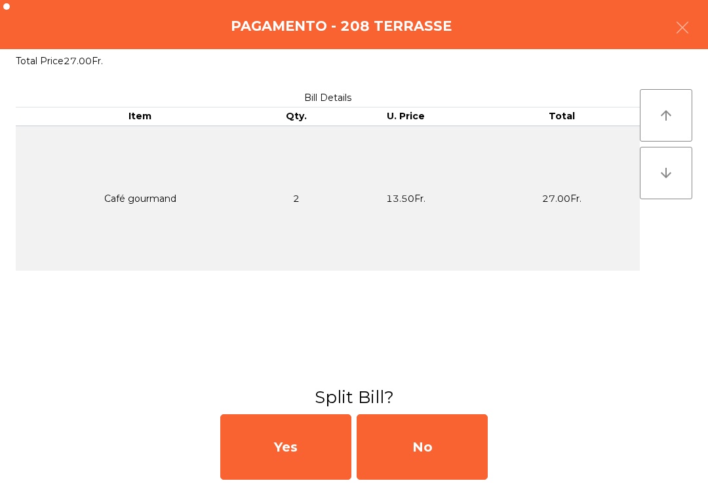
click at [406, 456] on div "No" at bounding box center [421, 447] width 131 height 66
click at [427, 459] on div "No" at bounding box center [421, 447] width 131 height 66
click at [432, 468] on div "No" at bounding box center [421, 447] width 131 height 66
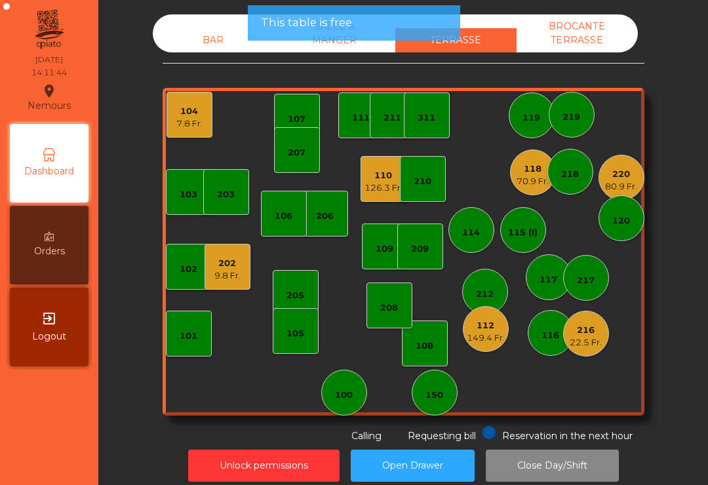
click at [242, 269] on div "202 9.8 Fr." at bounding box center [227, 267] width 46 height 46
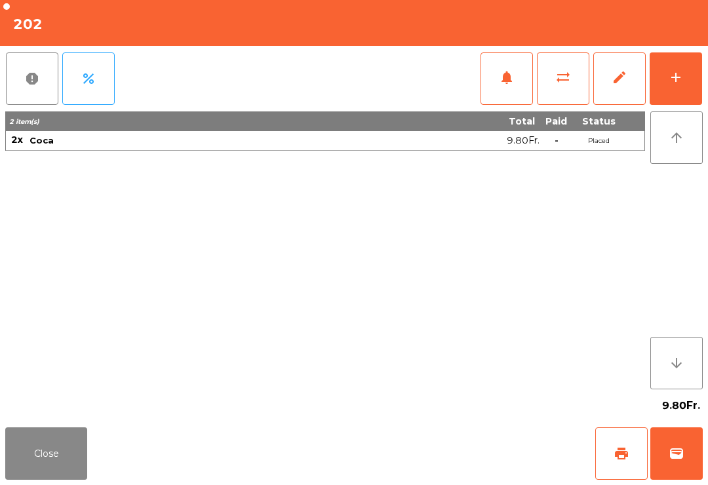
click at [74, 447] on button "Close" at bounding box center [46, 453] width 82 height 52
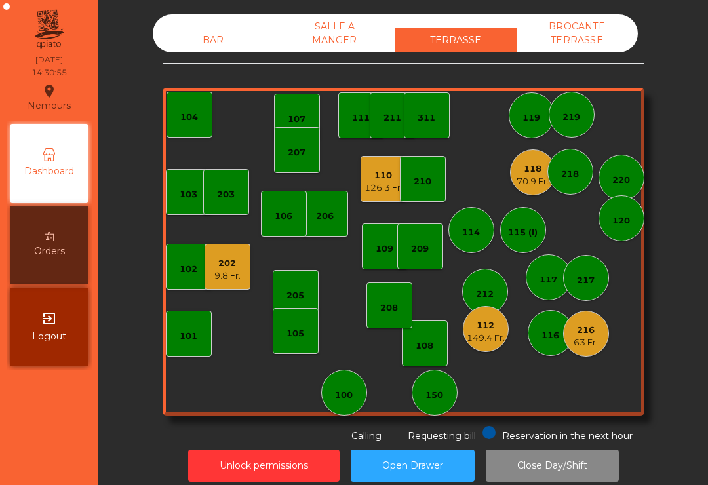
click at [387, 187] on div "126.3 Fr." at bounding box center [383, 187] width 38 height 13
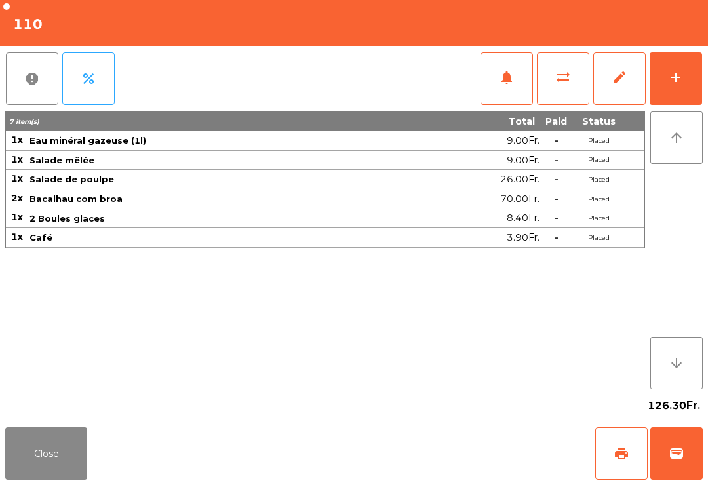
click at [624, 460] on span "print" at bounding box center [621, 454] width 16 height 16
click at [45, 436] on button "Close" at bounding box center [46, 453] width 82 height 52
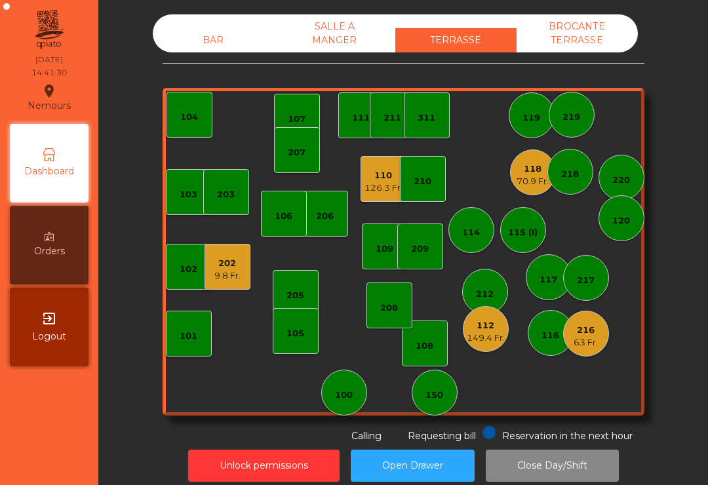
click at [372, 185] on div "126.3 Fr." at bounding box center [383, 187] width 38 height 13
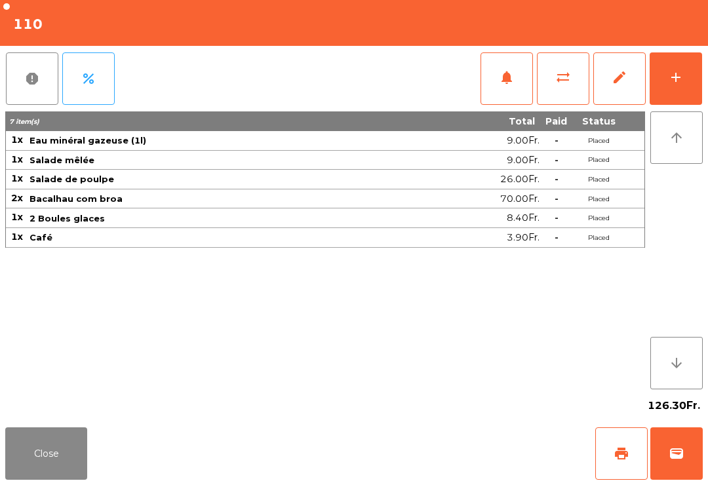
click at [675, 458] on span "wallet" at bounding box center [676, 454] width 16 height 16
click at [449, 437] on div "Close print wallet" at bounding box center [354, 453] width 708 height 63
click at [432, 440] on div "Close print wallet" at bounding box center [354, 453] width 708 height 63
click at [427, 442] on div "Close print wallet" at bounding box center [354, 453] width 708 height 63
click at [448, 442] on div "Close print wallet" at bounding box center [354, 453] width 708 height 63
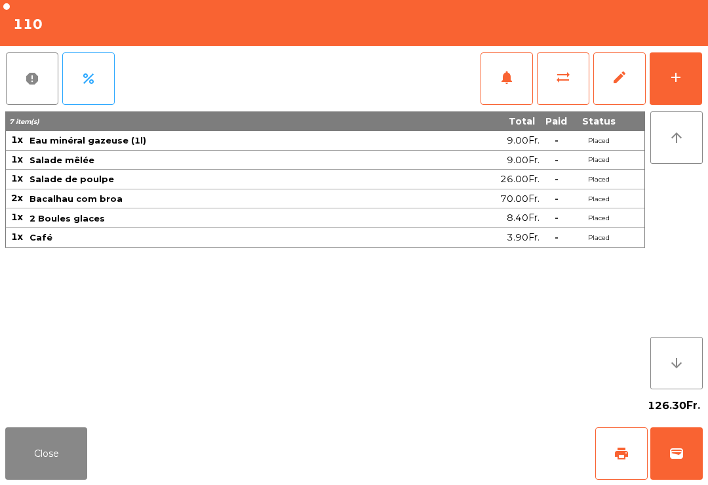
click at [438, 442] on div "Close print wallet" at bounding box center [354, 453] width 708 height 63
click at [451, 434] on div "Close print wallet" at bounding box center [354, 453] width 708 height 63
click at [434, 439] on div "Close print wallet" at bounding box center [354, 453] width 708 height 63
click at [442, 448] on div "Close print wallet" at bounding box center [354, 453] width 708 height 63
click at [462, 441] on div "Close print wallet" at bounding box center [354, 453] width 708 height 63
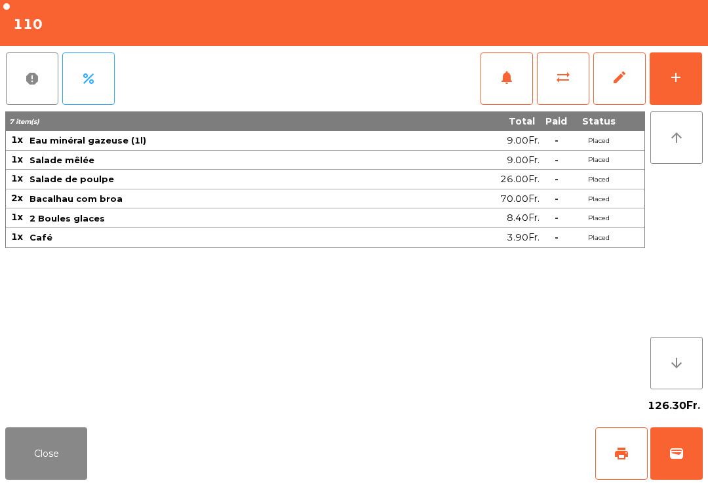
click at [462, 446] on div "Close print wallet" at bounding box center [354, 453] width 708 height 63
click at [483, 436] on div "Close print wallet" at bounding box center [354, 453] width 708 height 63
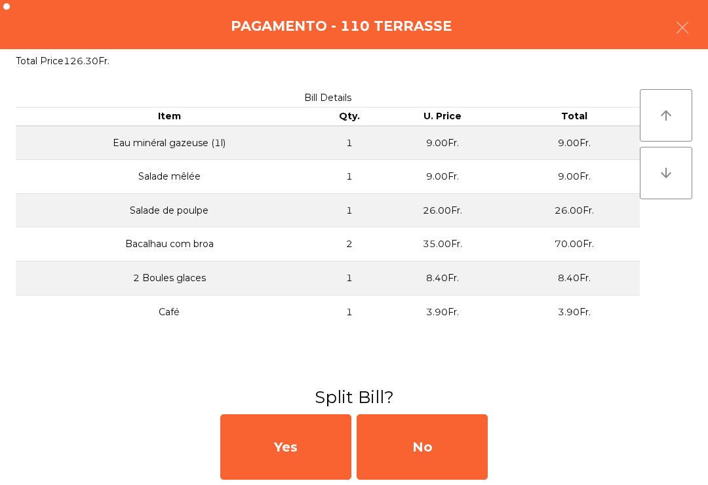
click at [470, 432] on div "No" at bounding box center [421, 447] width 131 height 66
click at [463, 434] on div "MB" at bounding box center [421, 447] width 131 height 66
click at [448, 442] on div "No" at bounding box center [421, 447] width 131 height 66
click at [429, 470] on div "No" at bounding box center [421, 447] width 131 height 66
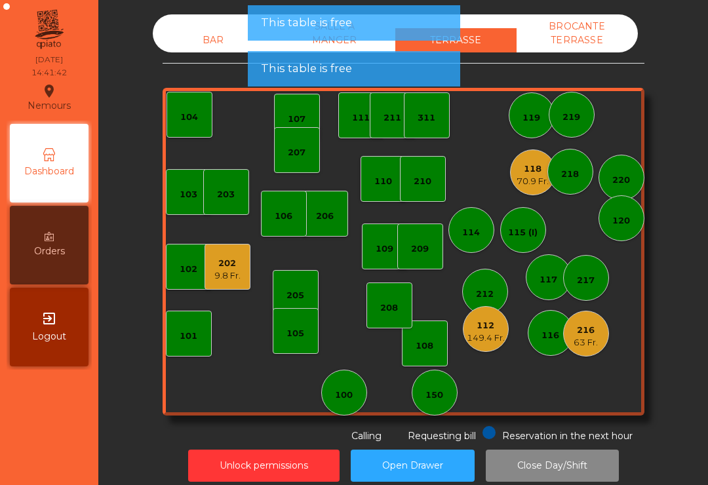
click at [454, 451] on button "Open Drawer" at bounding box center [413, 465] width 124 height 32
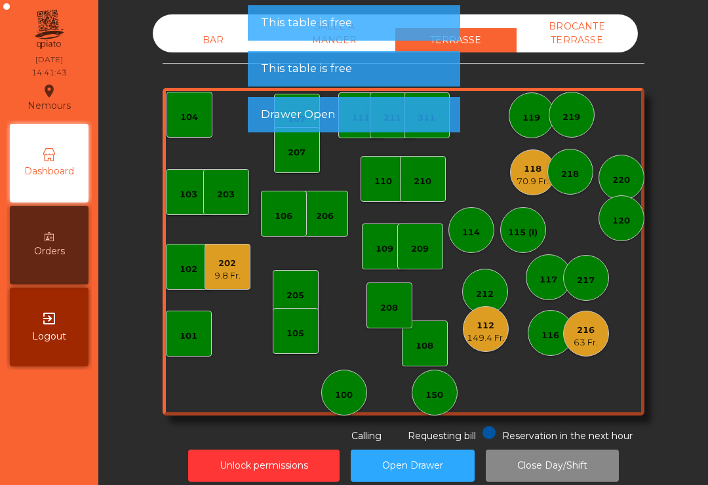
click at [243, 268] on div "202 9.8 Fr." at bounding box center [227, 267] width 46 height 46
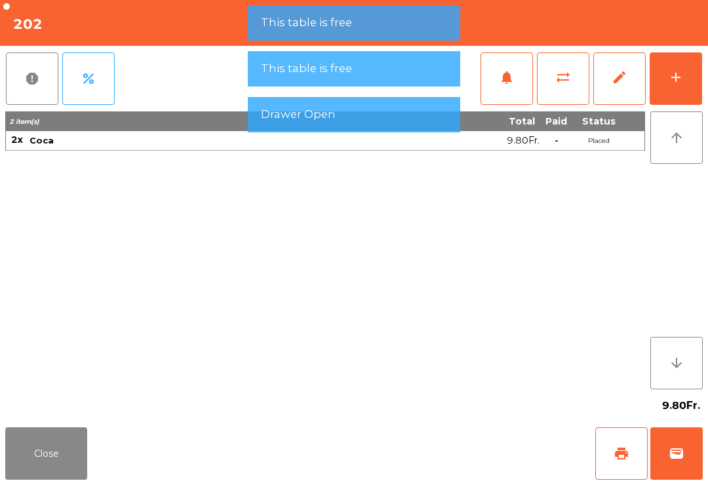
click at [672, 470] on button "wallet" at bounding box center [676, 453] width 52 height 52
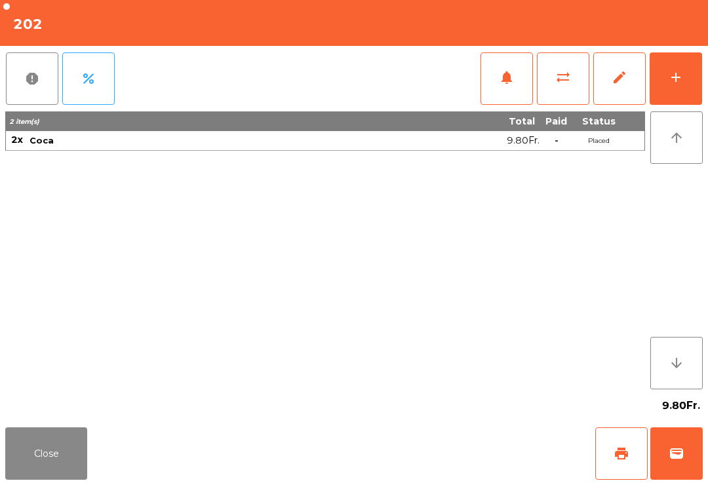
click at [458, 472] on div "Close print wallet" at bounding box center [354, 453] width 708 height 63
click at [439, 466] on div "Close print wallet" at bounding box center [354, 453] width 708 height 63
click at [429, 461] on div "Close print wallet" at bounding box center [354, 453] width 708 height 63
click at [436, 462] on div "Close print wallet" at bounding box center [354, 453] width 708 height 63
click at [436, 460] on div "Close print wallet" at bounding box center [354, 453] width 708 height 63
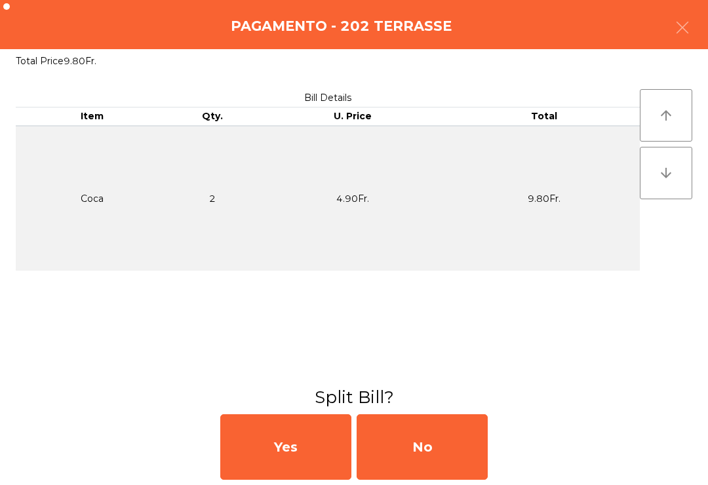
click at [446, 453] on div "No" at bounding box center [421, 447] width 131 height 66
click at [451, 457] on div "MB" at bounding box center [421, 447] width 131 height 66
click at [449, 457] on div "No" at bounding box center [421, 447] width 131 height 66
click at [446, 453] on div "No" at bounding box center [421, 447] width 131 height 66
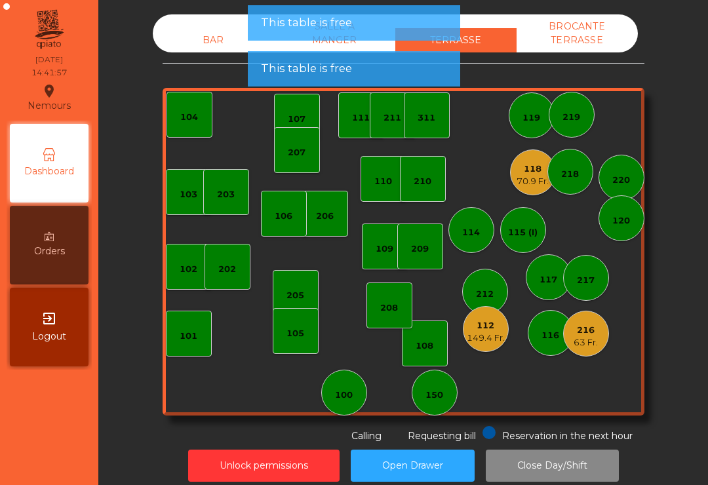
click at [517, 189] on div "118 70.9 Fr." at bounding box center [533, 172] width 46 height 46
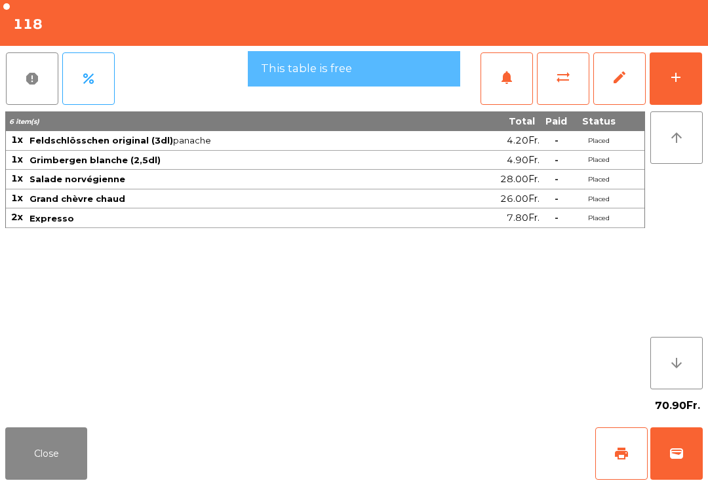
click at [631, 444] on button "print" at bounding box center [621, 453] width 52 height 52
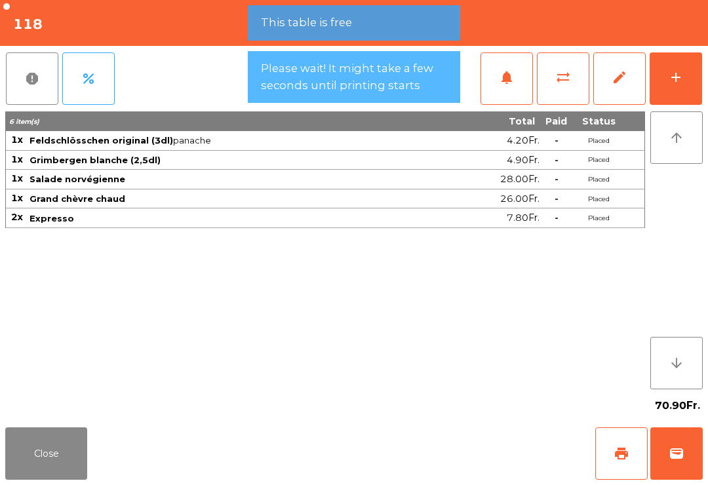
click at [58, 470] on button "Close" at bounding box center [46, 453] width 82 height 52
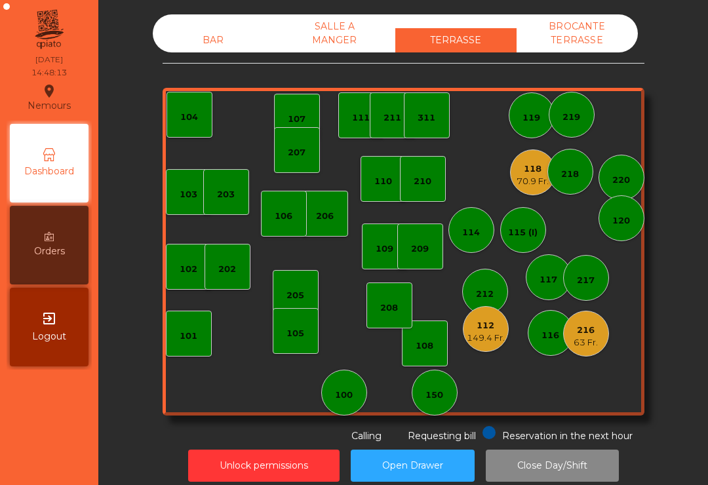
click at [487, 337] on div "149.4 Fr." at bounding box center [485, 338] width 38 height 13
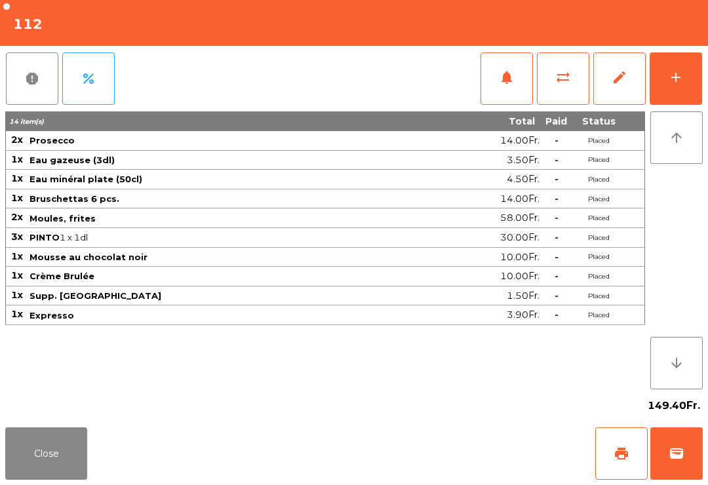
click at [677, 448] on span "wallet" at bounding box center [676, 454] width 16 height 16
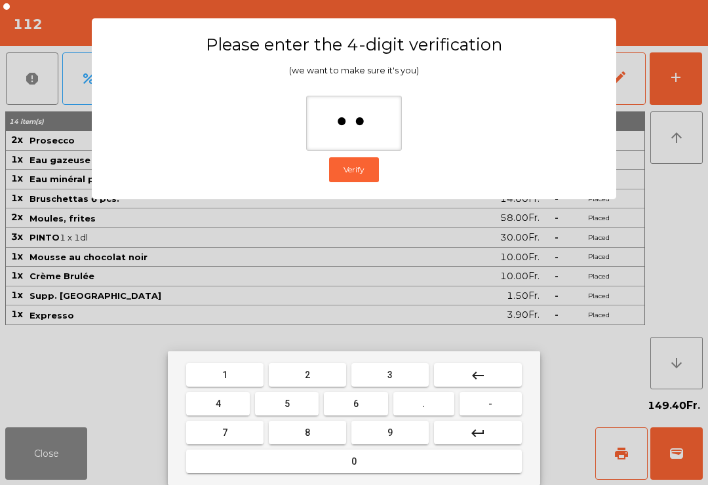
type input "***"
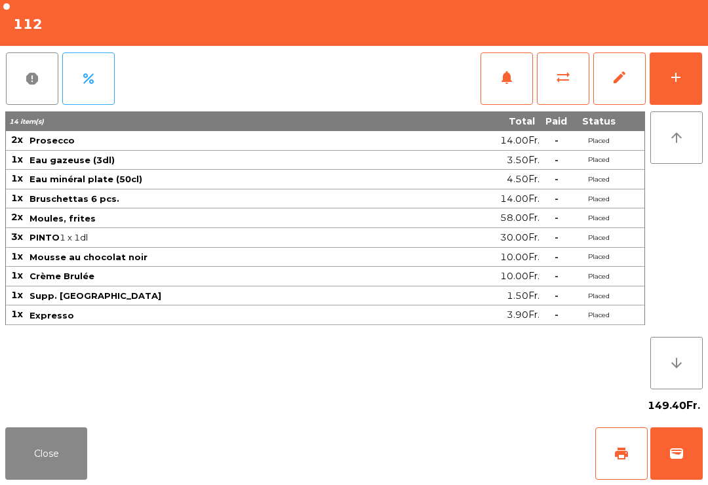
click at [502, 474] on div "Close print wallet" at bounding box center [354, 453] width 708 height 63
click at [488, 464] on div "Close print wallet" at bounding box center [354, 453] width 708 height 63
click at [479, 468] on div "Close print wallet" at bounding box center [354, 453] width 708 height 63
click at [475, 462] on div "Close print wallet" at bounding box center [354, 453] width 708 height 63
click at [464, 460] on div "Close print wallet" at bounding box center [354, 453] width 708 height 63
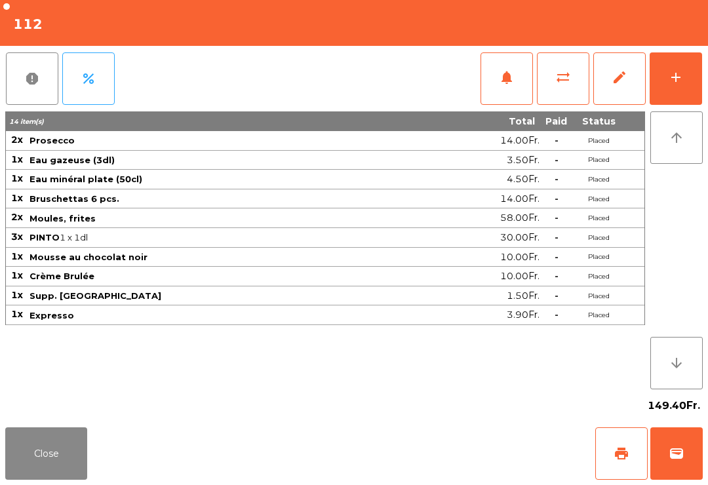
click at [446, 458] on div "Close print wallet" at bounding box center [354, 453] width 708 height 63
click at [445, 456] on div "Close print wallet" at bounding box center [354, 453] width 708 height 63
click at [456, 455] on div "Close print wallet" at bounding box center [354, 453] width 708 height 63
click at [446, 471] on div "Close print wallet" at bounding box center [354, 453] width 708 height 63
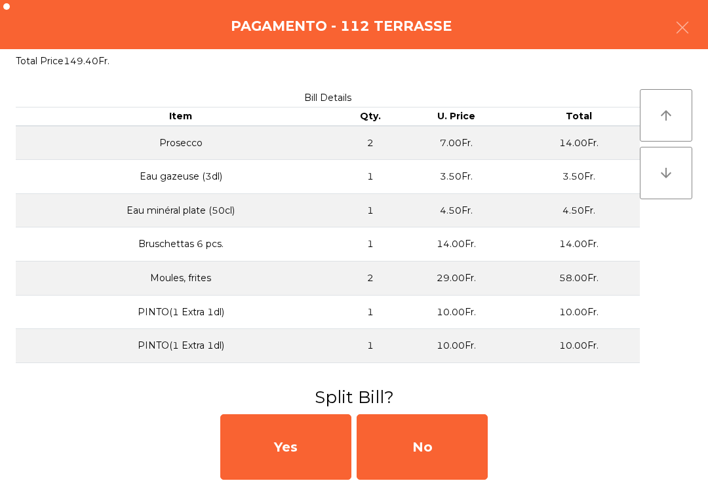
click at [465, 472] on div "No" at bounding box center [421, 447] width 131 height 66
click at [454, 463] on div "No" at bounding box center [421, 447] width 131 height 66
click at [438, 455] on div "No" at bounding box center [421, 447] width 131 height 66
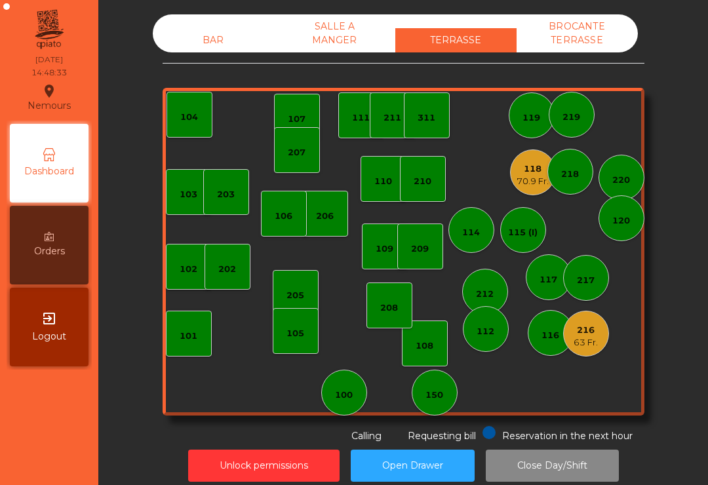
click at [518, 184] on div "70.9 Fr." at bounding box center [532, 181] width 32 height 13
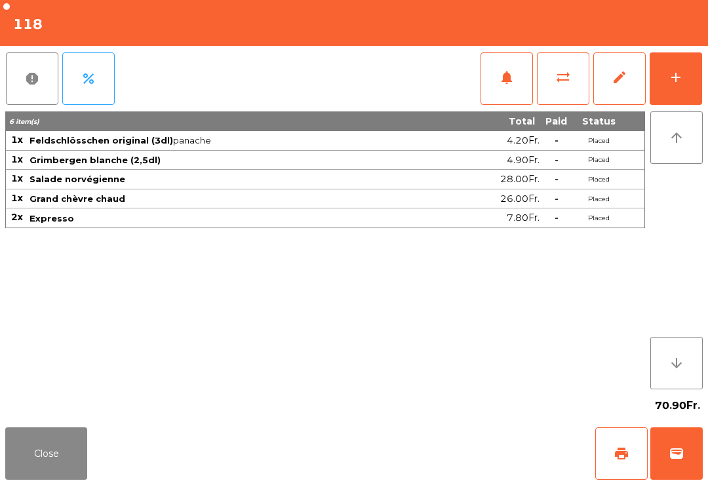
click at [670, 474] on button "wallet" at bounding box center [676, 453] width 52 height 52
click at [450, 446] on div "Close print wallet" at bounding box center [354, 453] width 708 height 63
click at [480, 465] on div "Close print wallet" at bounding box center [354, 453] width 708 height 63
click at [428, 460] on div "Close print wallet" at bounding box center [354, 453] width 708 height 63
click at [417, 457] on div "Close print wallet" at bounding box center [354, 453] width 708 height 63
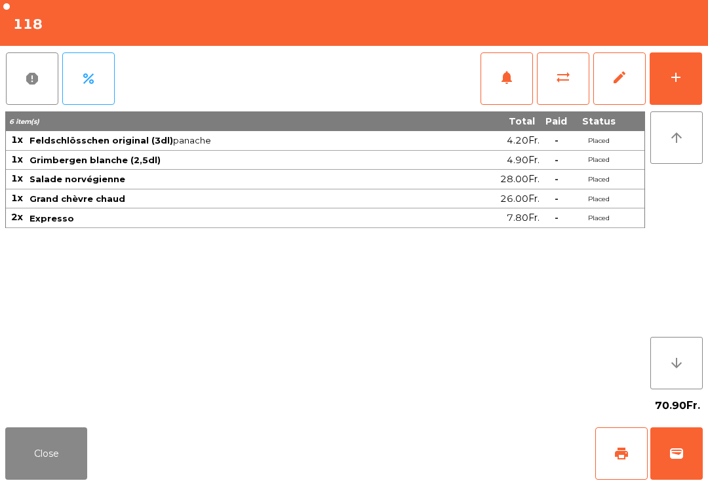
click at [446, 459] on div "Close print wallet" at bounding box center [354, 453] width 708 height 63
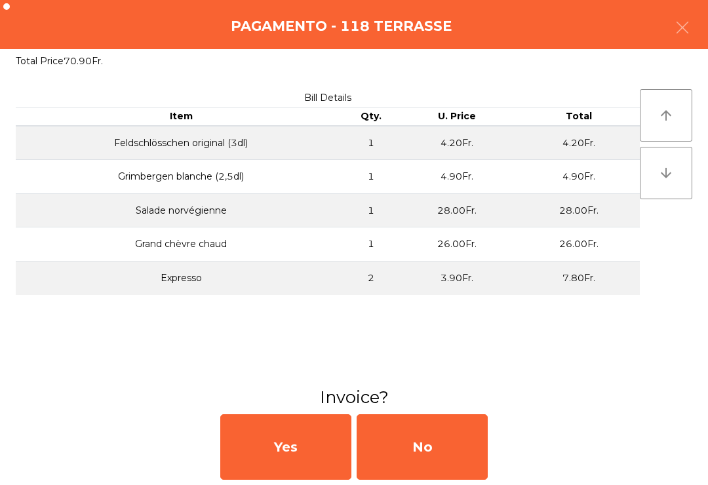
click at [463, 444] on div "No" at bounding box center [421, 447] width 131 height 66
click at [458, 449] on div "No" at bounding box center [421, 447] width 131 height 66
click at [472, 419] on div "No" at bounding box center [421, 447] width 131 height 66
click at [404, 455] on div "No" at bounding box center [421, 447] width 131 height 66
click at [682, 28] on icon "button" at bounding box center [682, 28] width 16 height 16
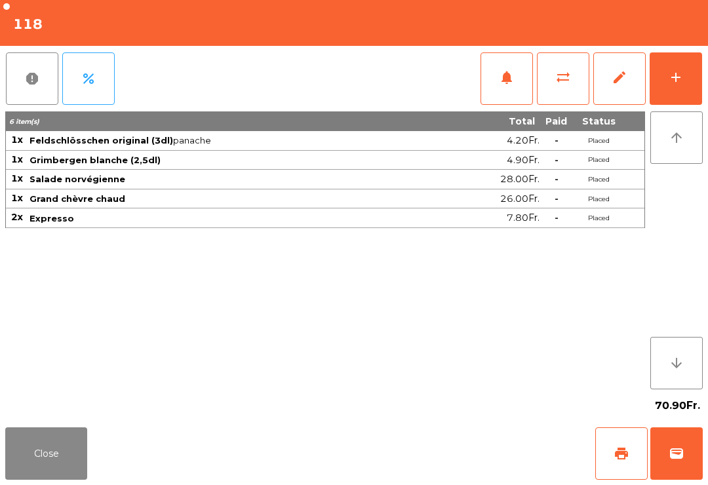
click at [47, 466] on button "Close" at bounding box center [46, 453] width 82 height 52
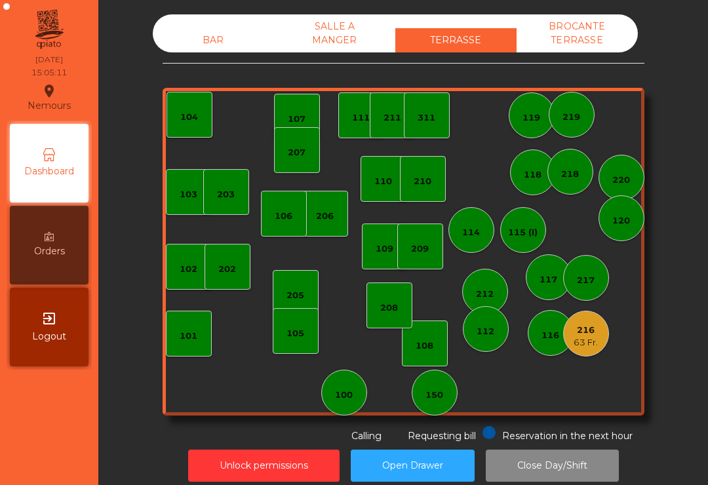
click at [435, 246] on div "209" at bounding box center [420, 246] width 46 height 46
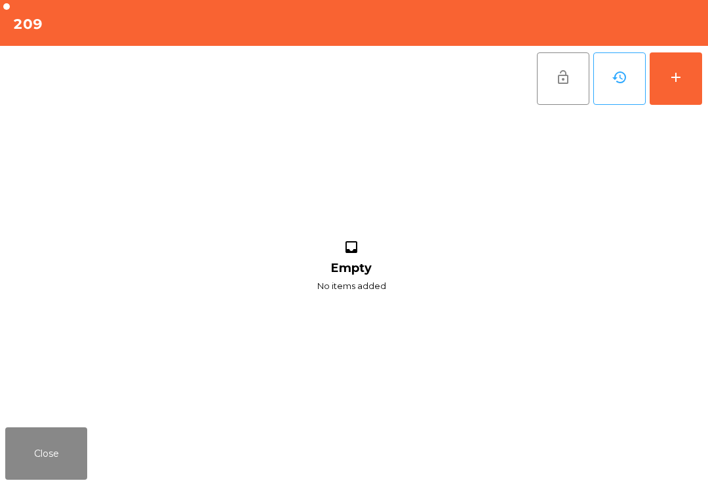
click at [678, 90] on button "add" at bounding box center [675, 78] width 52 height 52
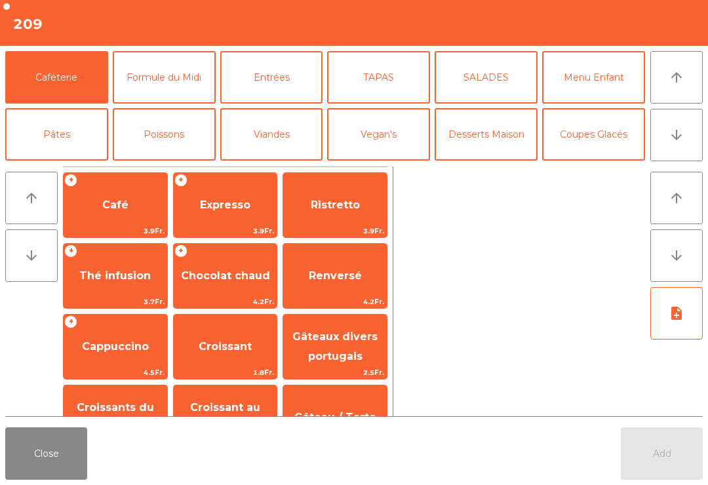
click at [87, 165] on button "Mineral" at bounding box center [56, 191] width 103 height 52
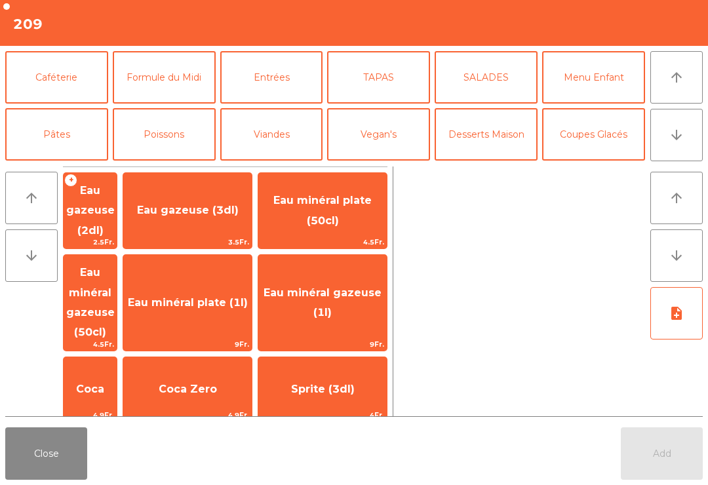
scroll to position [340, 0]
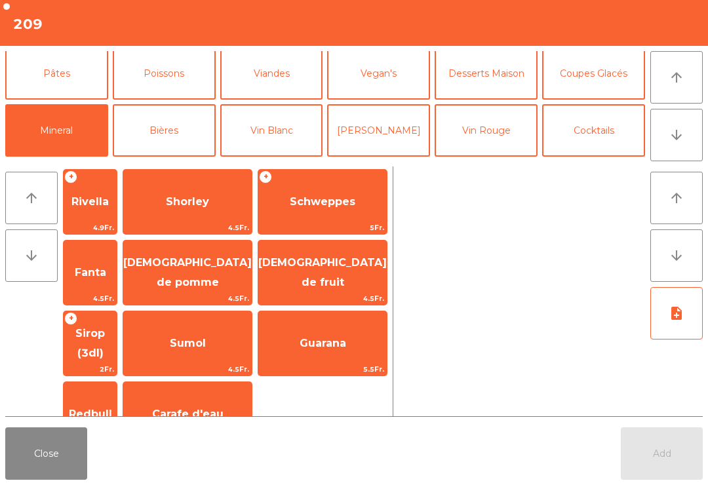
click at [117, 219] on span "Rivella" at bounding box center [90, 201] width 53 height 35
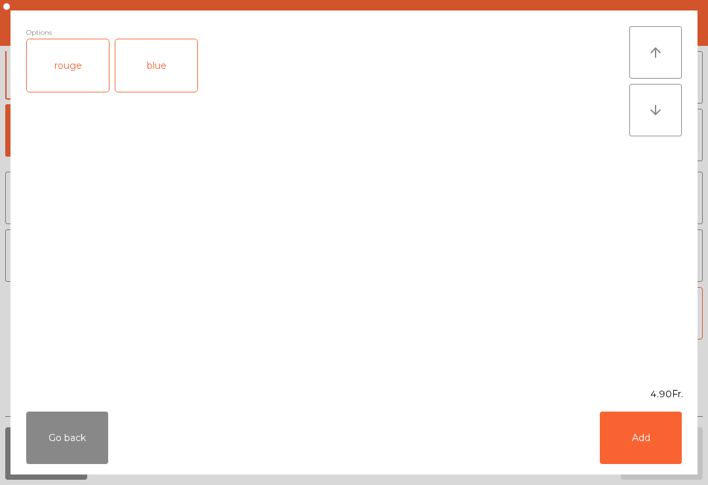
click at [637, 461] on button "Add" at bounding box center [640, 437] width 82 height 52
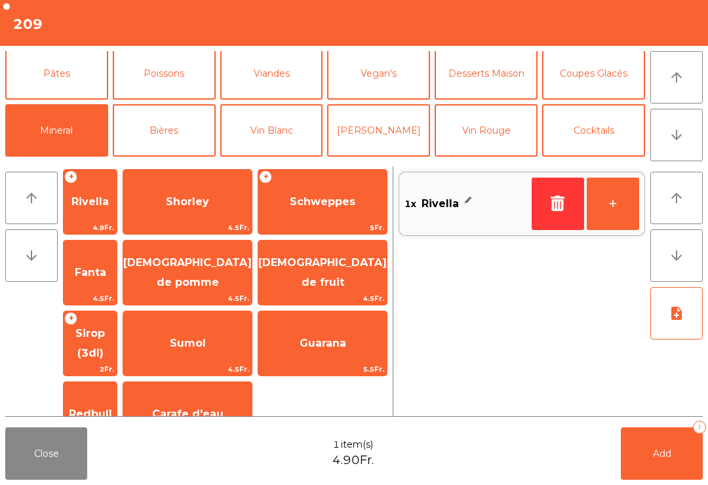
click at [667, 457] on span "Add" at bounding box center [662, 453] width 18 height 12
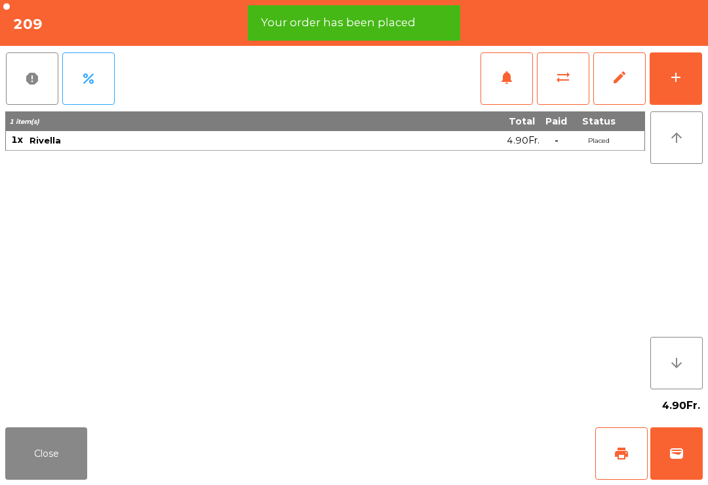
click at [669, 461] on button "wallet" at bounding box center [676, 453] width 52 height 52
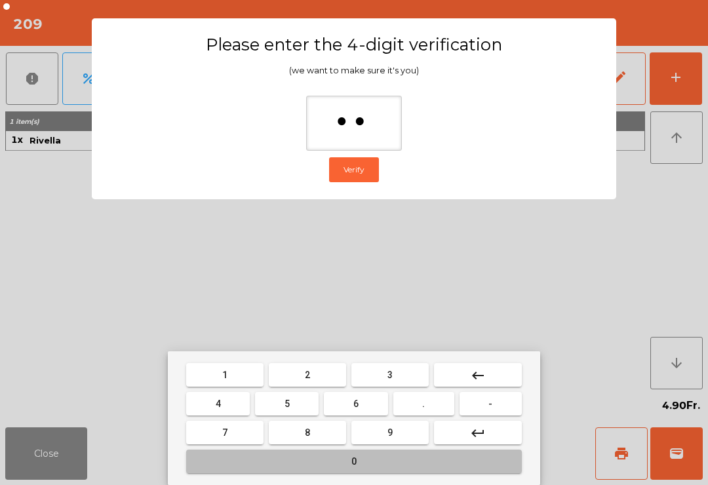
type input "***"
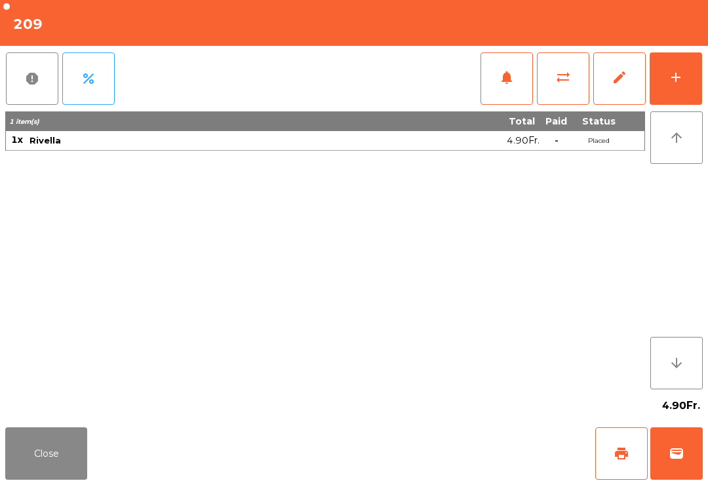
click at [504, 470] on div "Close print wallet" at bounding box center [354, 453] width 708 height 63
click at [510, 459] on div "Close print wallet" at bounding box center [354, 453] width 708 height 63
click at [514, 464] on div "Close print wallet" at bounding box center [354, 453] width 708 height 63
click at [488, 466] on div "Close print wallet" at bounding box center [354, 453] width 708 height 63
click at [489, 464] on div "Close print wallet" at bounding box center [354, 453] width 708 height 63
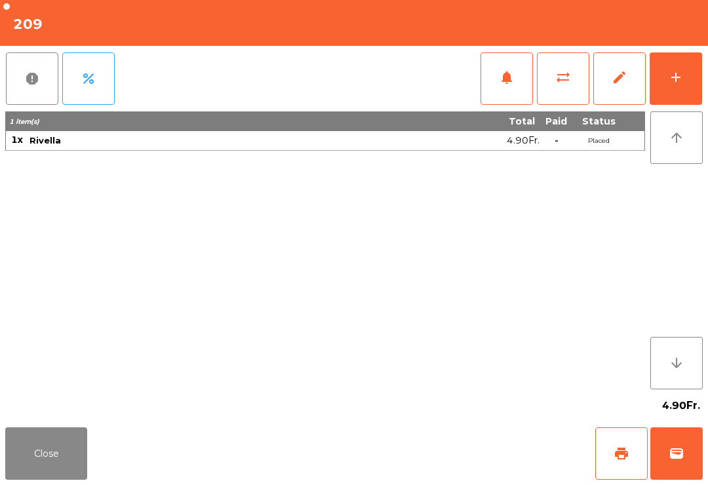
click at [485, 463] on div "Close print wallet" at bounding box center [354, 453] width 708 height 63
click at [489, 461] on div "Close print wallet" at bounding box center [354, 453] width 708 height 63
click at [490, 460] on div "Close print wallet" at bounding box center [354, 453] width 708 height 63
click at [494, 475] on div "Close print wallet" at bounding box center [354, 453] width 708 height 63
click at [502, 472] on div "Close print wallet" at bounding box center [354, 453] width 708 height 63
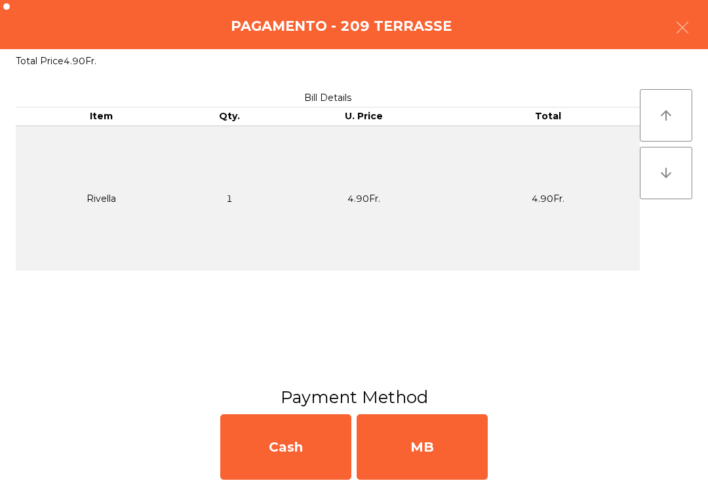
click at [483, 471] on div "MB" at bounding box center [421, 447] width 131 height 66
click at [461, 462] on div "No" at bounding box center [421, 447] width 131 height 66
click at [461, 463] on div "No" at bounding box center [421, 447] width 131 height 66
click at [458, 468] on div "No" at bounding box center [421, 447] width 131 height 66
click at [461, 472] on div "No" at bounding box center [421, 447] width 131 height 66
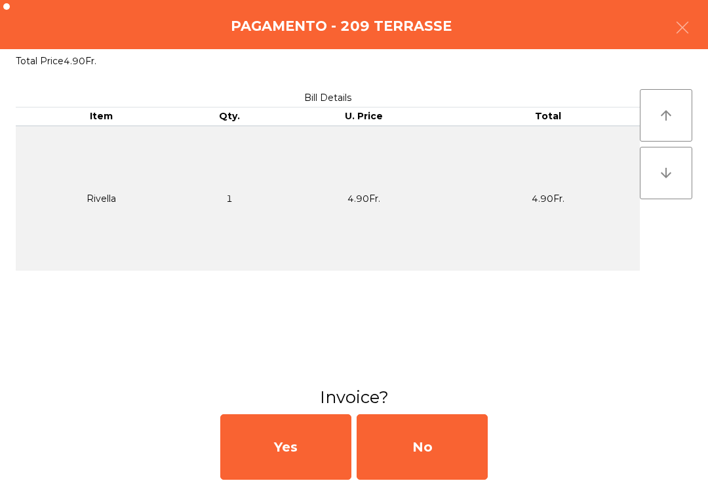
click at [455, 466] on div "No" at bounding box center [421, 447] width 131 height 66
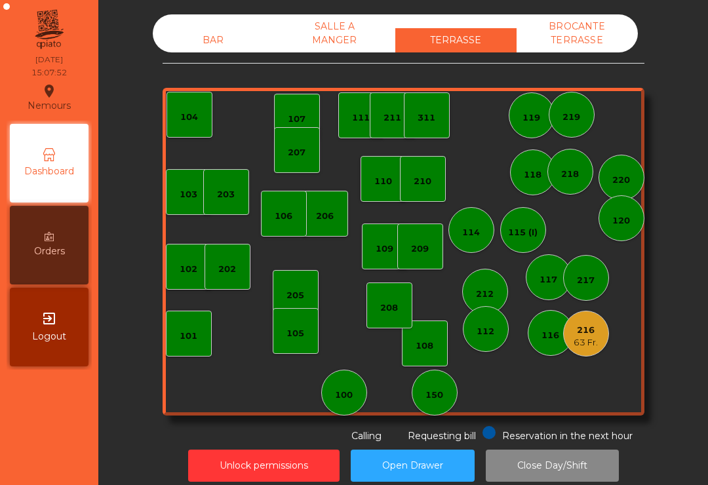
click at [231, 264] on div "202" at bounding box center [227, 269] width 18 height 13
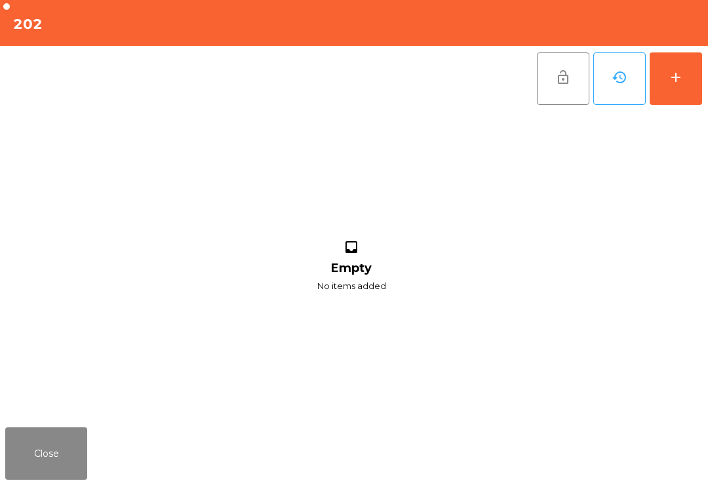
click at [684, 84] on button "add" at bounding box center [675, 78] width 52 height 52
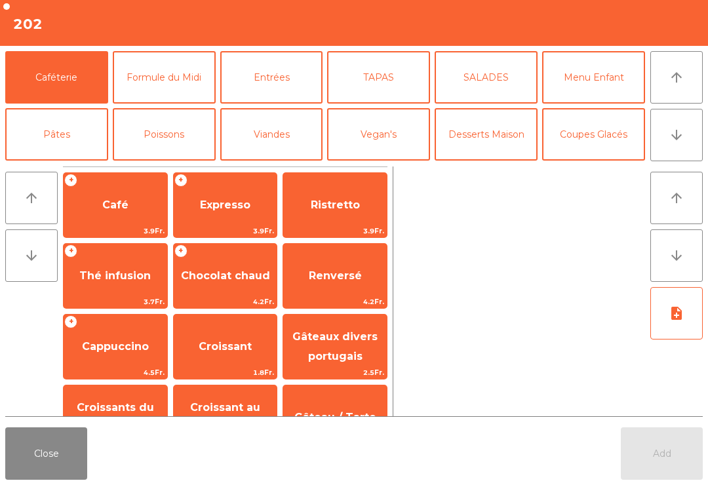
click at [62, 165] on button "Mineral" at bounding box center [56, 191] width 103 height 52
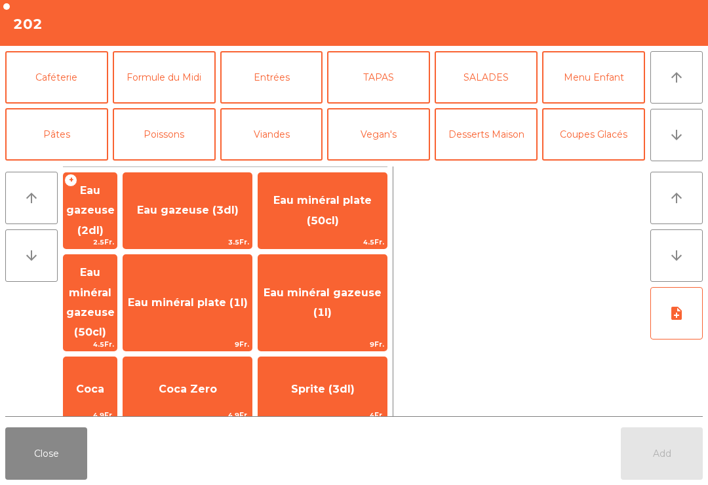
click at [117, 371] on span "Coca" at bounding box center [90, 388] width 53 height 35
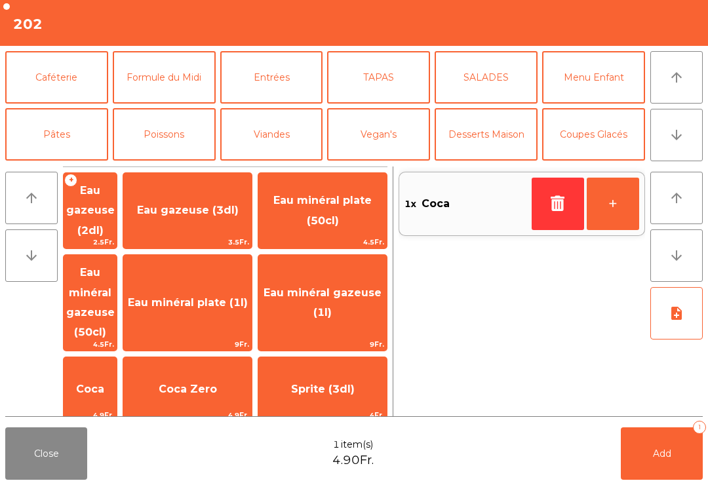
click at [644, 453] on button "Add 1" at bounding box center [661, 453] width 82 height 52
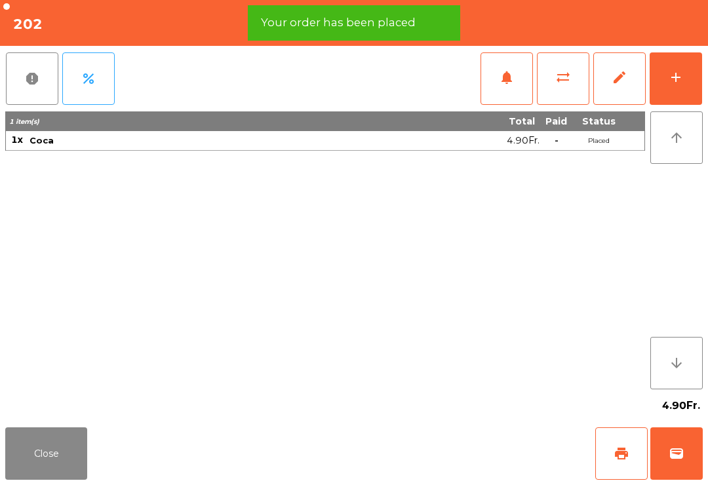
click at [679, 81] on div "add" at bounding box center [676, 77] width 16 height 16
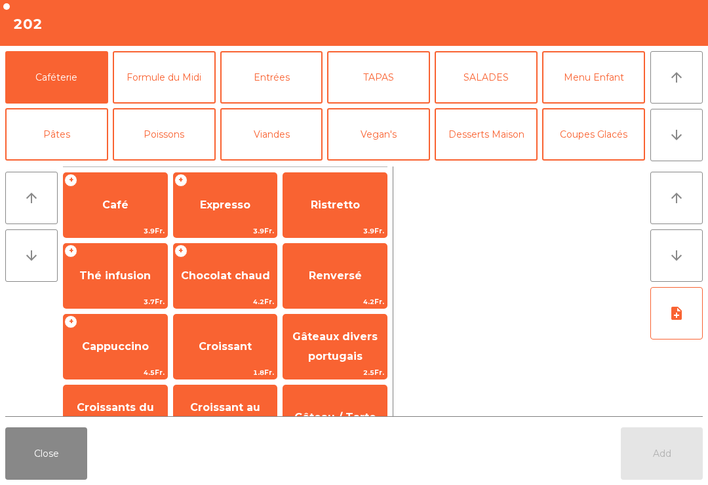
click at [62, 165] on button "Mineral" at bounding box center [56, 191] width 103 height 52
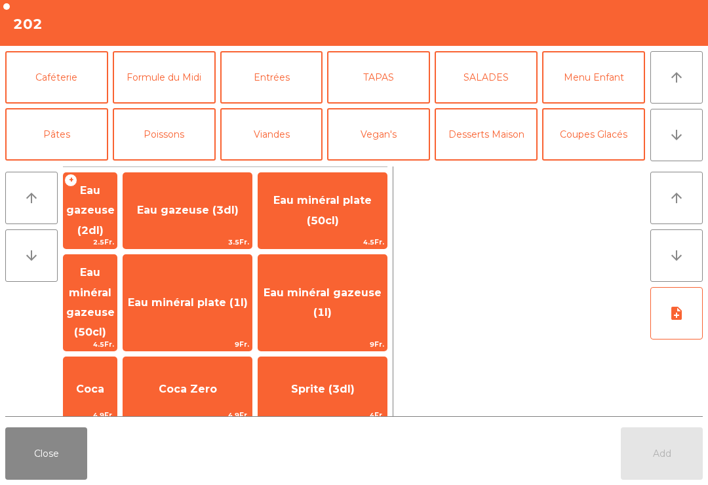
scroll to position [92, 0]
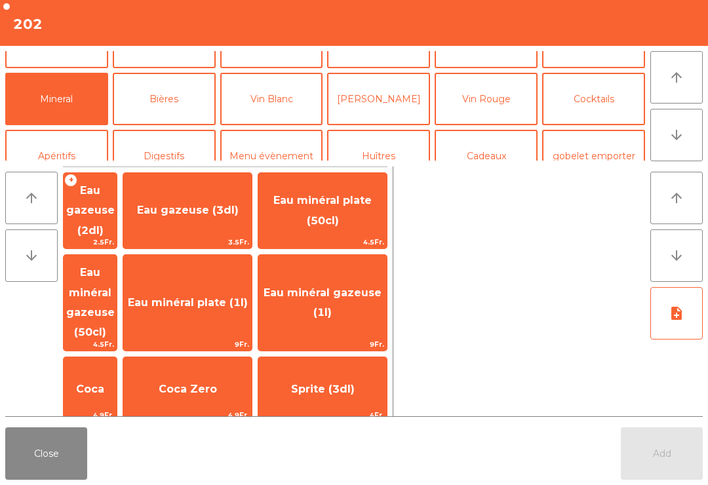
click at [235, 447] on span "Thé froid (3dl)" at bounding box center [187, 464] width 128 height 35
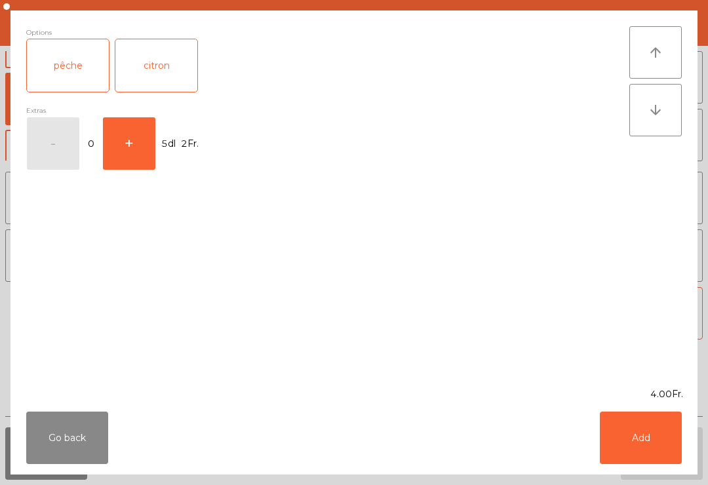
click at [633, 435] on button "Add" at bounding box center [640, 437] width 82 height 52
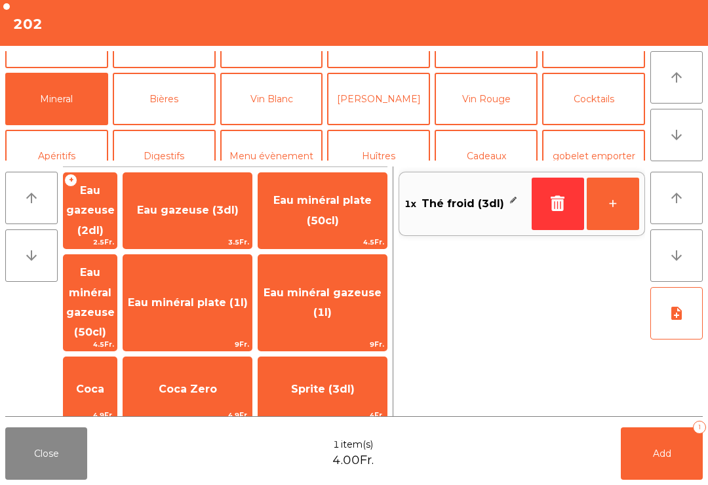
click at [594, 105] on button "Cocktails" at bounding box center [593, 99] width 103 height 52
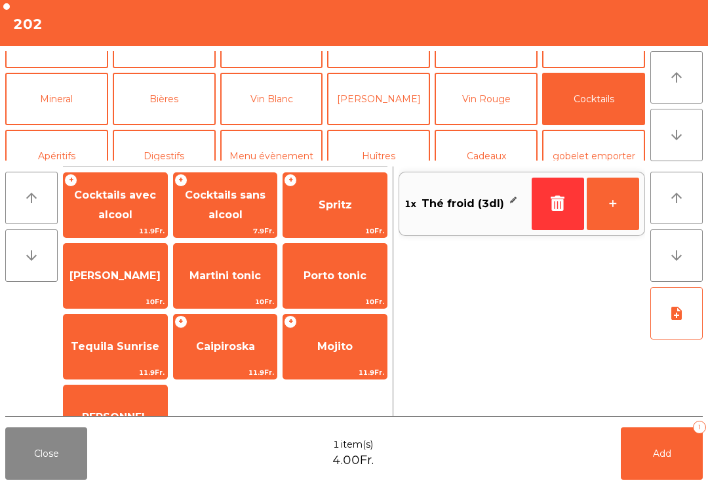
click at [352, 209] on span "Spritz" at bounding box center [335, 204] width 104 height 35
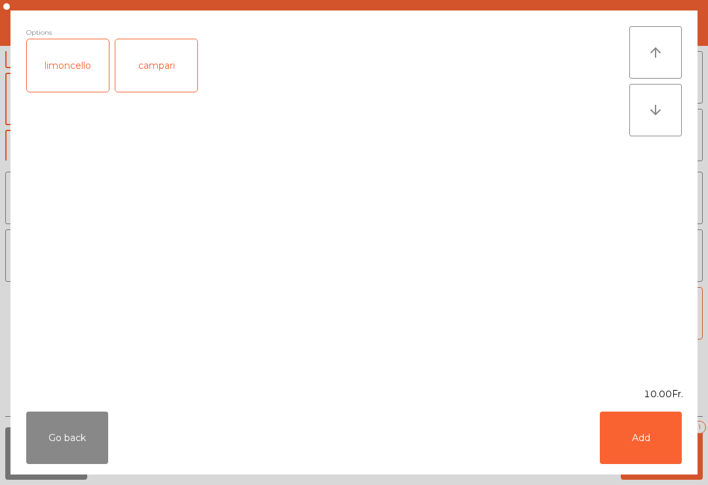
click at [679, 432] on button "Add" at bounding box center [640, 437] width 82 height 52
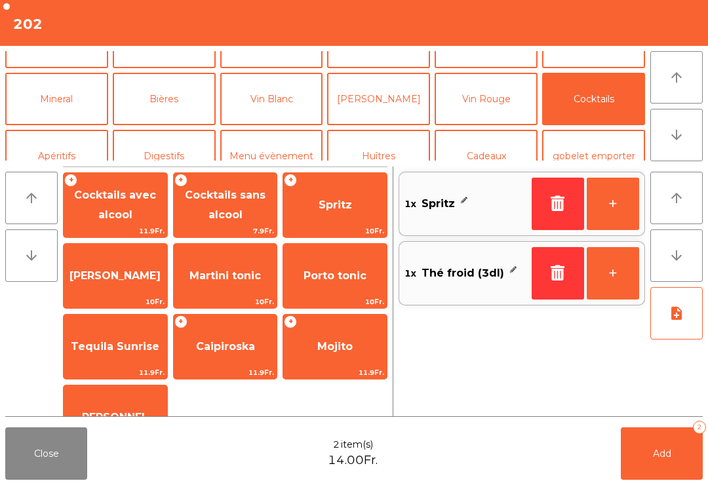
click at [666, 442] on button "Add 2" at bounding box center [661, 453] width 82 height 52
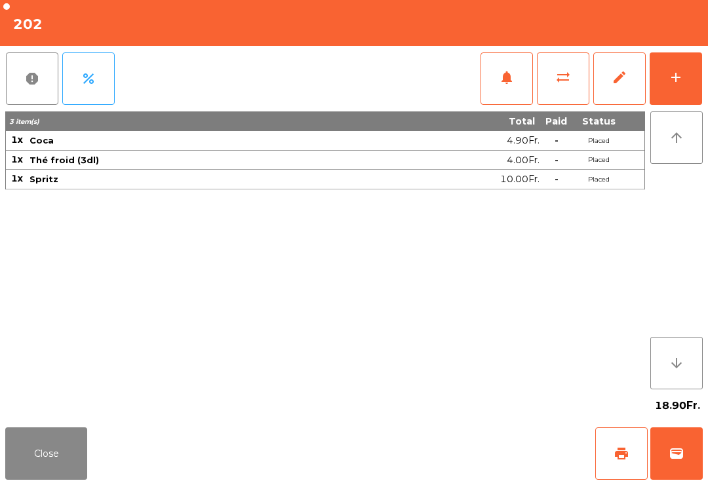
click at [46, 459] on button "Close" at bounding box center [46, 453] width 82 height 52
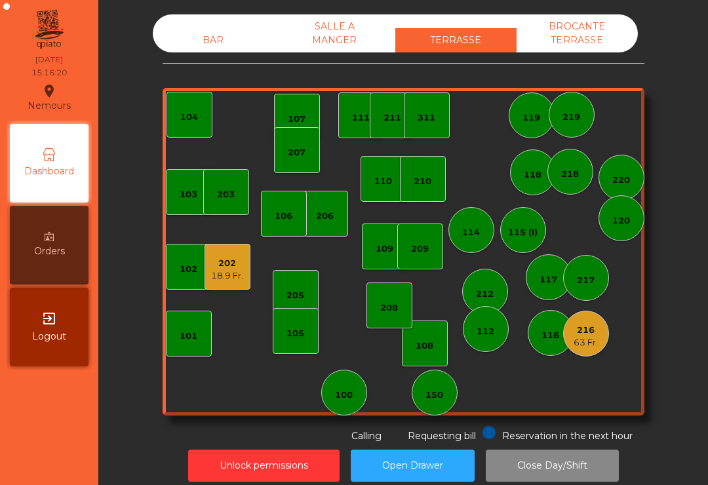
click at [584, 340] on div "63 Fr." at bounding box center [585, 342] width 24 height 13
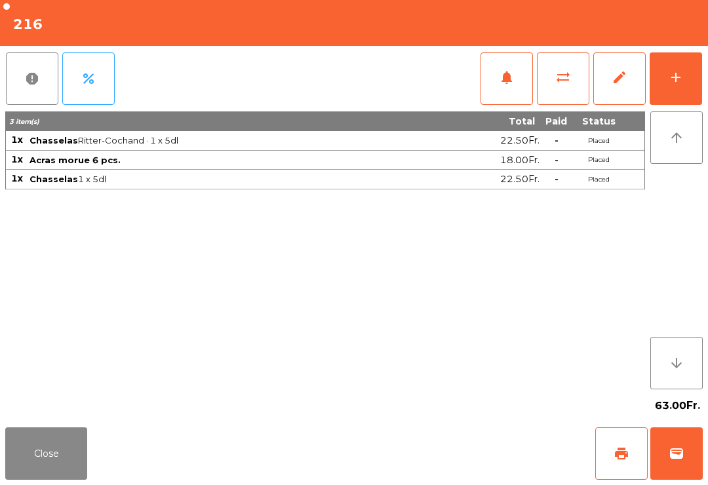
click at [618, 458] on span "print" at bounding box center [621, 454] width 16 height 16
click at [700, 459] on button "wallet" at bounding box center [676, 453] width 52 height 52
click at [497, 474] on div "Close print wallet" at bounding box center [354, 453] width 708 height 63
click at [487, 463] on div "Close print wallet" at bounding box center [354, 453] width 708 height 63
click at [487, 455] on div "Close print wallet" at bounding box center [354, 453] width 708 height 63
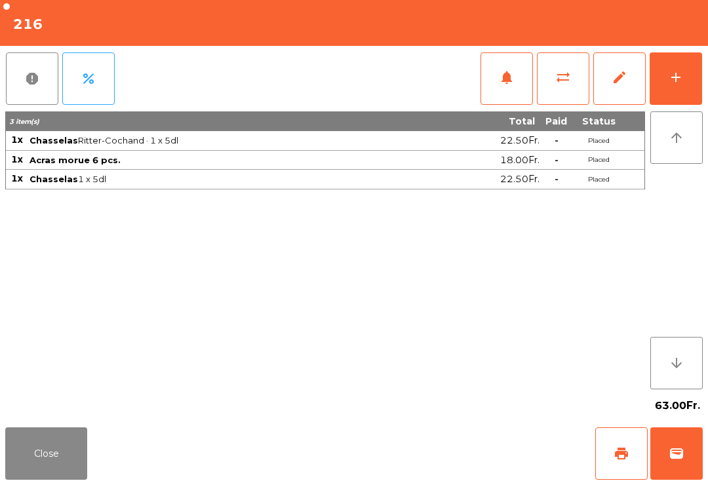
click at [503, 443] on div "Close print wallet" at bounding box center [354, 453] width 708 height 63
click at [492, 456] on div "Close print wallet" at bounding box center [354, 453] width 708 height 63
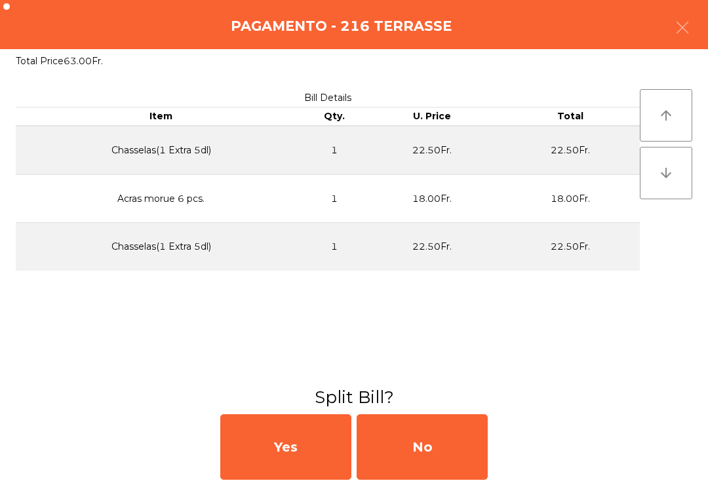
click at [444, 442] on div "No" at bounding box center [421, 447] width 131 height 66
click at [436, 460] on div "MB" at bounding box center [421, 447] width 131 height 66
click at [446, 470] on div "No" at bounding box center [421, 447] width 131 height 66
click at [453, 475] on div "No" at bounding box center [421, 447] width 131 height 66
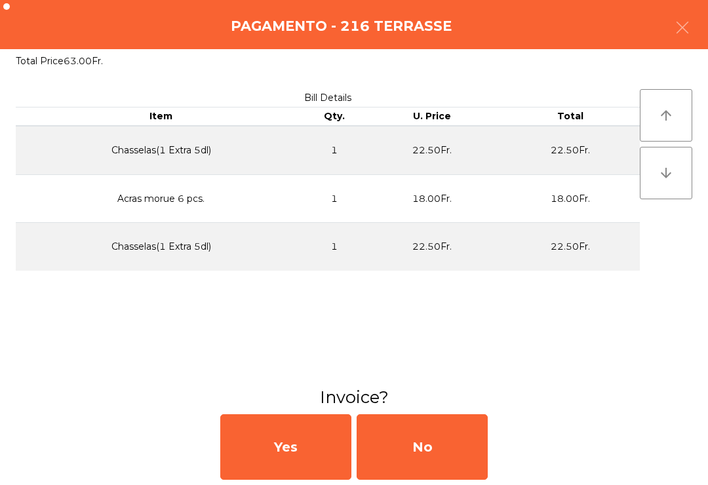
click at [465, 439] on div "No" at bounding box center [421, 447] width 131 height 66
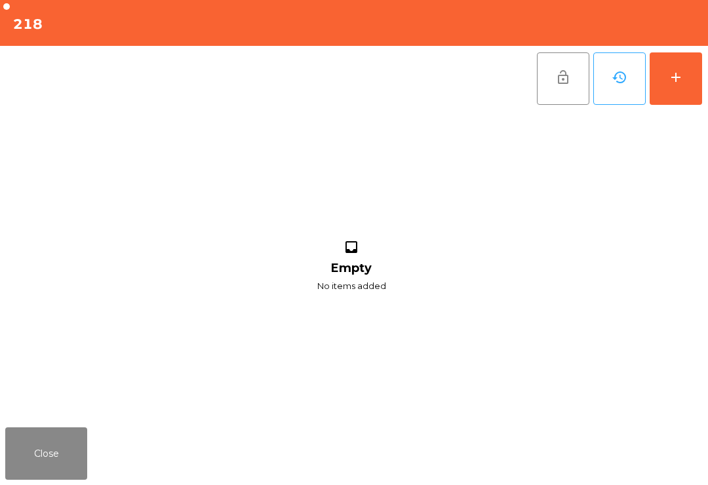
click at [679, 82] on div "add" at bounding box center [676, 77] width 16 height 16
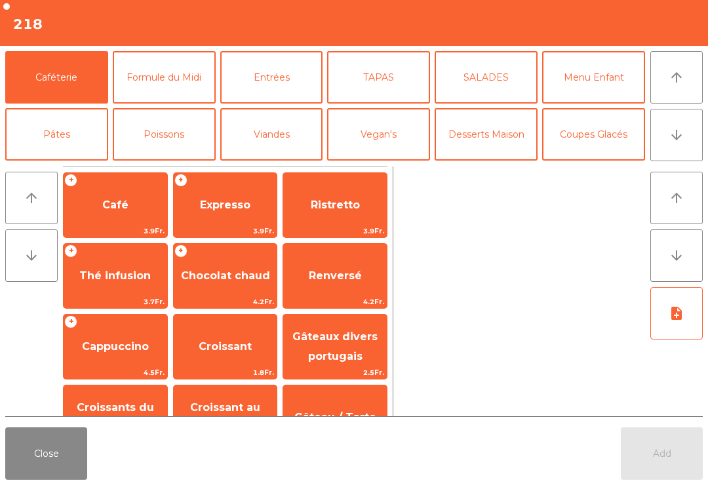
click at [75, 165] on button "Mineral" at bounding box center [56, 191] width 103 height 52
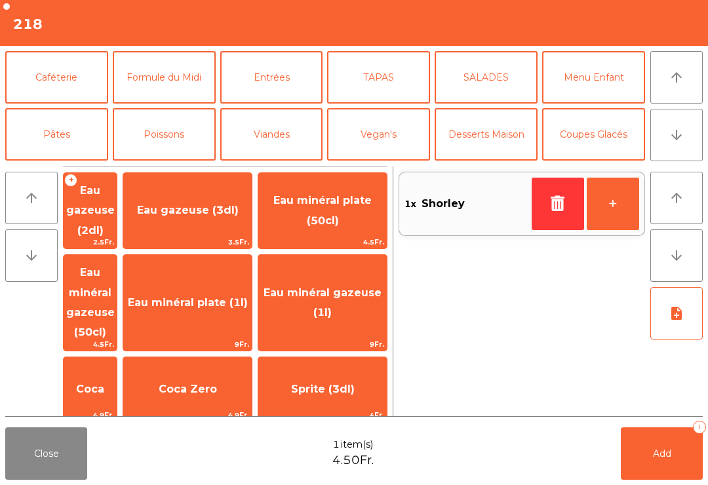
scroll to position [185, 0]
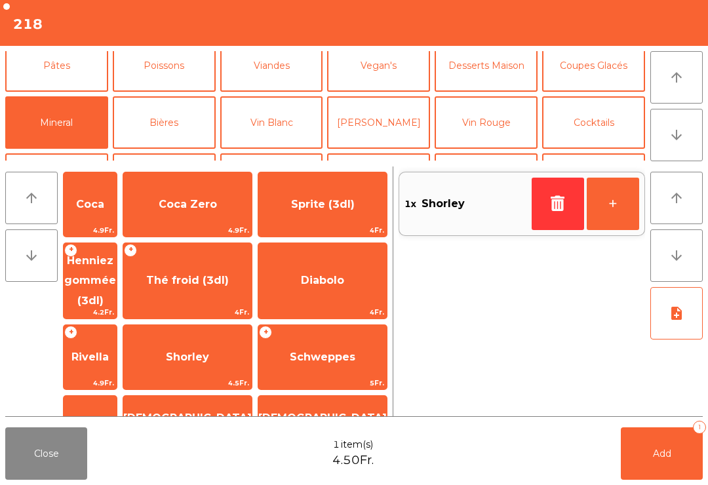
click at [221, 64] on span "3.5Fr." at bounding box center [187, 57] width 128 height 12
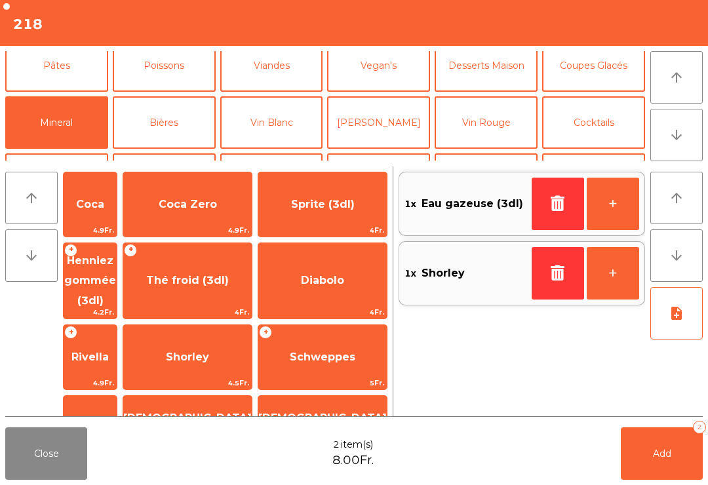
click at [69, 35] on button "Caféterie" at bounding box center [56, 8] width 103 height 52
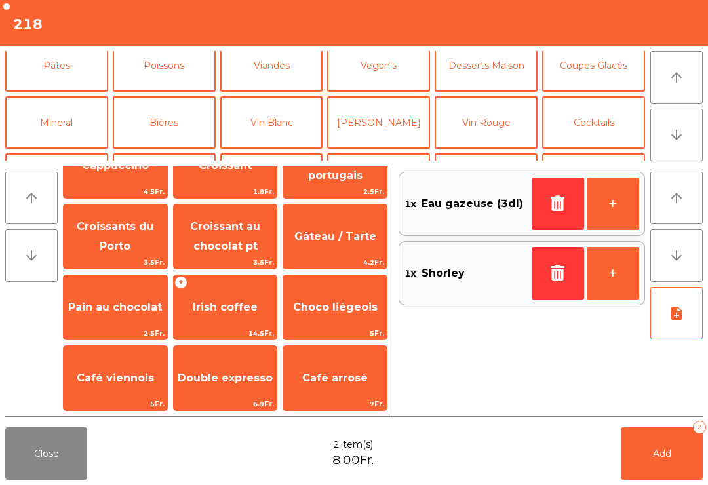
click at [133, 56] on span "3.9Fr." at bounding box center [116, 50] width 104 height 12
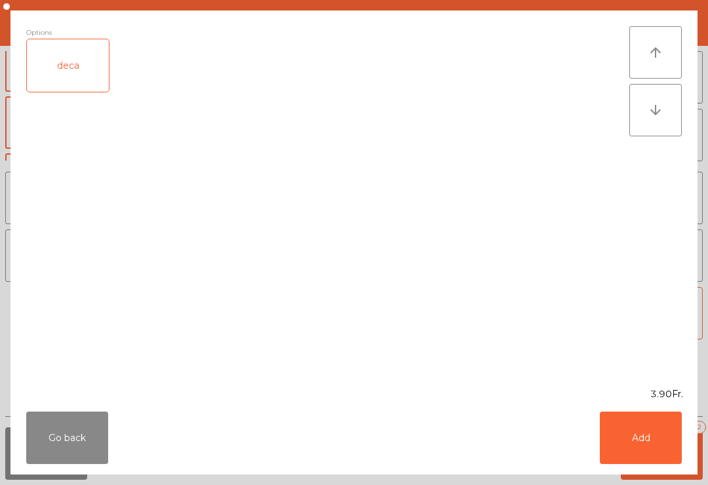
click at [649, 445] on button "Add" at bounding box center [640, 437] width 82 height 52
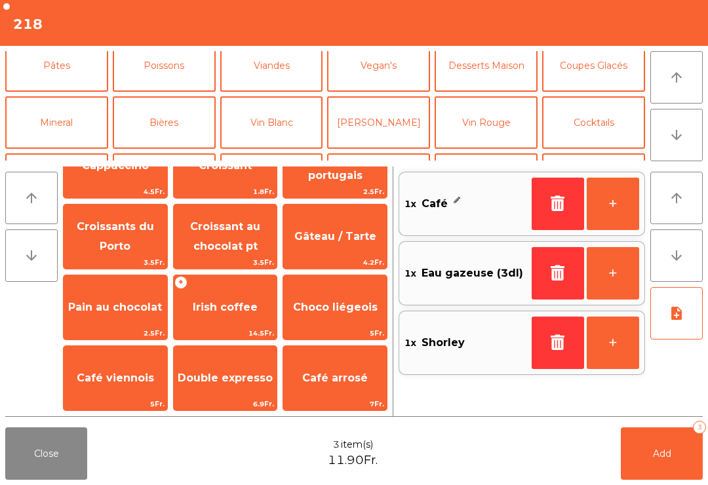
click at [686, 472] on button "Add 3" at bounding box center [661, 453] width 82 height 52
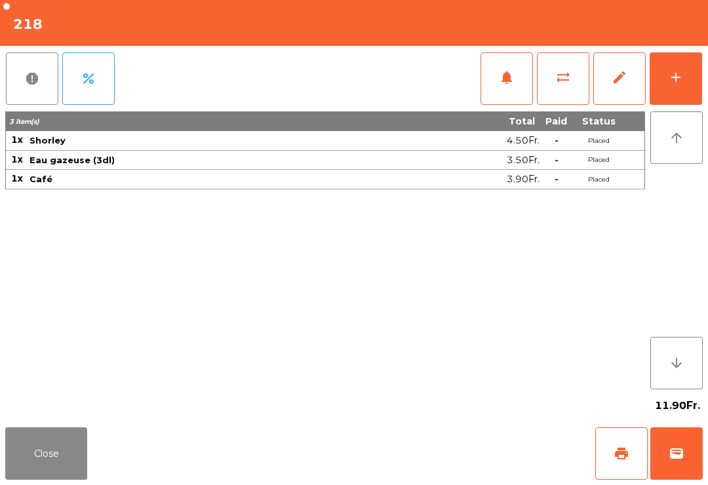
click at [1, 452] on div "Close print wallet" at bounding box center [354, 453] width 708 height 63
click at [609, 459] on button "print" at bounding box center [621, 453] width 52 height 52
click at [24, 470] on button "Close" at bounding box center [46, 453] width 82 height 52
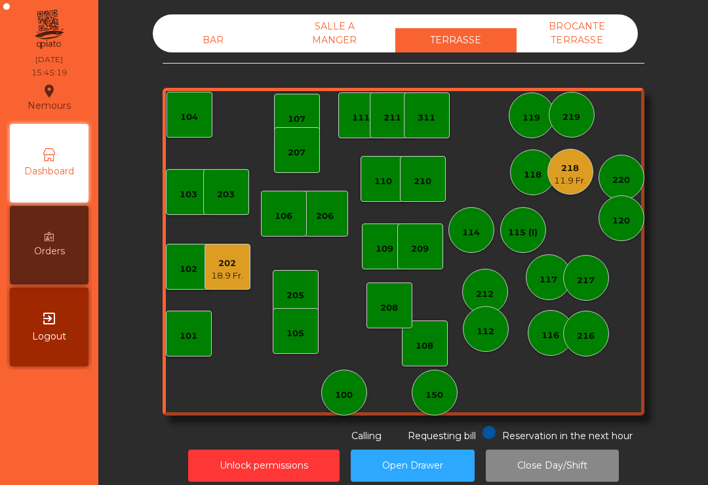
click at [226, 270] on div "18.9 Fr." at bounding box center [227, 275] width 32 height 13
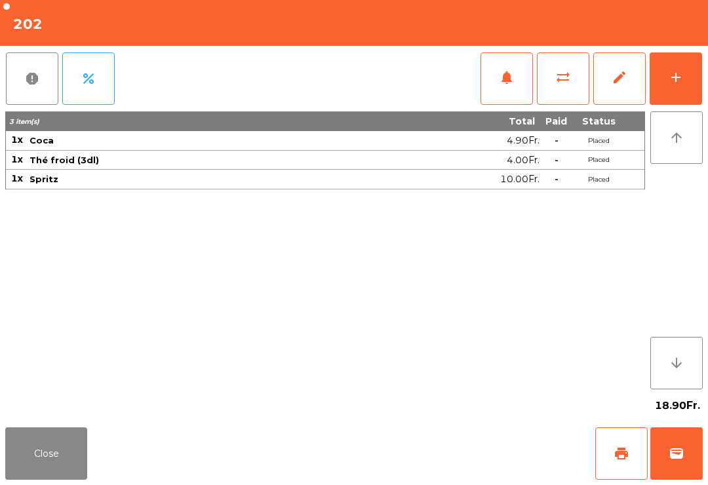
click at [672, 472] on button "wallet" at bounding box center [676, 453] width 52 height 52
click at [436, 452] on div "Close print wallet" at bounding box center [354, 453] width 708 height 63
click at [419, 458] on div "Close print wallet" at bounding box center [354, 453] width 708 height 63
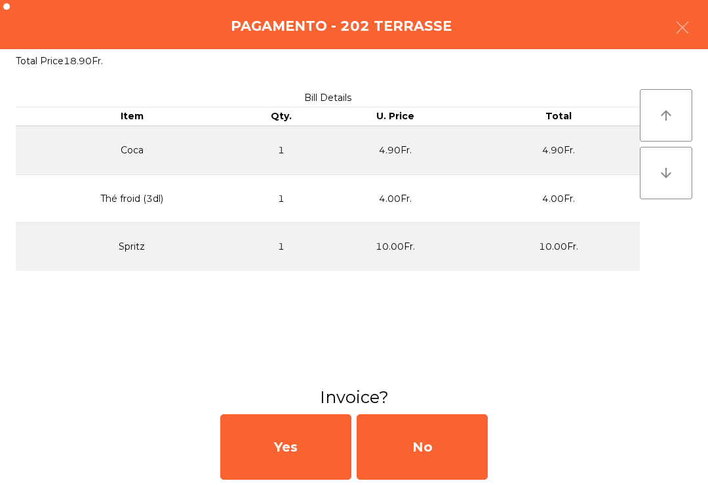
click at [428, 455] on div "No" at bounding box center [421, 447] width 131 height 66
click at [422, 449] on div "No" at bounding box center [421, 447] width 131 height 66
click at [485, 443] on div "No" at bounding box center [421, 447] width 131 height 66
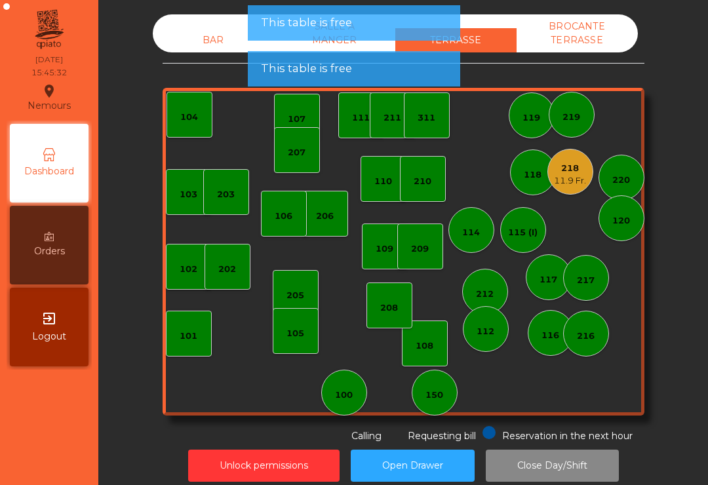
click at [456, 450] on button "Open Drawer" at bounding box center [413, 465] width 124 height 32
